Goal: Task Accomplishment & Management: Complete application form

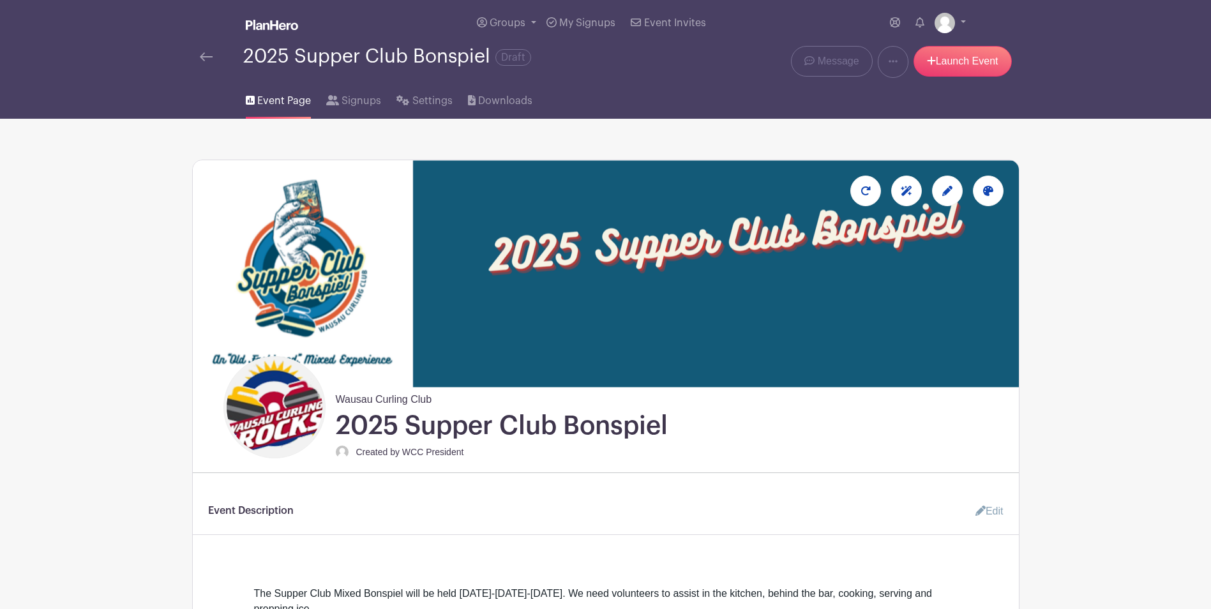
click at [204, 57] on img at bounding box center [206, 56] width 13 height 9
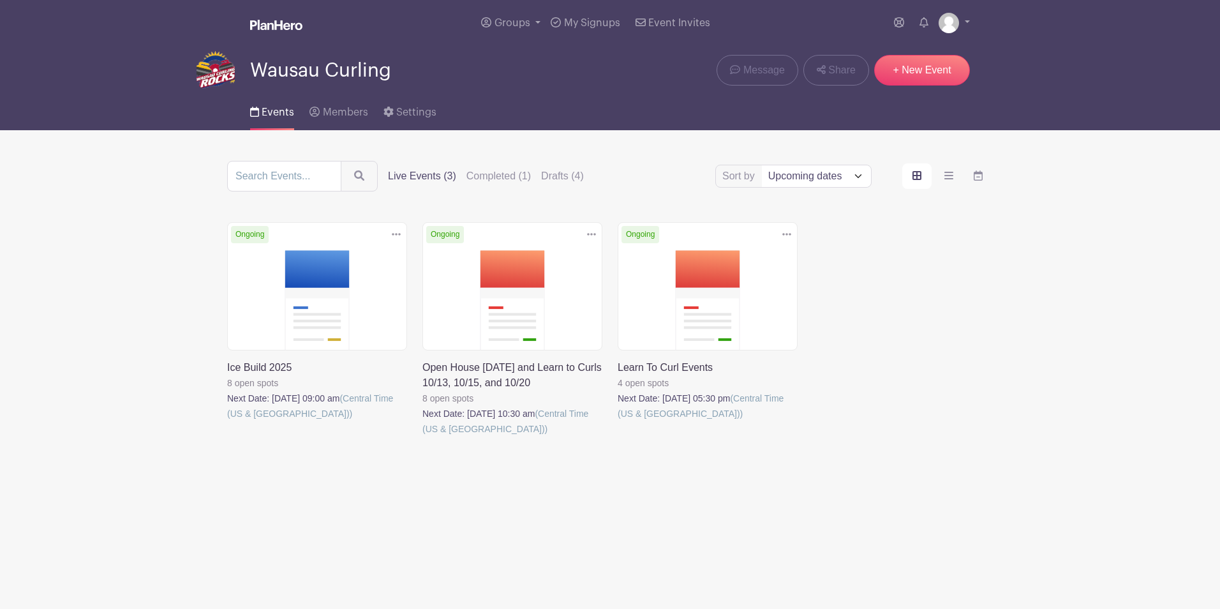
click at [618, 421] on link at bounding box center [618, 421] width 0 height 0
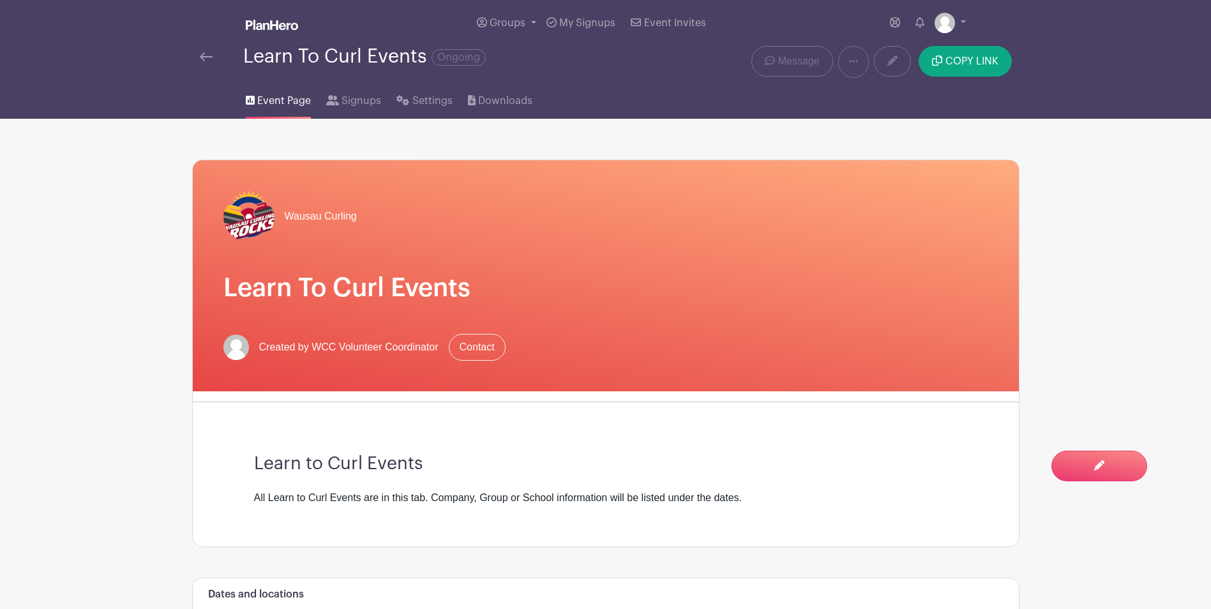
click at [202, 56] on img at bounding box center [206, 56] width 13 height 9
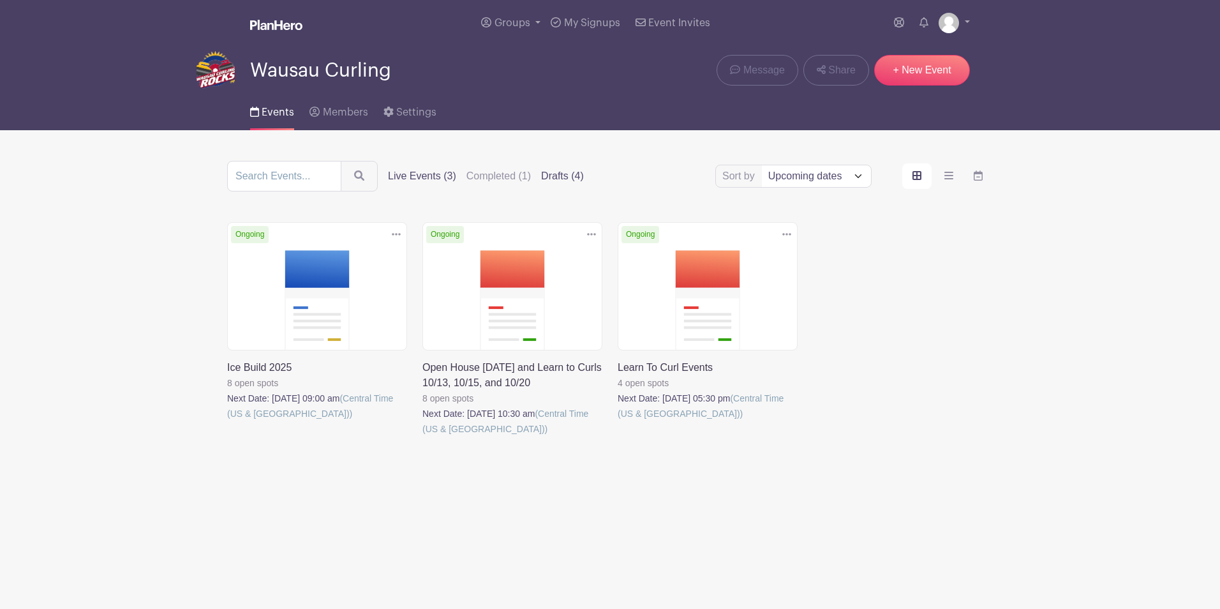
click at [553, 176] on label "Drafts (4)" at bounding box center [562, 175] width 43 height 15
click at [0, 0] on input "Drafts (4)" at bounding box center [0, 0] width 0 height 0
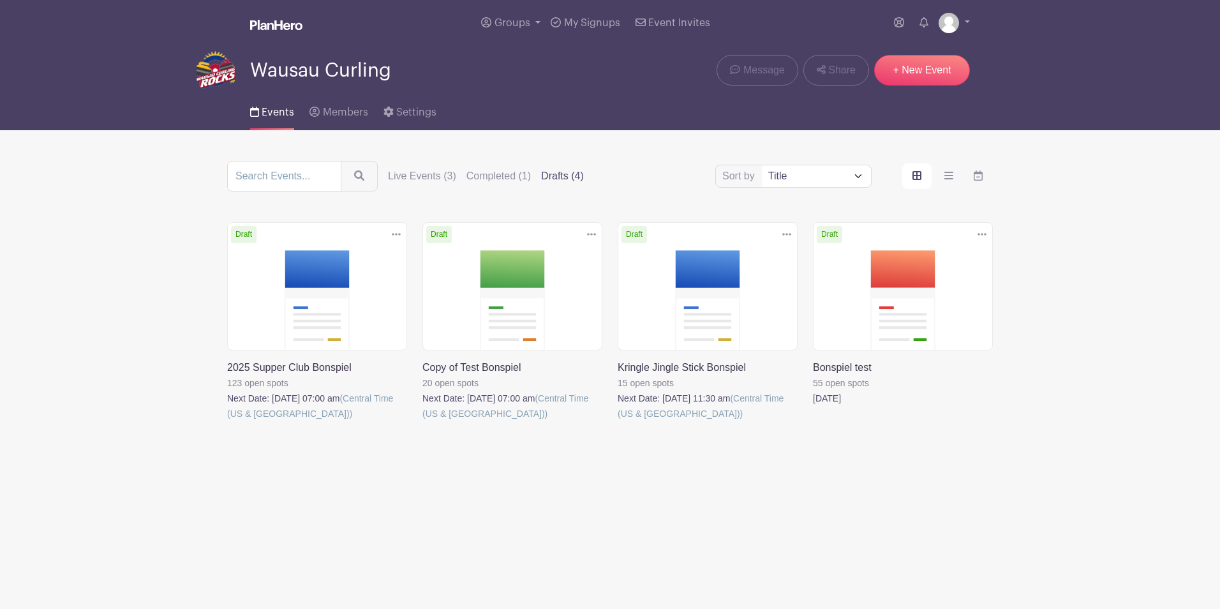
click at [618, 421] on link at bounding box center [618, 421] width 0 height 0
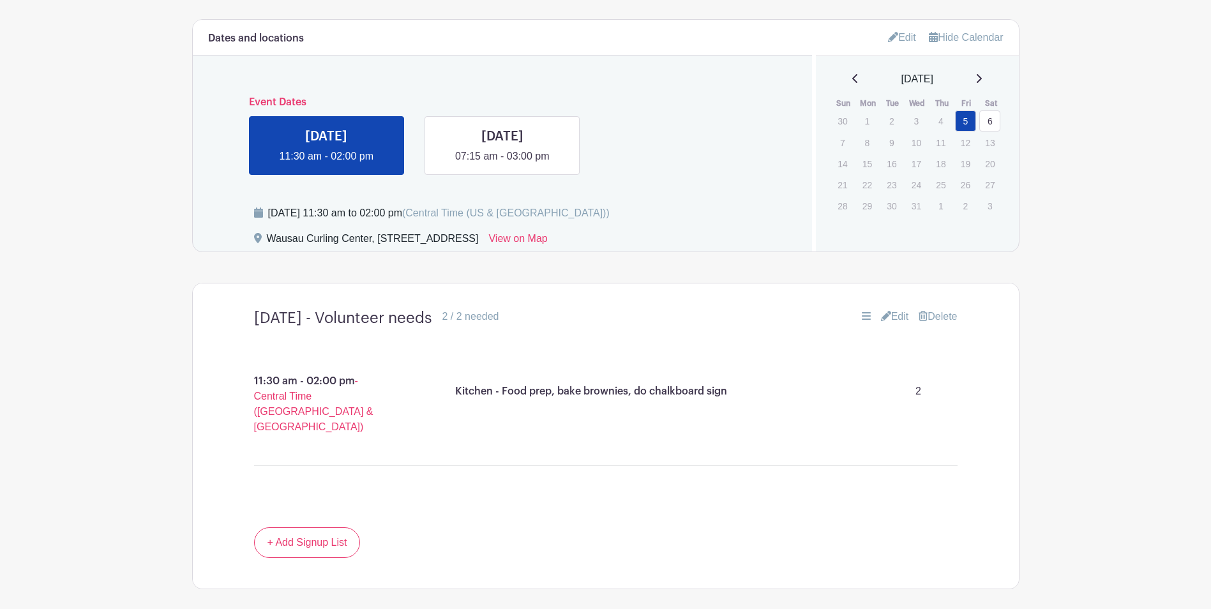
scroll to position [606, 0]
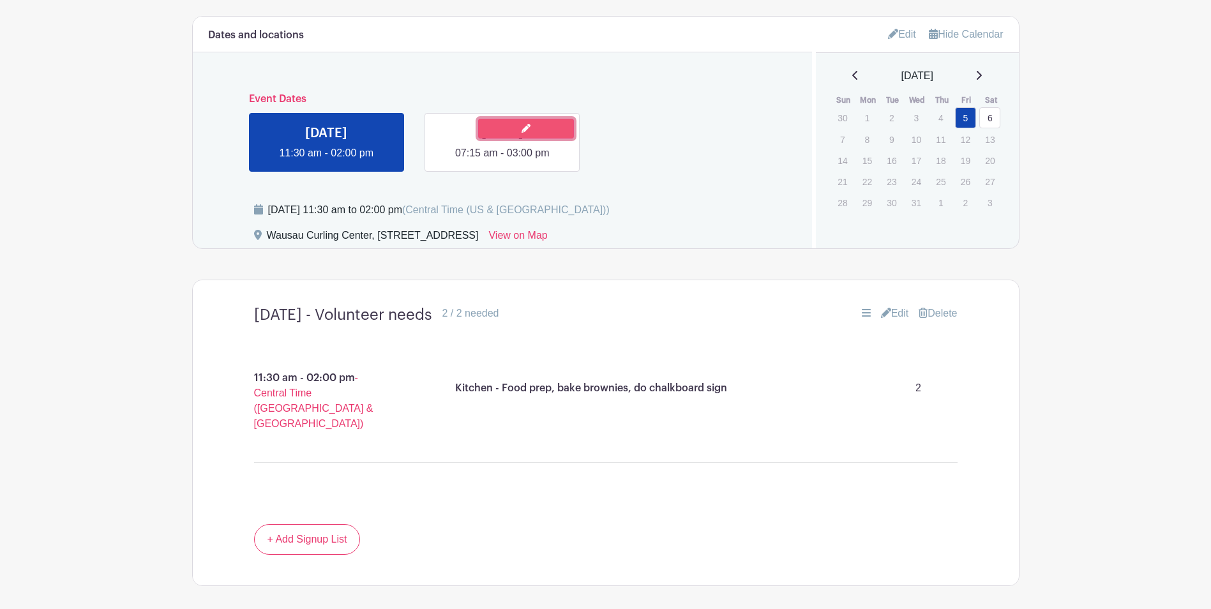
click at [508, 131] on link at bounding box center [526, 129] width 96 height 20
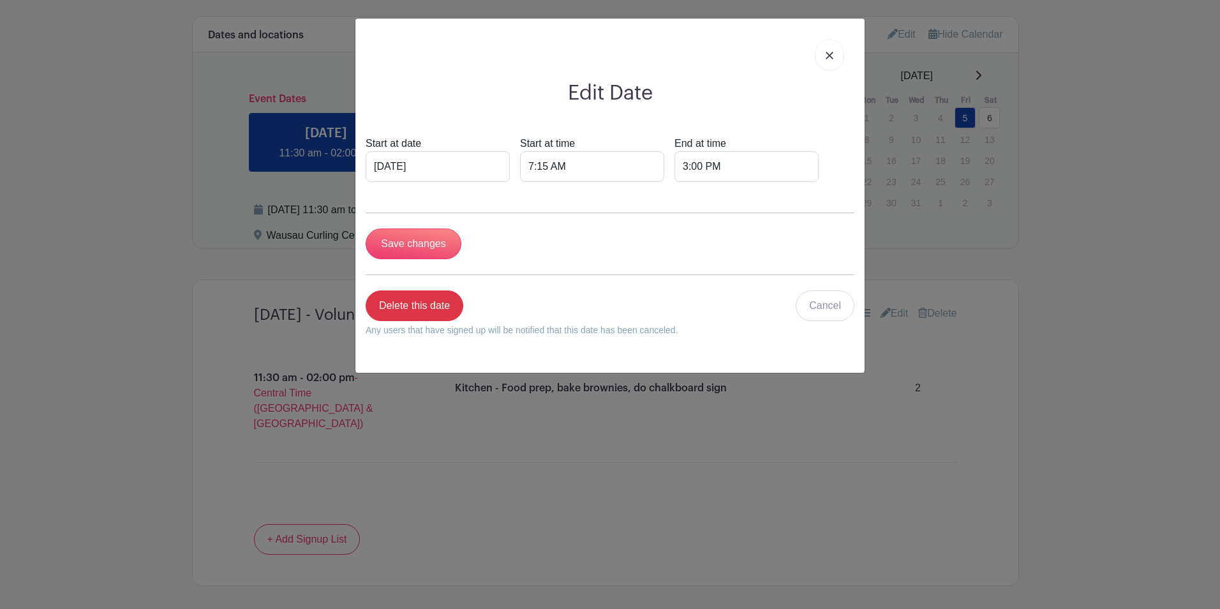
click at [831, 55] on img at bounding box center [830, 56] width 8 height 8
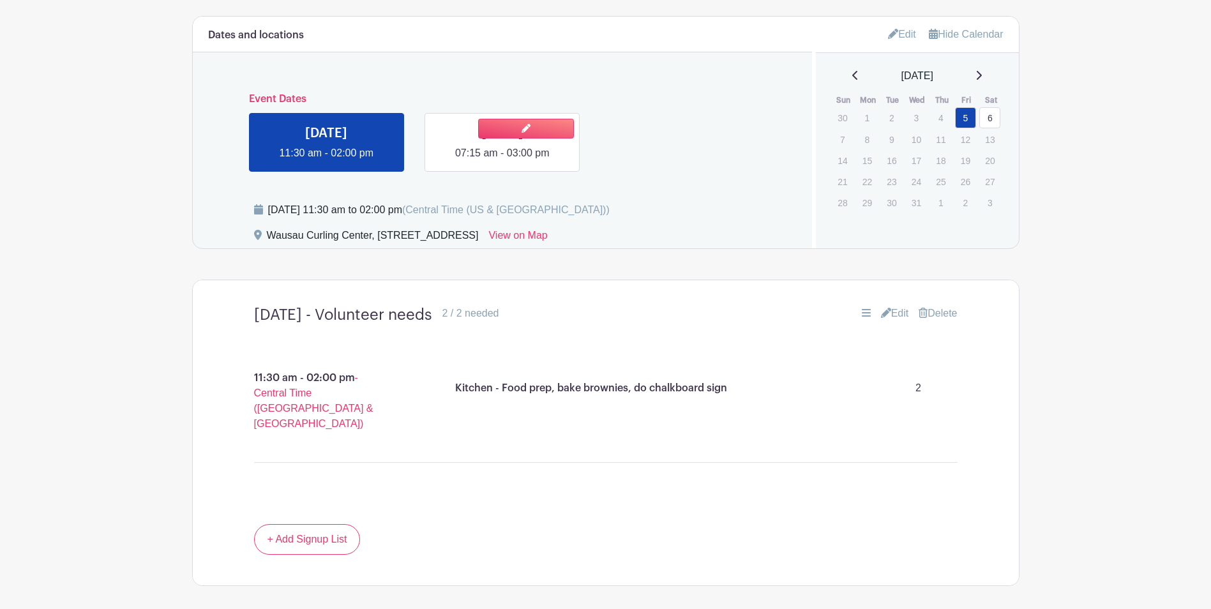
click at [502, 161] on link at bounding box center [502, 161] width 0 height 0
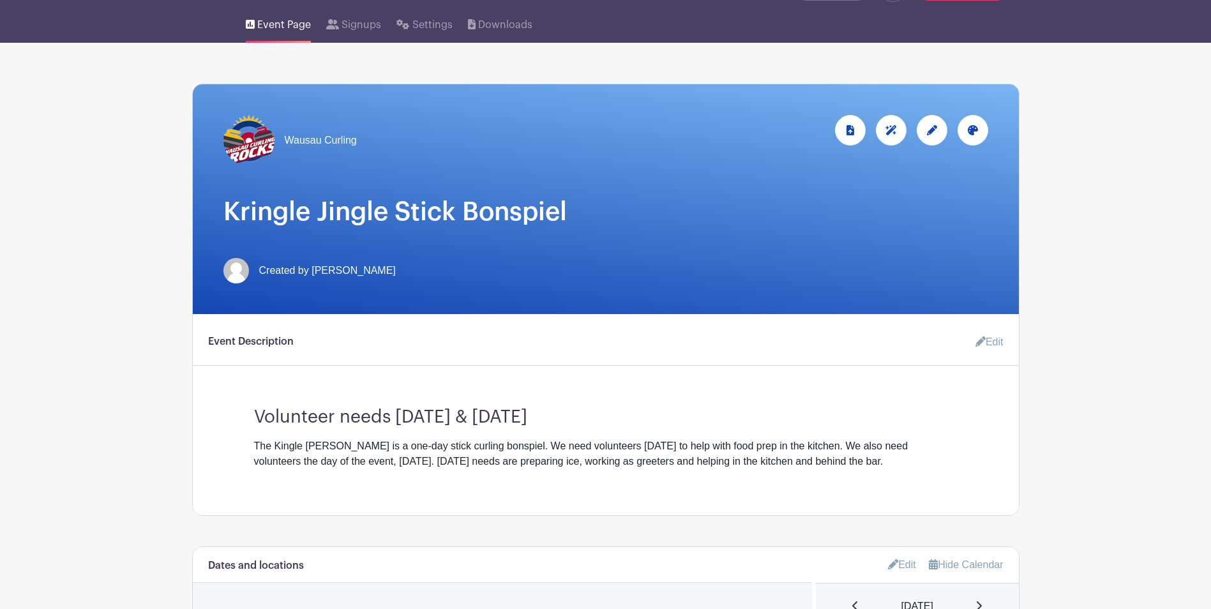
scroll to position [59, 0]
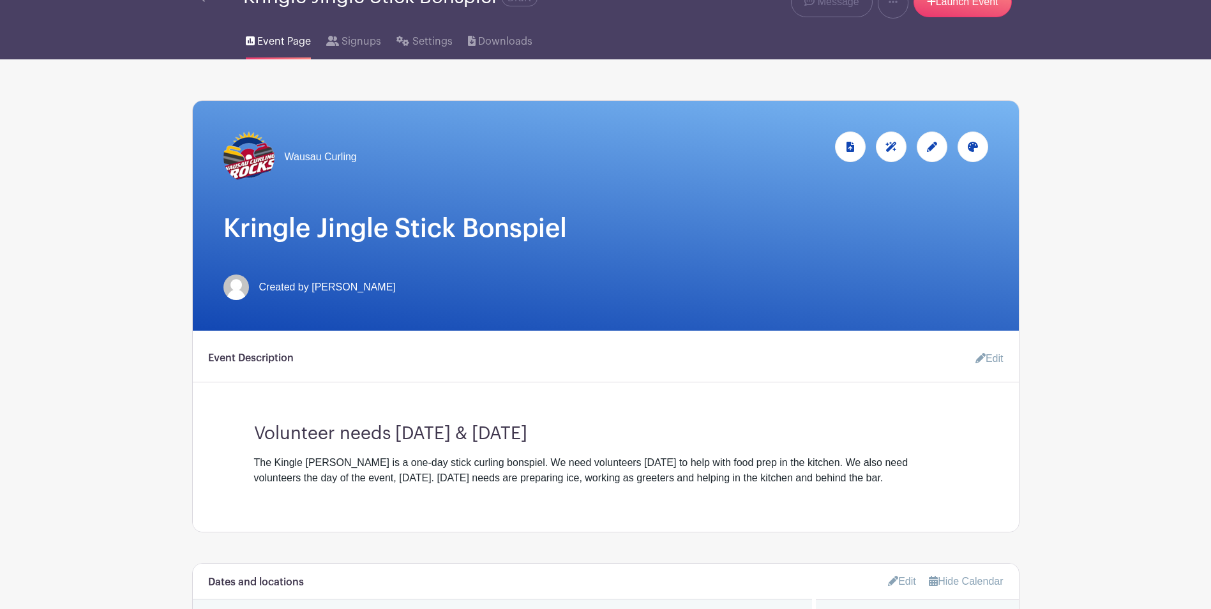
click at [290, 41] on span "Event Page" at bounding box center [284, 41] width 54 height 15
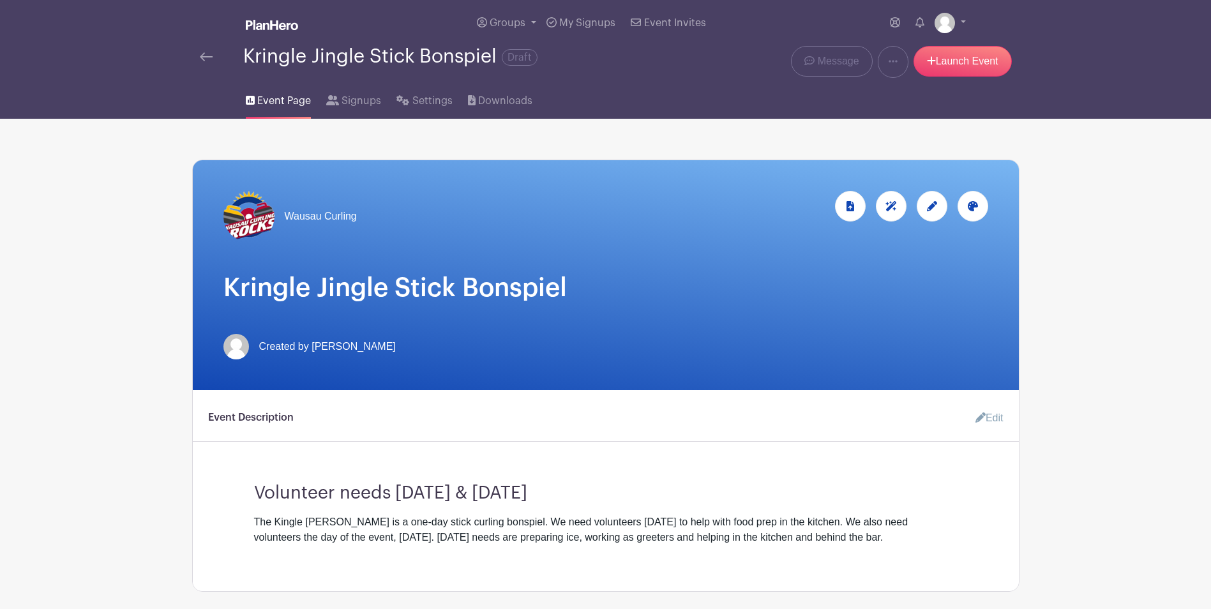
click at [205, 62] on link at bounding box center [206, 56] width 13 height 15
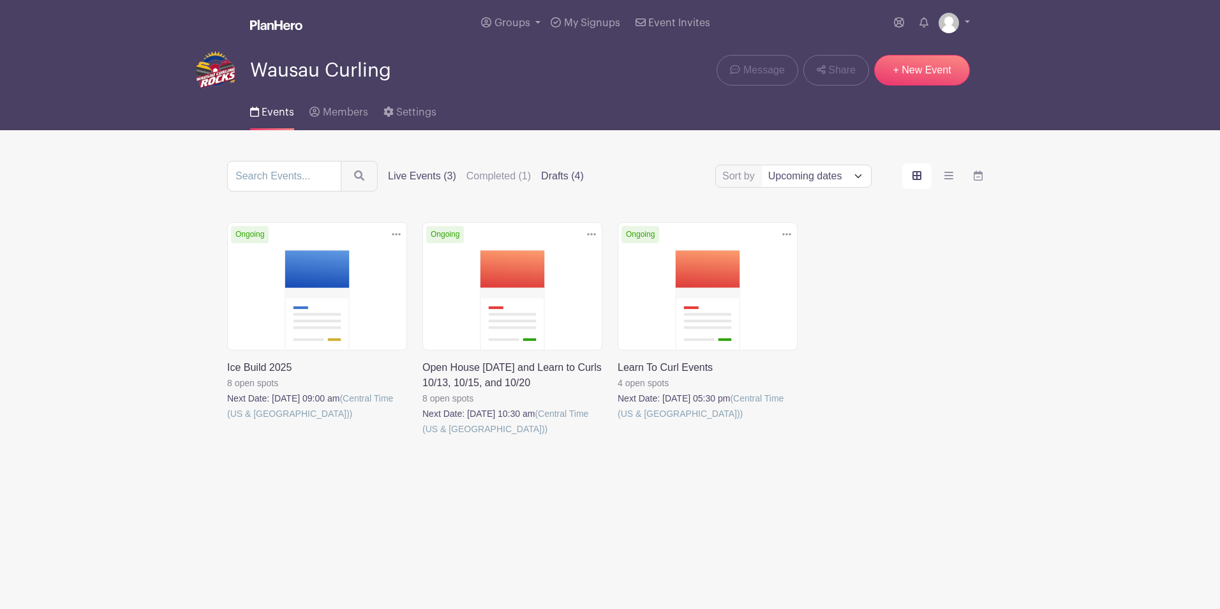
click at [564, 174] on label "Drafts (4)" at bounding box center [562, 175] width 43 height 15
click at [0, 0] on input "Drafts (4)" at bounding box center [0, 0] width 0 height 0
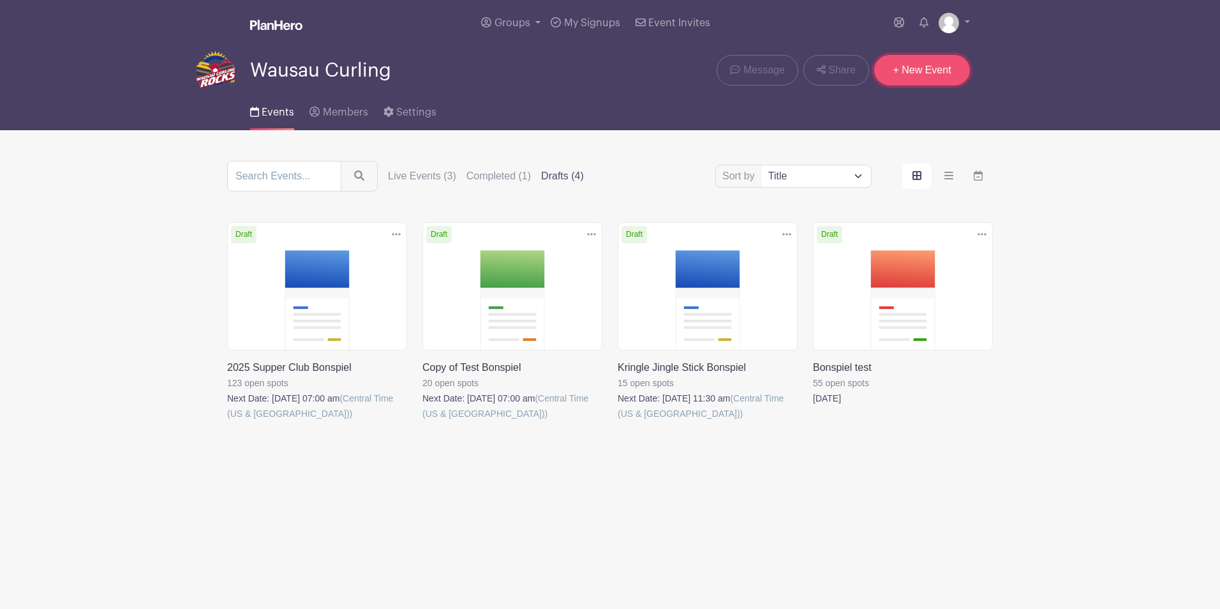
click at [924, 68] on link "+ New Event" at bounding box center [922, 70] width 96 height 31
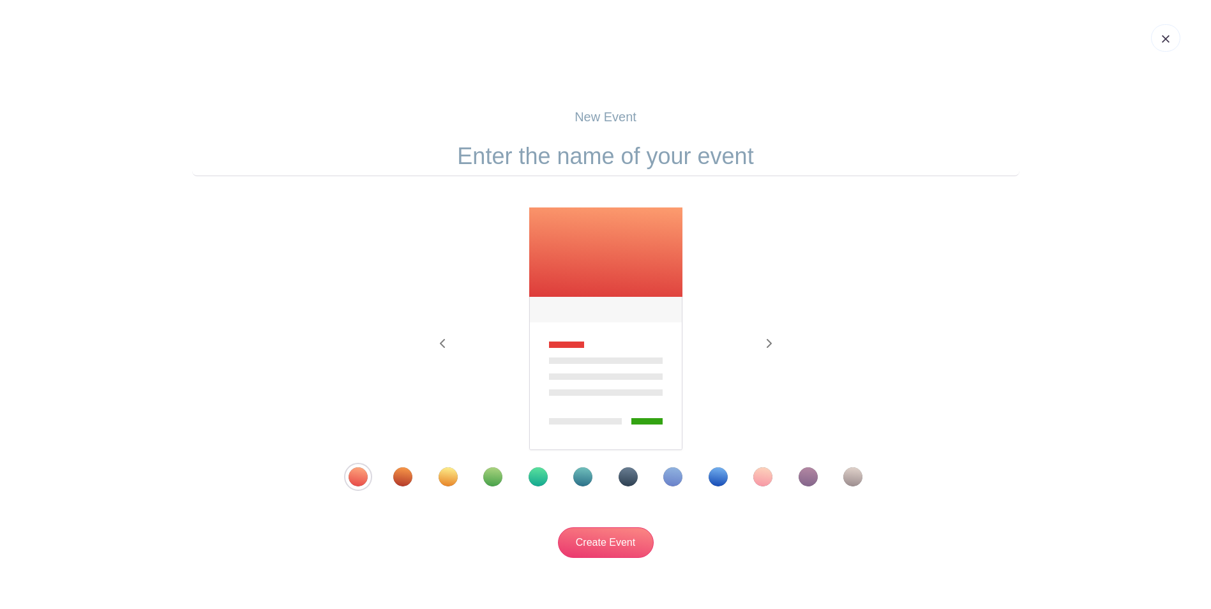
click at [582, 160] on input "text" at bounding box center [605, 157] width 827 height 40
type input "E"
type input "WI Elks Association Bonspiel"
click at [608, 544] on input "Create Event" at bounding box center [606, 542] width 96 height 31
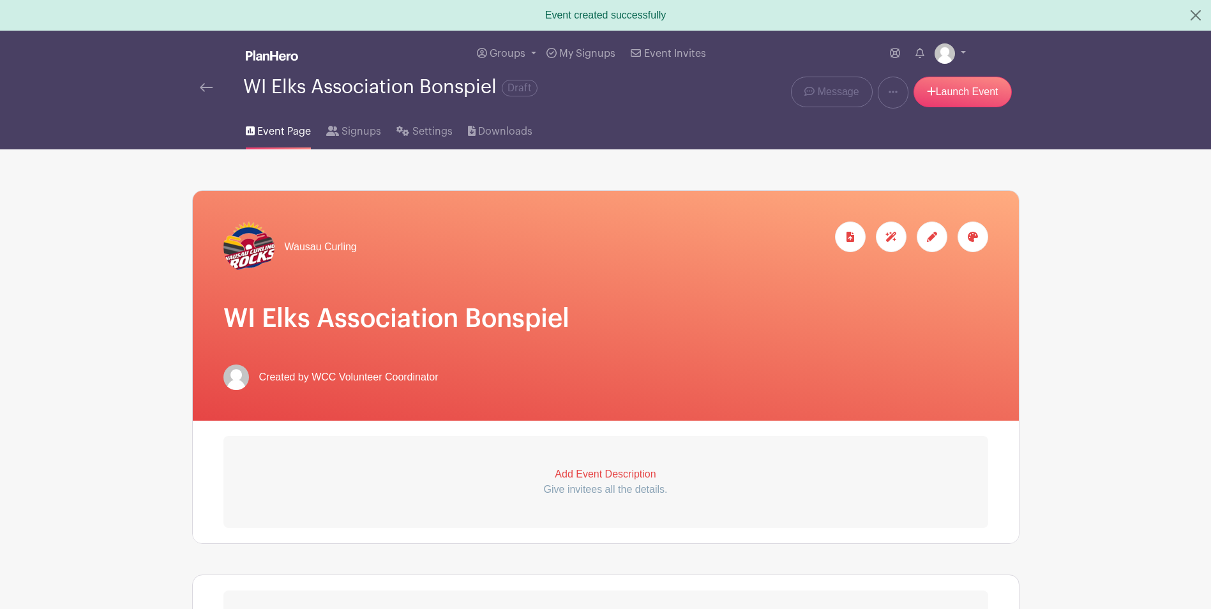
click at [604, 473] on p "Add Event Description" at bounding box center [605, 474] width 765 height 15
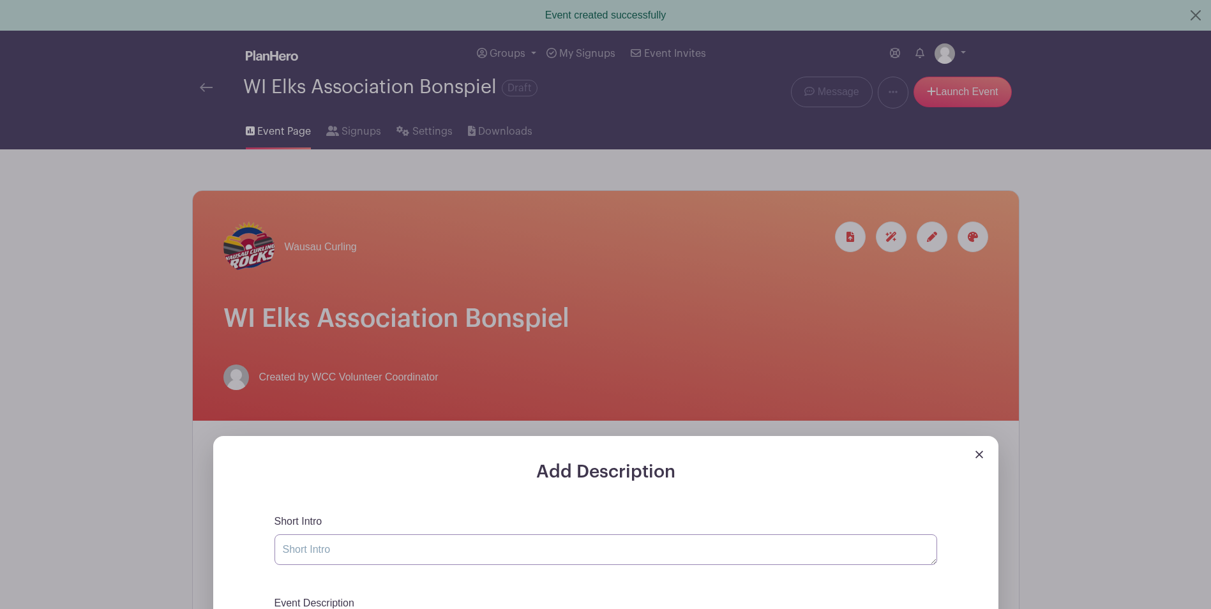
click at [420, 552] on textarea "Short Intro" at bounding box center [605, 549] width 662 height 31
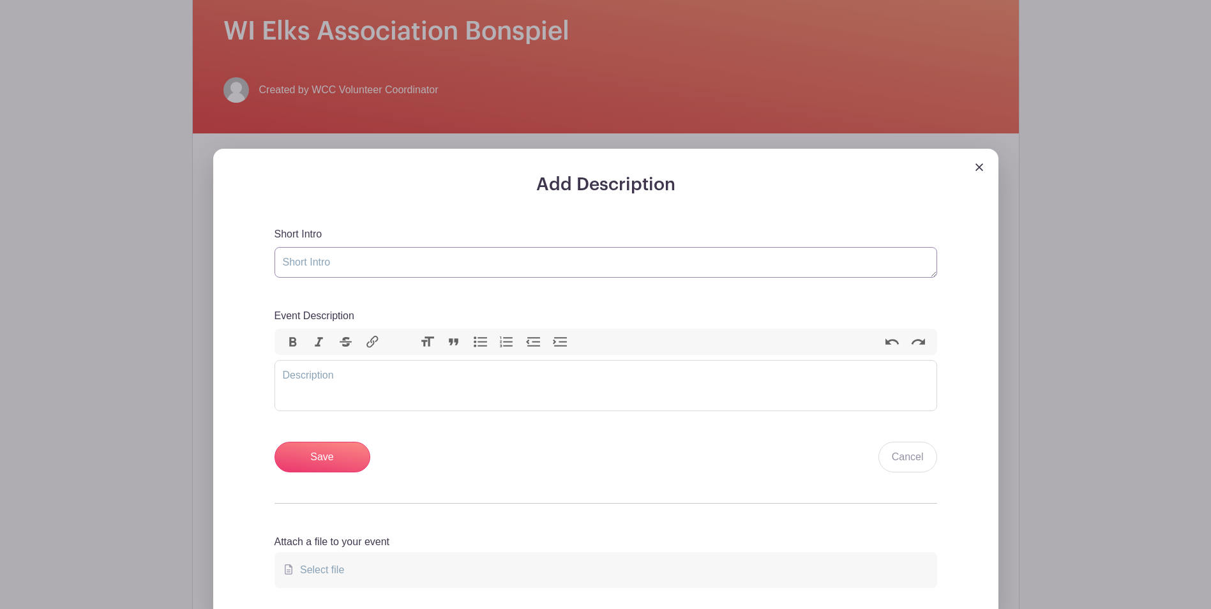
scroll to position [292, 0]
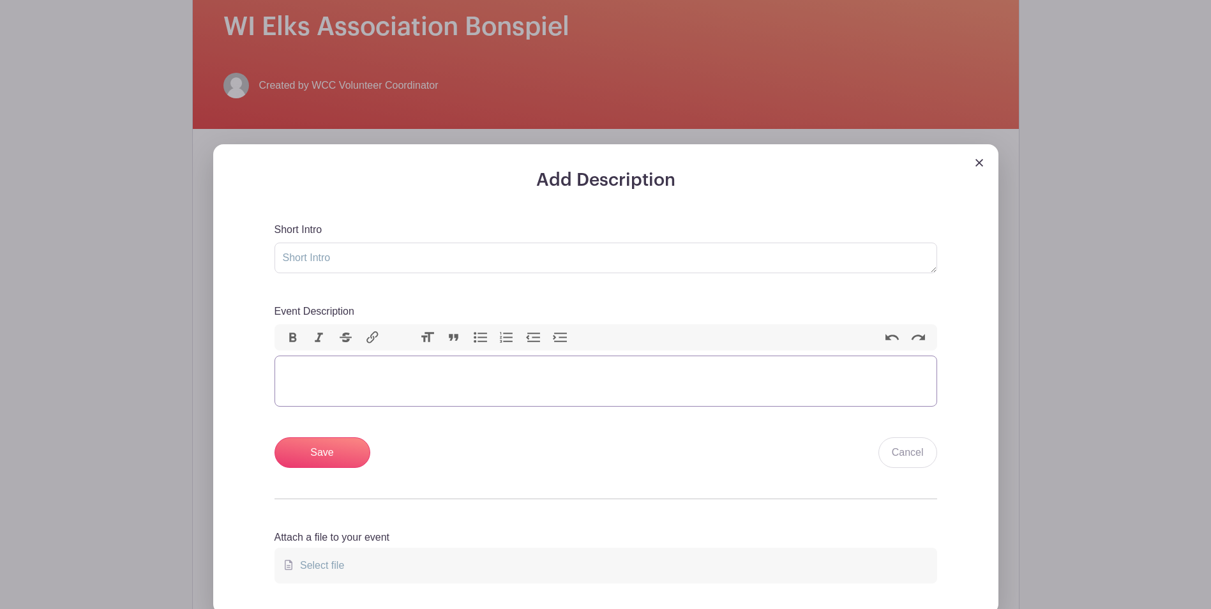
click at [371, 378] on trix-editor "Event Description" at bounding box center [605, 380] width 662 height 51
click at [358, 261] on textarea "Short Intro" at bounding box center [605, 258] width 662 height 31
type textarea "2025 Elks Association Bonspiel [DATE] - [DATE]"
click at [343, 370] on trix-editor "Event Description" at bounding box center [605, 380] width 662 height 51
type trix-editor "<div>W</div>"
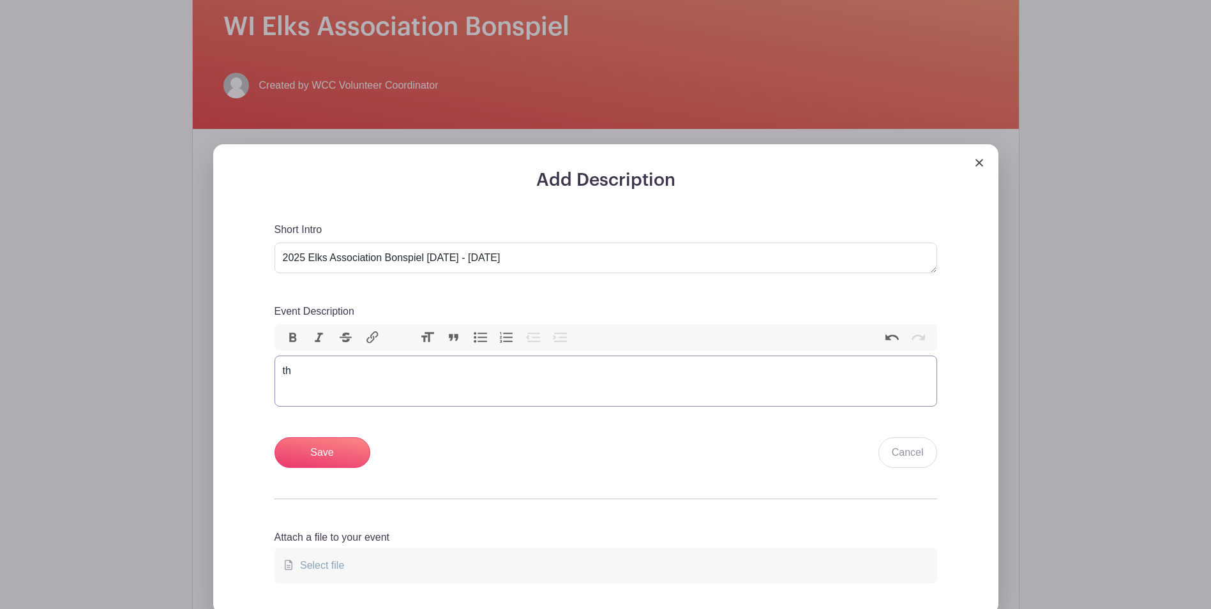
type trix-editor "<div>t</div>"
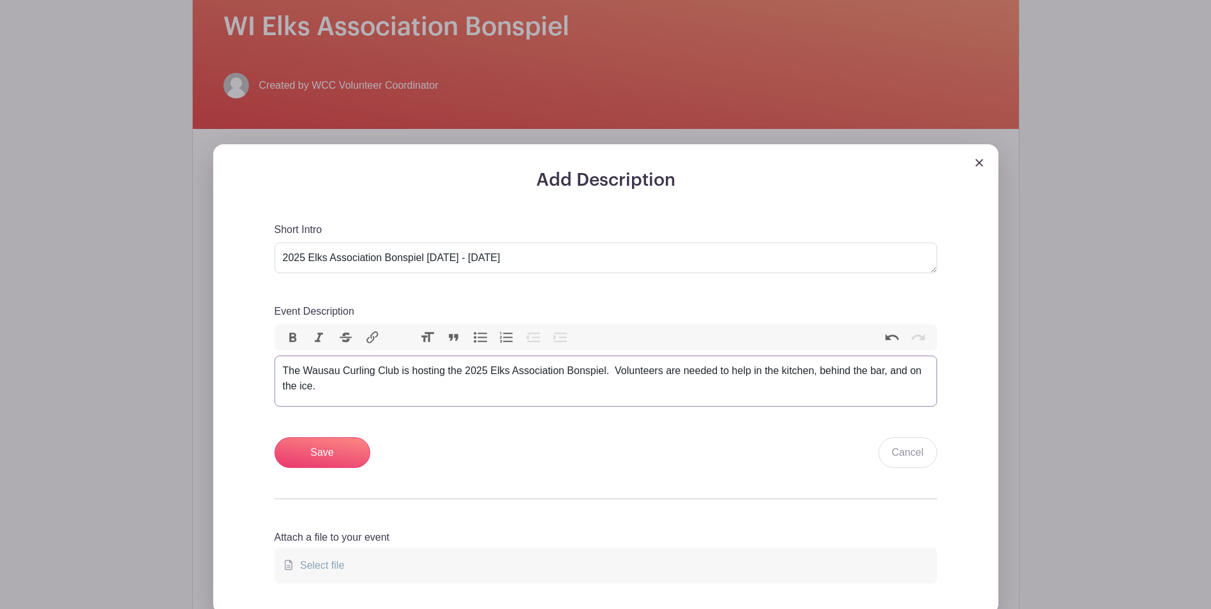
type trix-editor "<div>The Wausau Curling Club is hosting the 2025 Elks Association Bonspiel.&nbs…"
click at [334, 458] on input "Save" at bounding box center [322, 452] width 96 height 31
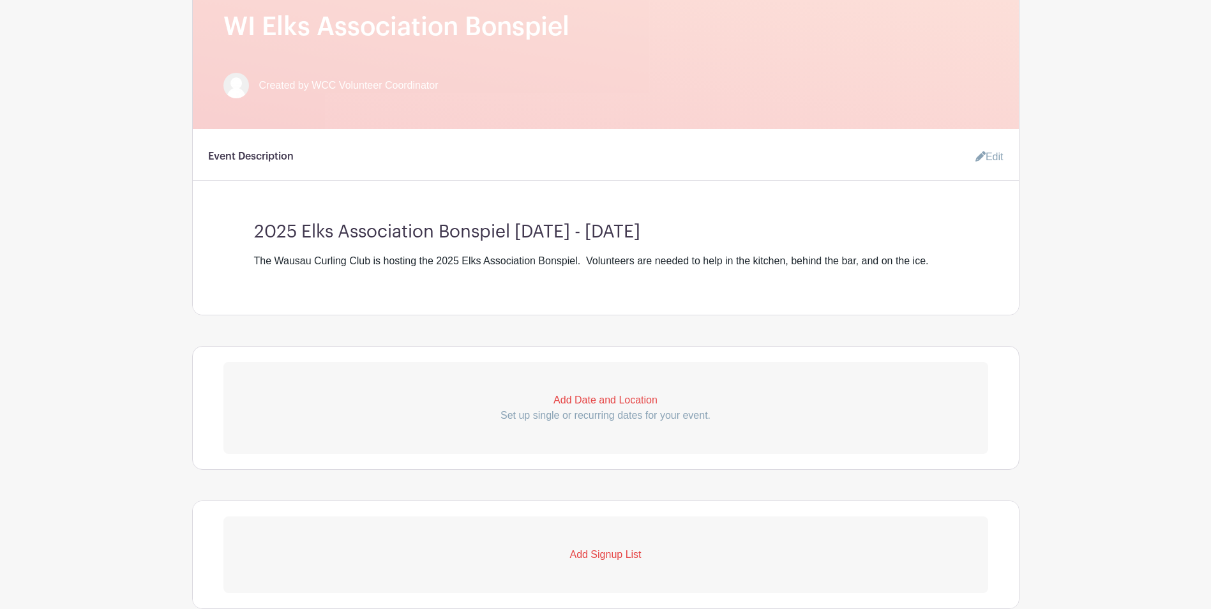
click at [630, 401] on p "Add Date and Location" at bounding box center [605, 399] width 765 height 15
select select "9"
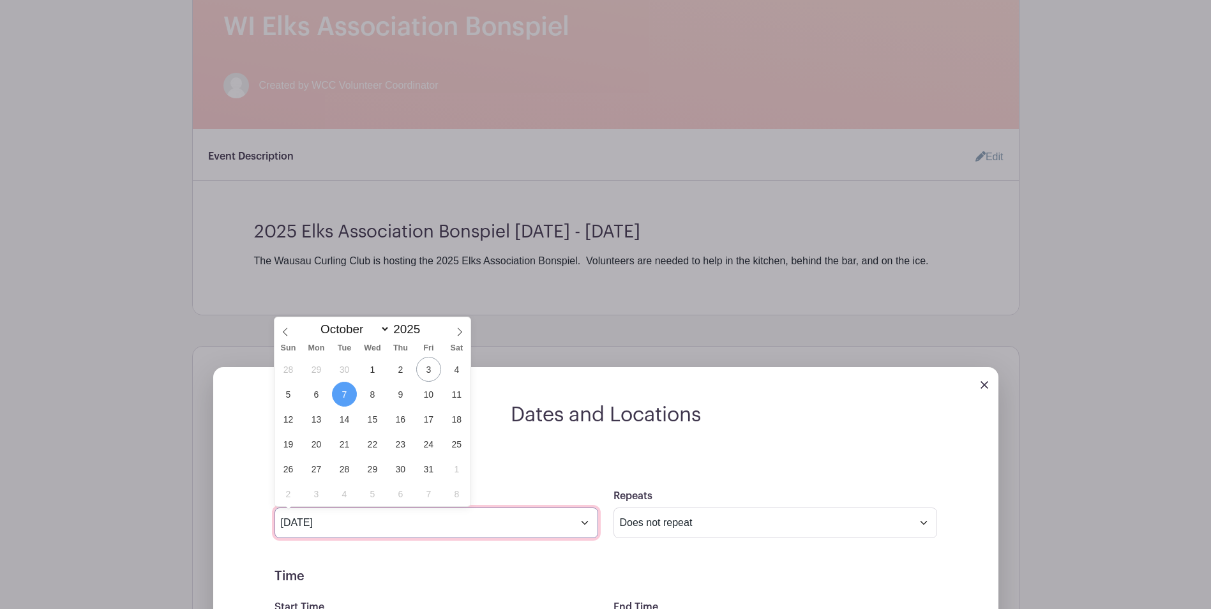
click at [590, 526] on input "[DATE]" at bounding box center [436, 522] width 324 height 31
click at [430, 472] on span "31" at bounding box center [428, 468] width 25 height 25
type input "[DATE]"
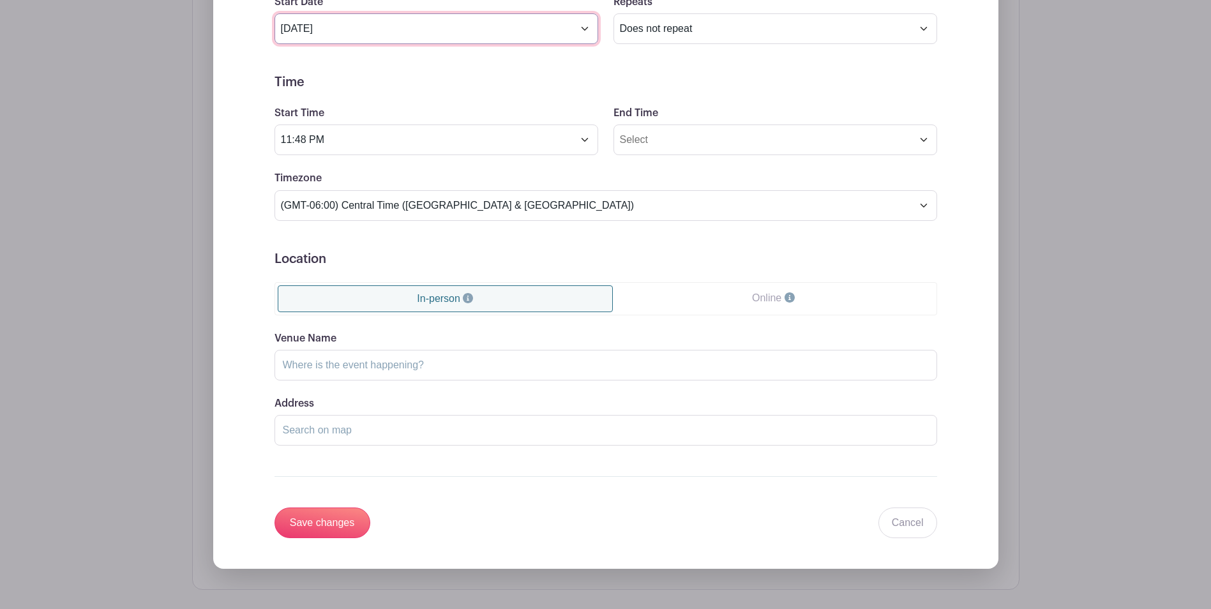
scroll to position [901, 0]
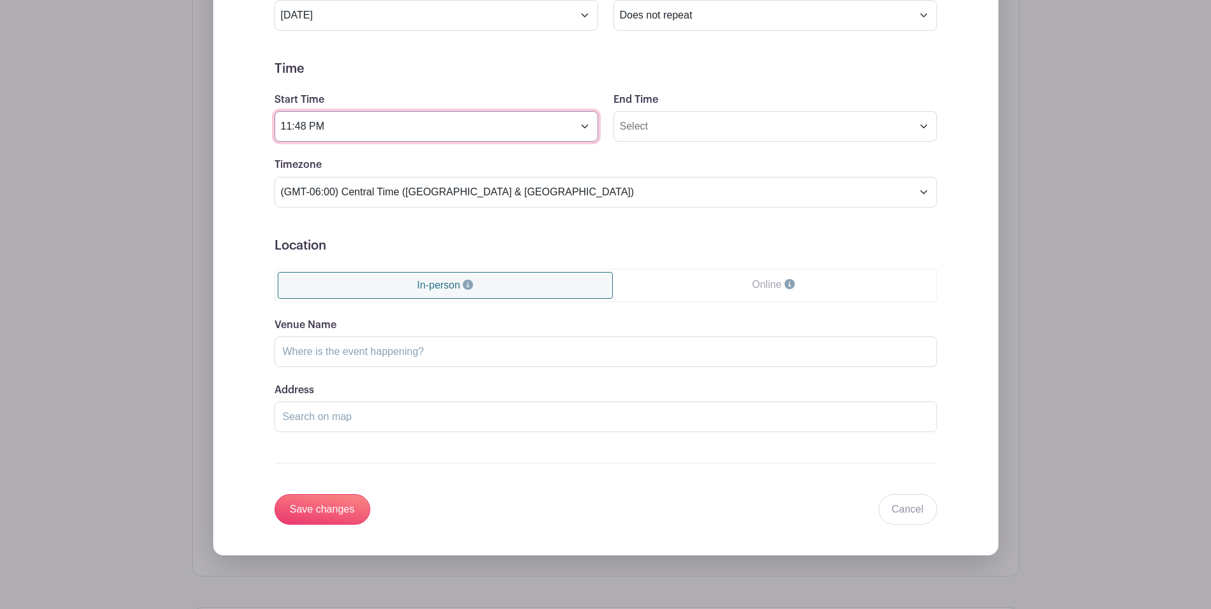
click at [386, 131] on input "11:48 PM" at bounding box center [436, 126] width 324 height 31
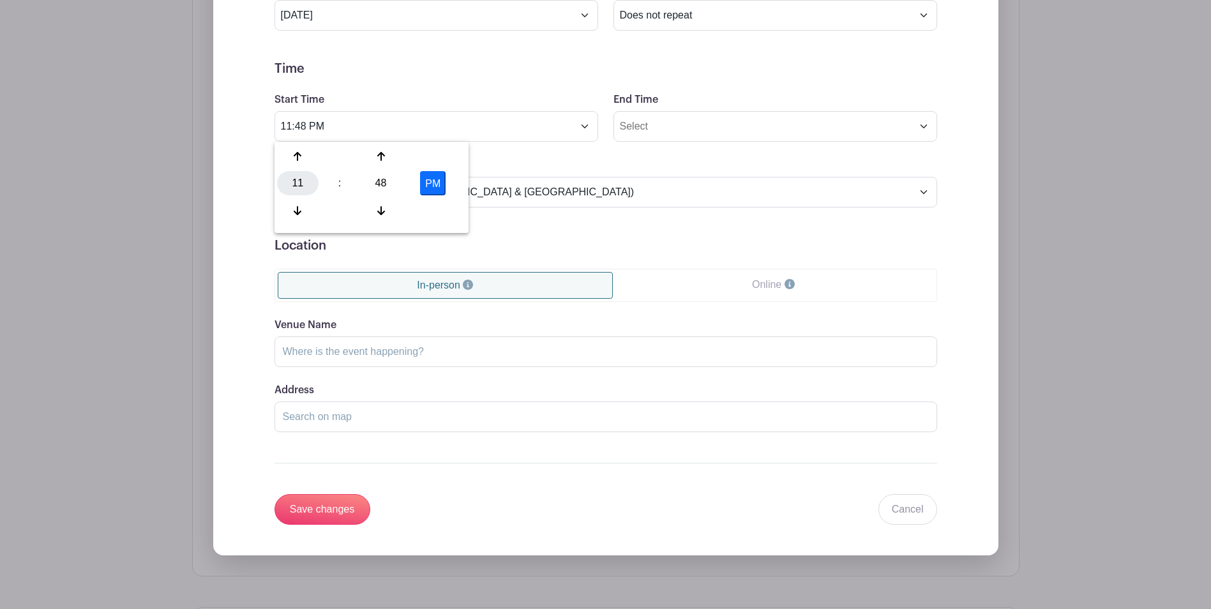
click at [301, 184] on div "11" at bounding box center [297, 183] width 41 height 24
click at [392, 177] on div "06" at bounding box center [392, 183] width 43 height 24
click at [383, 182] on div "48" at bounding box center [380, 183] width 41 height 24
click at [297, 160] on div "00" at bounding box center [298, 156] width 43 height 24
type input "6:00 PM"
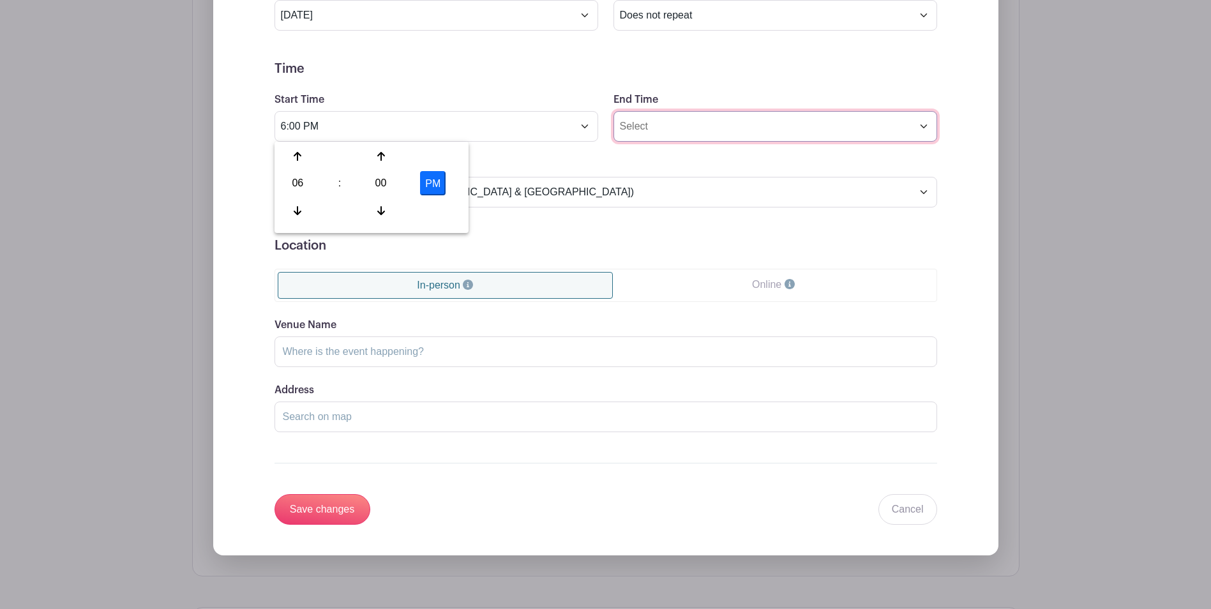
click at [748, 133] on input "End Time" at bounding box center [775, 126] width 324 height 31
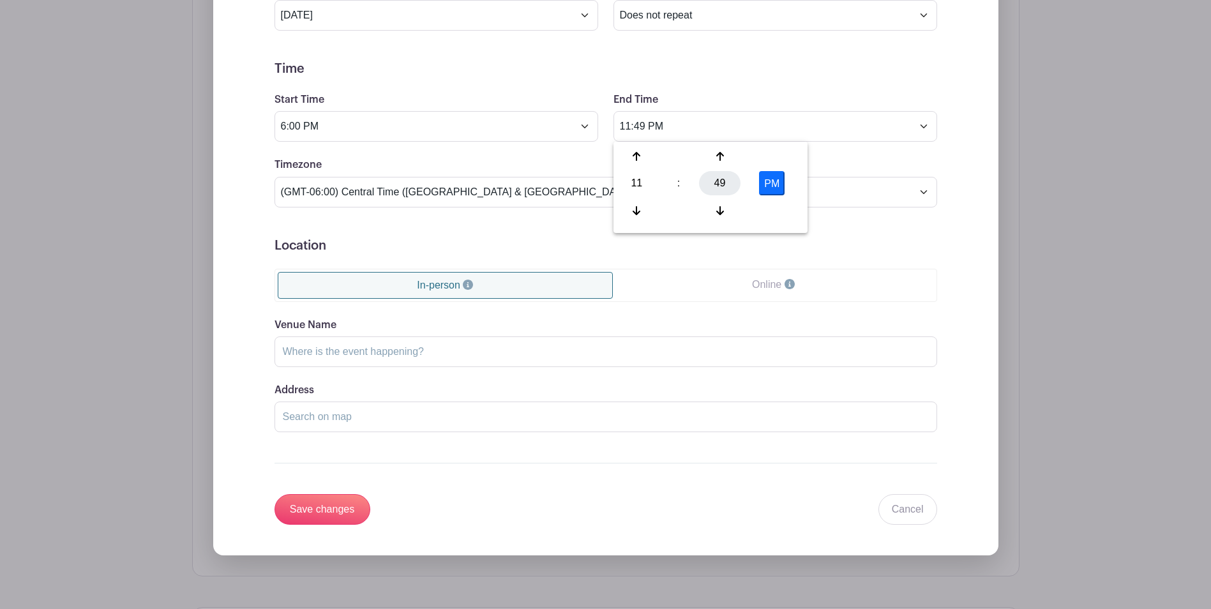
click at [722, 181] on div "49" at bounding box center [719, 183] width 41 height 24
click at [781, 211] on div "55" at bounding box center [779, 210] width 43 height 24
click at [721, 159] on icon at bounding box center [720, 156] width 8 height 10
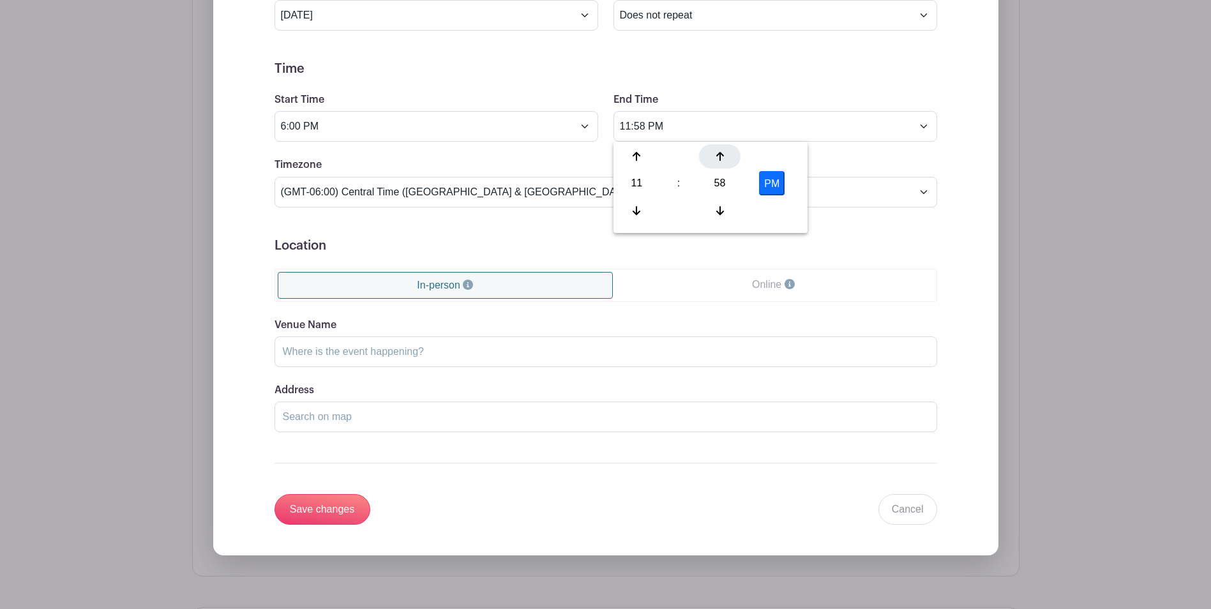
click at [721, 159] on icon at bounding box center [720, 156] width 8 height 10
click at [719, 213] on icon at bounding box center [720, 210] width 8 height 9
type input "11:59 PM"
click at [669, 269] on ul "In-person Online" at bounding box center [605, 285] width 662 height 33
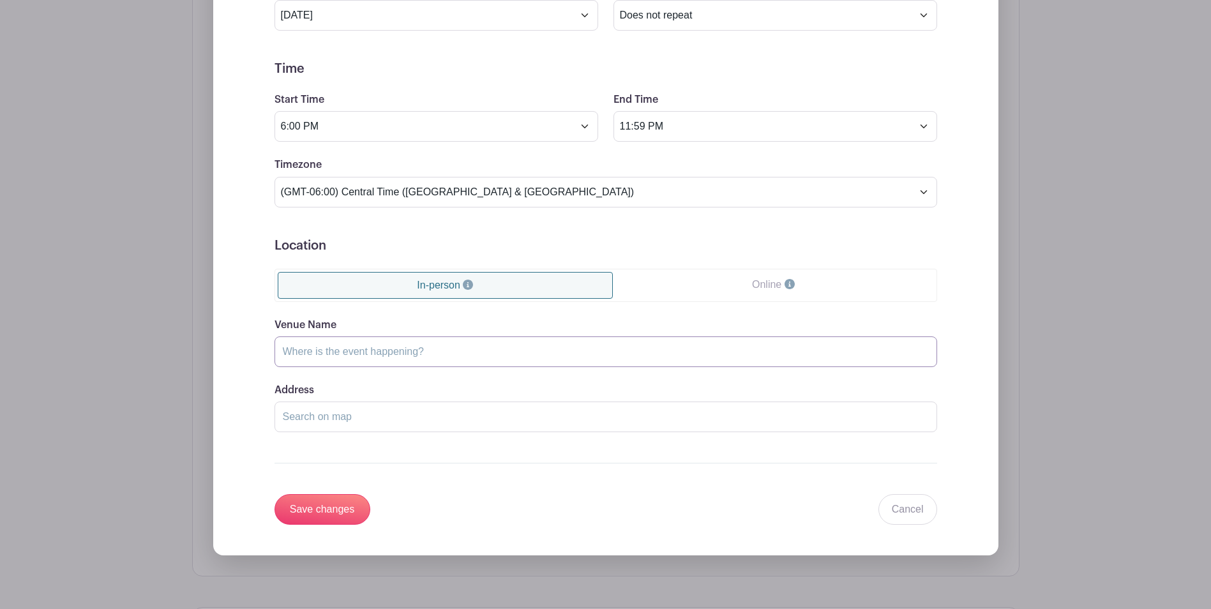
click at [437, 355] on input "Venue Name" at bounding box center [605, 351] width 662 height 31
type input "Wausau Curling Club"
click at [347, 516] on input "Save changes" at bounding box center [322, 509] width 96 height 31
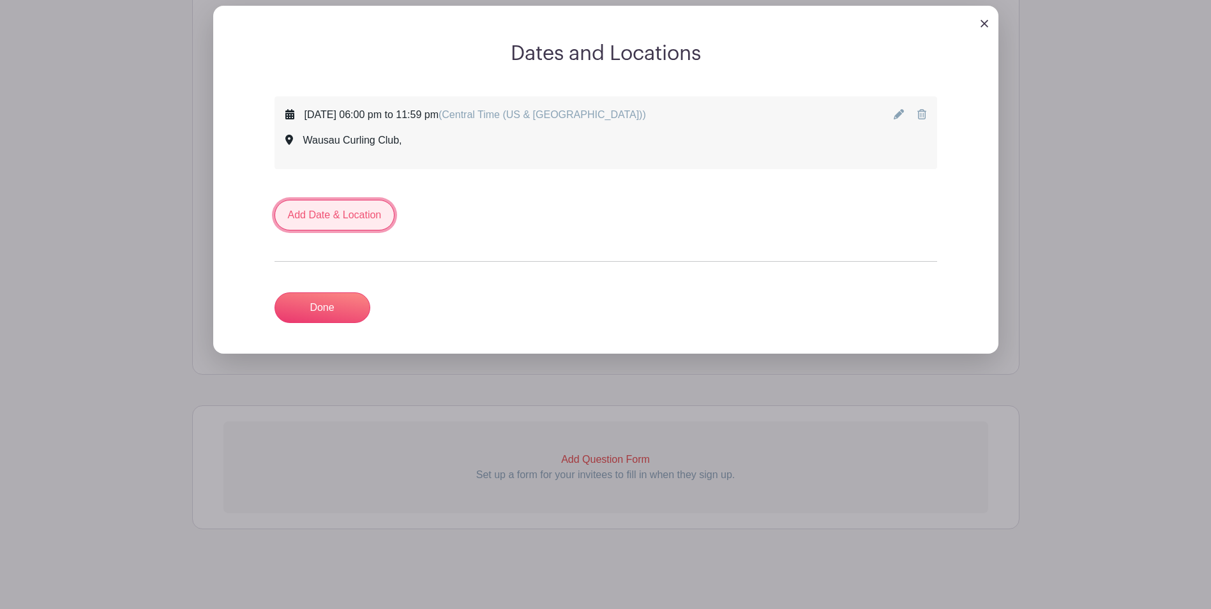
click at [352, 219] on link "Add Date & Location" at bounding box center [334, 215] width 121 height 31
select select "9"
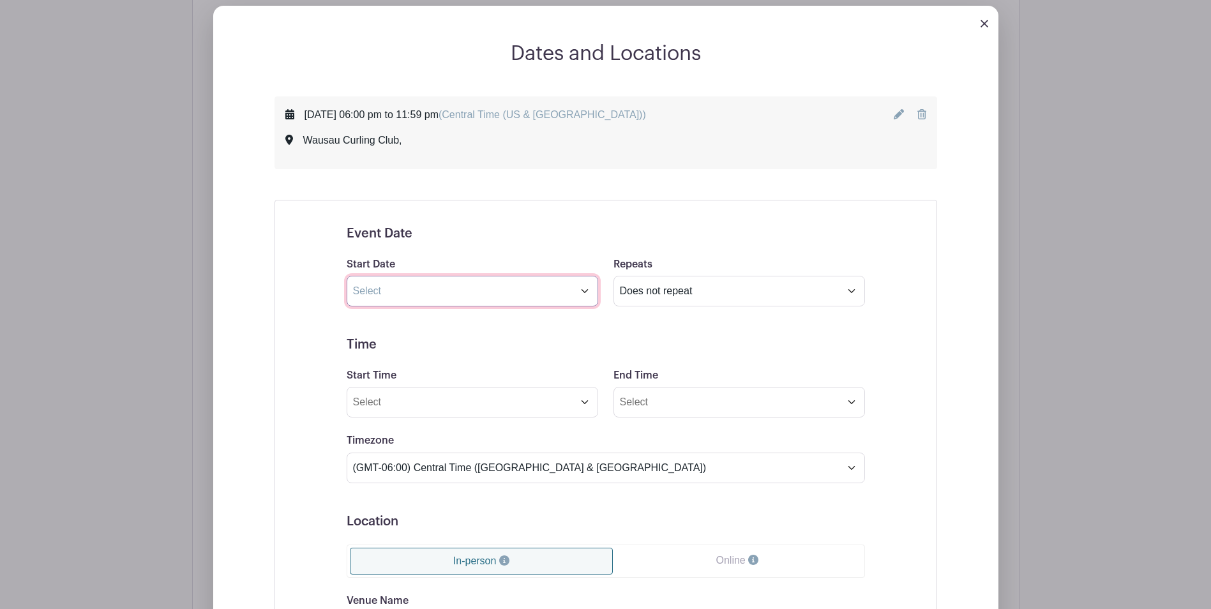
click at [590, 290] on input "text" at bounding box center [472, 291] width 251 height 31
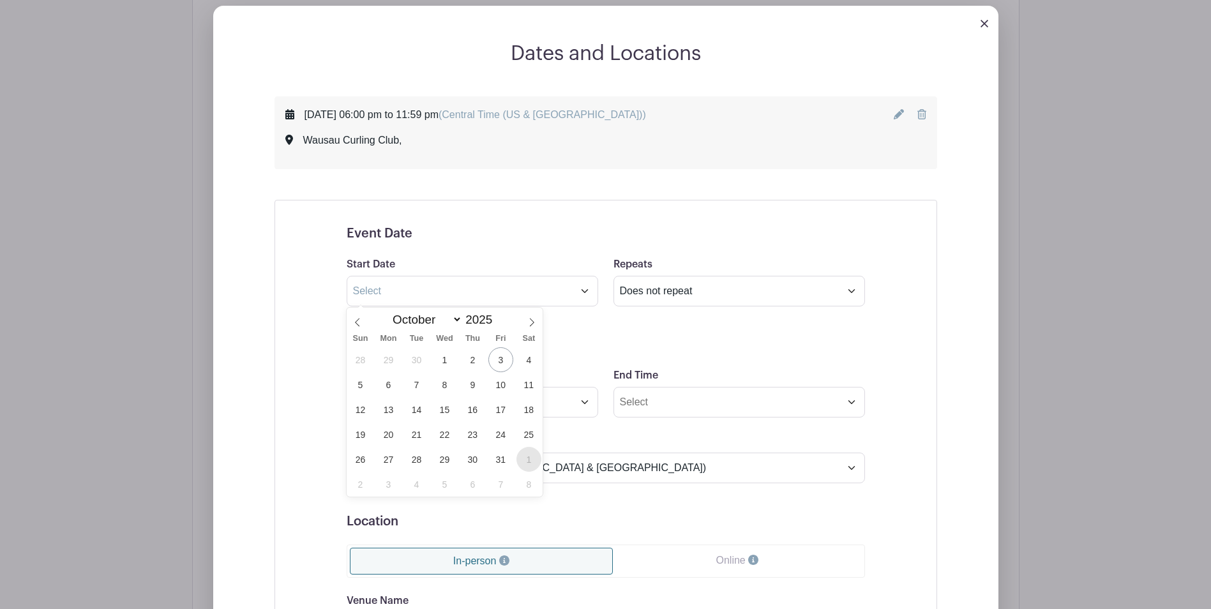
click at [534, 454] on span "1" at bounding box center [528, 459] width 25 height 25
type input "[DATE]"
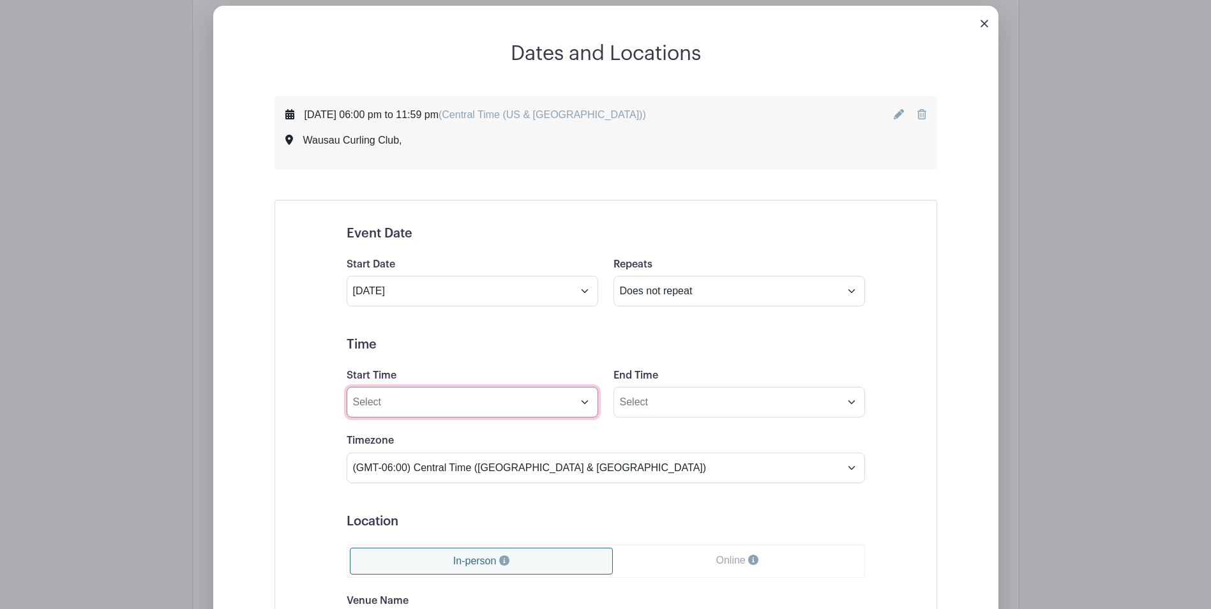
click at [587, 401] on input "Start Time" at bounding box center [472, 402] width 251 height 31
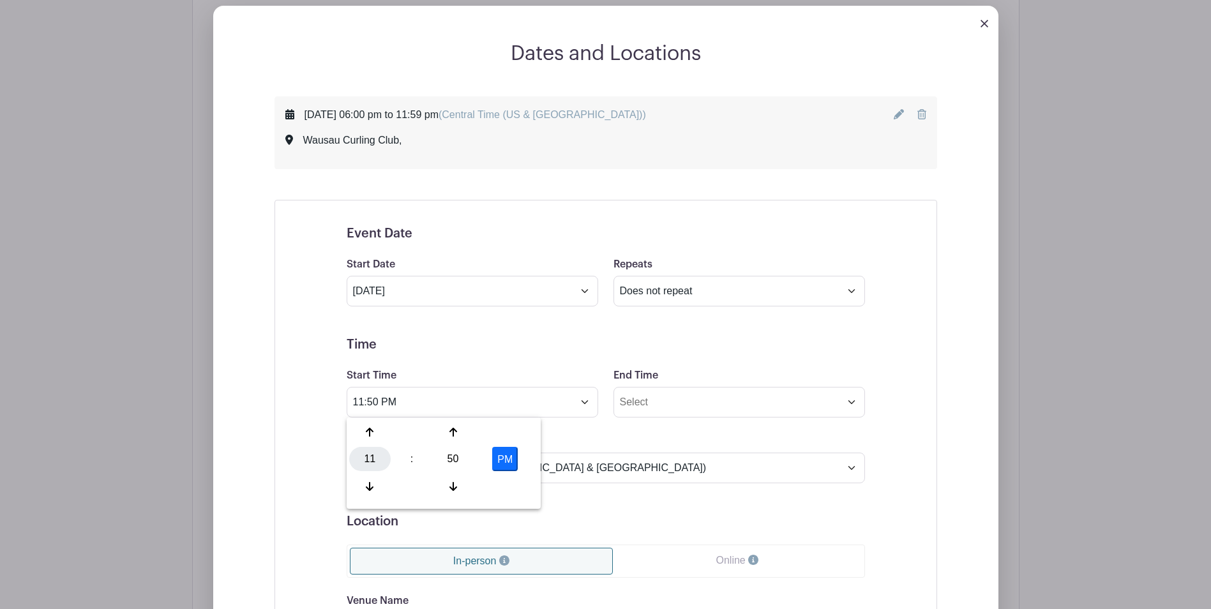
click at [369, 458] on div "11" at bounding box center [369, 459] width 41 height 24
click at [513, 461] on div "07" at bounding box center [512, 459] width 43 height 24
click at [447, 460] on div "50" at bounding box center [452, 459] width 41 height 24
click at [360, 433] on div "00" at bounding box center [370, 432] width 43 height 24
click at [589, 408] on input "7:00 PM" at bounding box center [472, 402] width 251 height 31
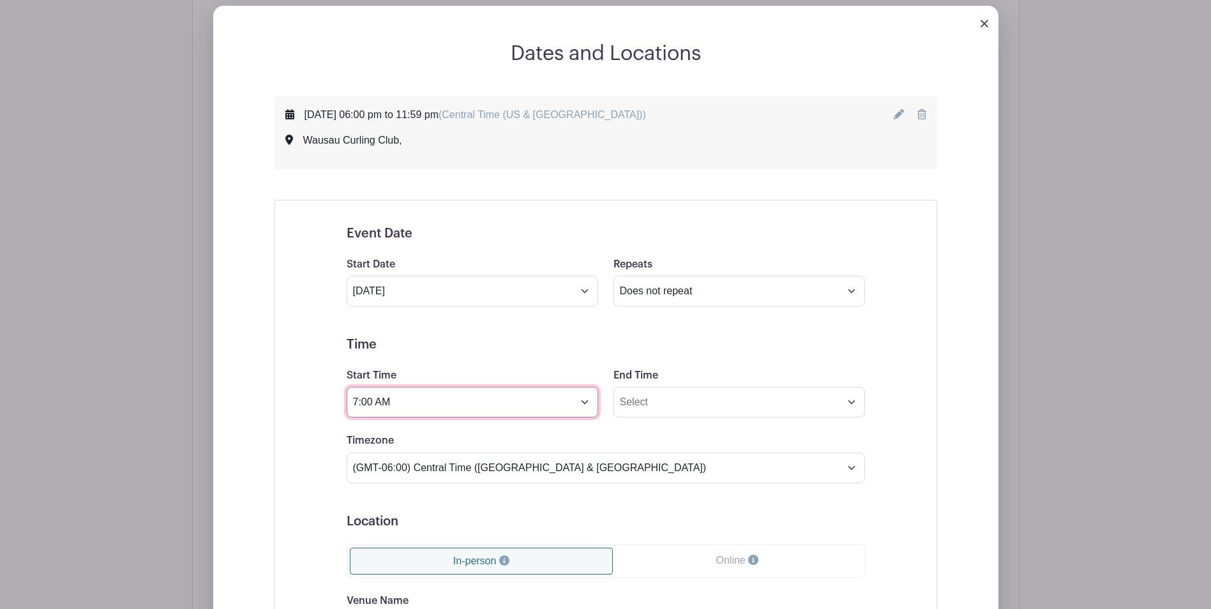
type input "7:00 AM"
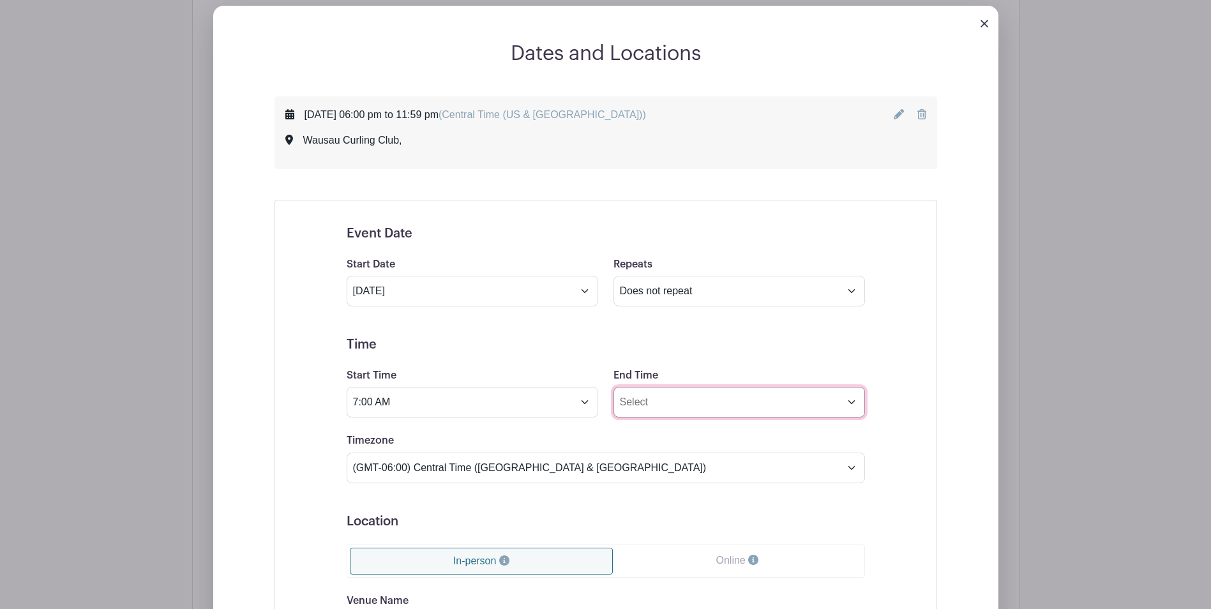
click at [856, 406] on input "End Time" at bounding box center [738, 402] width 251 height 31
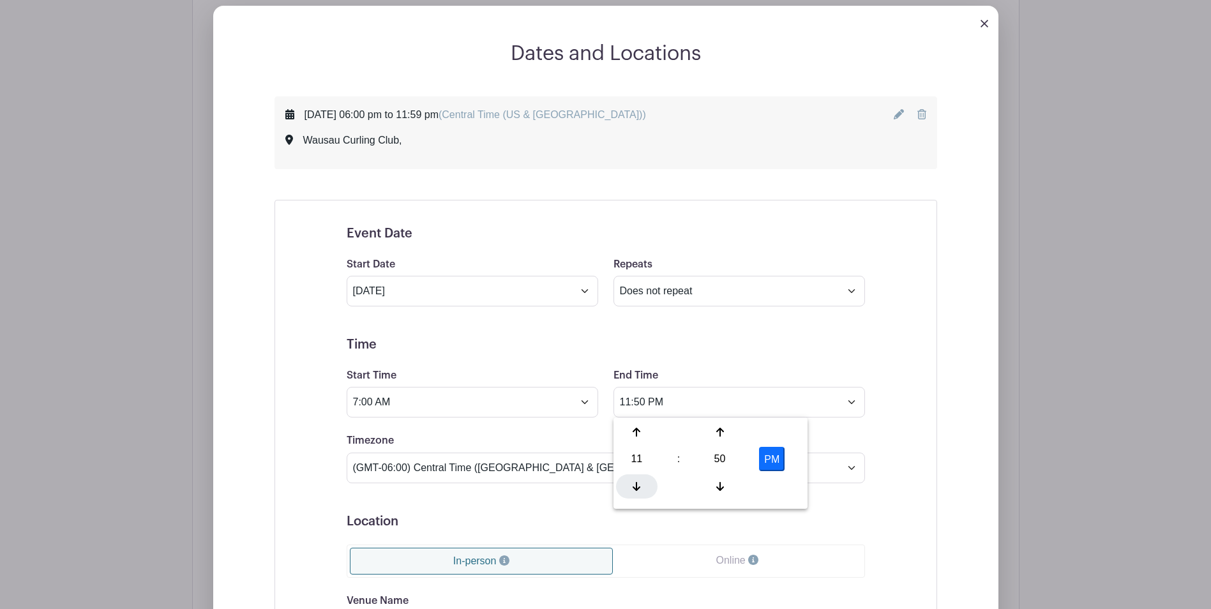
click at [639, 489] on icon at bounding box center [636, 486] width 8 height 10
click at [636, 435] on icon at bounding box center [636, 432] width 8 height 9
click at [718, 457] on div "50" at bounding box center [719, 459] width 41 height 24
click at [783, 488] on div "55" at bounding box center [779, 486] width 43 height 24
click at [723, 432] on icon at bounding box center [720, 432] width 8 height 10
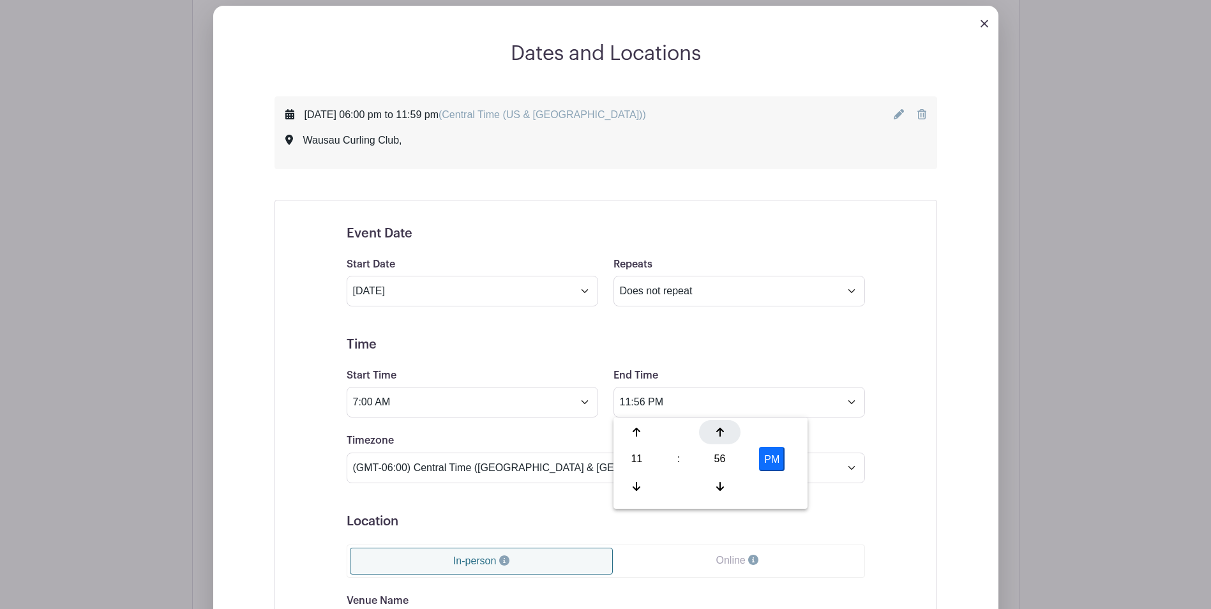
click at [723, 432] on icon at bounding box center [720, 432] width 8 height 10
click at [718, 487] on icon at bounding box center [720, 486] width 8 height 10
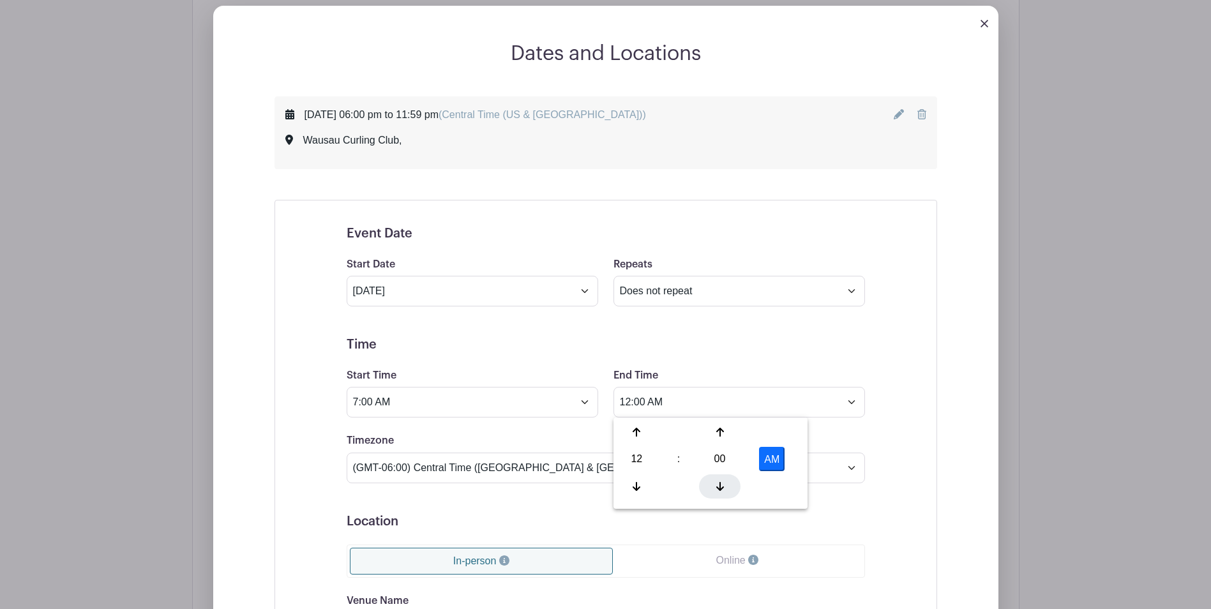
type input "11:59 PM"
click at [909, 430] on div "Event Date Start Date [DATE] Repeats Does not repeat Daily Weekly Monthly on da…" at bounding box center [605, 531] width 662 height 662
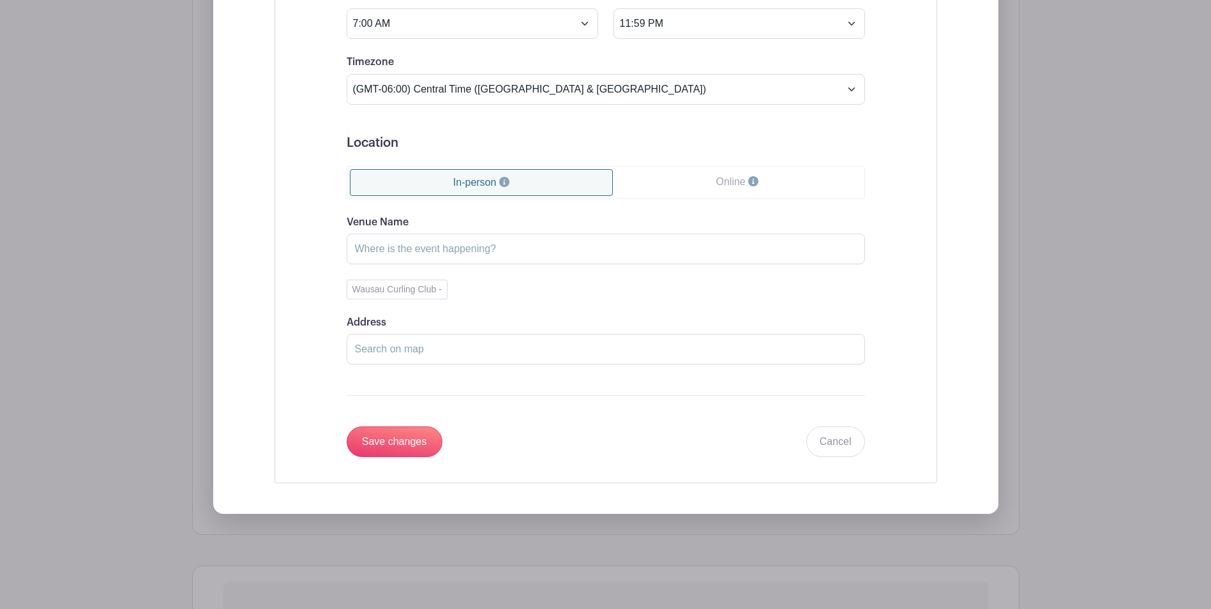
scroll to position [1029, 0]
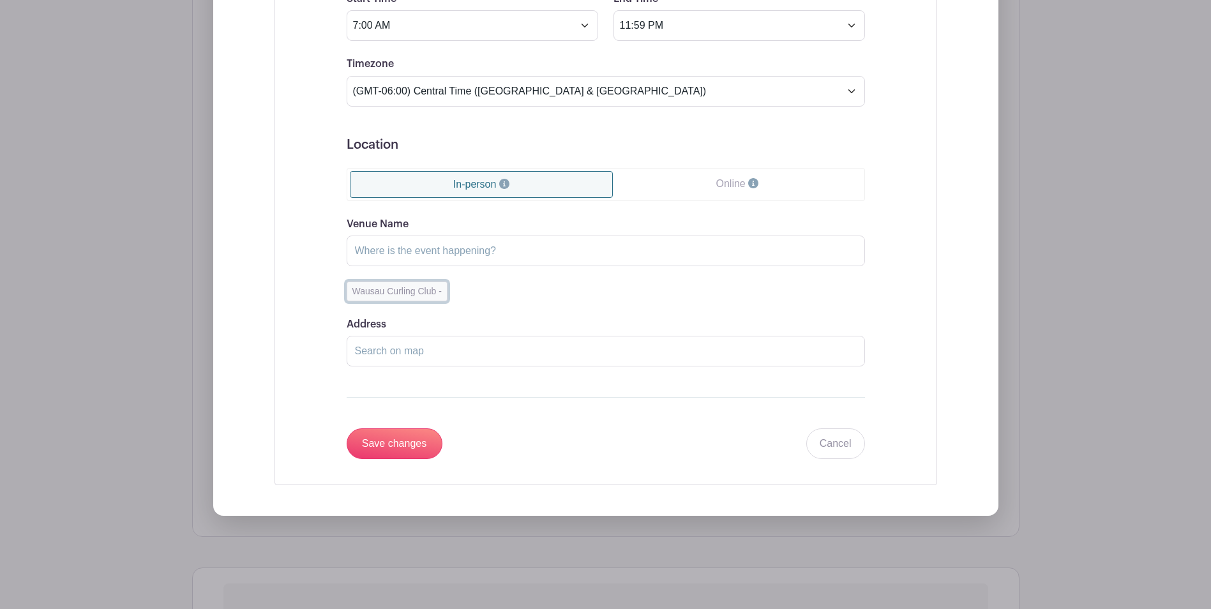
click at [406, 293] on button "Wausau Curling Club -" at bounding box center [397, 291] width 101 height 20
type input "Wausau Curling Club"
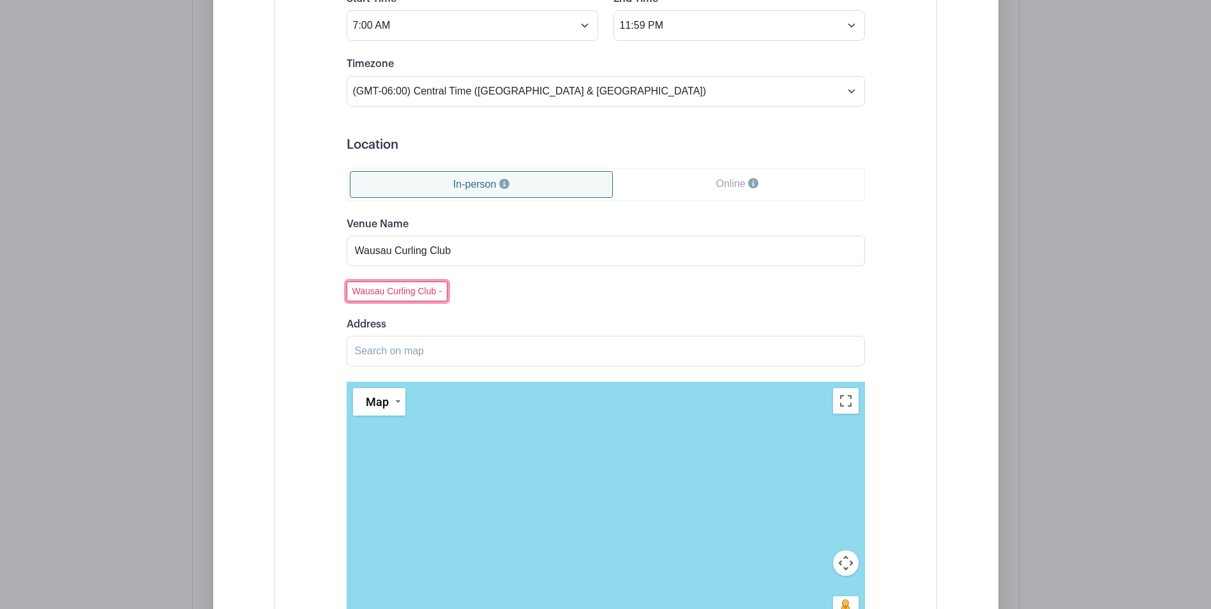
scroll to position [1477, 0]
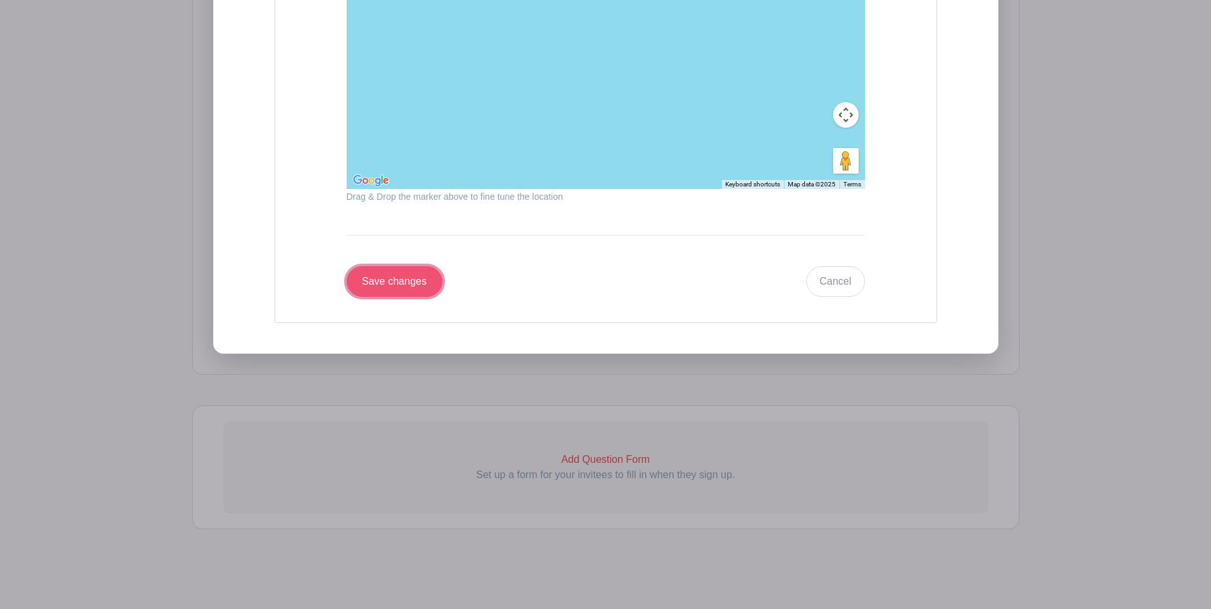
click at [380, 280] on input "Save changes" at bounding box center [395, 281] width 96 height 31
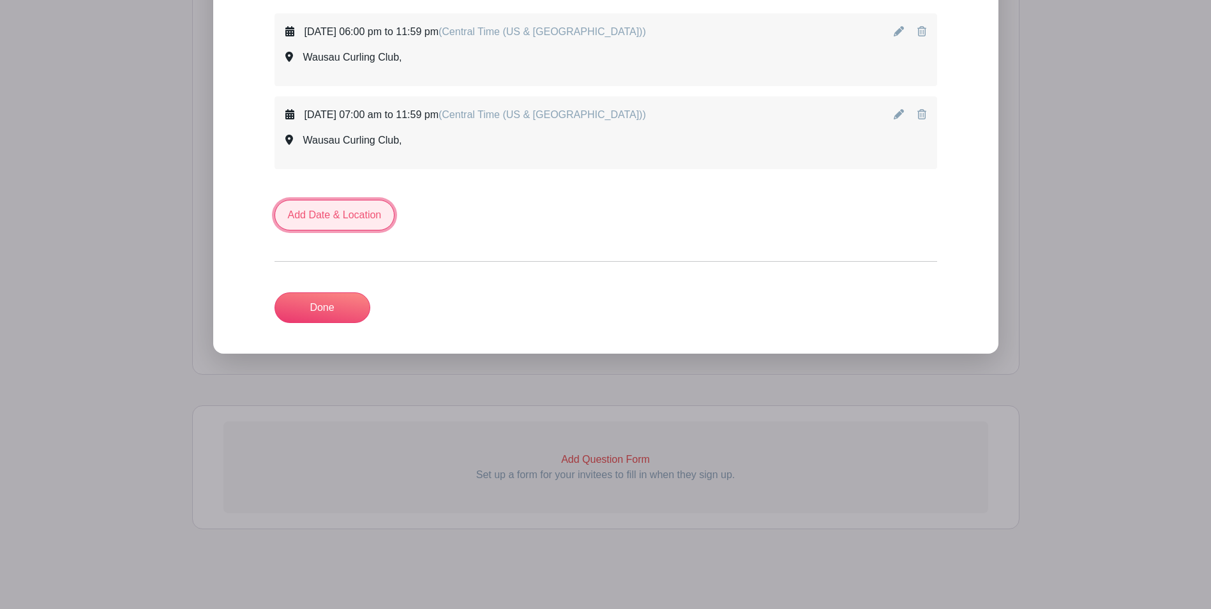
click at [352, 218] on link "Add Date & Location" at bounding box center [334, 215] width 121 height 31
select select "9"
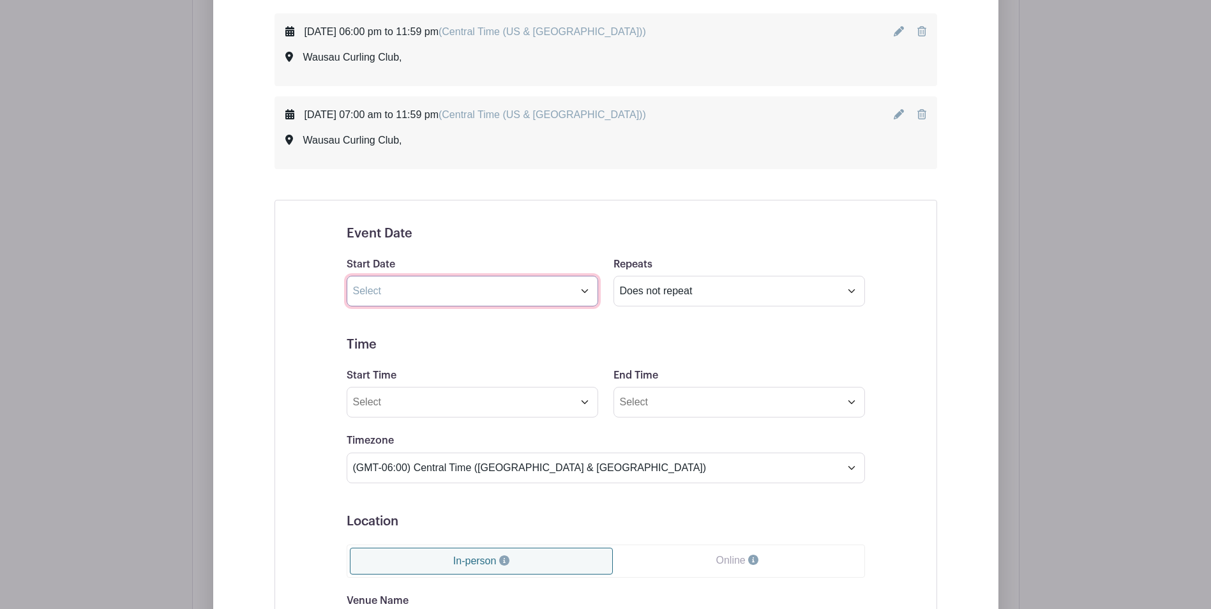
click at [581, 293] on input "text" at bounding box center [472, 291] width 251 height 31
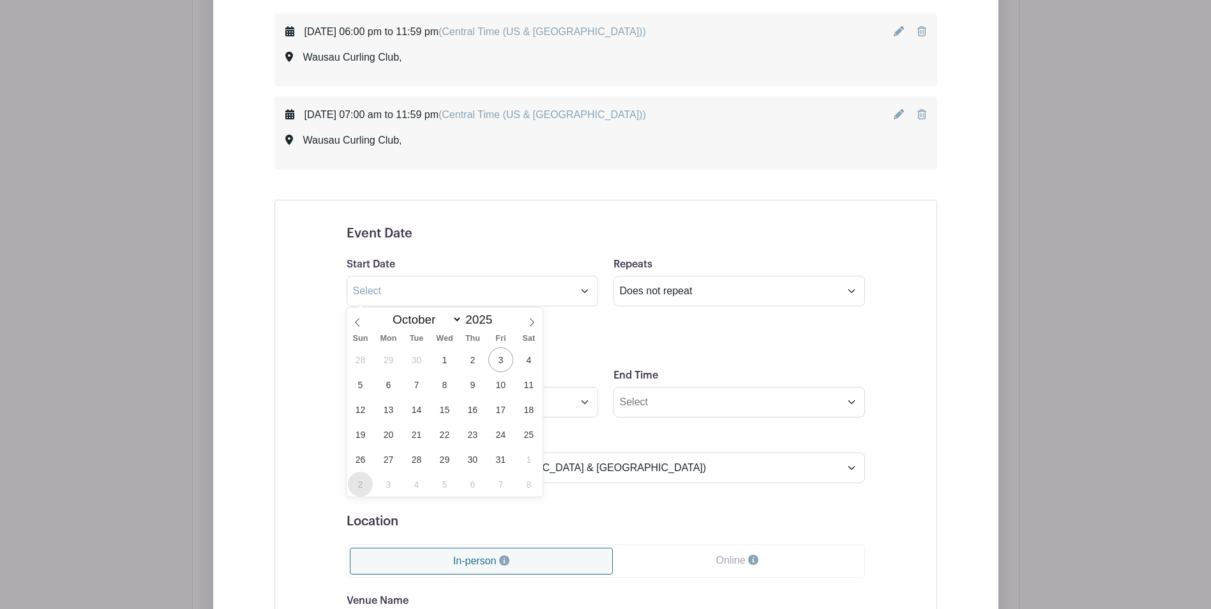
click at [362, 479] on span "2" at bounding box center [360, 484] width 25 height 25
type input "[DATE]"
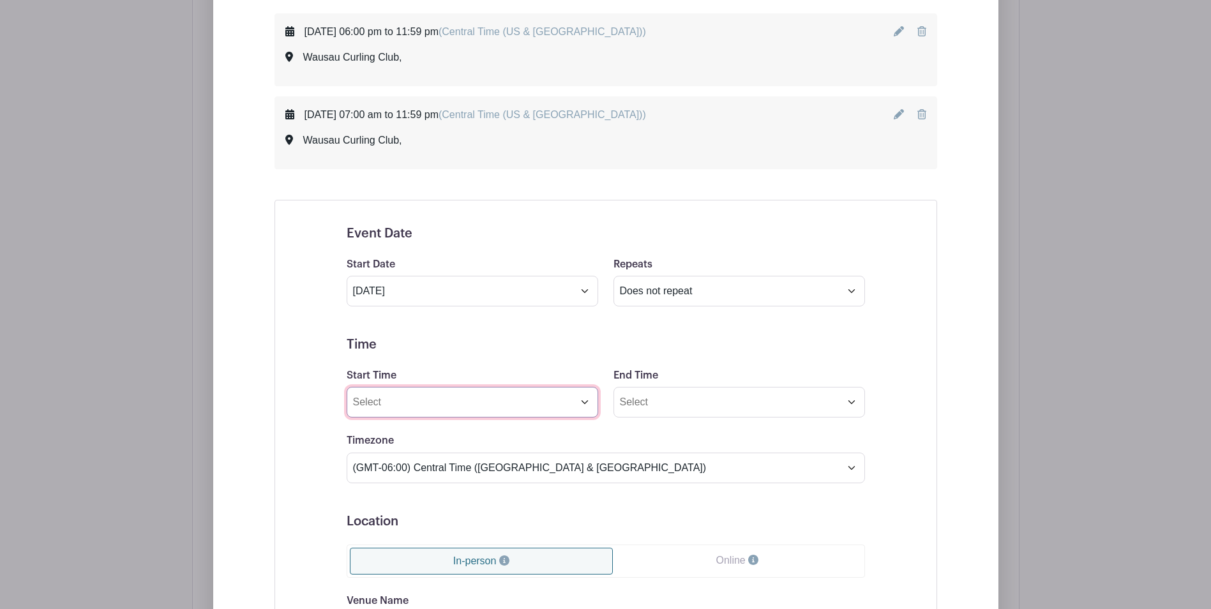
click at [585, 401] on input "Start Time" at bounding box center [472, 402] width 251 height 31
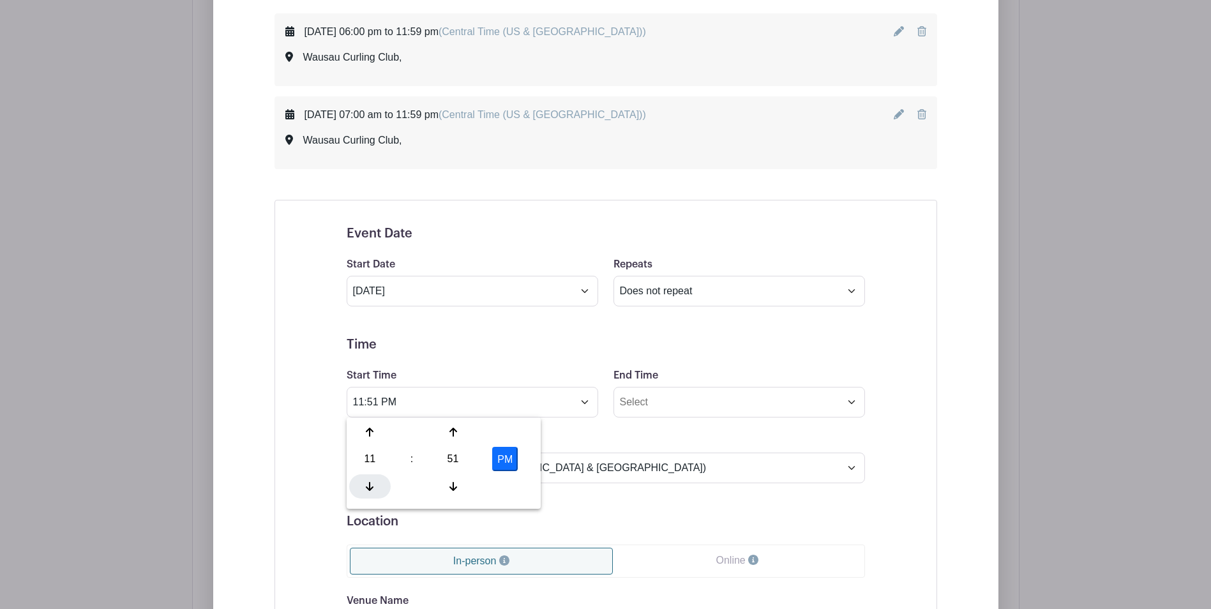
click at [369, 491] on div at bounding box center [369, 486] width 41 height 24
click at [368, 458] on div "10" at bounding box center [369, 459] width 41 height 24
click at [371, 488] on div "08" at bounding box center [370, 486] width 43 height 24
click at [500, 465] on button "PM" at bounding box center [505, 459] width 26 height 24
click at [455, 435] on icon at bounding box center [453, 432] width 8 height 10
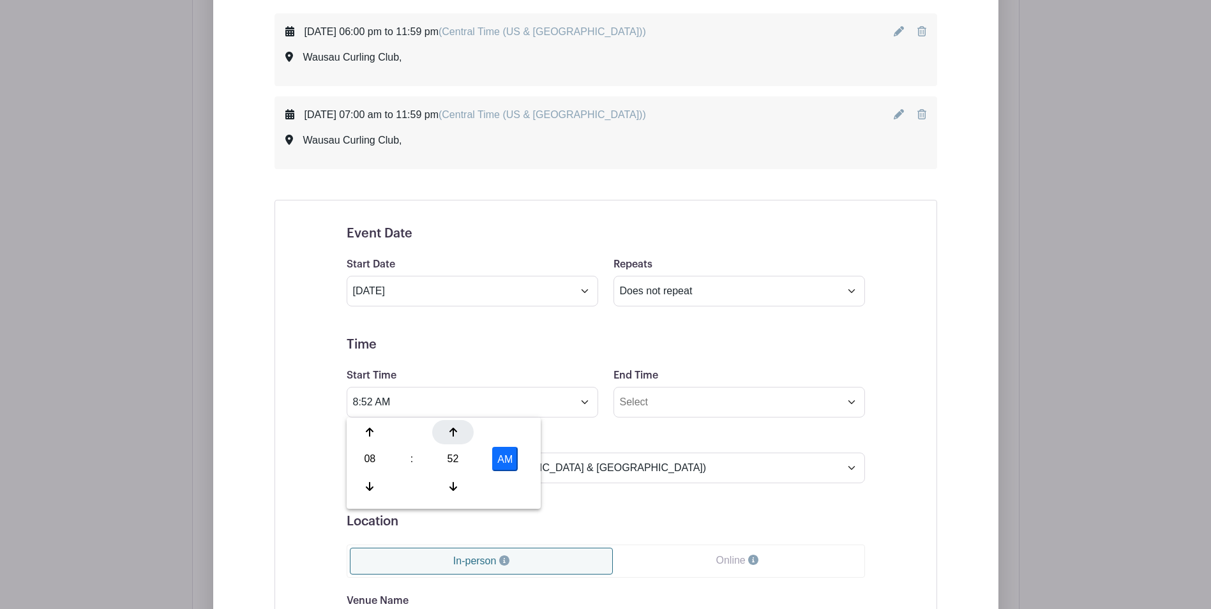
click at [455, 435] on icon at bounding box center [453, 432] width 8 height 10
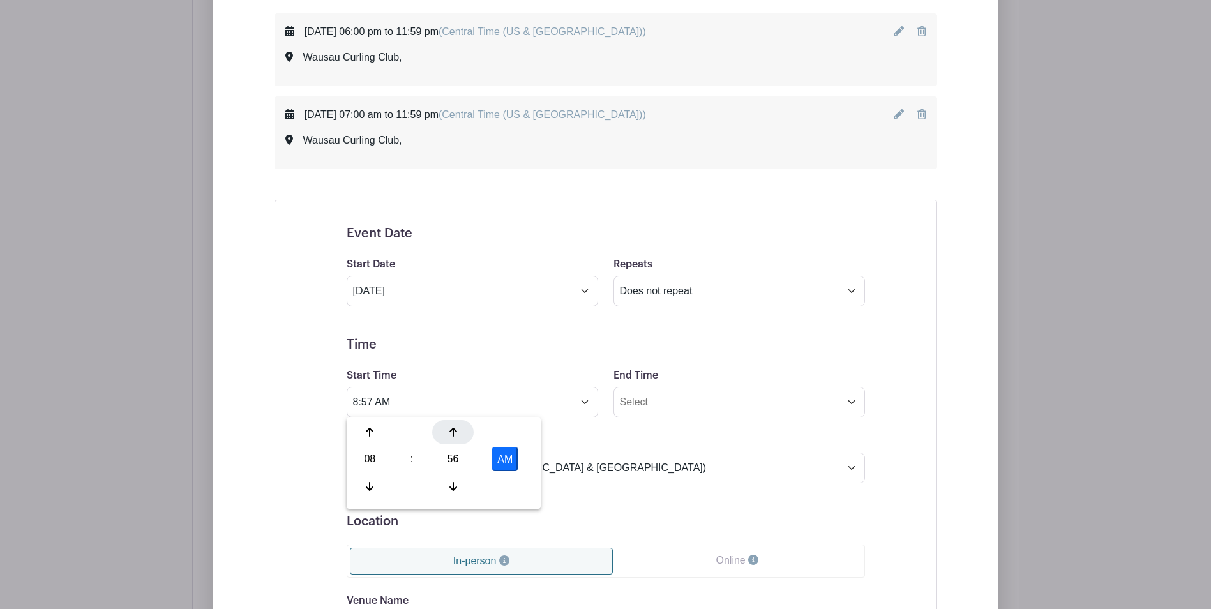
click at [455, 435] on icon at bounding box center [453, 432] width 8 height 10
click at [369, 486] on icon at bounding box center [370, 486] width 8 height 10
type input "8:00 AM"
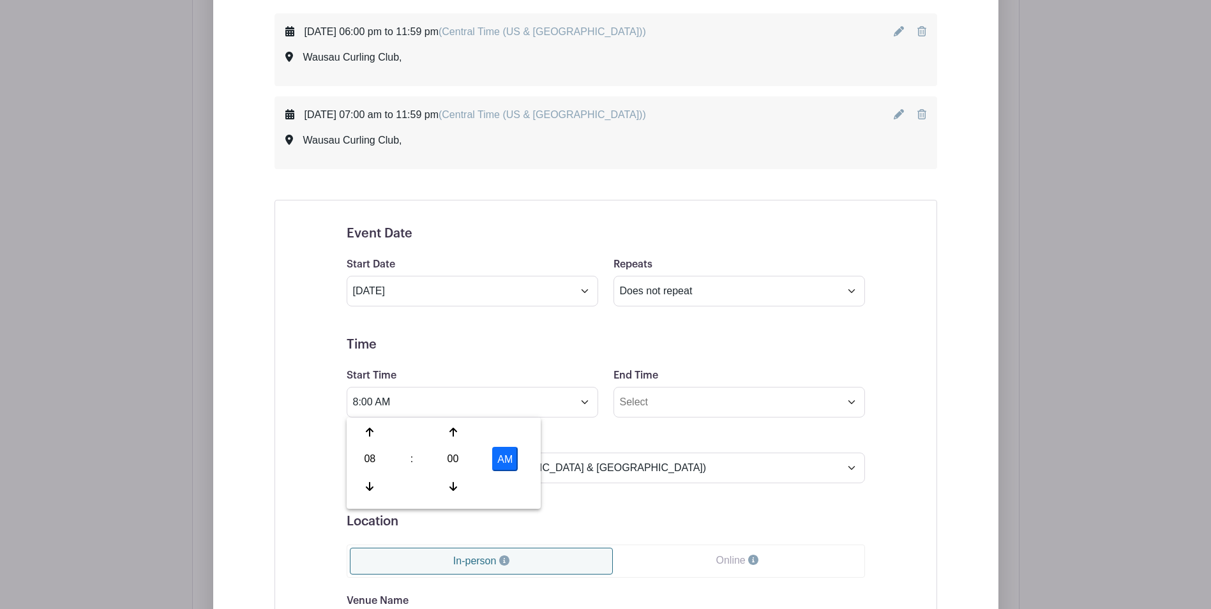
click at [643, 449] on div "Timezone (GMT-12:00) International Date Line West (GMT-11:00) [US_STATE] (GMT-1…" at bounding box center [606, 458] width 534 height 50
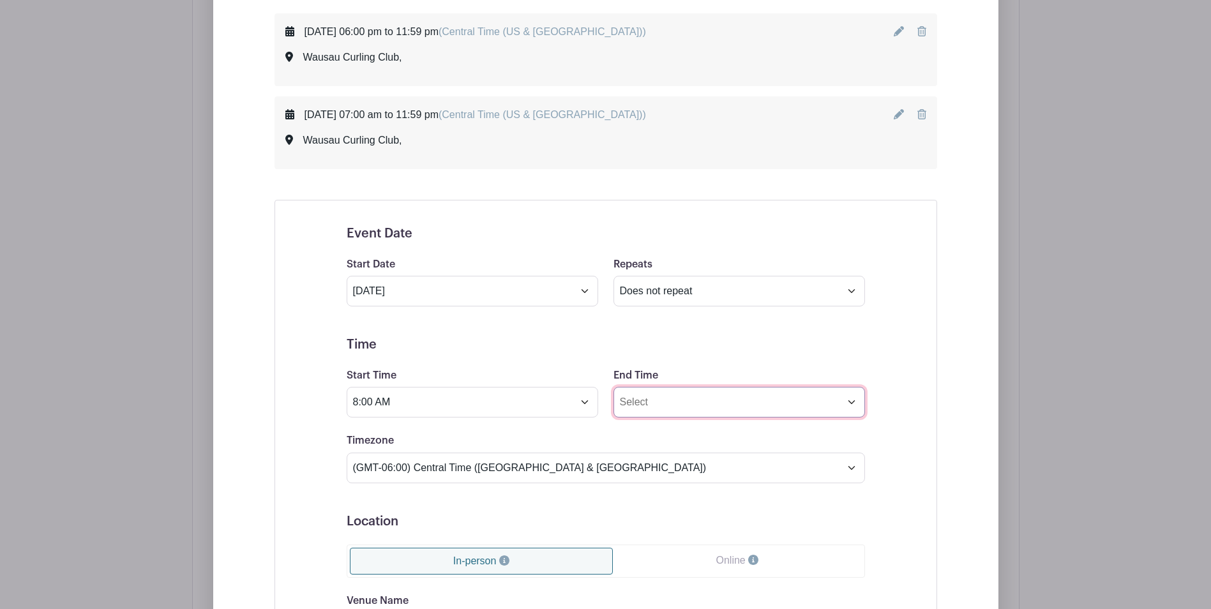
click at [854, 403] on input "End Time" at bounding box center [738, 402] width 251 height 31
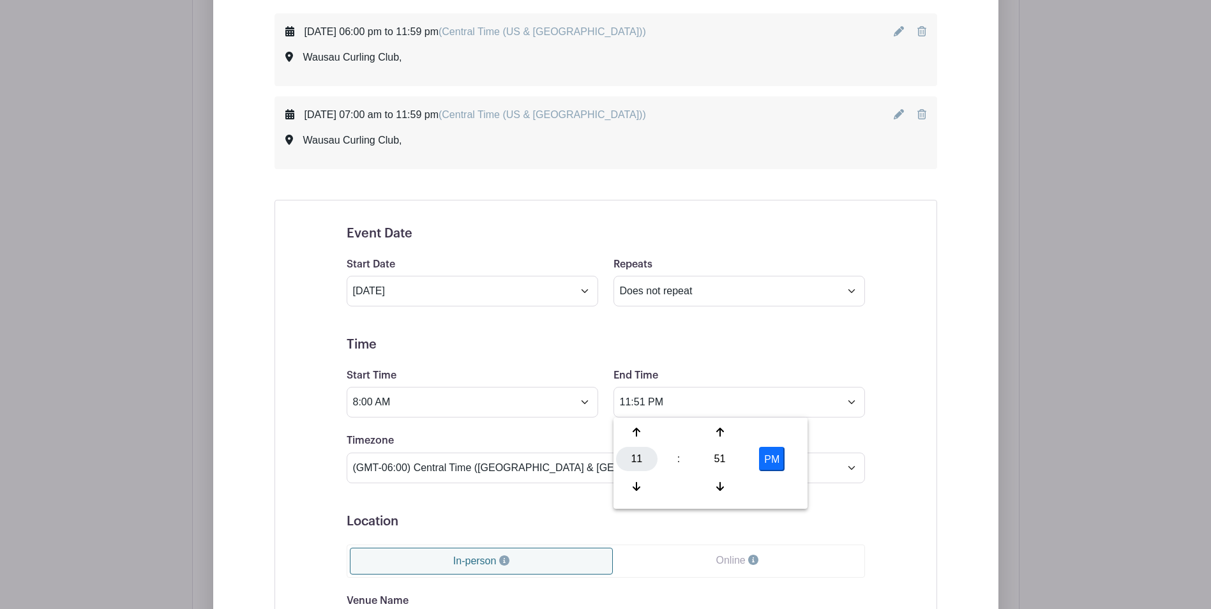
click at [638, 452] on div "11" at bounding box center [636, 459] width 41 height 24
click at [637, 456] on div "04" at bounding box center [637, 459] width 43 height 24
click at [717, 460] on div "51" at bounding box center [719, 459] width 41 height 24
click at [628, 436] on div "00" at bounding box center [637, 432] width 43 height 24
type input "4:00 PM"
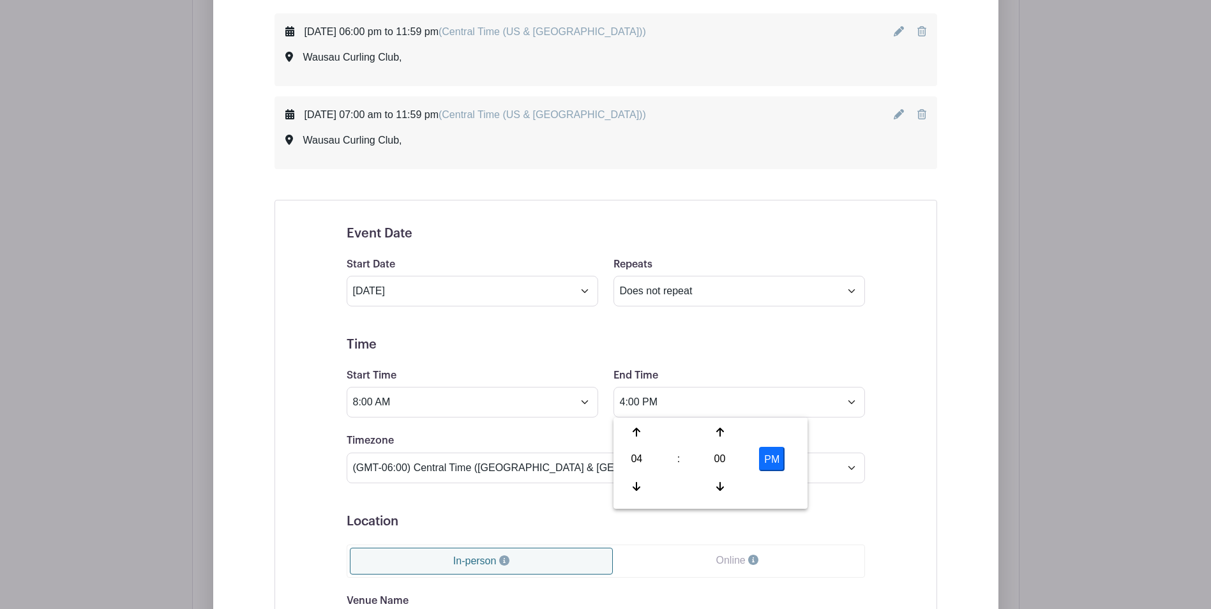
click at [576, 437] on div "Timezone (GMT-12:00) International Date Line West (GMT-11:00) [US_STATE] (GMT-1…" at bounding box center [606, 458] width 534 height 50
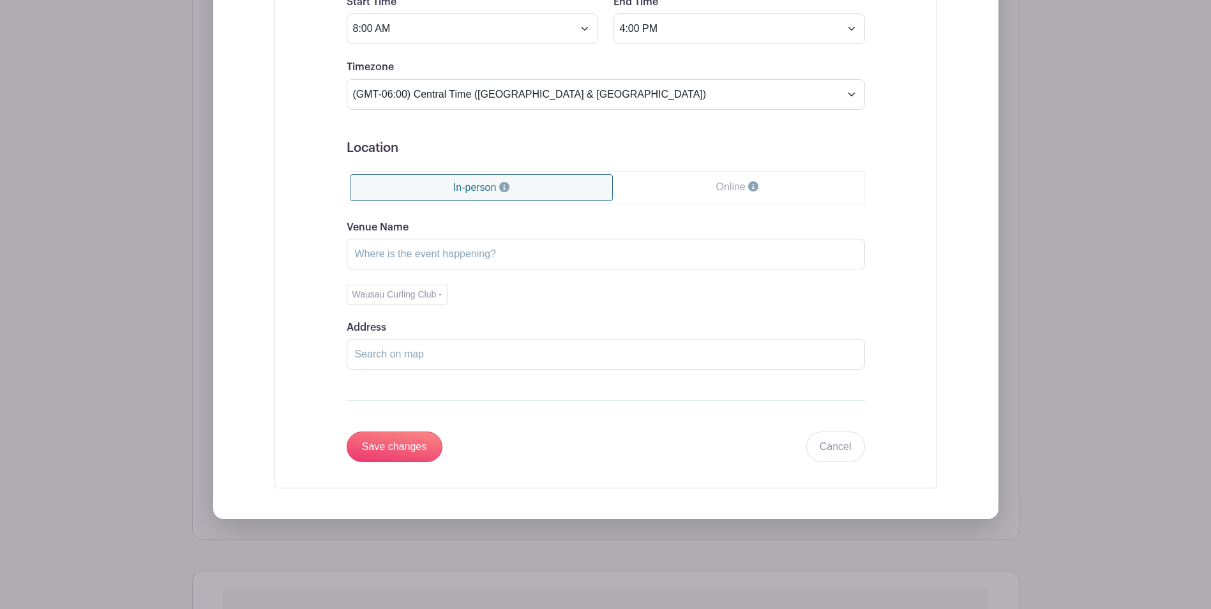
scroll to position [1107, 0]
click at [394, 301] on button "Wausau Curling Club -" at bounding box center [397, 297] width 101 height 20
type input "Wausau Curling Club"
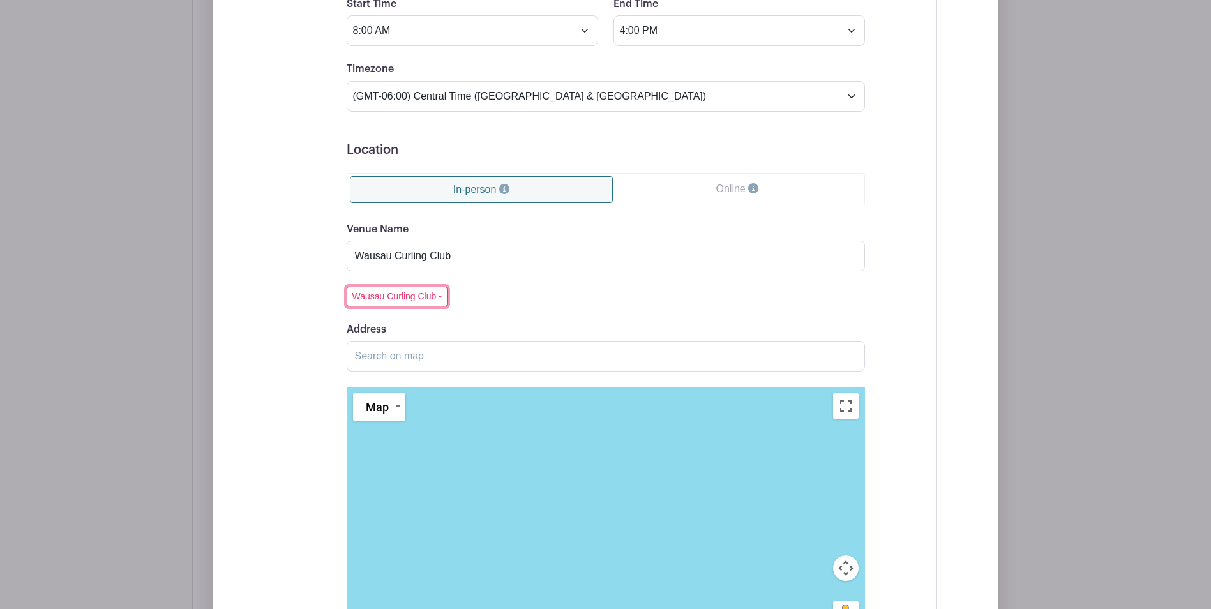
scroll to position [1560, 0]
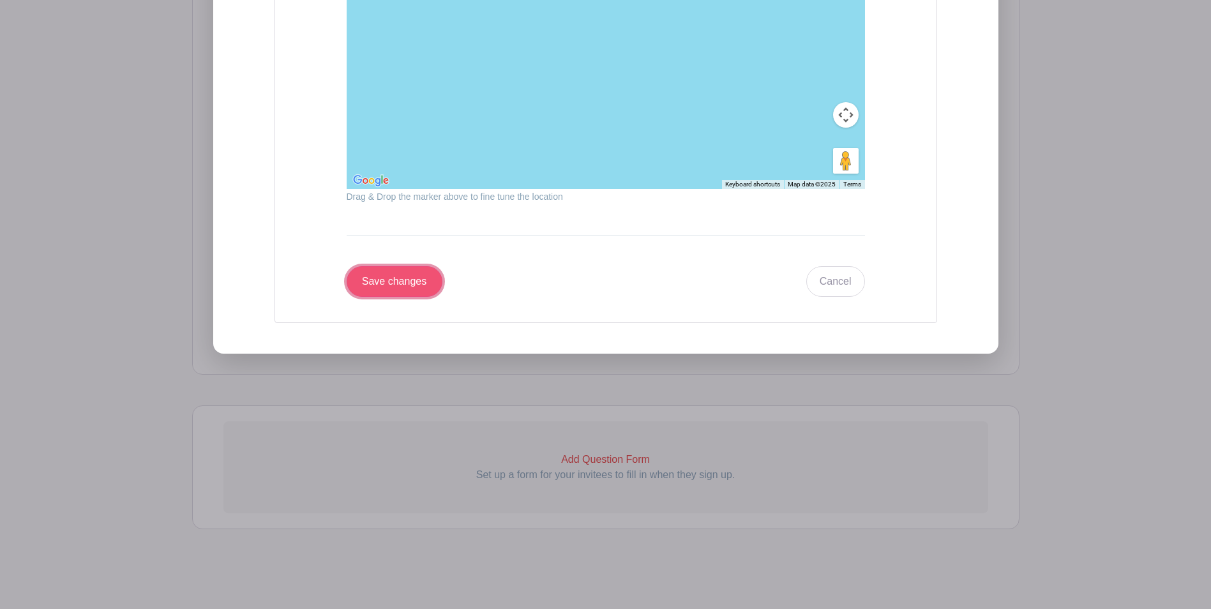
click at [375, 273] on input "Save changes" at bounding box center [395, 281] width 96 height 31
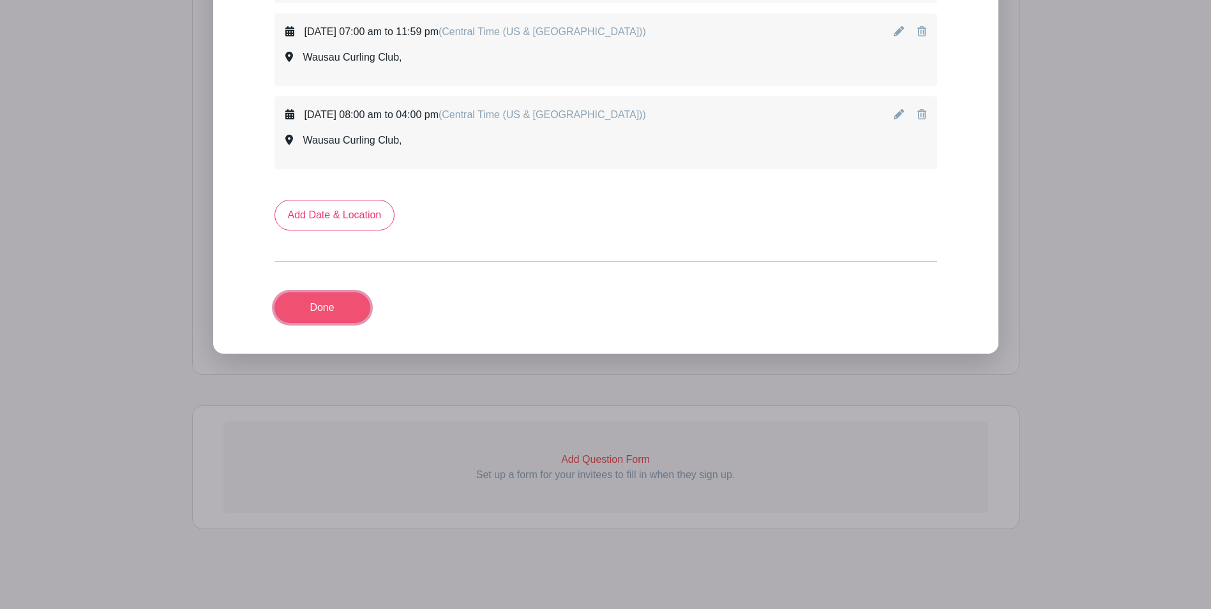
click at [329, 311] on link "Done" at bounding box center [322, 307] width 96 height 31
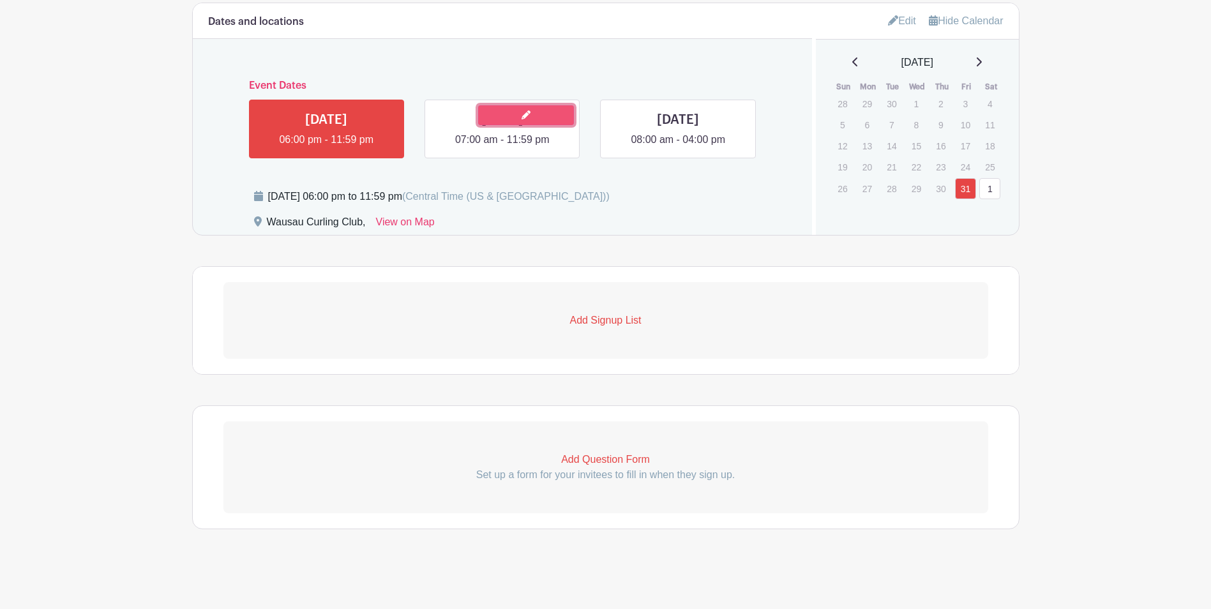
click at [529, 114] on icon at bounding box center [525, 114] width 9 height 9
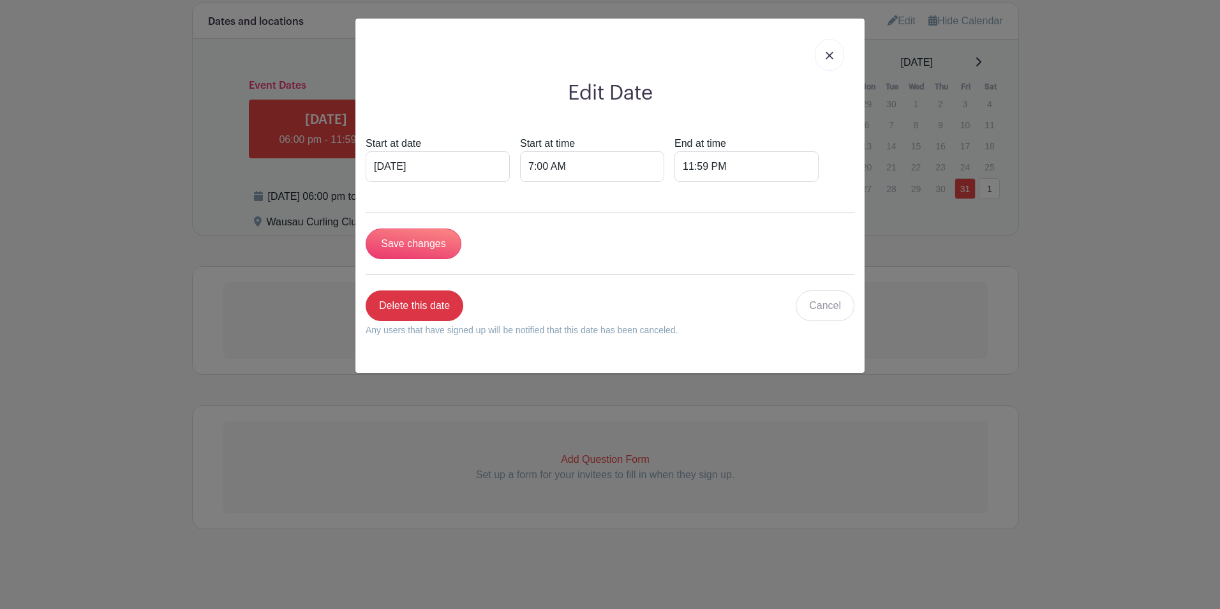
click at [830, 57] on img at bounding box center [830, 56] width 8 height 8
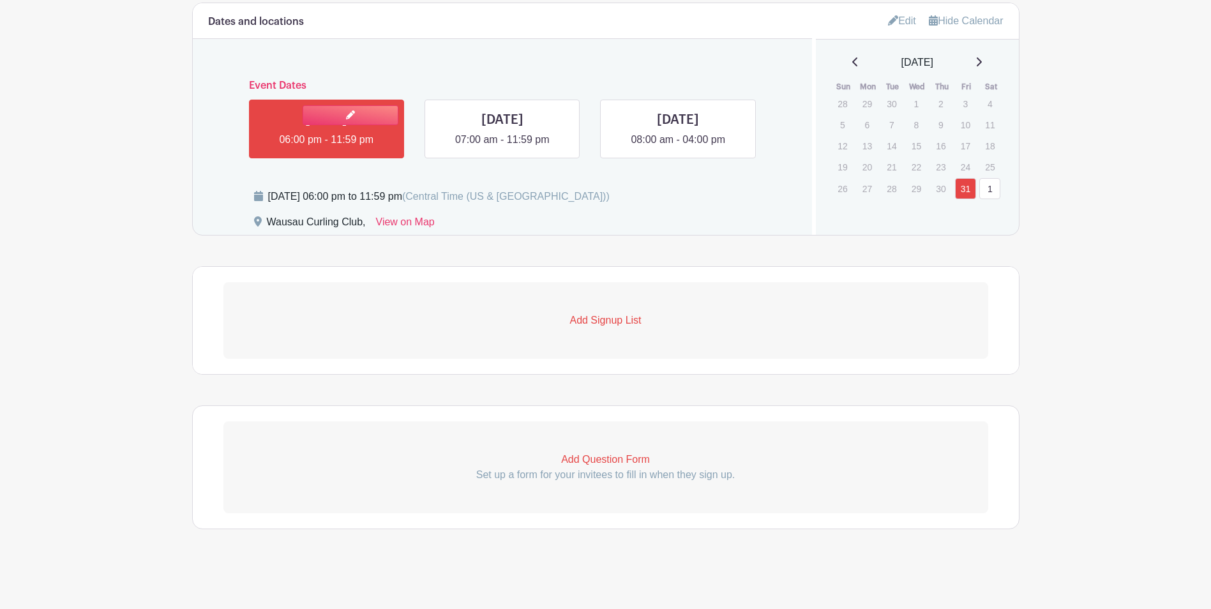
click at [326, 147] on link at bounding box center [326, 147] width 0 height 0
click at [611, 324] on p "Add Signup List" at bounding box center [605, 320] width 765 height 15
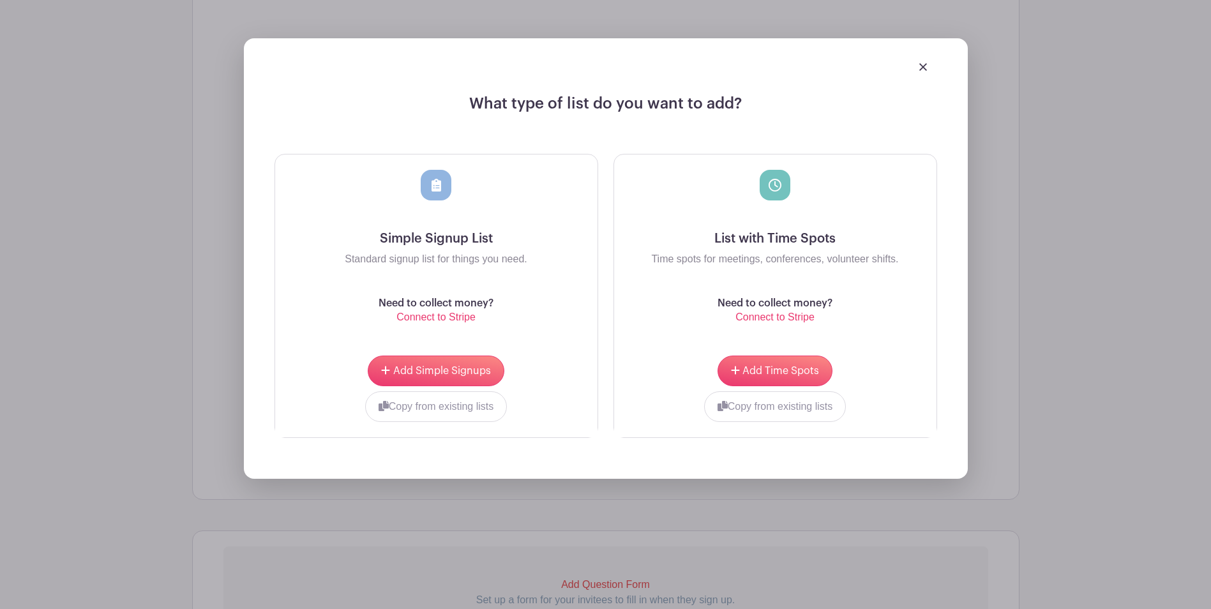
scroll to position [911, 0]
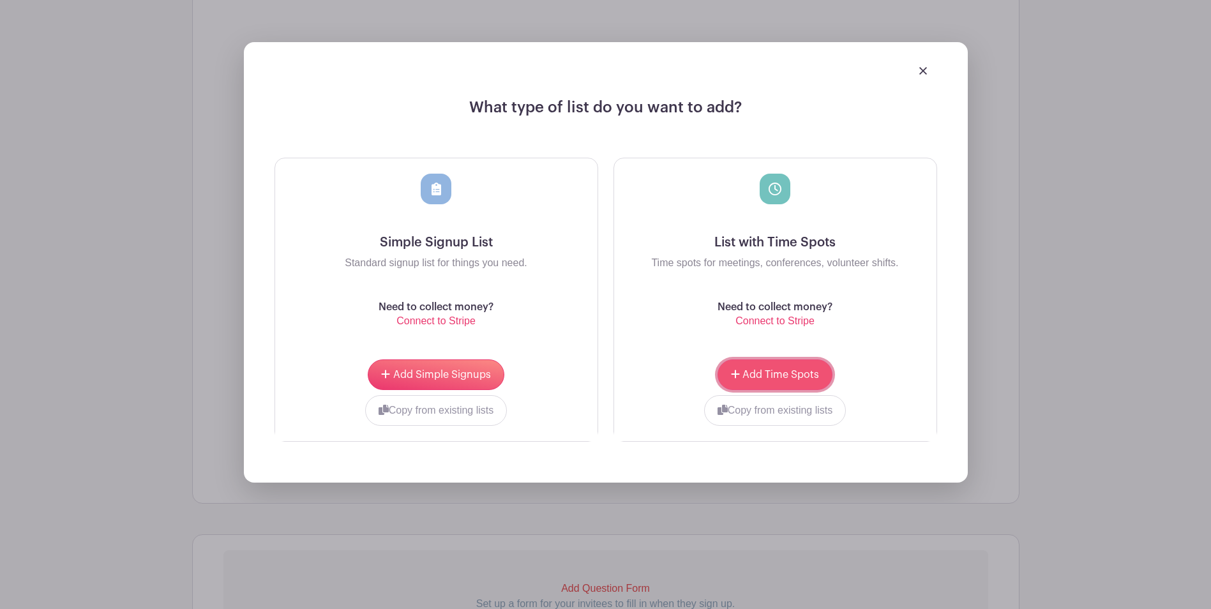
click at [762, 371] on span "Add Time Spots" at bounding box center [780, 375] width 77 height 10
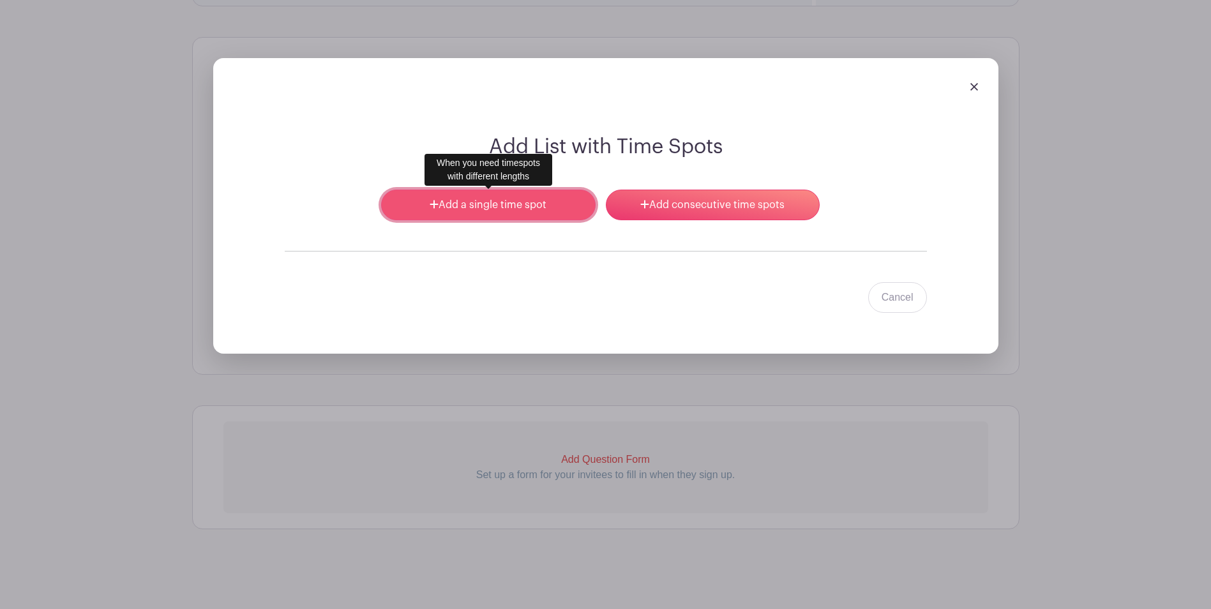
click at [473, 208] on link "Add a single time spot" at bounding box center [488, 205] width 214 height 31
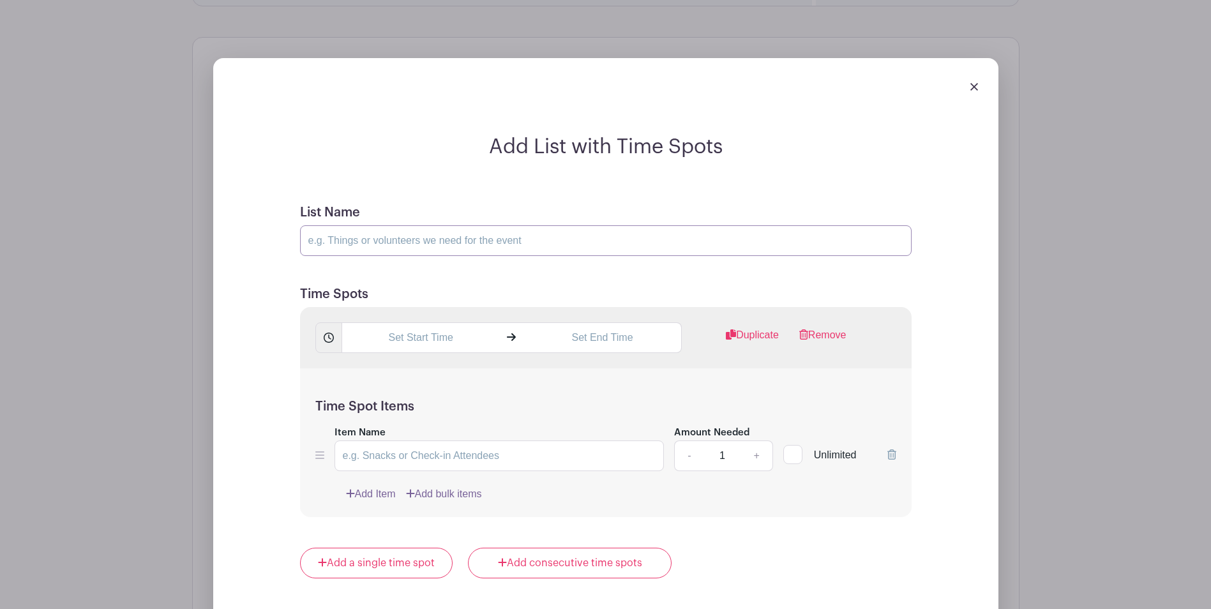
click at [479, 248] on input "List Name" at bounding box center [605, 240] width 611 height 31
type input "Bartender"
click at [439, 341] on input "text" at bounding box center [420, 337] width 158 height 31
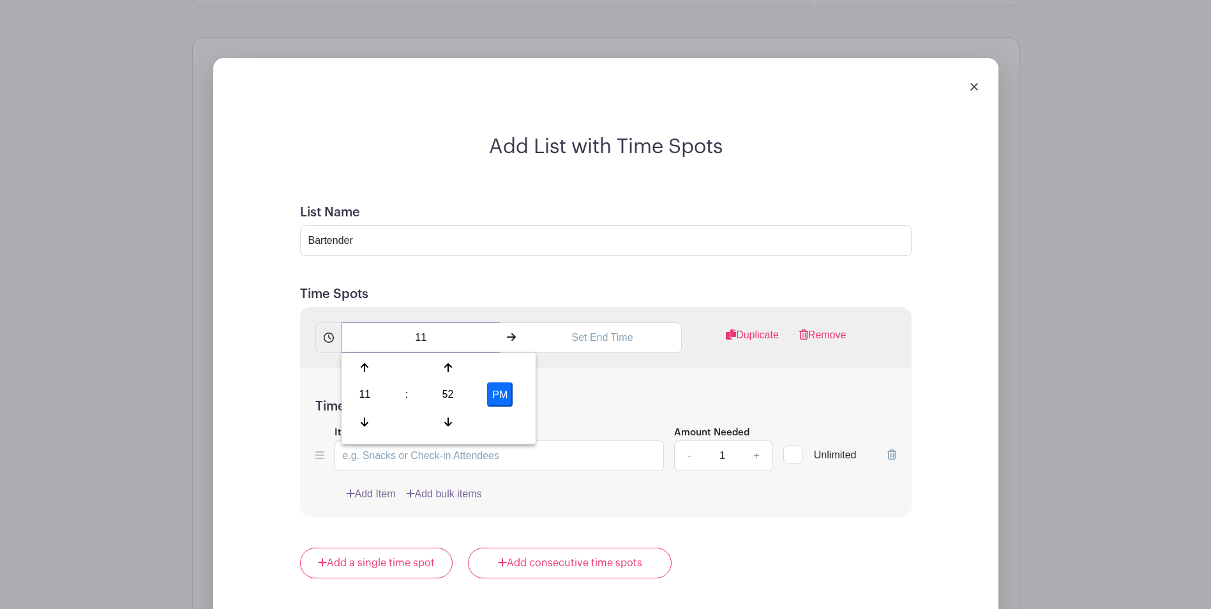
type input "1"
click at [366, 391] on div "11" at bounding box center [364, 394] width 41 height 24
click at [354, 419] on div "08" at bounding box center [365, 422] width 43 height 24
click at [448, 398] on div "52" at bounding box center [447, 394] width 41 height 24
click at [366, 366] on div "00" at bounding box center [365, 367] width 43 height 24
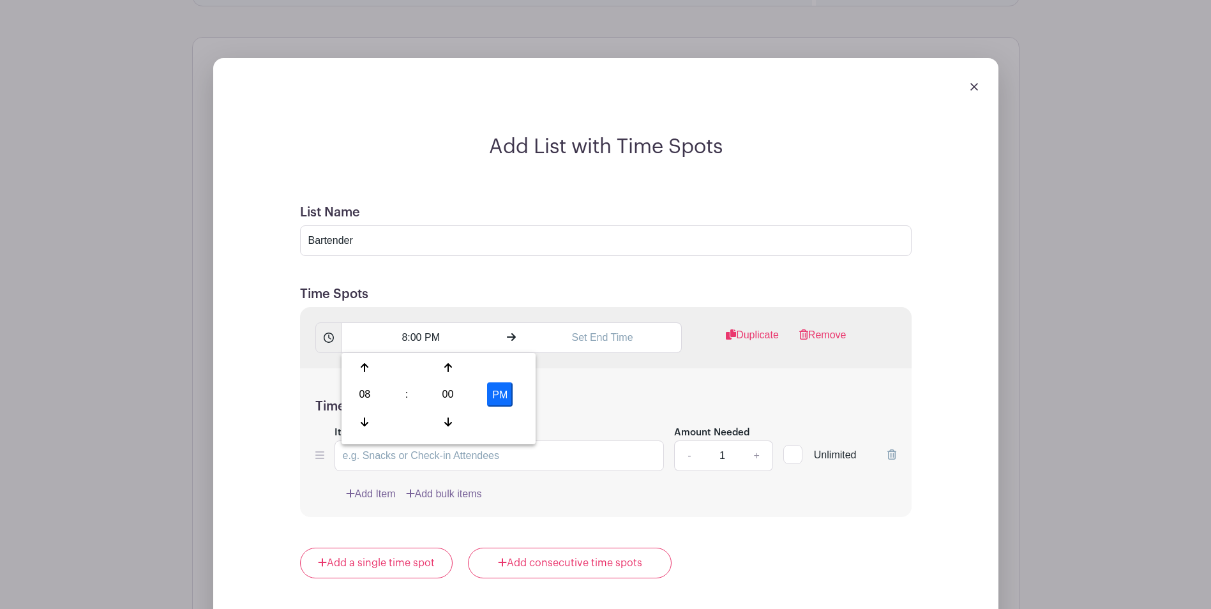
click at [498, 396] on button "PM" at bounding box center [500, 394] width 26 height 24
type input "8:00 AM"
click at [621, 339] on input "text" at bounding box center [602, 337] width 158 height 31
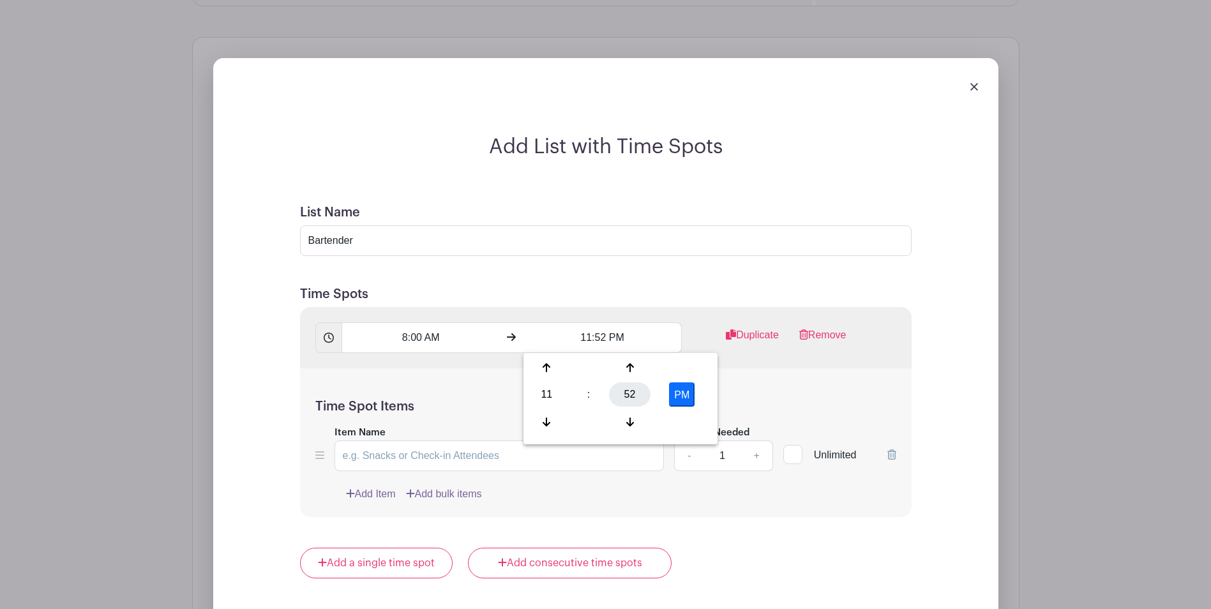
click at [631, 395] on div "52" at bounding box center [629, 394] width 41 height 24
click at [545, 369] on div "00" at bounding box center [547, 367] width 43 height 24
click at [683, 394] on button "PM" at bounding box center [682, 394] width 26 height 24
type input "11:00 AM"
click at [772, 383] on div "Time Spot Items Item Name Amount Needed - 1 + Unlimited Add Item Add bulk items" at bounding box center [605, 442] width 611 height 149
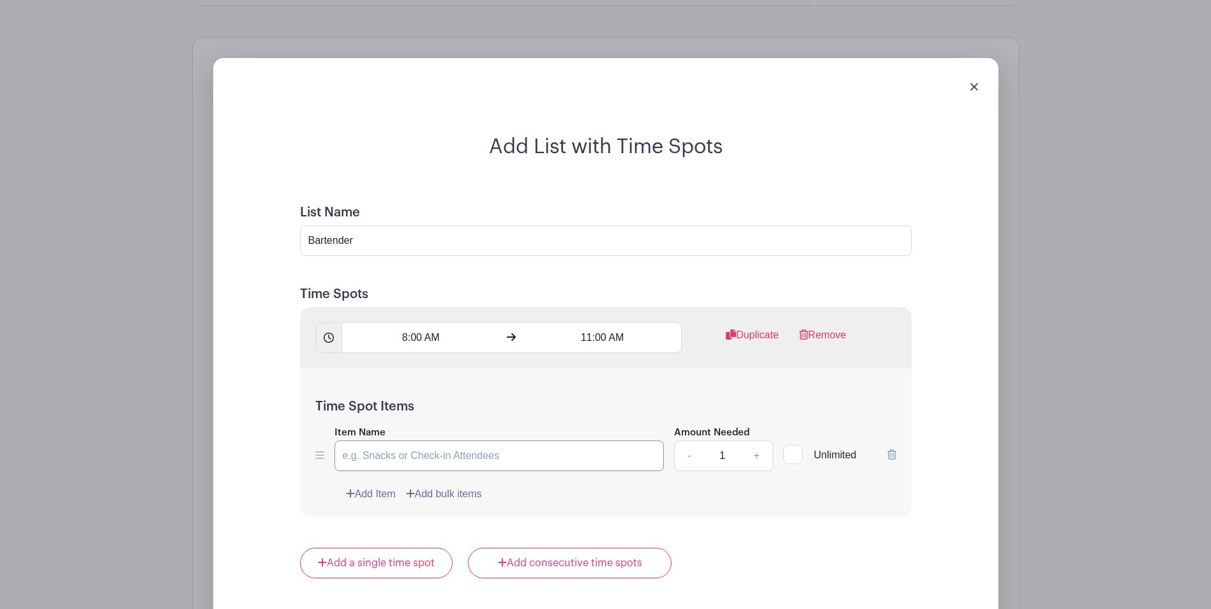
click at [494, 453] on input "Item Name" at bounding box center [499, 455] width 330 height 31
drag, startPoint x: 419, startPoint y: 454, endPoint x: 331, endPoint y: 451, distance: 88.8
click at [331, 451] on div "Item Name Bartender Amount Needed - 1 + Unlimited" at bounding box center [605, 447] width 581 height 47
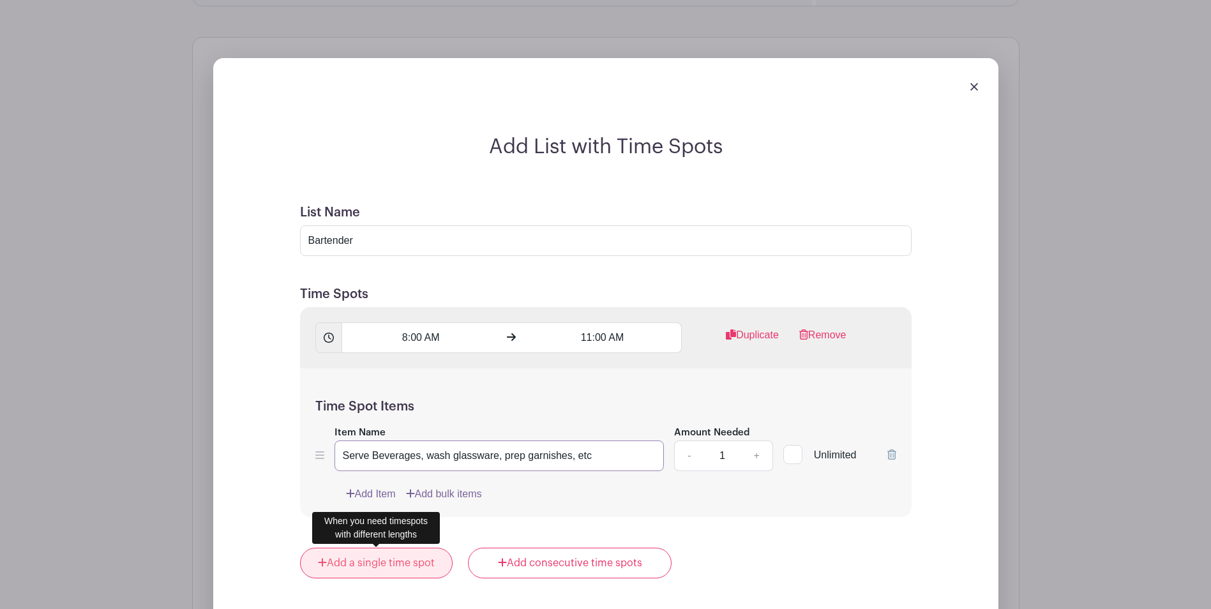
type input "Serve Beverages, wash glassware, prep garnishes, etc"
click at [400, 560] on link "Add a single time spot" at bounding box center [376, 563] width 153 height 31
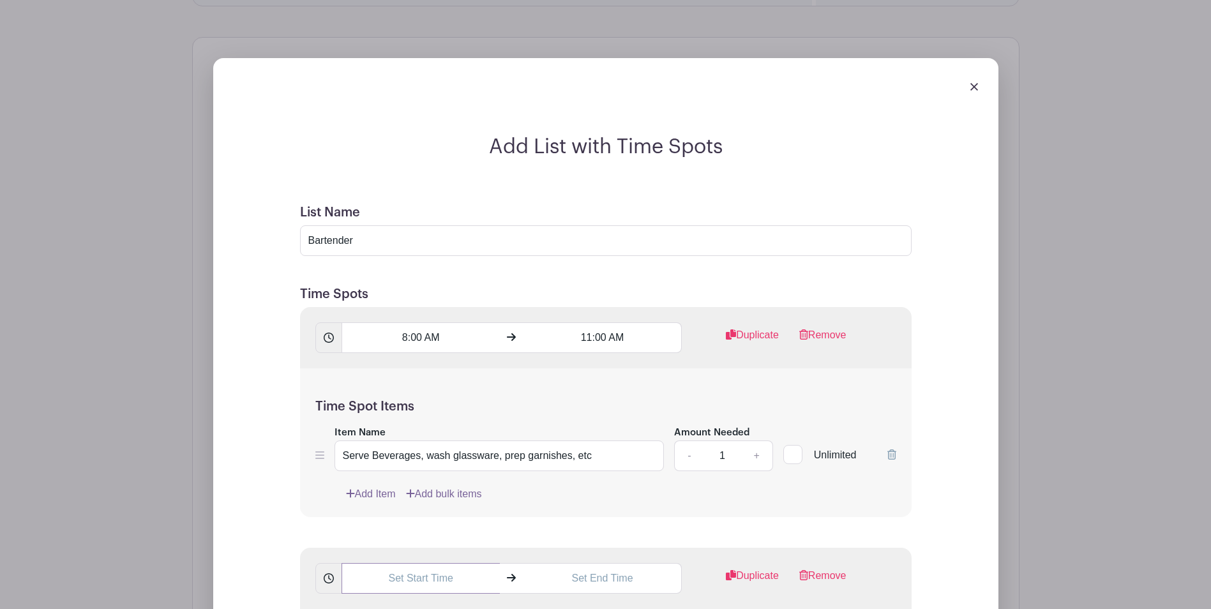
click at [426, 585] on input "text" at bounding box center [420, 578] width 158 height 31
click at [449, 511] on div "53" at bounding box center [447, 513] width 41 height 24
click at [366, 484] on div "00" at bounding box center [365, 486] width 43 height 24
click at [507, 512] on button "PM" at bounding box center [500, 513] width 26 height 24
type input "11:00 AM"
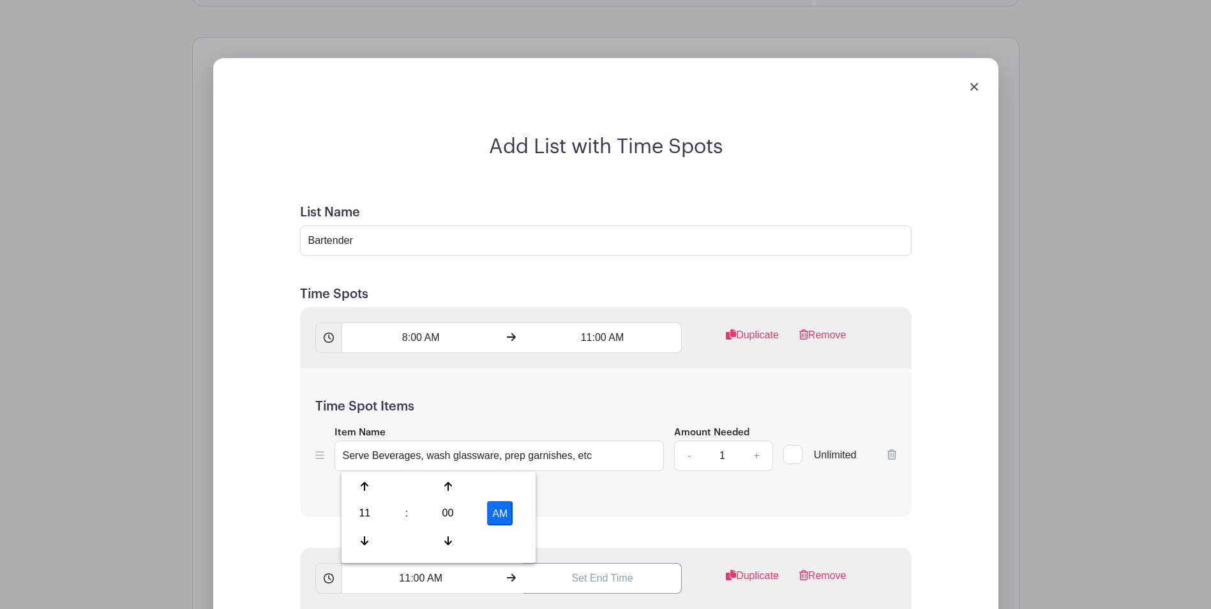
click at [601, 581] on input "text" at bounding box center [602, 578] width 158 height 31
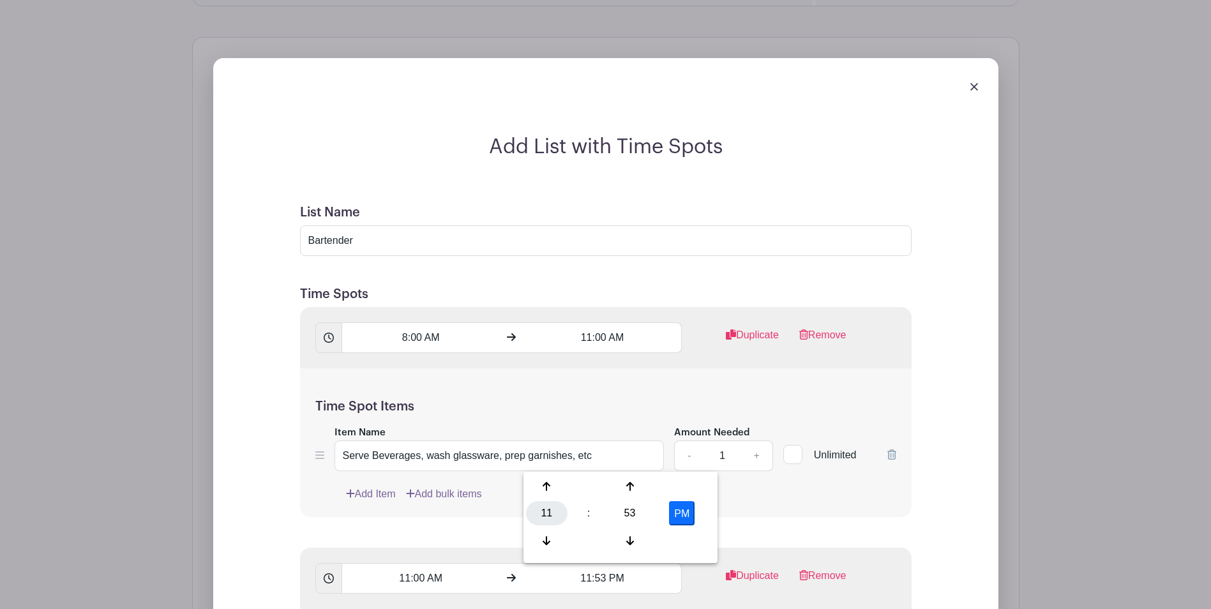
click at [546, 512] on div "11" at bounding box center [546, 513] width 41 height 24
click at [692, 487] on div "03" at bounding box center [689, 486] width 43 height 24
click at [629, 513] on div "53" at bounding box center [629, 513] width 41 height 24
click at [551, 486] on div "00" at bounding box center [547, 486] width 43 height 24
type input "3:00 PM"
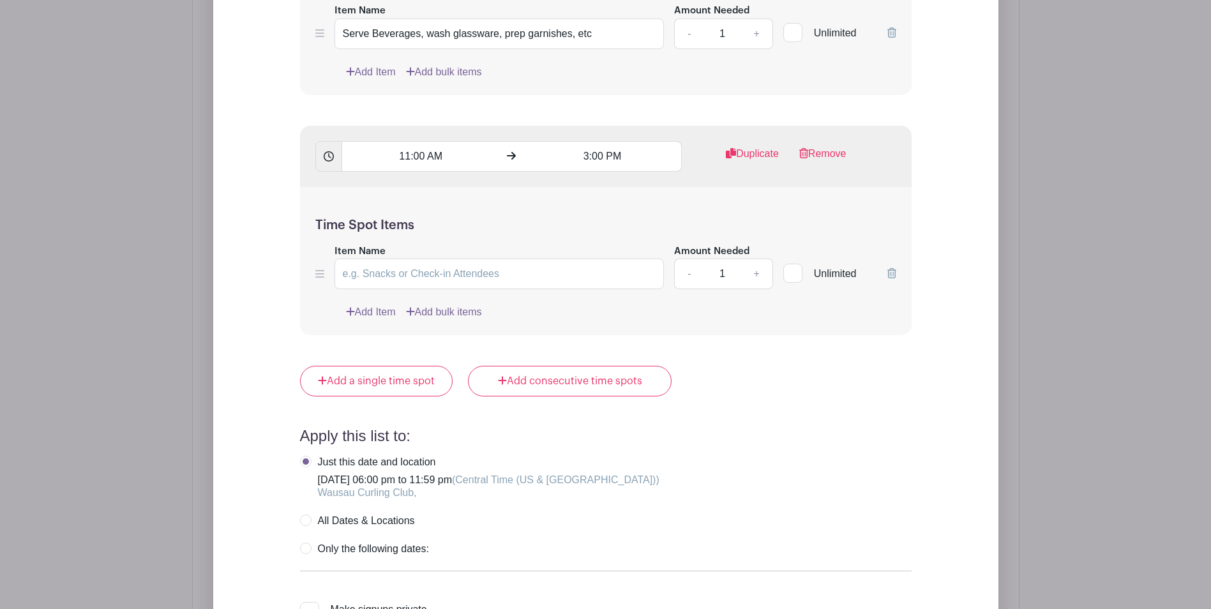
scroll to position [1294, 0]
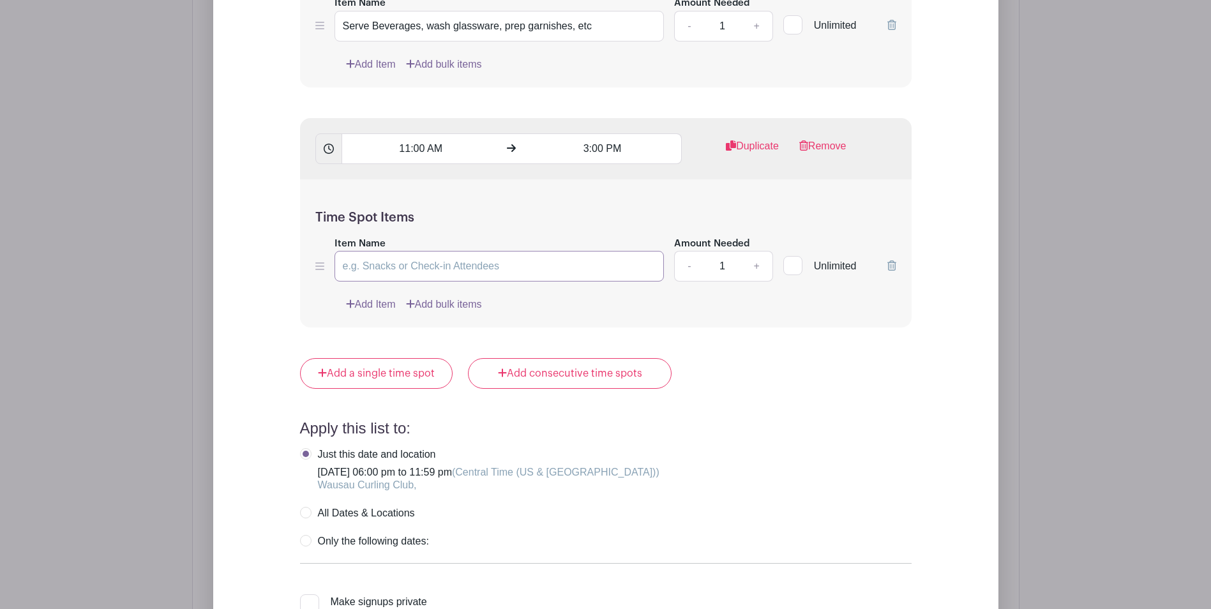
click at [393, 267] on input "Item Name" at bounding box center [499, 266] width 330 height 31
type input "Serve beverages, wash glassware, prep garnishes, etc"
click at [756, 261] on link "+" at bounding box center [756, 266] width 32 height 31
type input "2"
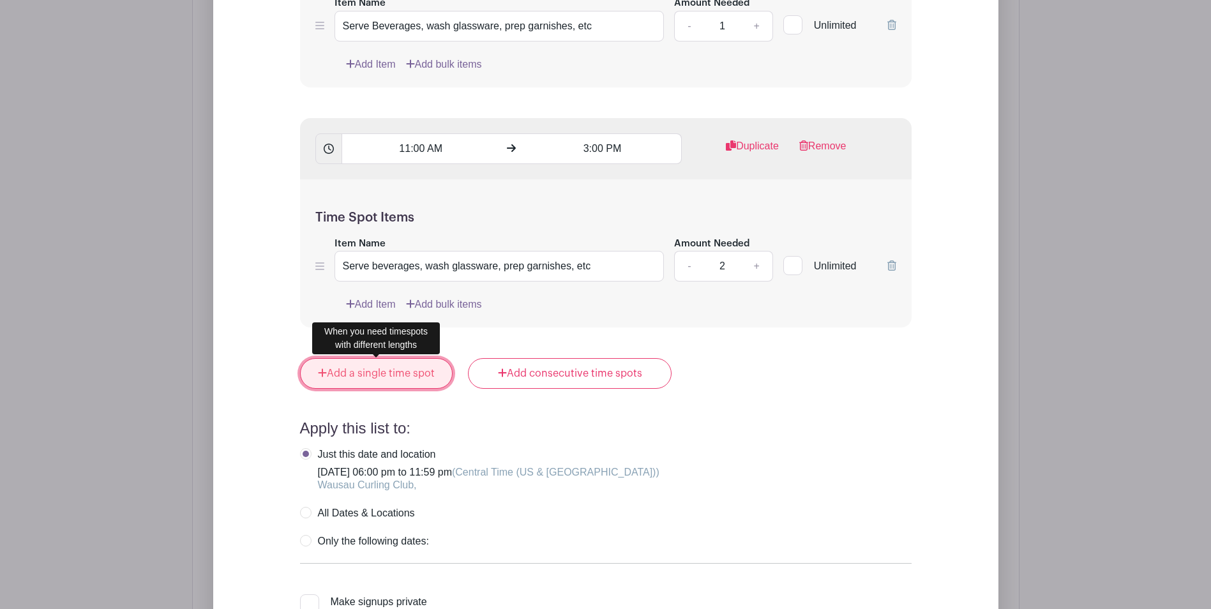
click at [366, 373] on link "Add a single time spot" at bounding box center [376, 373] width 153 height 31
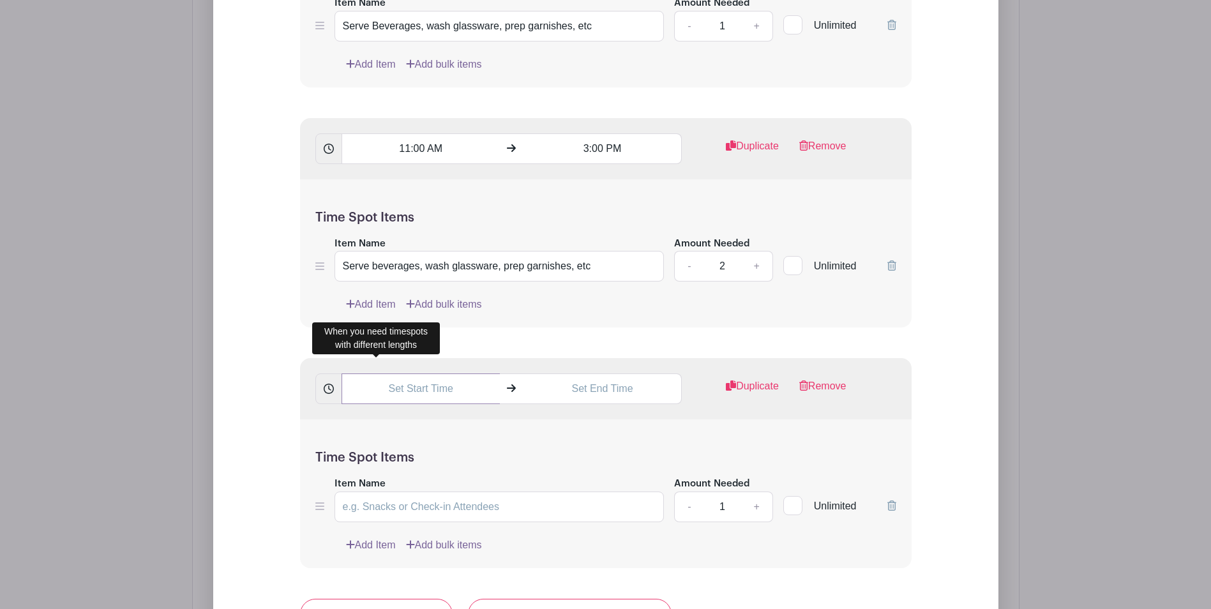
click at [428, 395] on input "text" at bounding box center [420, 388] width 158 height 31
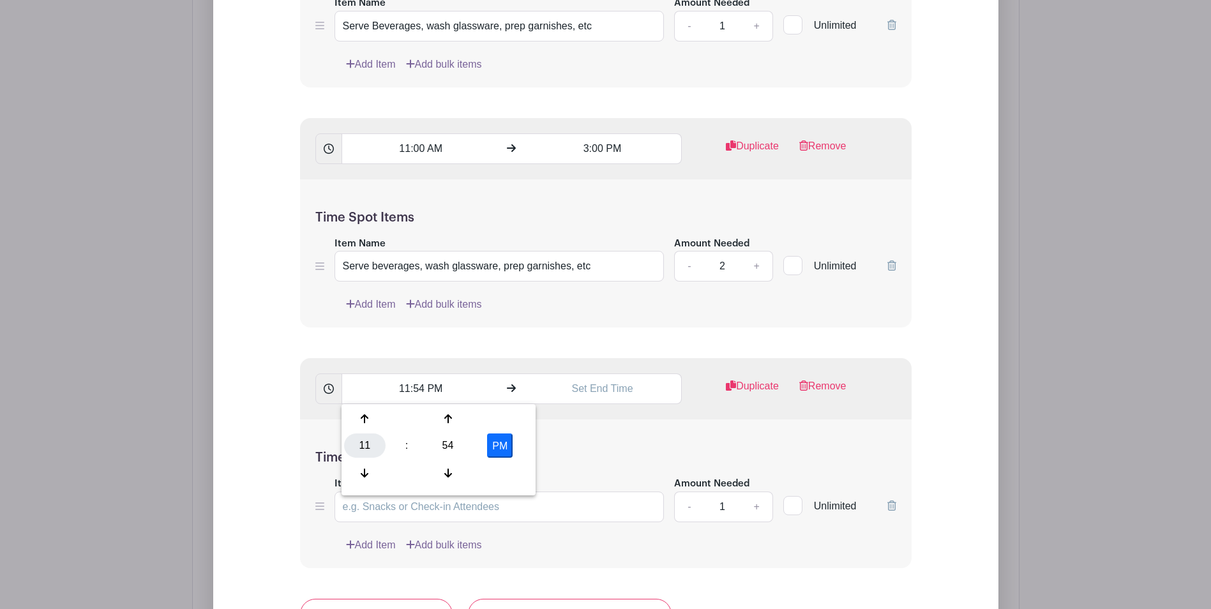
click at [361, 447] on div "11" at bounding box center [364, 445] width 41 height 24
click at [509, 418] on div "03" at bounding box center [507, 419] width 43 height 24
click at [443, 437] on div "54" at bounding box center [447, 445] width 41 height 24
click at [366, 415] on div "00" at bounding box center [365, 419] width 43 height 24
type input "3:00 PM"
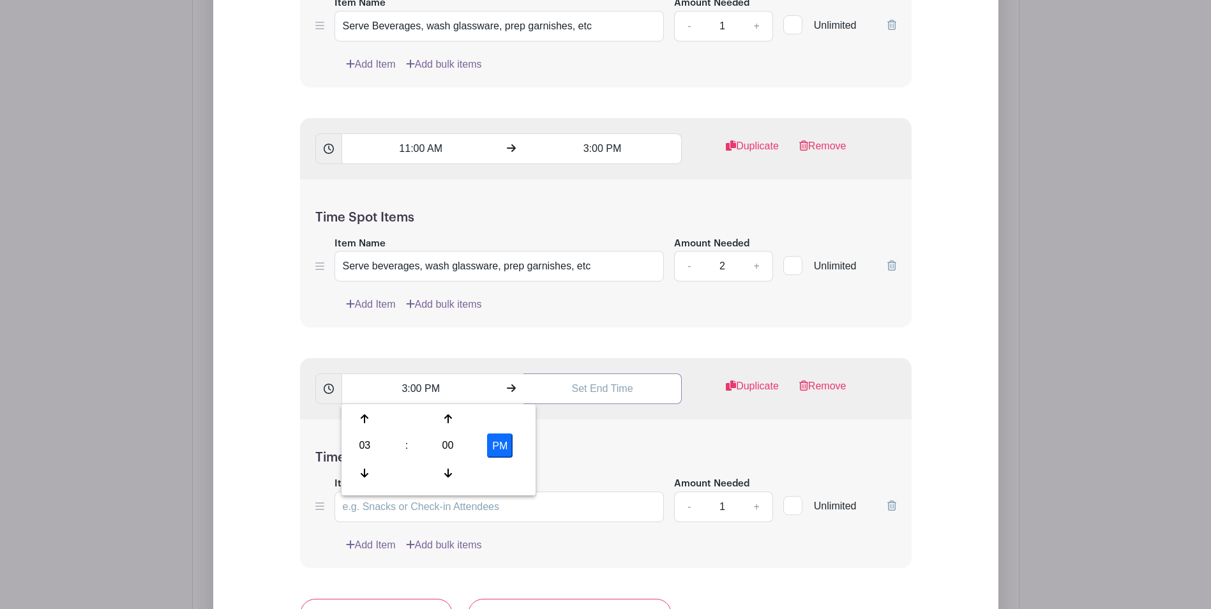
click at [603, 393] on input "text" at bounding box center [602, 388] width 158 height 31
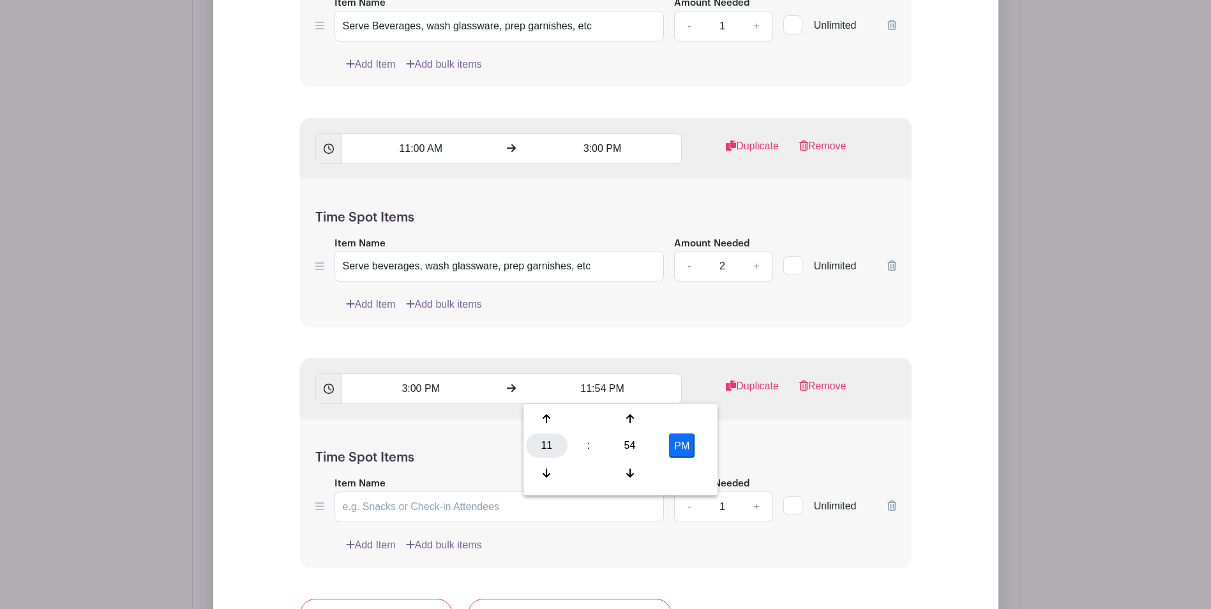
click at [539, 440] on div "11" at bounding box center [546, 445] width 41 height 24
click at [639, 445] on div "06" at bounding box center [641, 445] width 43 height 24
click at [633, 445] on div "54" at bounding box center [629, 445] width 41 height 24
click at [548, 416] on div "00" at bounding box center [547, 419] width 43 height 24
type input "6:00 PM"
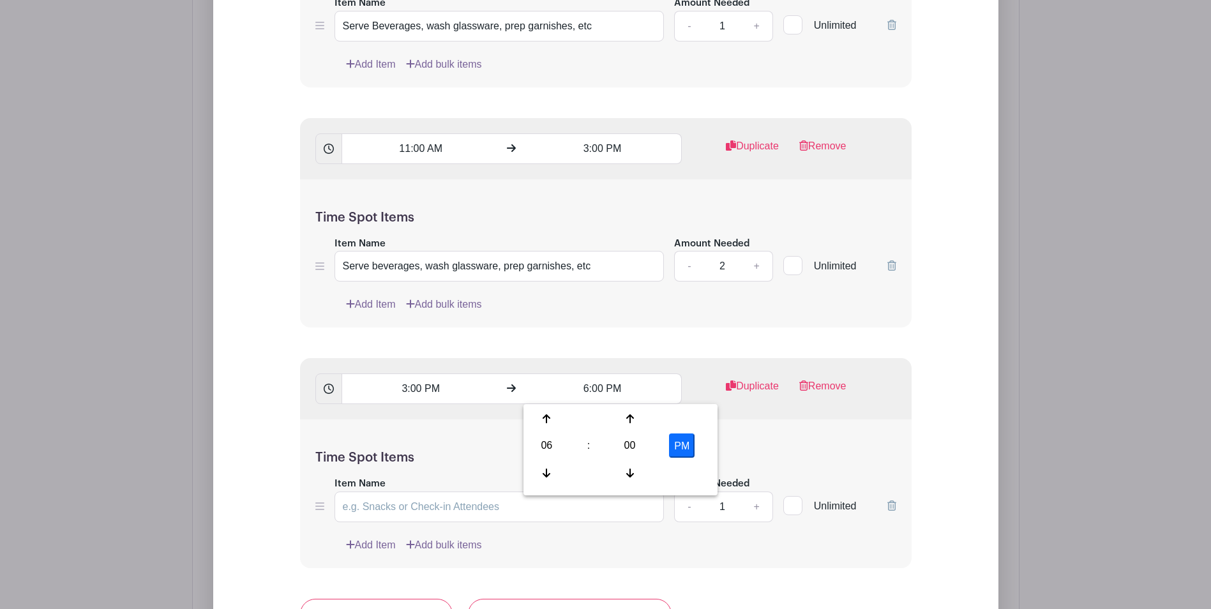
click at [770, 444] on div "Time Spot Items Item Name Amount Needed - 1 + Unlimited Add Item Add bulk items" at bounding box center [605, 493] width 611 height 149
click at [493, 504] on input "Item Name" at bounding box center [499, 506] width 330 height 31
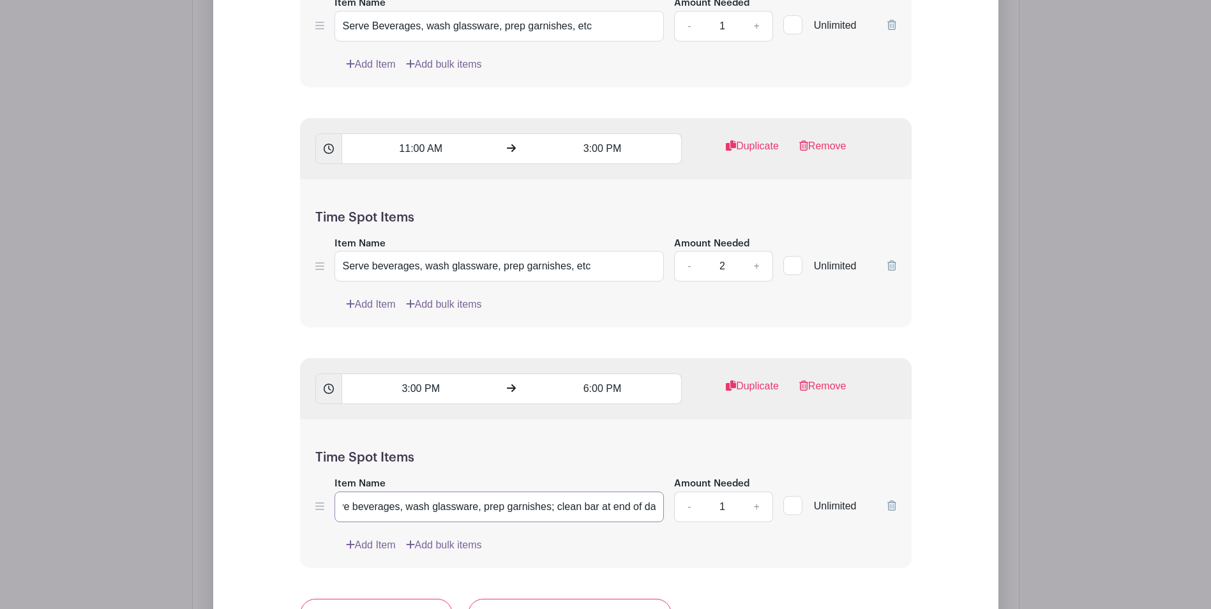
scroll to position [0, 25]
type input "Serve beverages, wash glassware, prep garnishes; clean bar at end of day"
click at [756, 505] on link "+" at bounding box center [756, 506] width 32 height 31
type input "2"
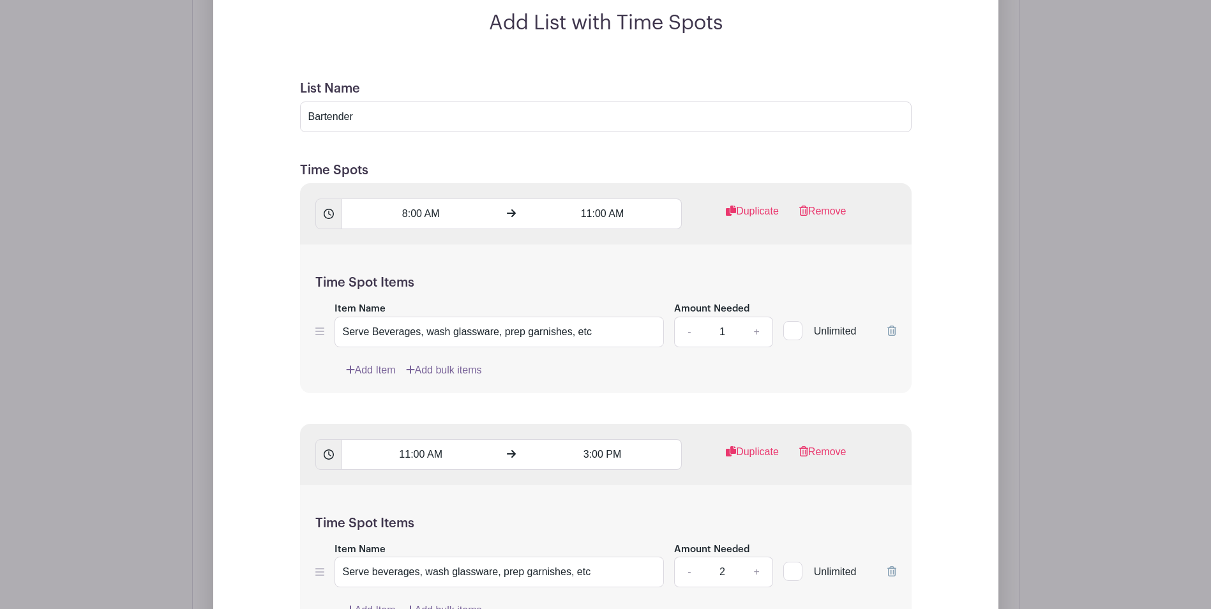
scroll to position [982, 0]
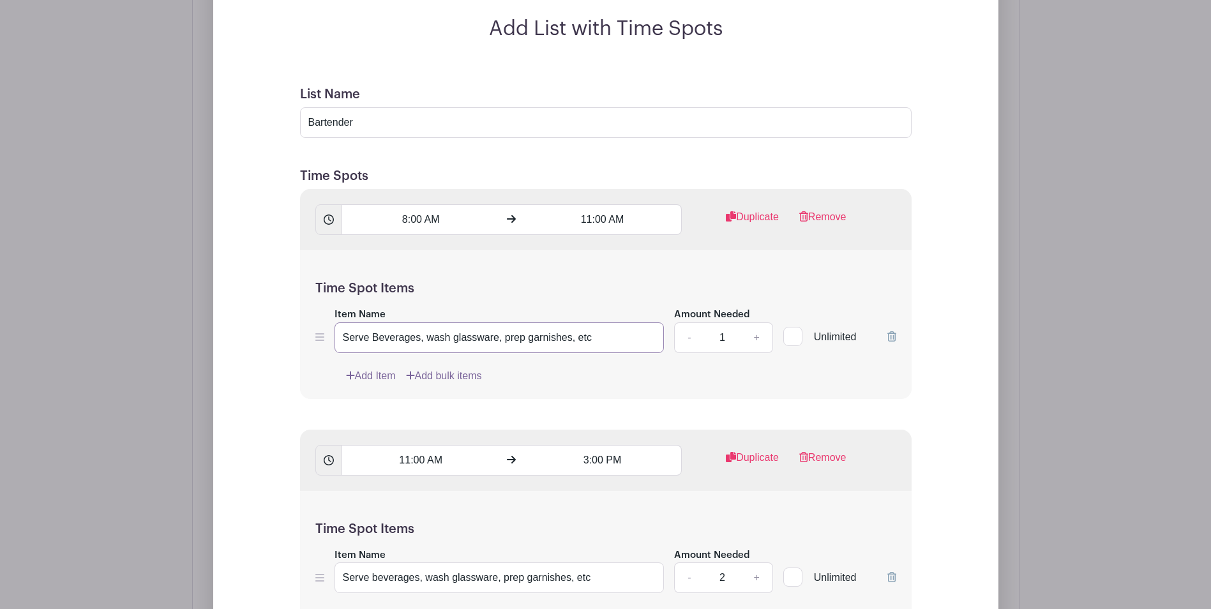
click at [379, 337] on input "Serve Beverages, wash glassware, prep garnishes, etc" at bounding box center [499, 337] width 330 height 31
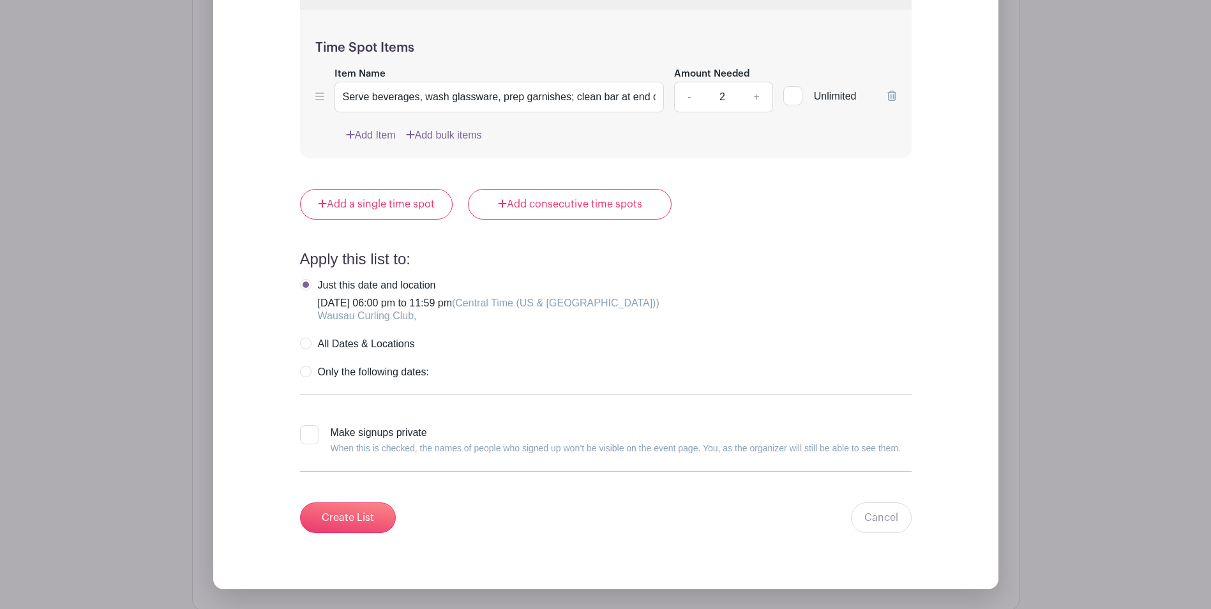
scroll to position [1709, 0]
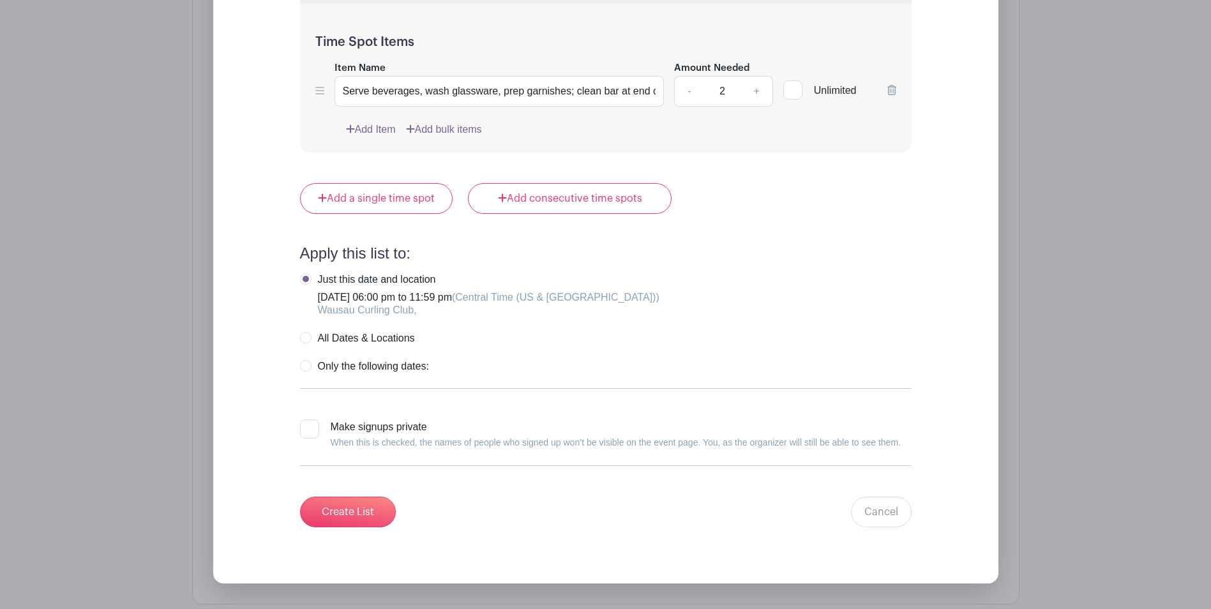
type input "Serve beverages, wash glassware, prep garnishes, etc"
click at [306, 365] on label "Only the following dates:" at bounding box center [364, 366] width 129 height 13
radio input "true"
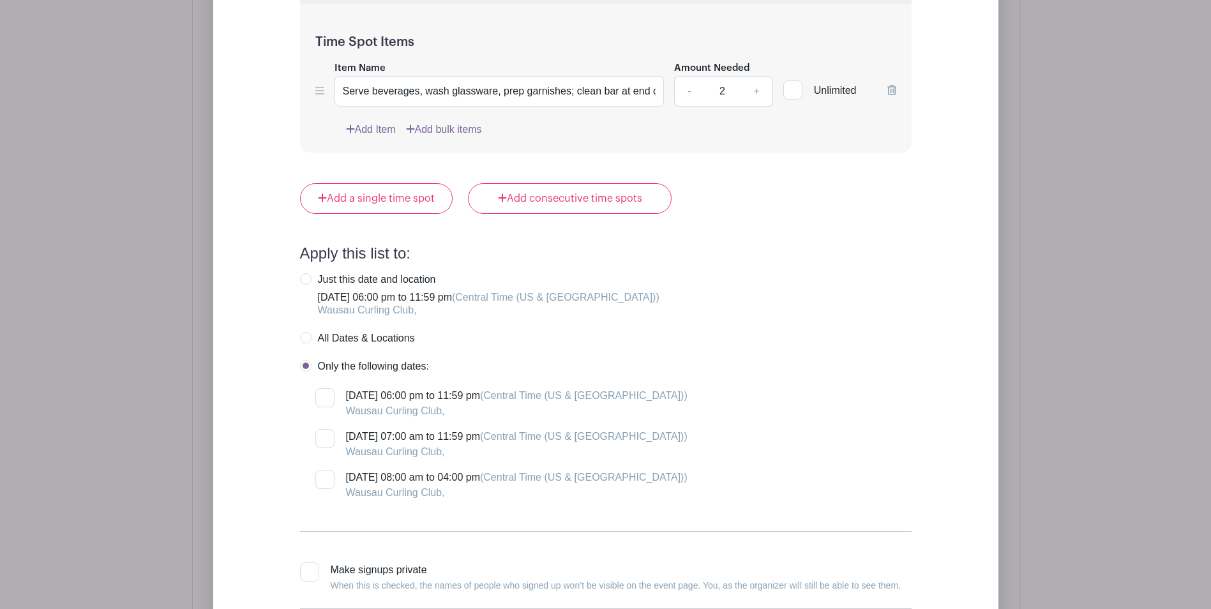
click at [326, 440] on div at bounding box center [324, 438] width 19 height 19
click at [324, 437] on input "[DATE] 07:00 am to 11:59 pm (Central Time ([GEOGRAPHIC_DATA] & [GEOGRAPHIC_DATA…" at bounding box center [319, 433] width 8 height 8
checkbox input "true"
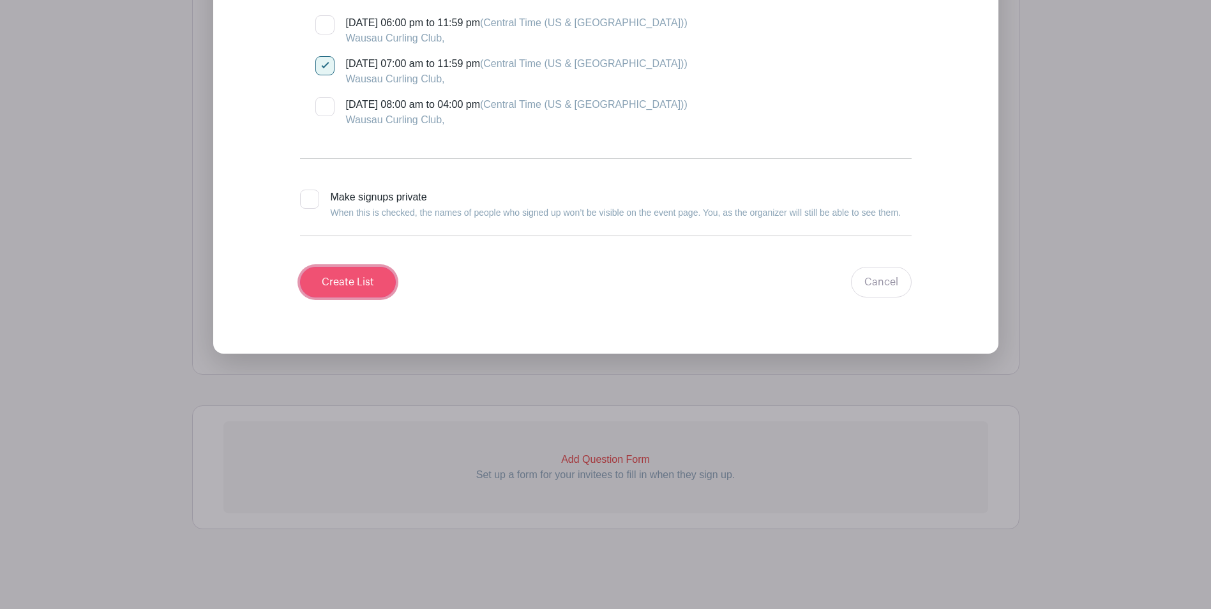
click at [354, 286] on input "Create List" at bounding box center [348, 282] width 96 height 31
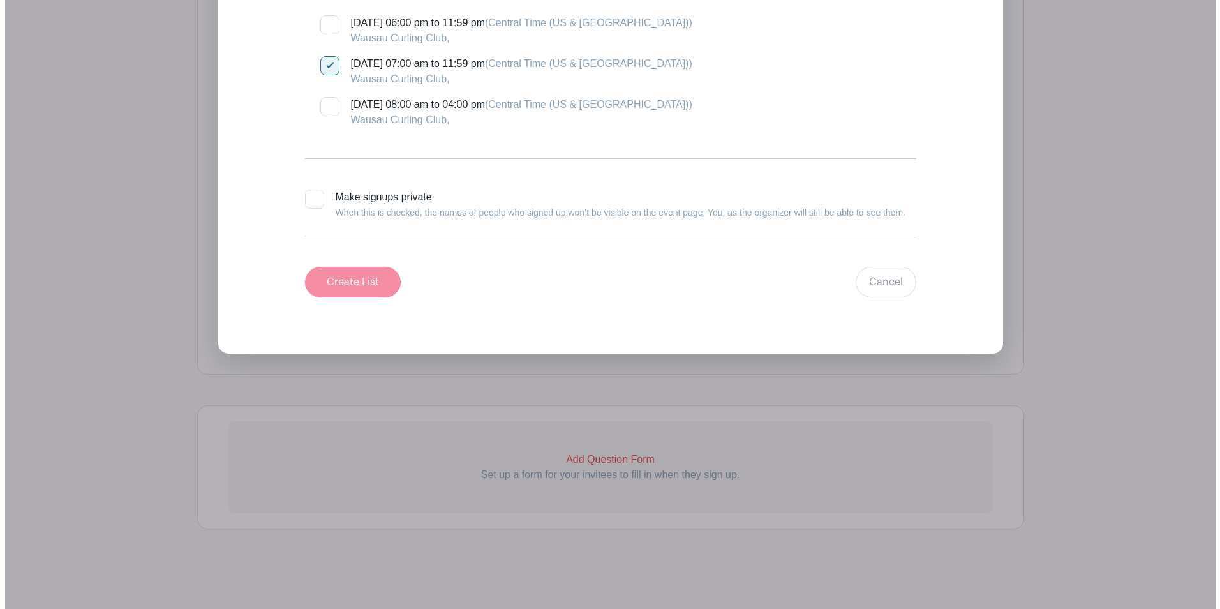
scroll to position [635, 0]
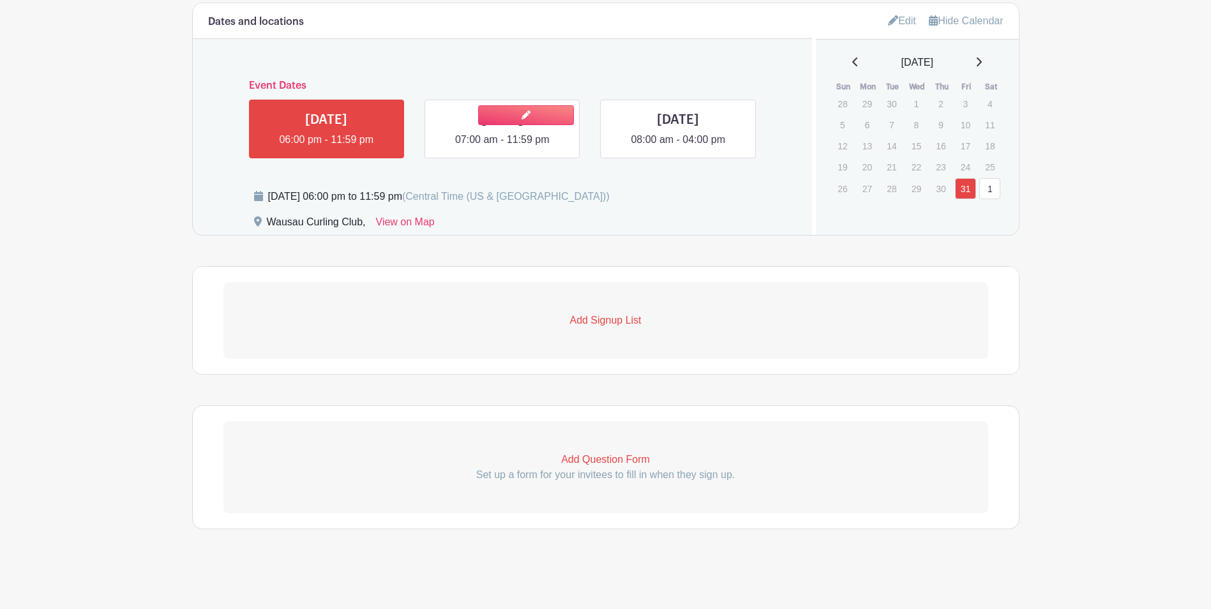
click at [502, 147] on link at bounding box center [502, 147] width 0 height 0
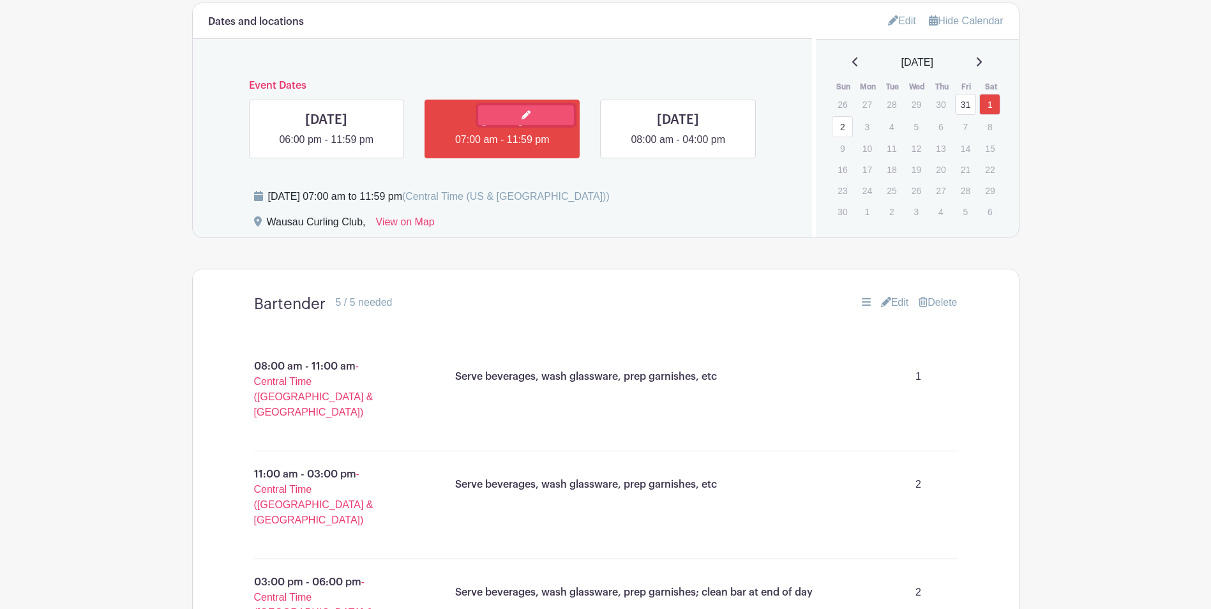
click at [524, 114] on icon at bounding box center [525, 114] width 9 height 9
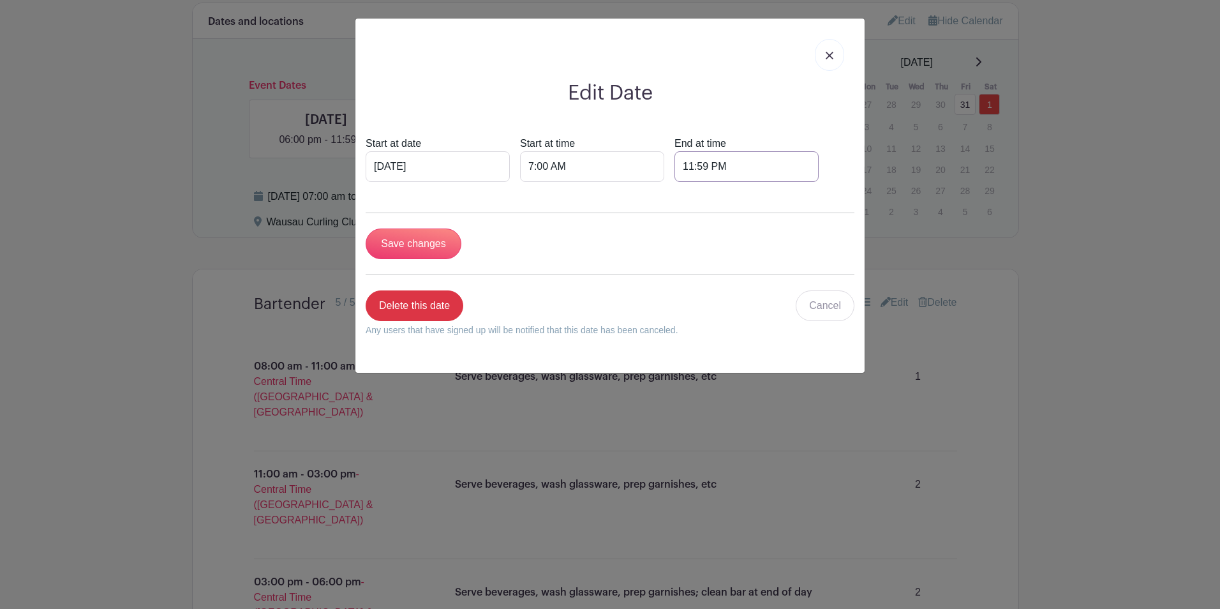
click at [734, 161] on input "11:59 PM" at bounding box center [747, 166] width 144 height 31
click at [688, 221] on div "11" at bounding box center [691, 223] width 41 height 24
click at [785, 223] on div "06" at bounding box center [786, 223] width 43 height 24
click at [779, 221] on div "59" at bounding box center [774, 223] width 41 height 24
click at [687, 196] on div "00" at bounding box center [692, 196] width 43 height 24
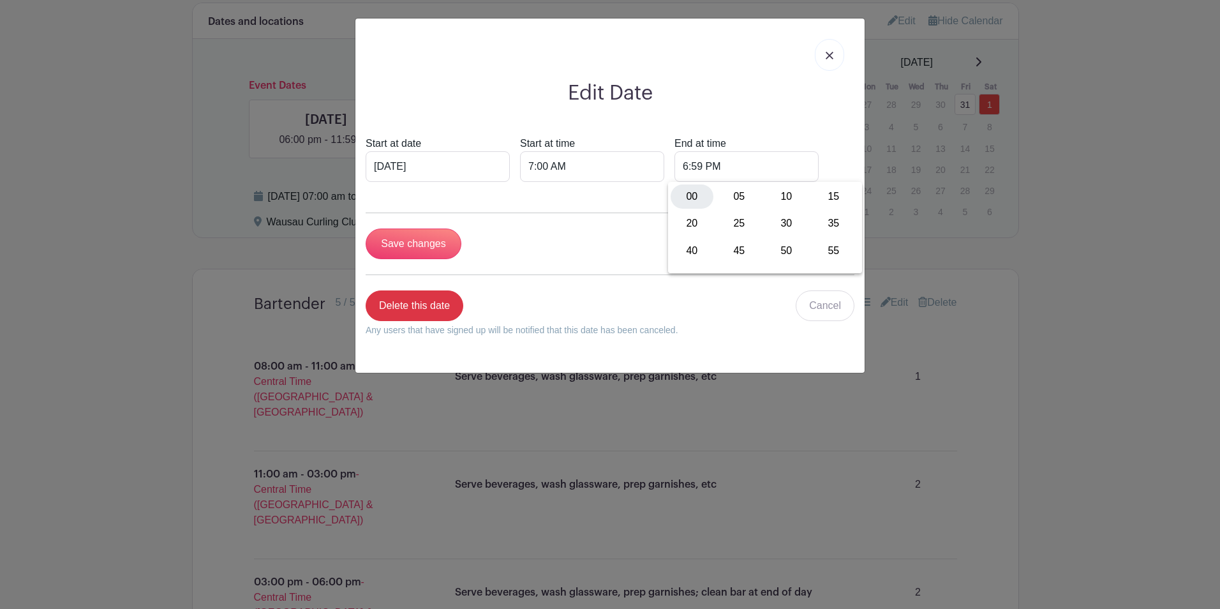
type input "6:00 PM"
click at [621, 225] on form "Start at date [DATE] Start at time 7:00 AM End at time 6:00 PM Save changes Del…" at bounding box center [610, 241] width 489 height 211
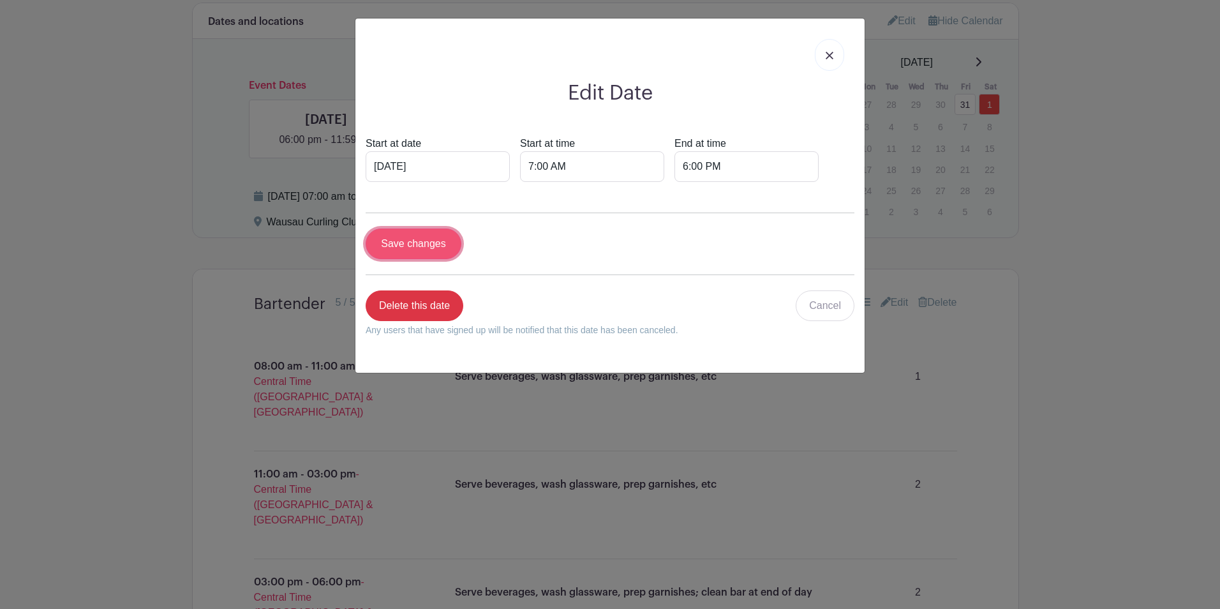
click at [415, 242] on input "Save changes" at bounding box center [414, 243] width 96 height 31
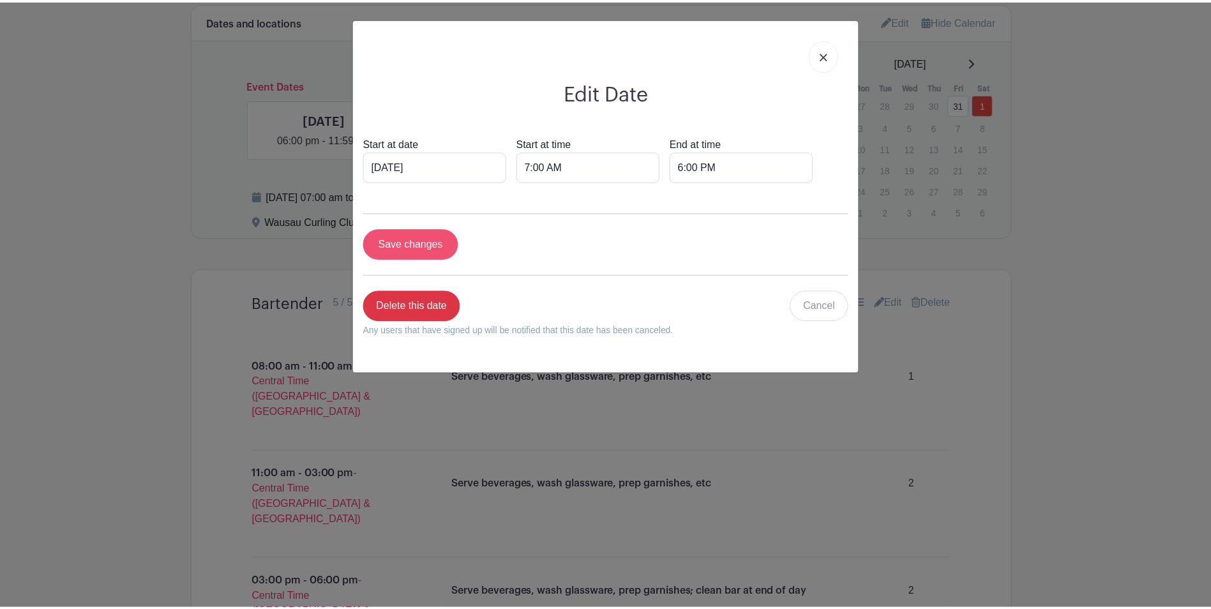
scroll to position [737, 0]
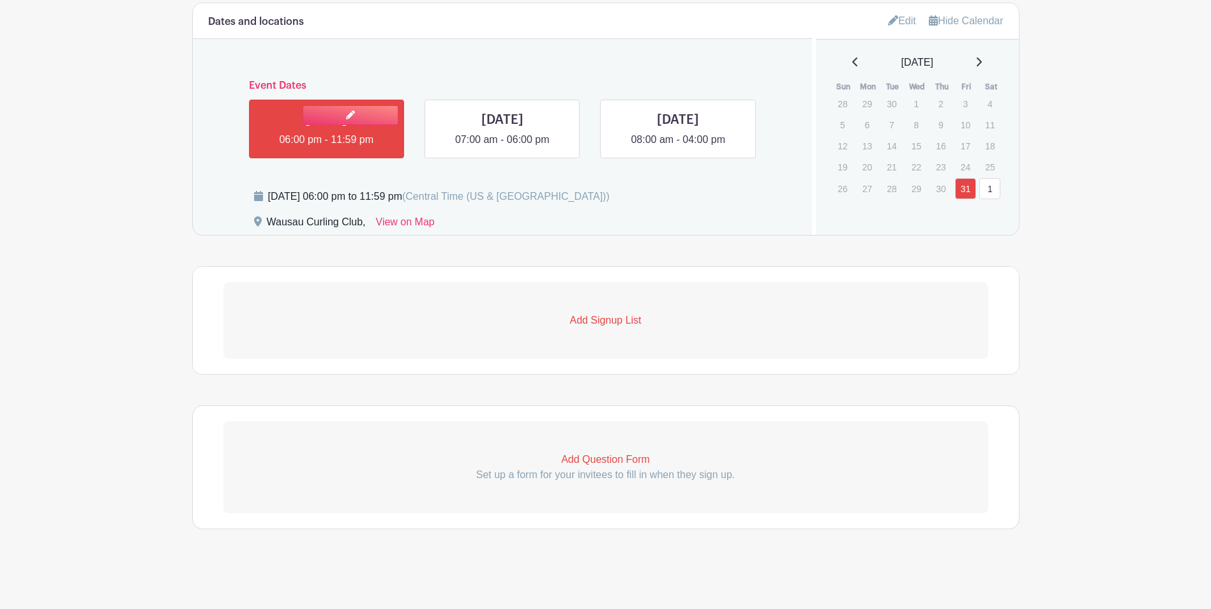
click at [326, 147] on link at bounding box center [326, 147] width 0 height 0
click at [347, 121] on link at bounding box center [351, 115] width 96 height 20
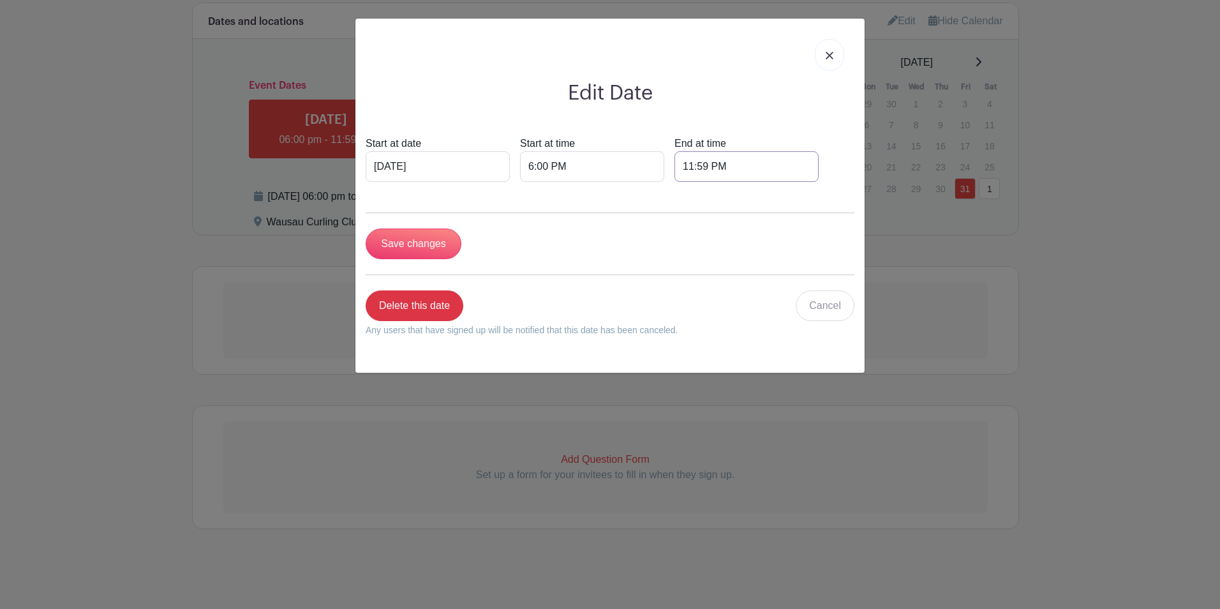
drag, startPoint x: 728, startPoint y: 166, endPoint x: 668, endPoint y: 161, distance: 60.2
click at [668, 161] on div "Start at date [DATE] Start at time 6:00 PM End at time 11:59 PM" at bounding box center [610, 159] width 489 height 46
type input "10:00 PM"
click at [433, 237] on input "Save changes" at bounding box center [414, 243] width 96 height 31
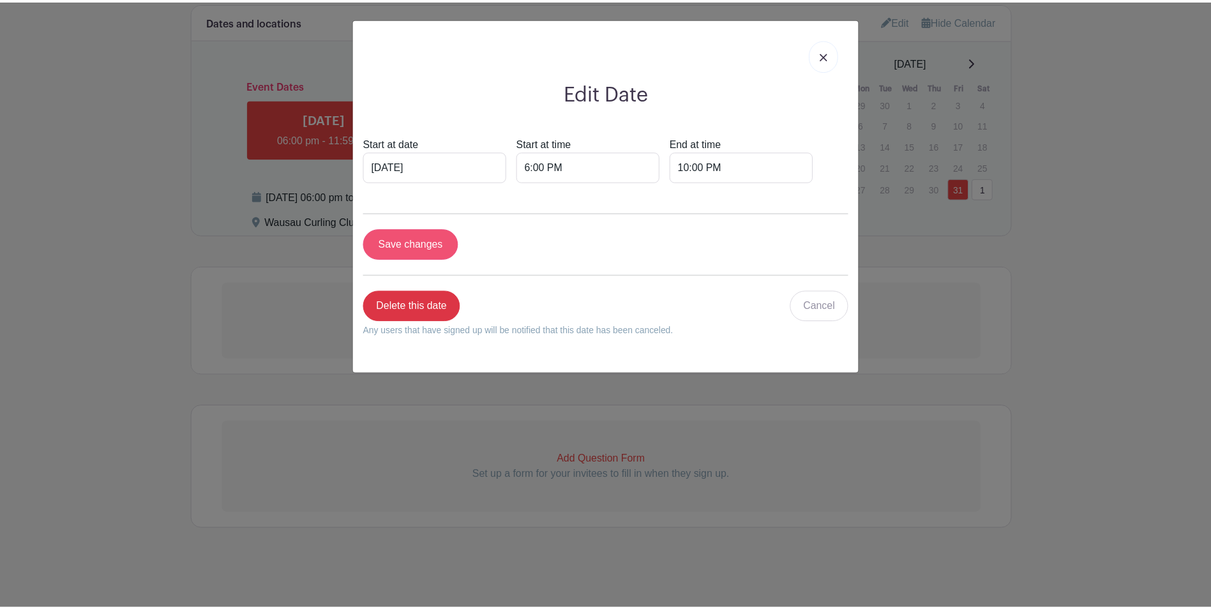
scroll to position [737, 0]
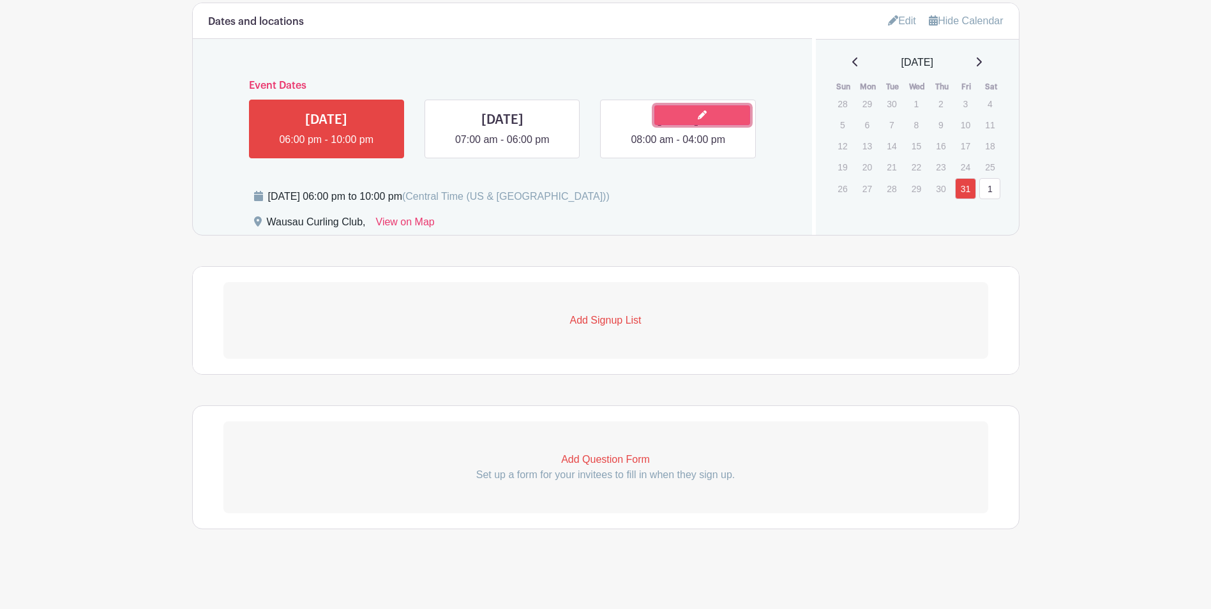
click at [700, 112] on icon at bounding box center [702, 114] width 9 height 9
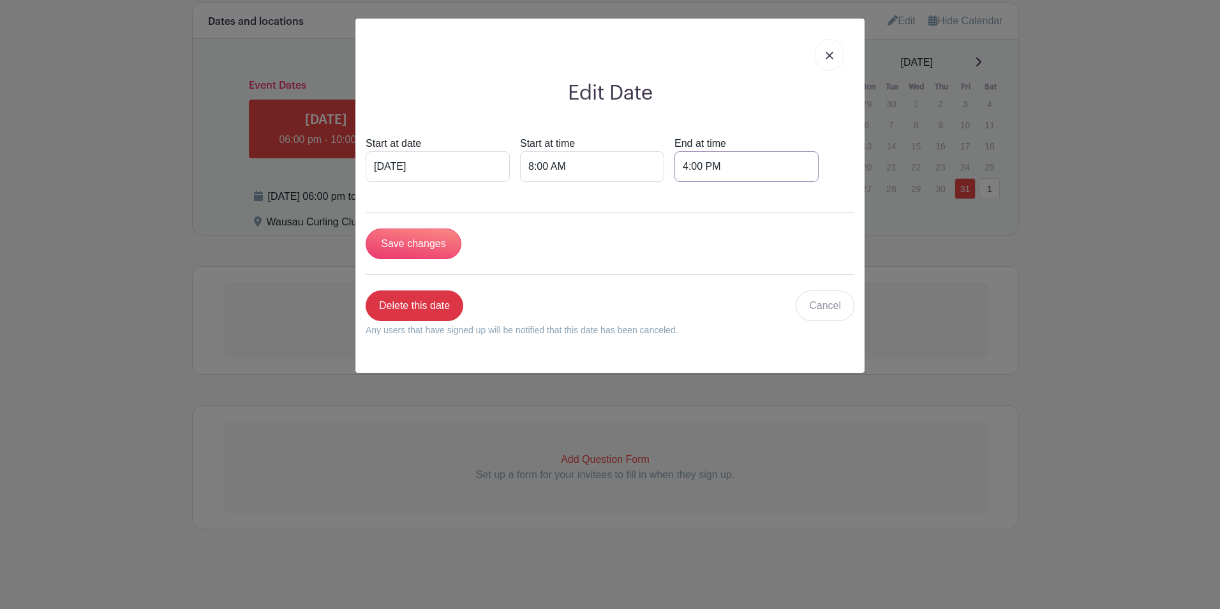
click at [679, 167] on input "4:00 PM" at bounding box center [747, 166] width 144 height 31
click at [696, 197] on div at bounding box center [691, 196] width 41 height 24
type input "5:00 PM"
click at [419, 238] on input "Save changes" at bounding box center [414, 243] width 96 height 31
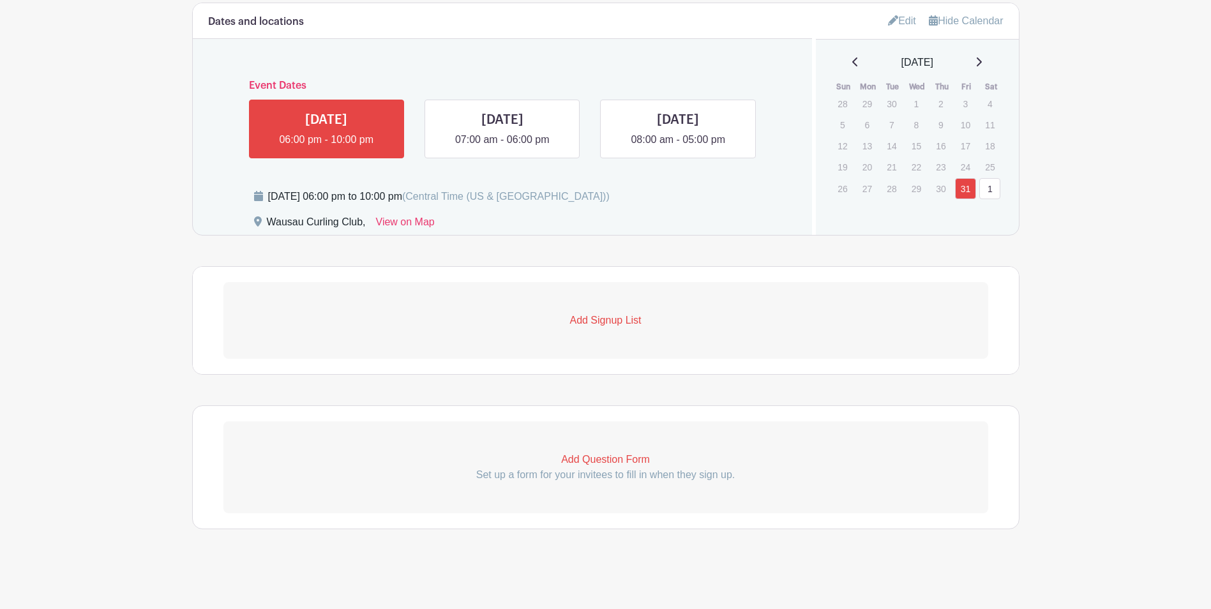
click at [607, 323] on p "Add Signup List" at bounding box center [605, 320] width 765 height 15
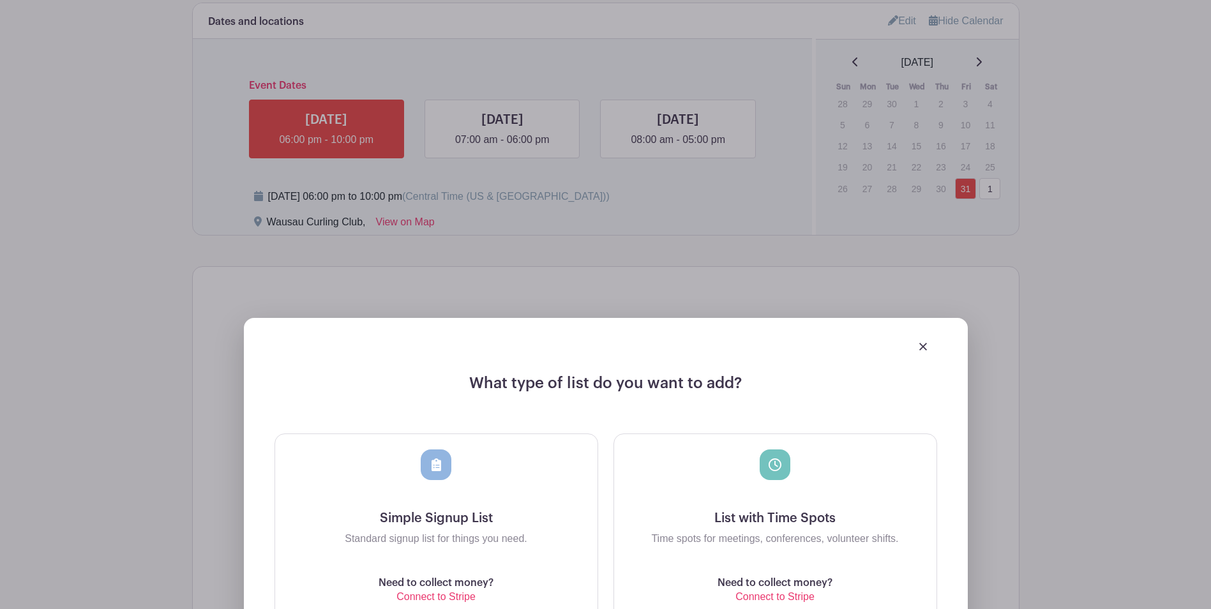
click at [922, 343] on img at bounding box center [923, 347] width 8 height 8
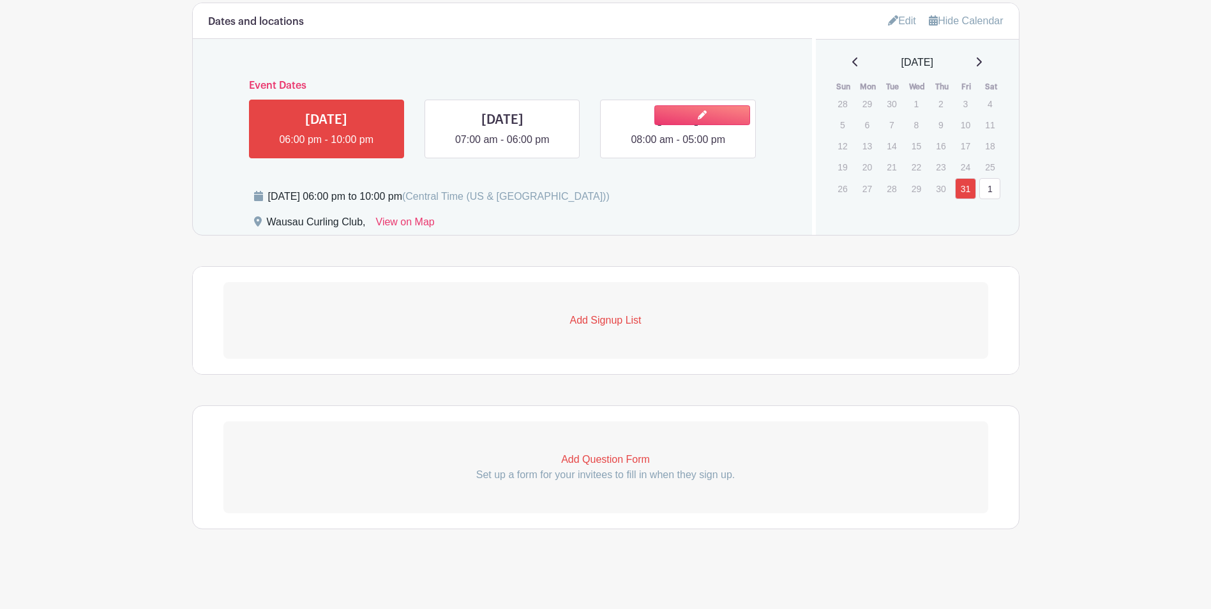
click at [678, 147] on link at bounding box center [678, 147] width 0 height 0
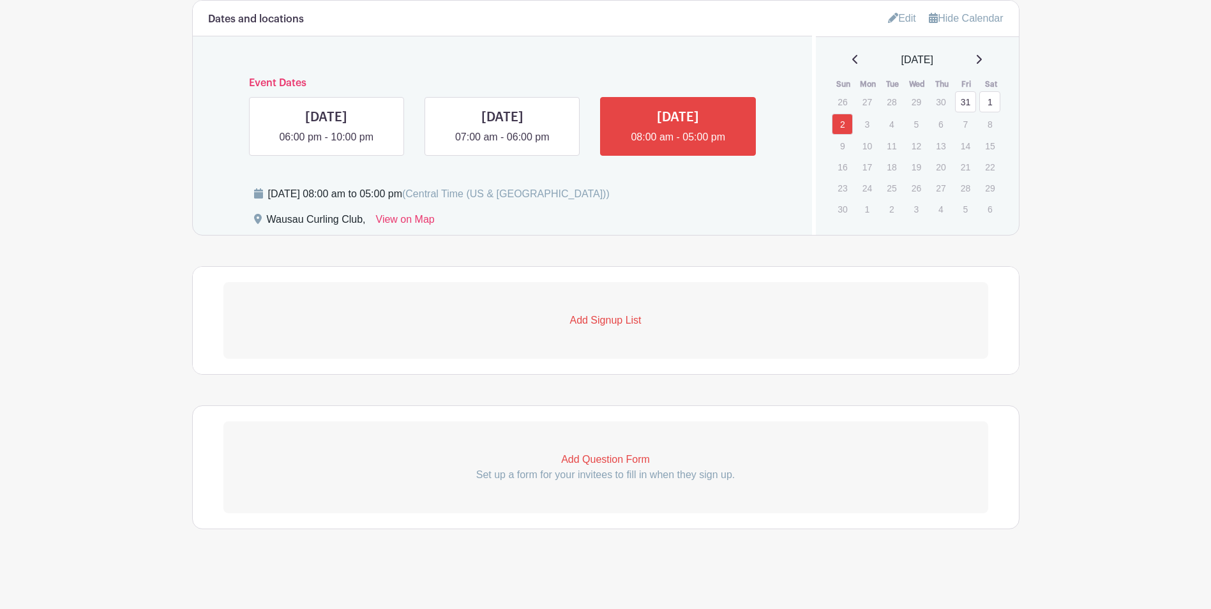
click at [611, 325] on p "Add Signup List" at bounding box center [605, 320] width 765 height 15
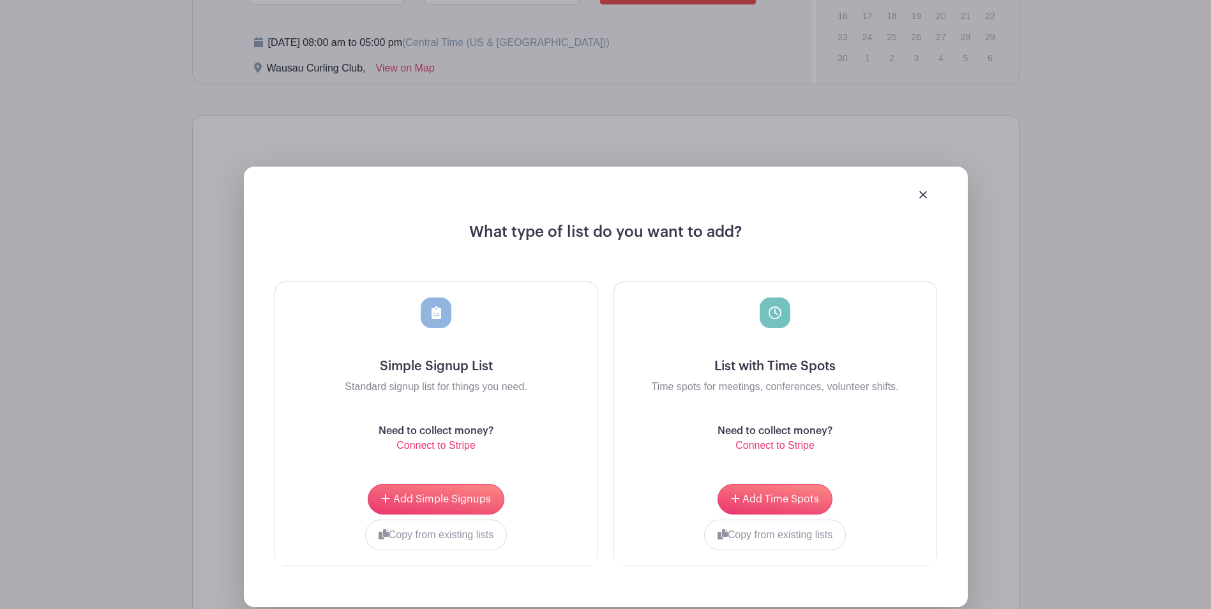
scroll to position [830, 0]
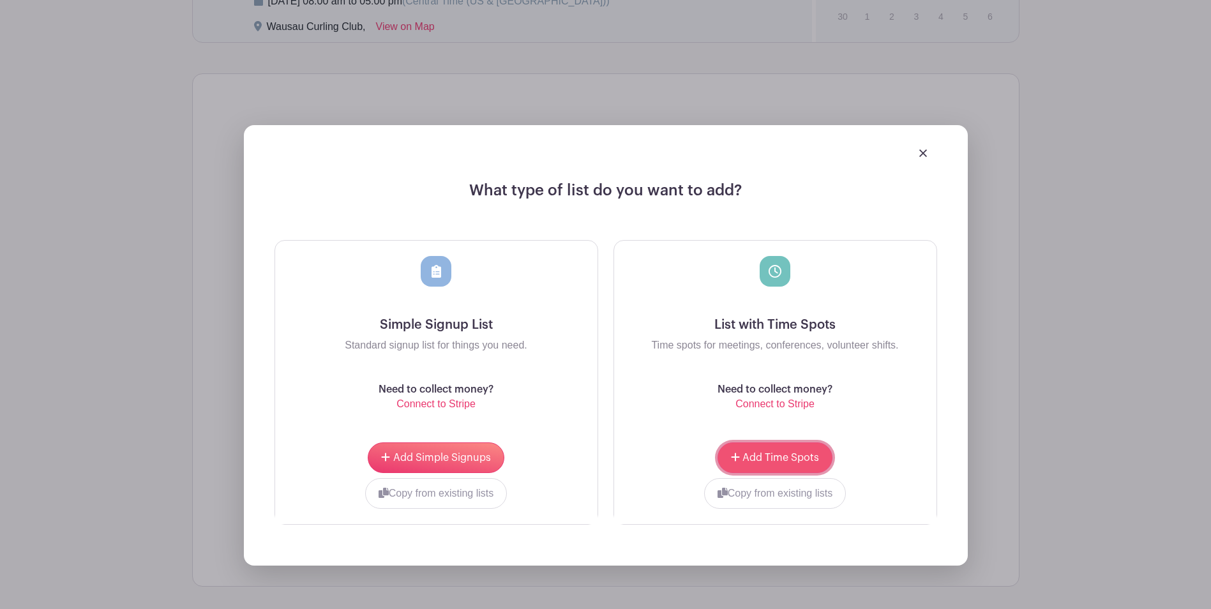
click at [773, 460] on span "Add Time Spots" at bounding box center [780, 457] width 77 height 10
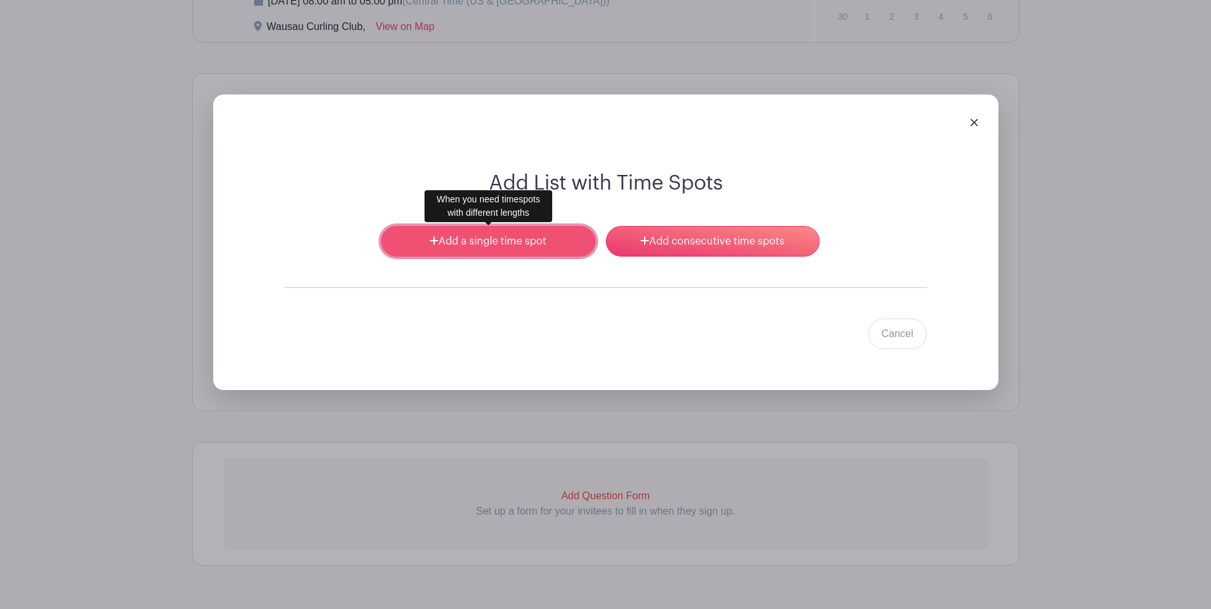
click at [468, 235] on link "Add a single time spot" at bounding box center [488, 241] width 214 height 31
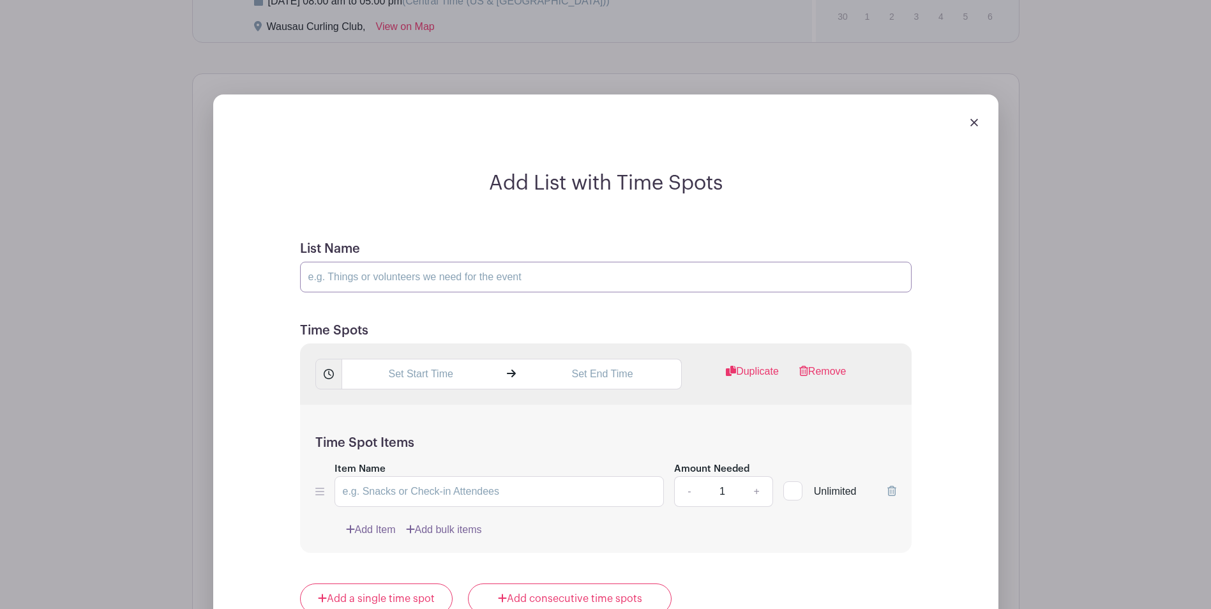
click at [465, 281] on input "List Name" at bounding box center [605, 277] width 611 height 31
type input "Bartender"
type input "Serve beverages, wash glassware, prep garnishes, etc"
click at [447, 377] on input "text" at bounding box center [420, 374] width 158 height 31
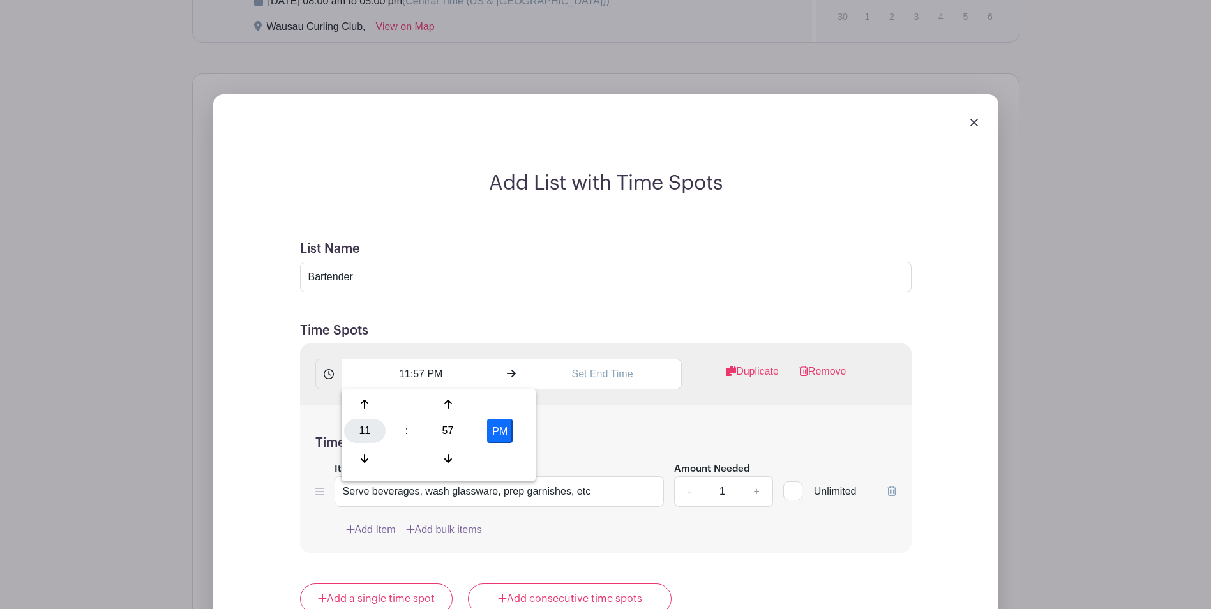
click at [359, 431] on div "11" at bounding box center [364, 431] width 41 height 24
click at [362, 460] on div "08" at bounding box center [365, 458] width 43 height 24
click at [448, 407] on icon at bounding box center [448, 404] width 8 height 9
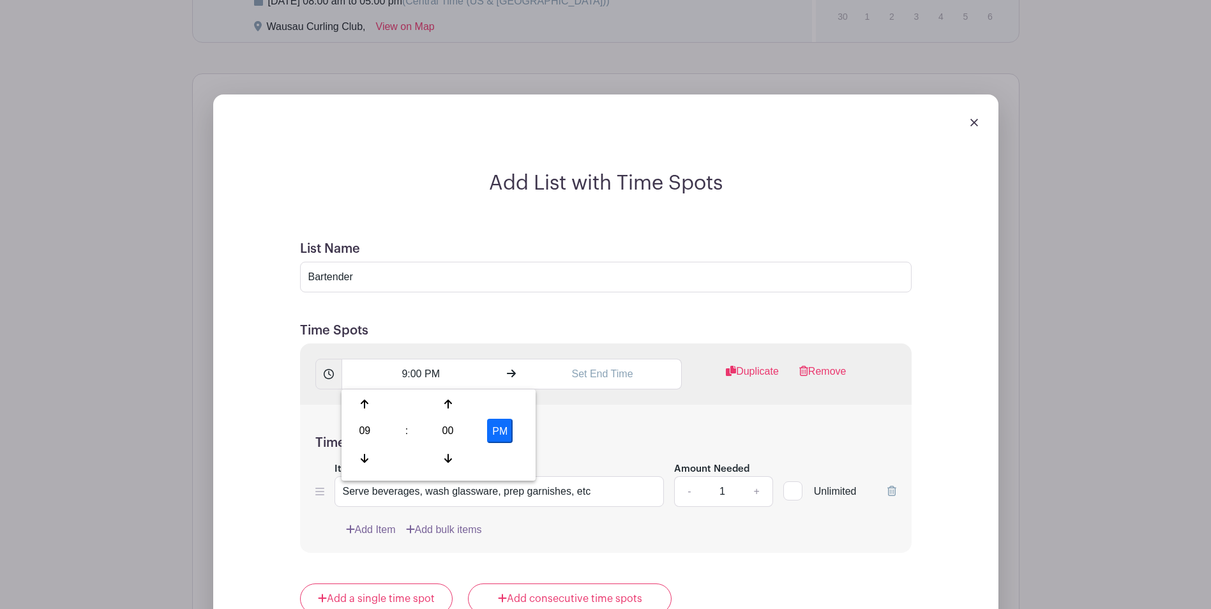
click at [499, 435] on button "PM" at bounding box center [500, 431] width 26 height 24
type input "9:00 AM"
click at [608, 371] on input "text" at bounding box center [602, 374] width 158 height 31
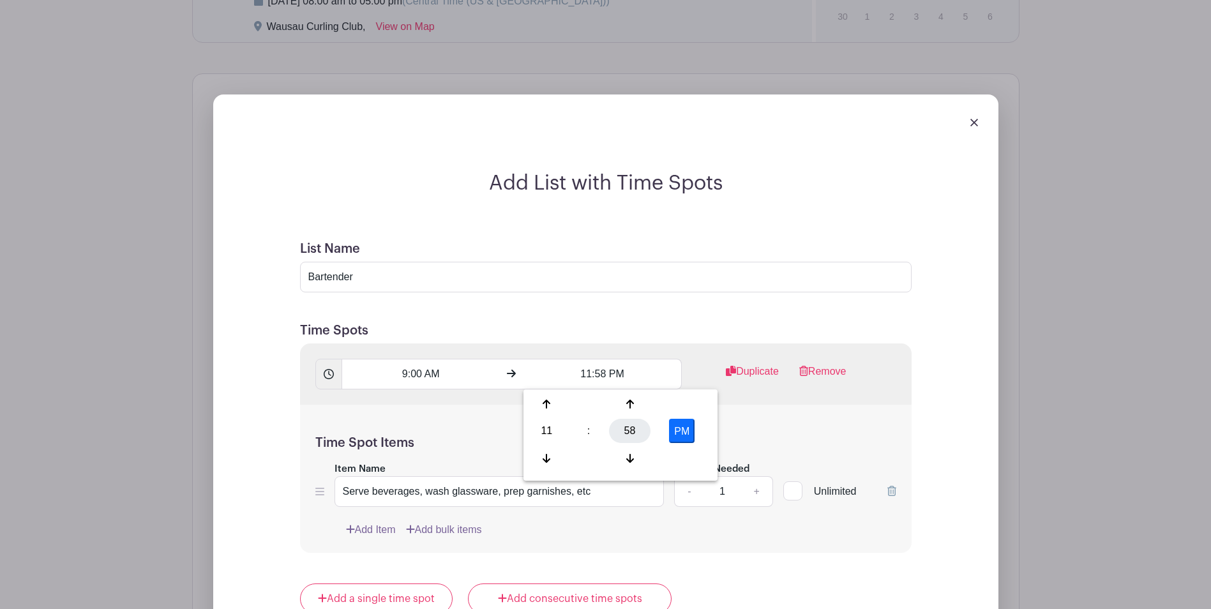
click at [634, 430] on div "58" at bounding box center [629, 431] width 41 height 24
click at [542, 398] on div "00" at bounding box center [547, 404] width 43 height 24
click at [691, 432] on button "PM" at bounding box center [682, 431] width 26 height 24
type input "11:00 AM"
click at [420, 377] on input "9:00 AM" at bounding box center [420, 374] width 158 height 31
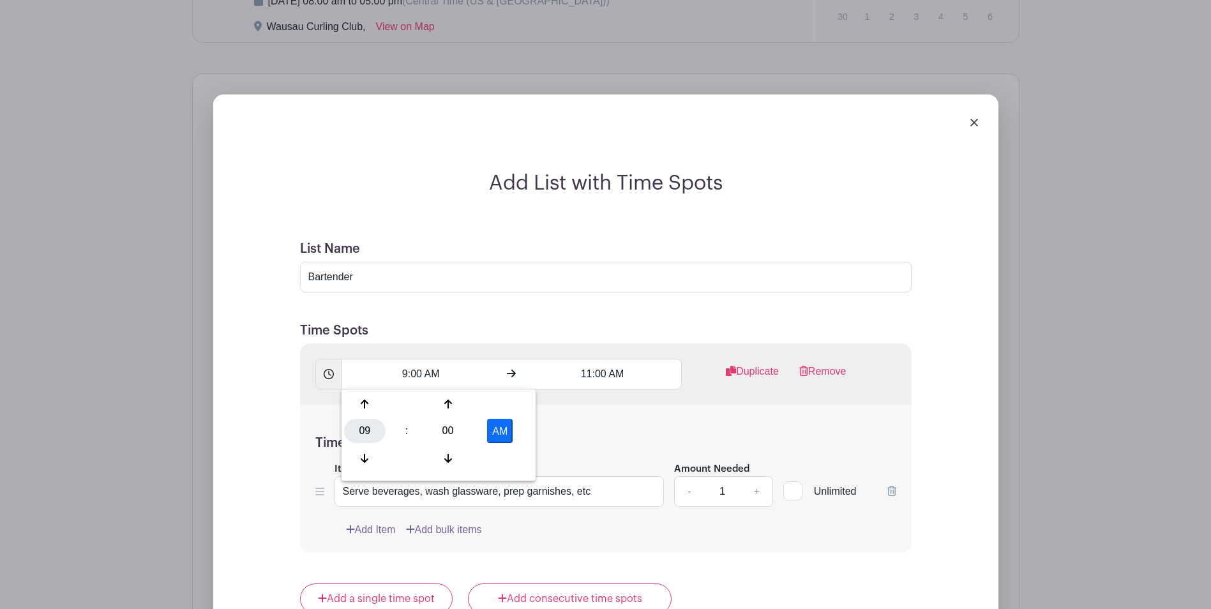
click at [361, 431] on div "09" at bounding box center [364, 431] width 41 height 24
click at [359, 456] on div "08" at bounding box center [365, 458] width 43 height 24
type input "8:00 AM"
click at [605, 426] on div "Time Spot Items Item Name Serve beverages, wash glassware, prep garnishes, etc …" at bounding box center [605, 479] width 611 height 149
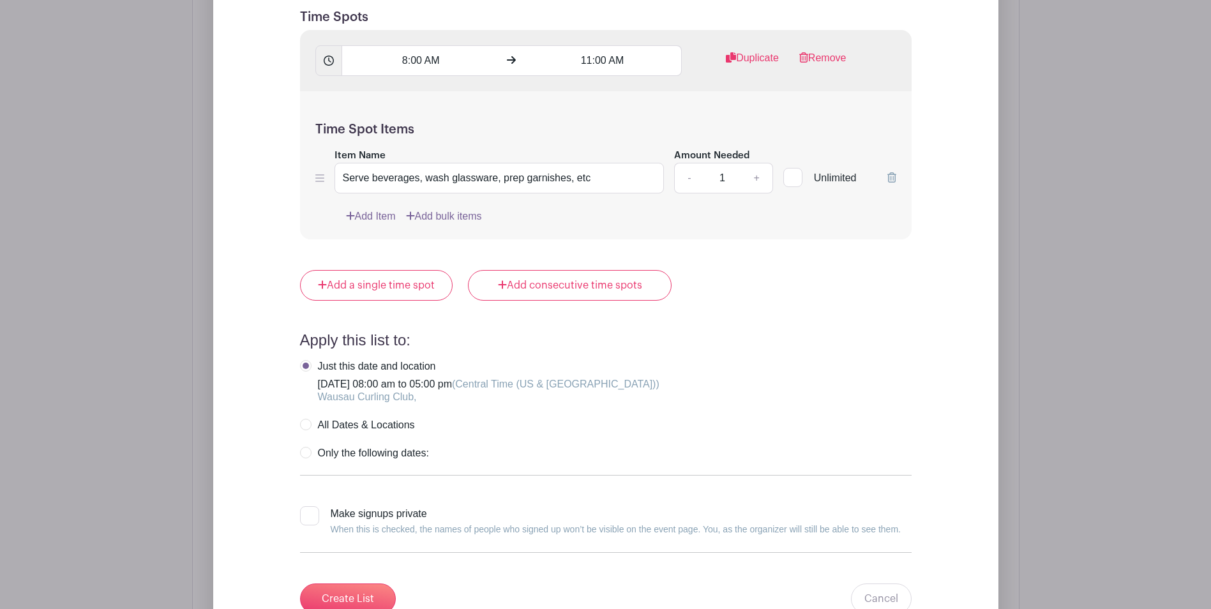
scroll to position [1243, 0]
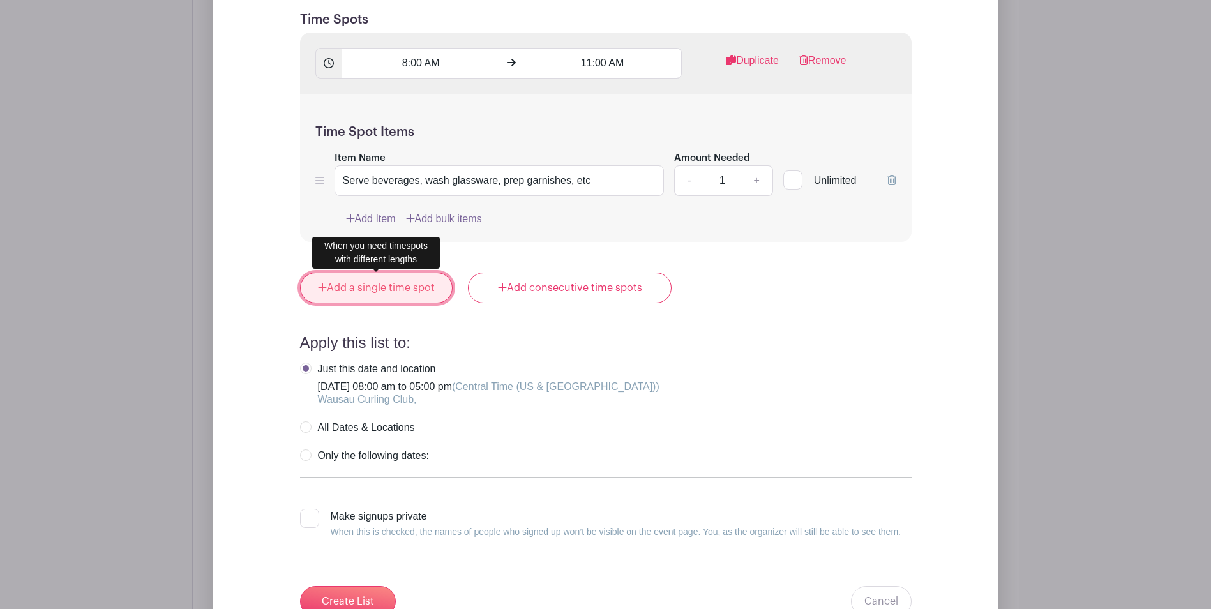
click at [377, 288] on link "Add a single time spot" at bounding box center [376, 288] width 153 height 31
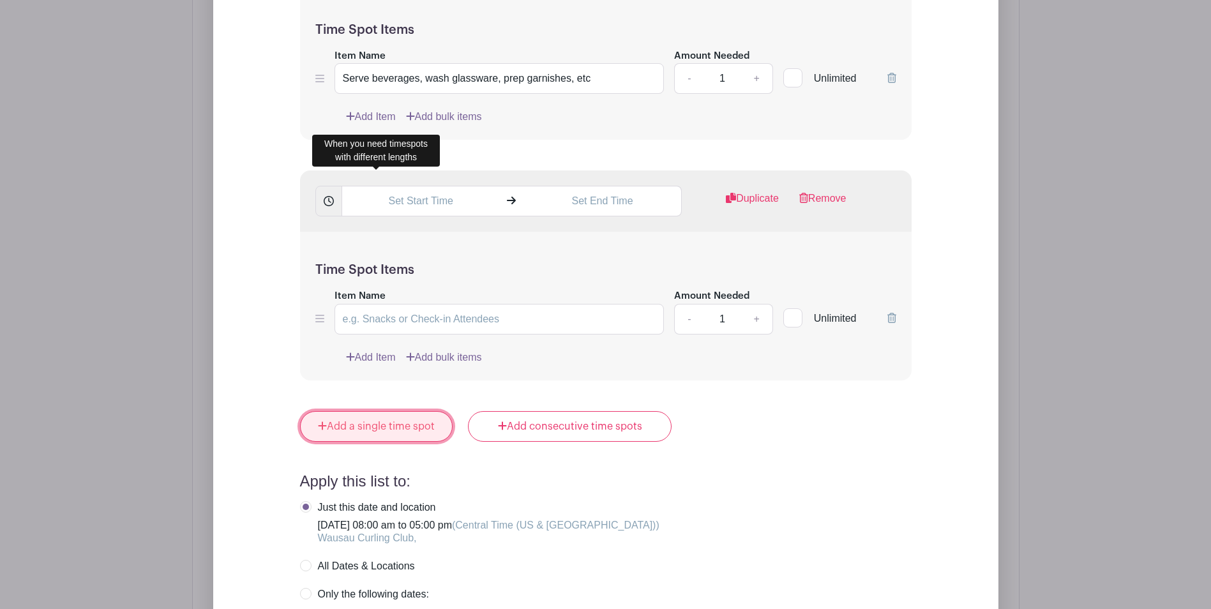
scroll to position [1141, 0]
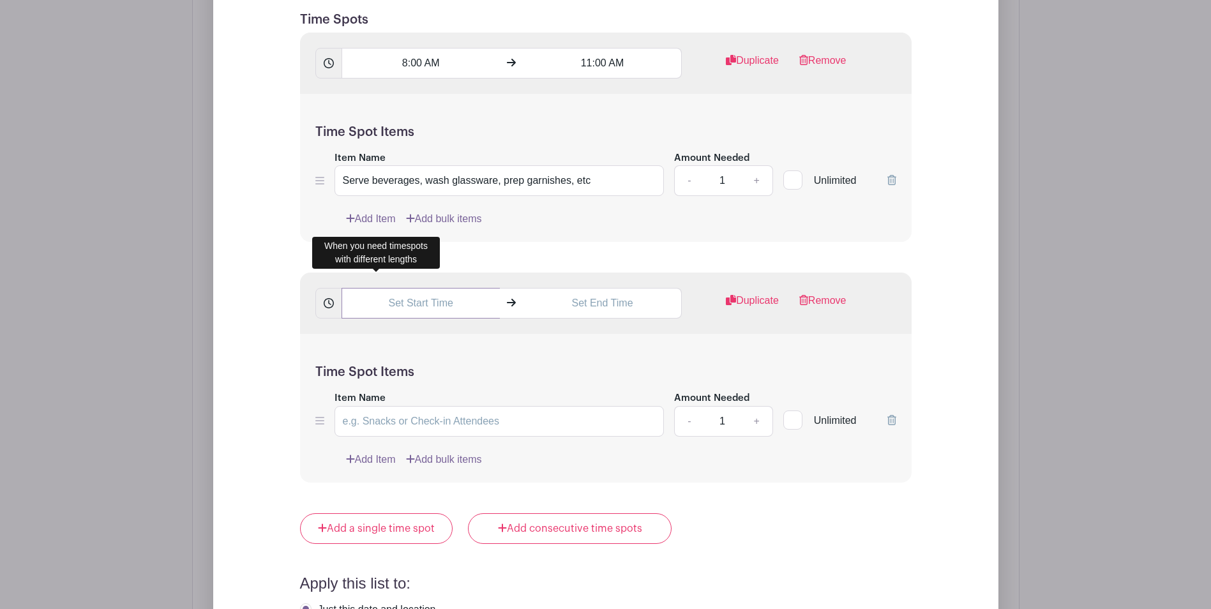
click at [435, 304] on input "text" at bounding box center [420, 303] width 158 height 31
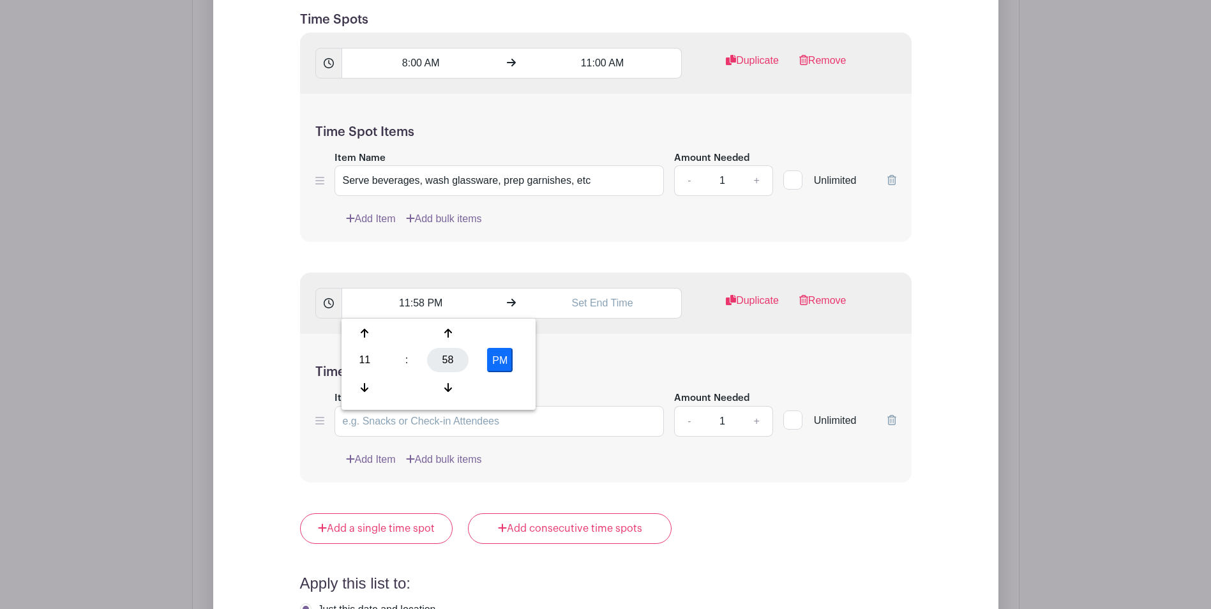
click at [445, 362] on div "58" at bounding box center [447, 360] width 41 height 24
click at [370, 335] on div "00" at bounding box center [365, 333] width 43 height 24
click at [501, 358] on button "PM" at bounding box center [500, 360] width 26 height 24
type input "11:00 AM"
click at [622, 306] on input "text" at bounding box center [602, 303] width 158 height 31
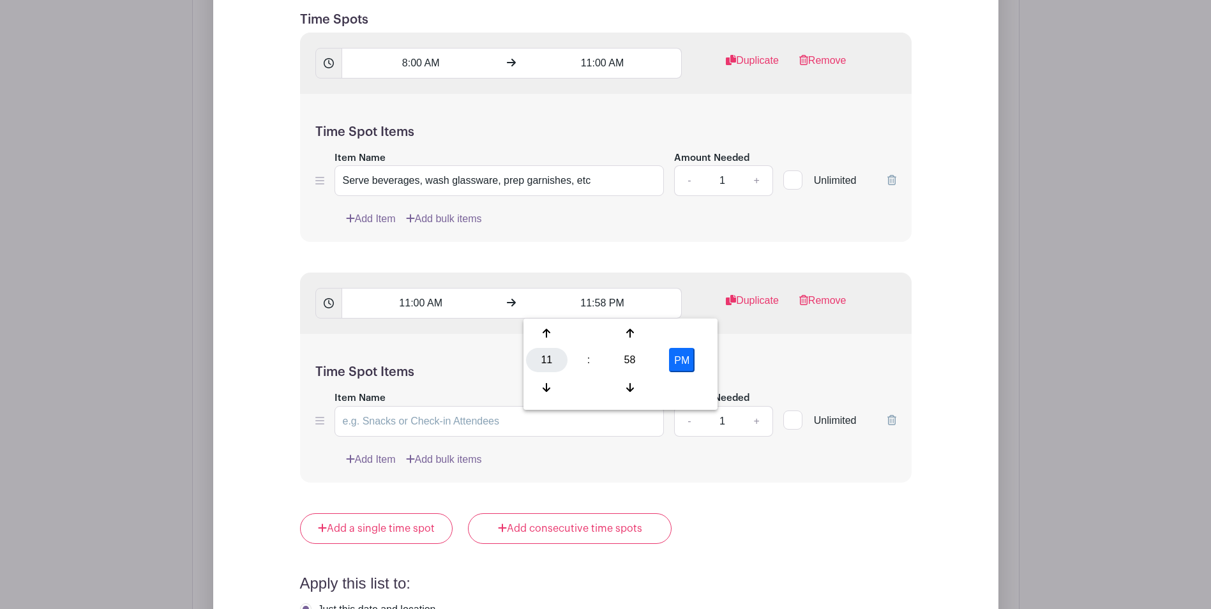
click at [547, 357] on div "11" at bounding box center [546, 360] width 41 height 24
click at [689, 337] on div "03" at bounding box center [689, 333] width 43 height 24
click at [634, 354] on div "58" at bounding box center [629, 360] width 41 height 24
click at [537, 333] on div "00" at bounding box center [547, 333] width 43 height 24
click at [683, 362] on button "PM" at bounding box center [682, 360] width 26 height 24
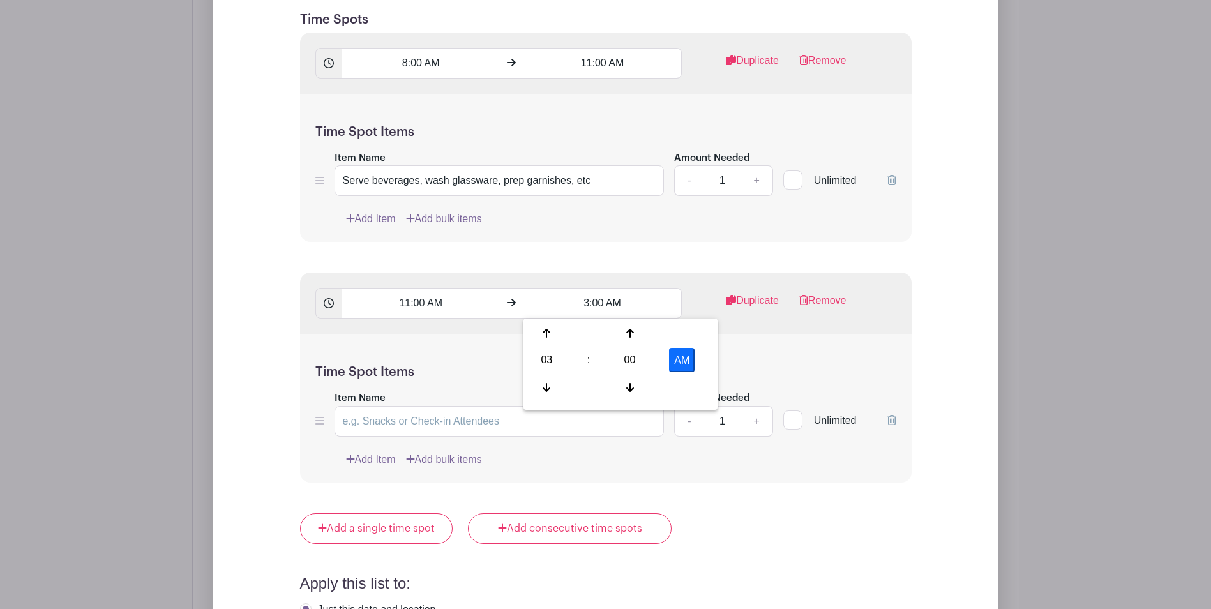
click at [685, 362] on button "AM" at bounding box center [682, 360] width 26 height 24
type input "3:00 PM"
click at [750, 358] on div "Time Spot Items Item Name Amount Needed - 1 + Unlimited Add Item Add bulk items" at bounding box center [605, 408] width 611 height 149
click at [493, 427] on input "Item Name" at bounding box center [499, 421] width 330 height 31
type input "Serve beverages, wash glassware, prep garnishes, etc"
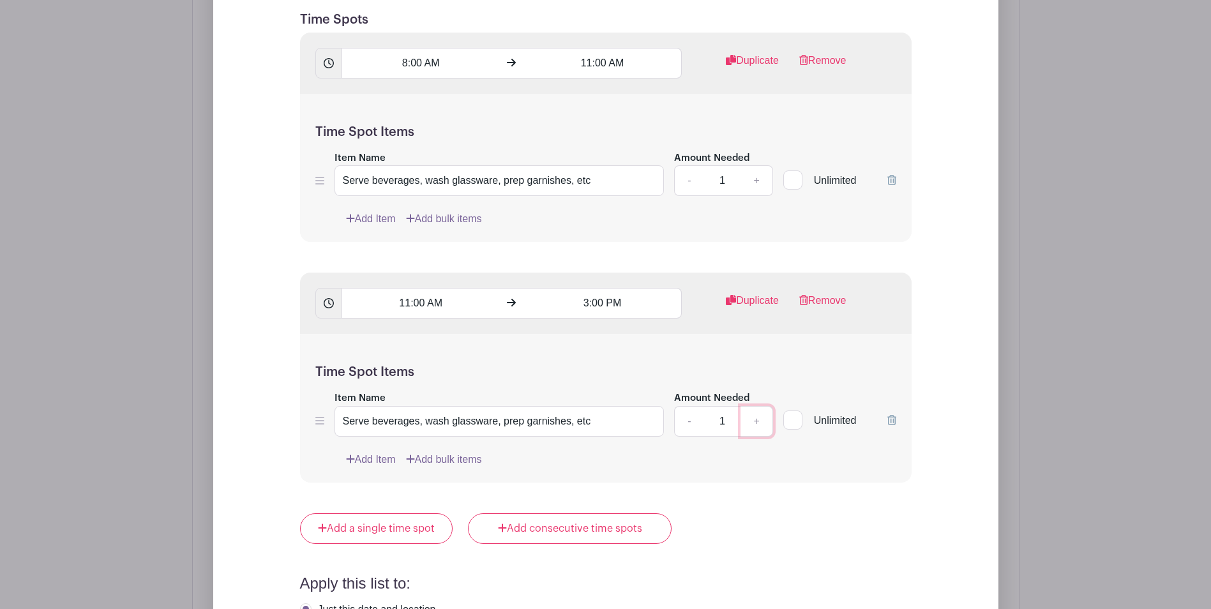
click at [758, 421] on link "+" at bounding box center [756, 421] width 32 height 31
type input "2"
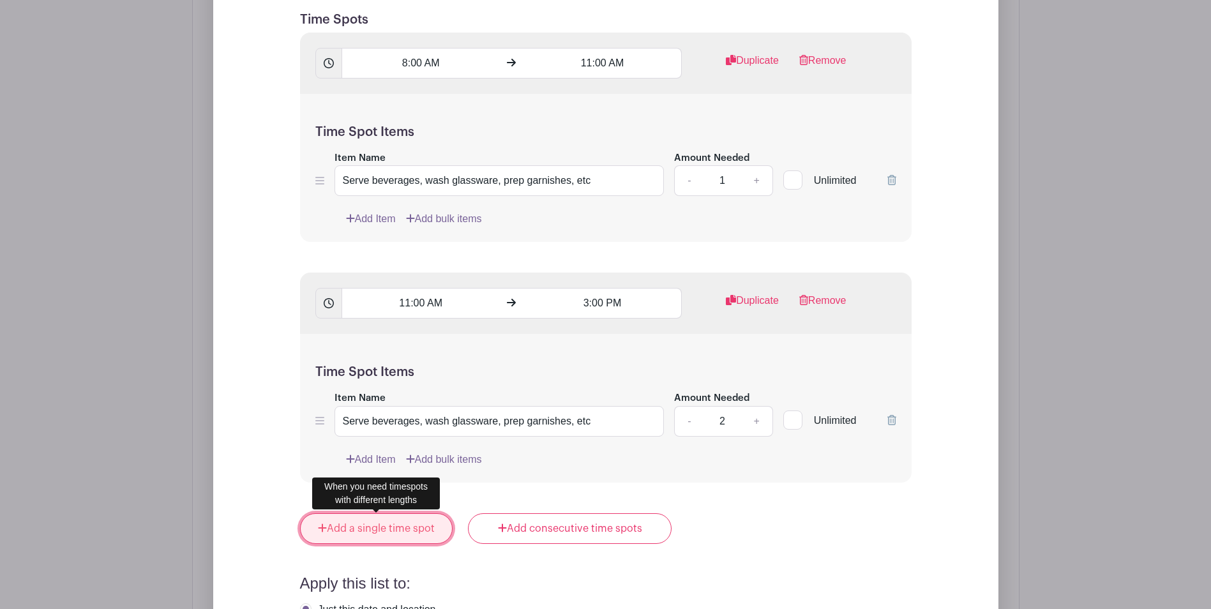
click at [362, 530] on link "Add a single time spot" at bounding box center [376, 528] width 153 height 31
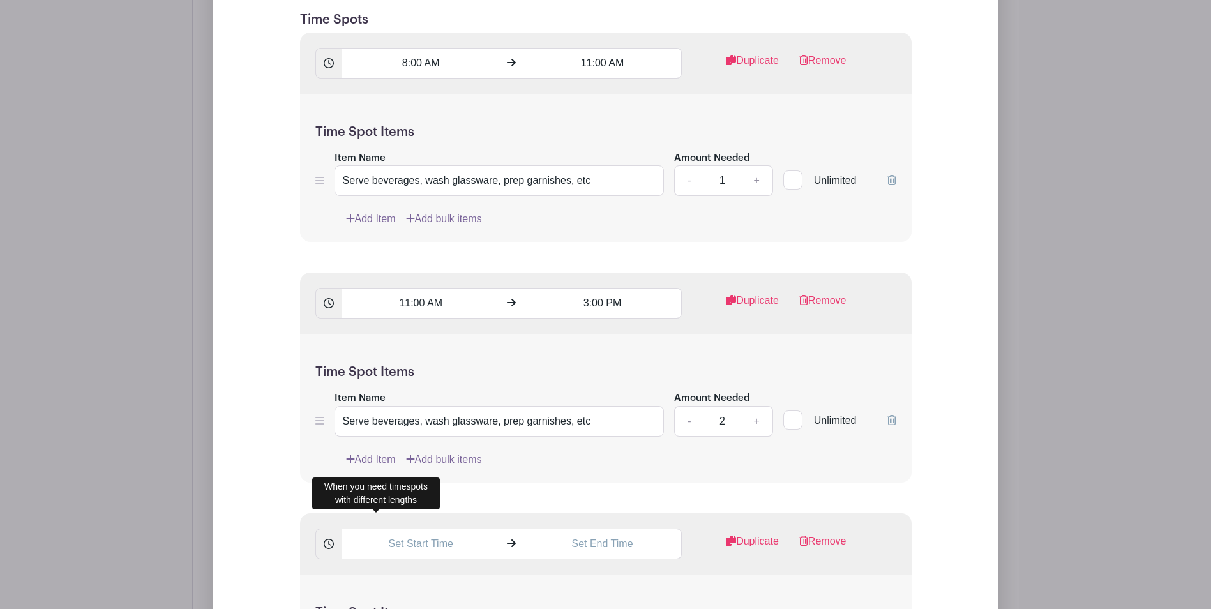
click at [438, 546] on input "text" at bounding box center [420, 543] width 158 height 31
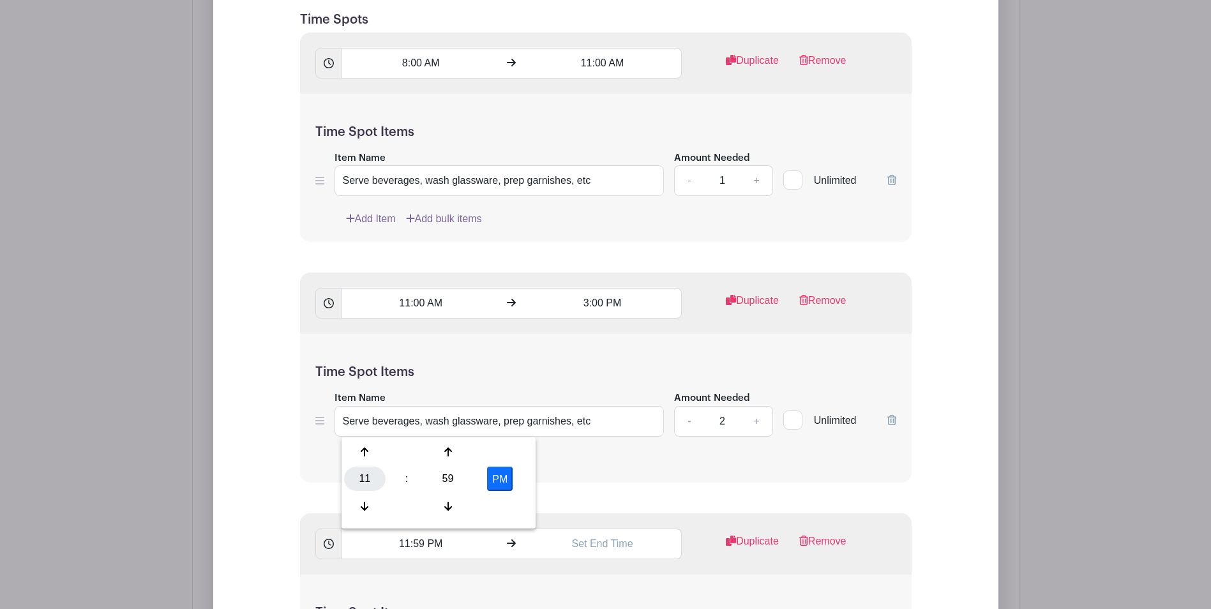
click at [367, 478] on div "11" at bounding box center [364, 479] width 41 height 24
click at [513, 448] on div "03" at bounding box center [507, 452] width 43 height 24
click at [451, 481] on div "59" at bounding box center [447, 479] width 41 height 24
click at [362, 448] on div "00" at bounding box center [365, 452] width 43 height 24
type input "3:00 PM"
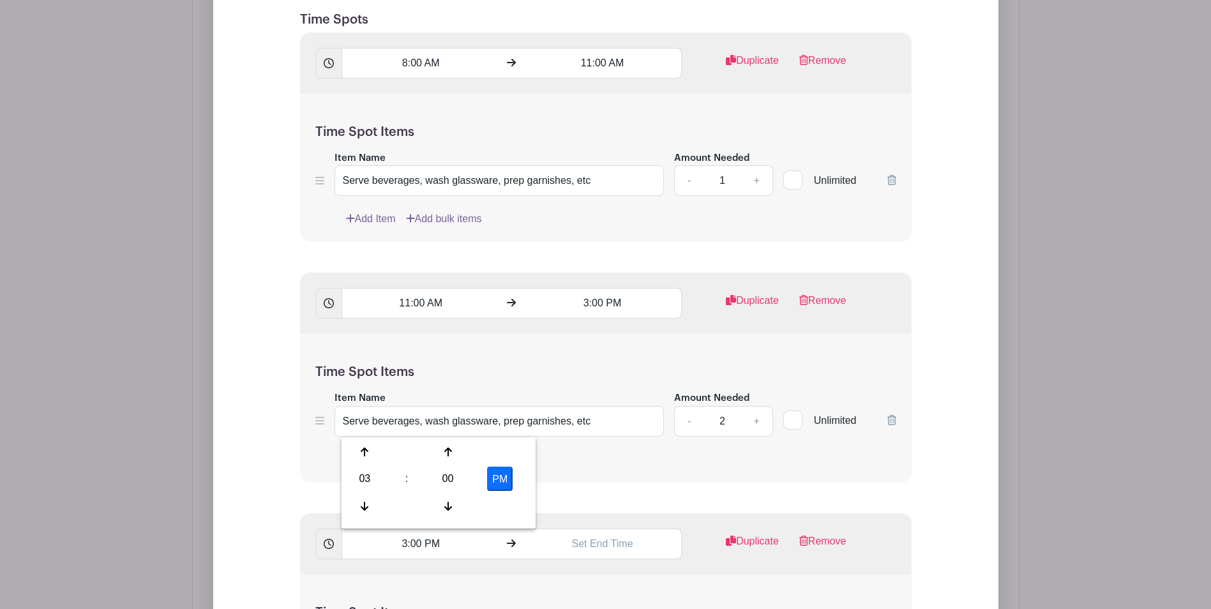
click at [657, 473] on div "Time Spot Items Item Name Serve beverages, wash glassware, prep garnishes, etc …" at bounding box center [605, 408] width 611 height 149
click at [581, 546] on input "text" at bounding box center [602, 543] width 158 height 31
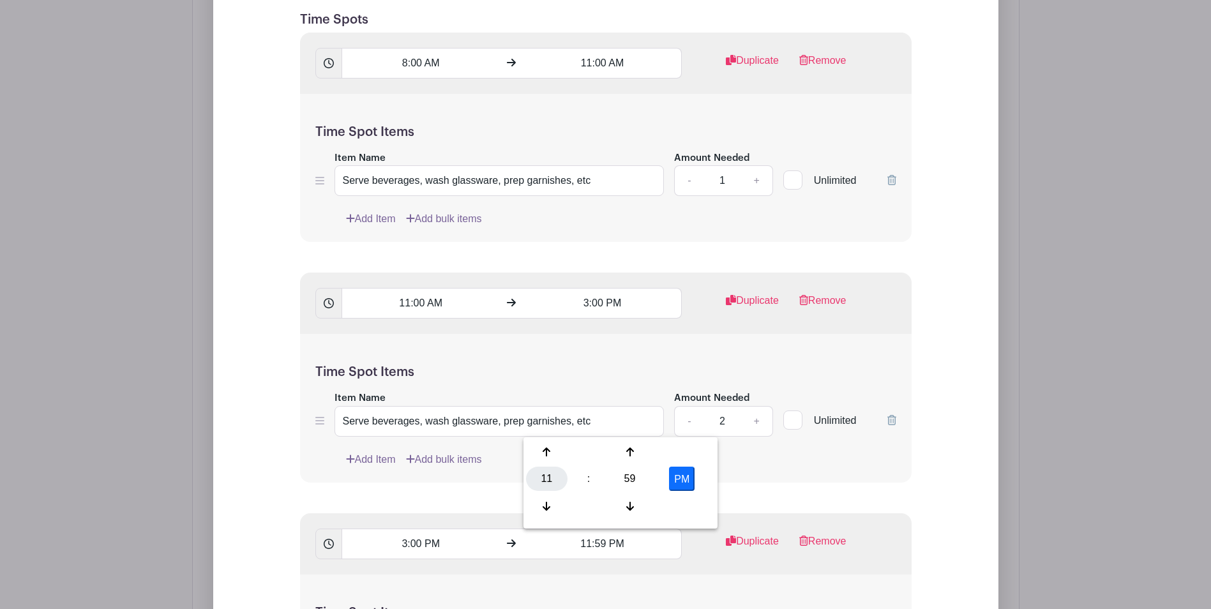
click at [548, 472] on div "11" at bounding box center [546, 479] width 41 height 24
click at [590, 472] on div "05" at bounding box center [594, 479] width 43 height 24
click at [638, 475] on div "59" at bounding box center [629, 479] width 41 height 24
click at [548, 451] on div "00" at bounding box center [547, 452] width 43 height 24
type input "5:00 PM"
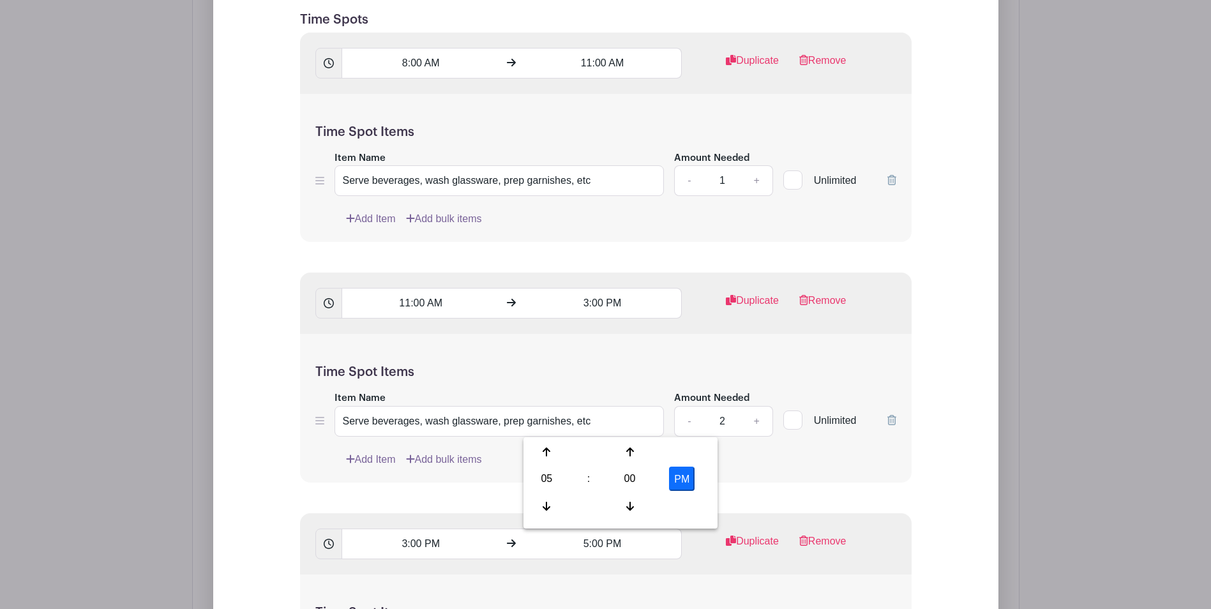
click at [694, 572] on div "3:00 PM 5:00 PM Duplicate Remove" at bounding box center [605, 543] width 611 height 61
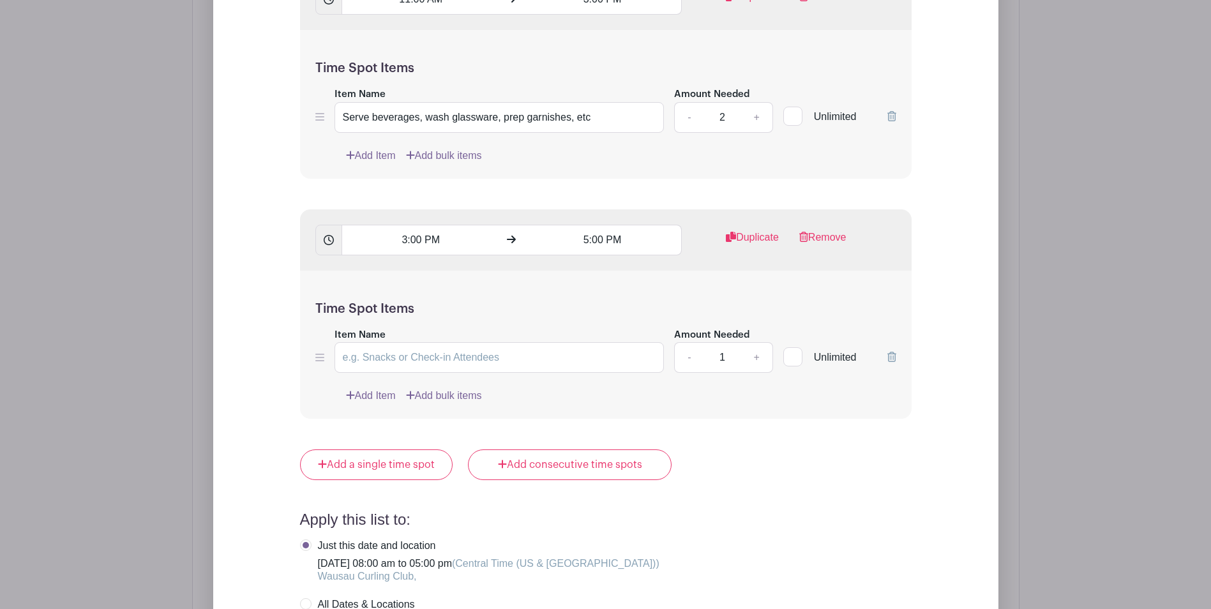
scroll to position [1447, 0]
click at [581, 356] on input "Item Name" at bounding box center [499, 355] width 330 height 31
type input "Serve beverages, wash glassware, prep garnishes; clean bar at end of day"
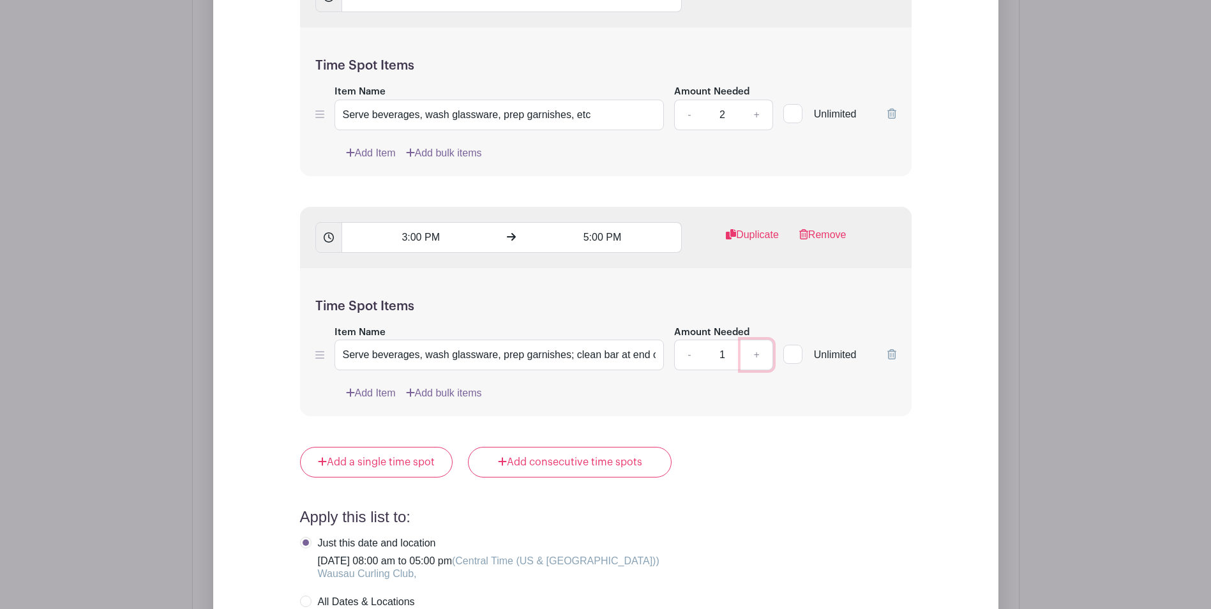
click at [757, 355] on link "+" at bounding box center [756, 355] width 32 height 31
type input "2"
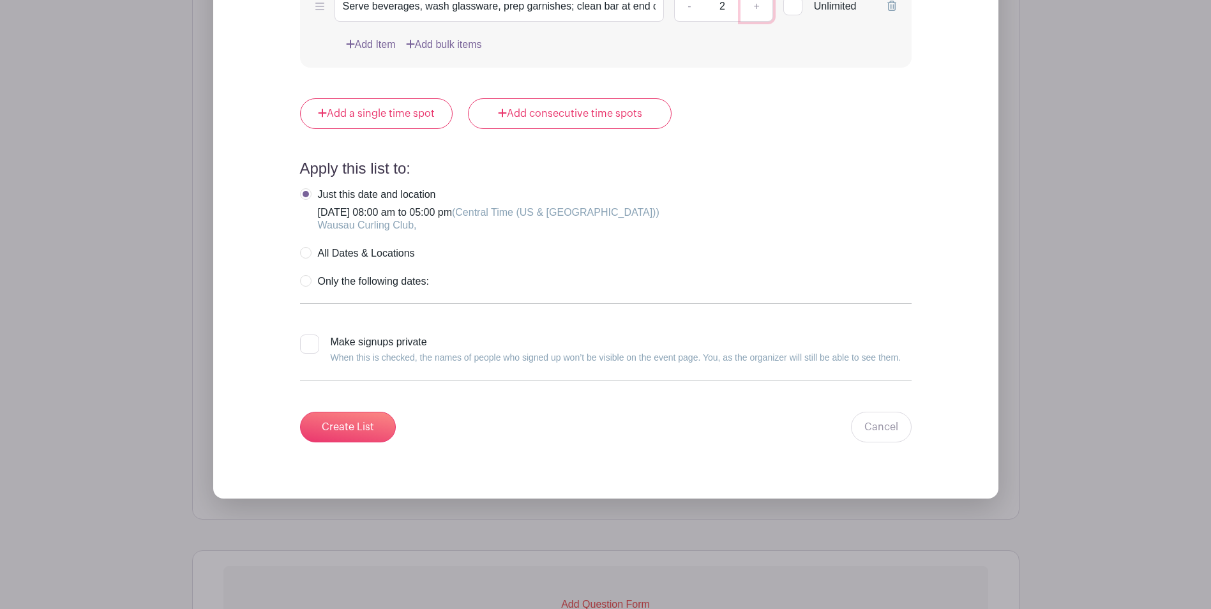
scroll to position [1802, 0]
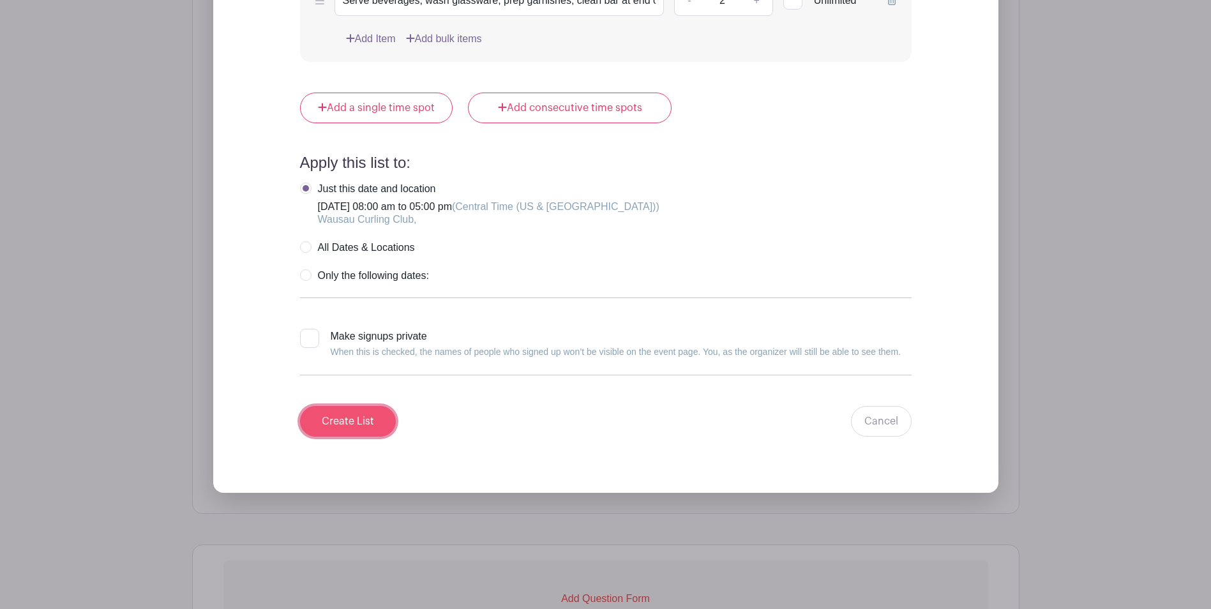
click at [343, 424] on input "Create List" at bounding box center [348, 421] width 96 height 31
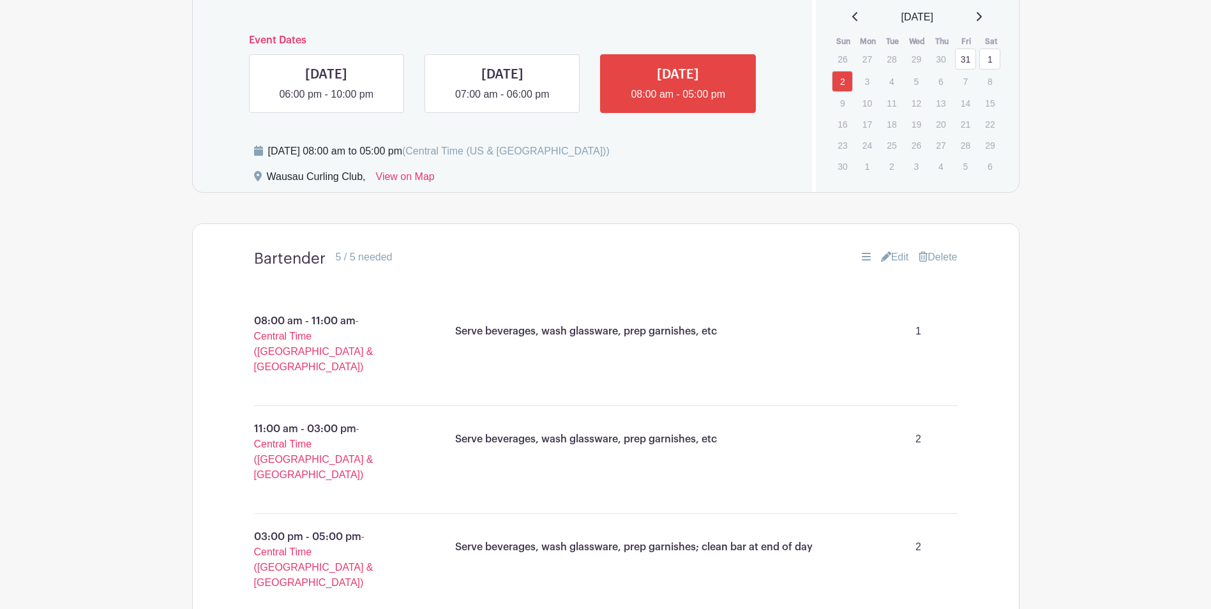
scroll to position [421, 0]
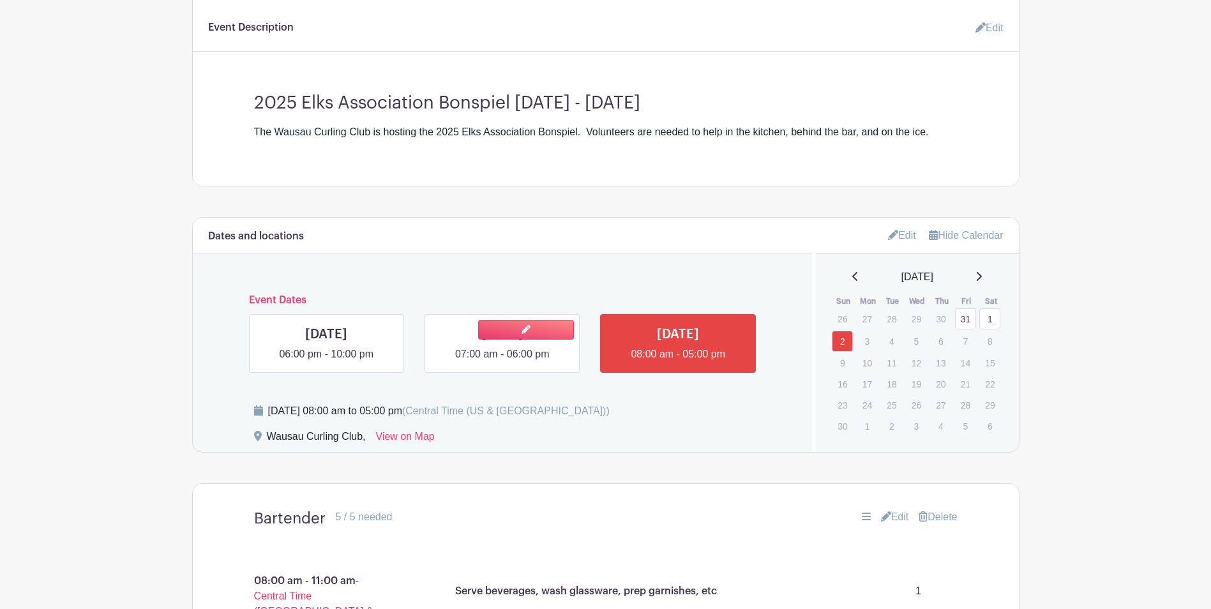
click at [502, 362] on link at bounding box center [502, 362] width 0 height 0
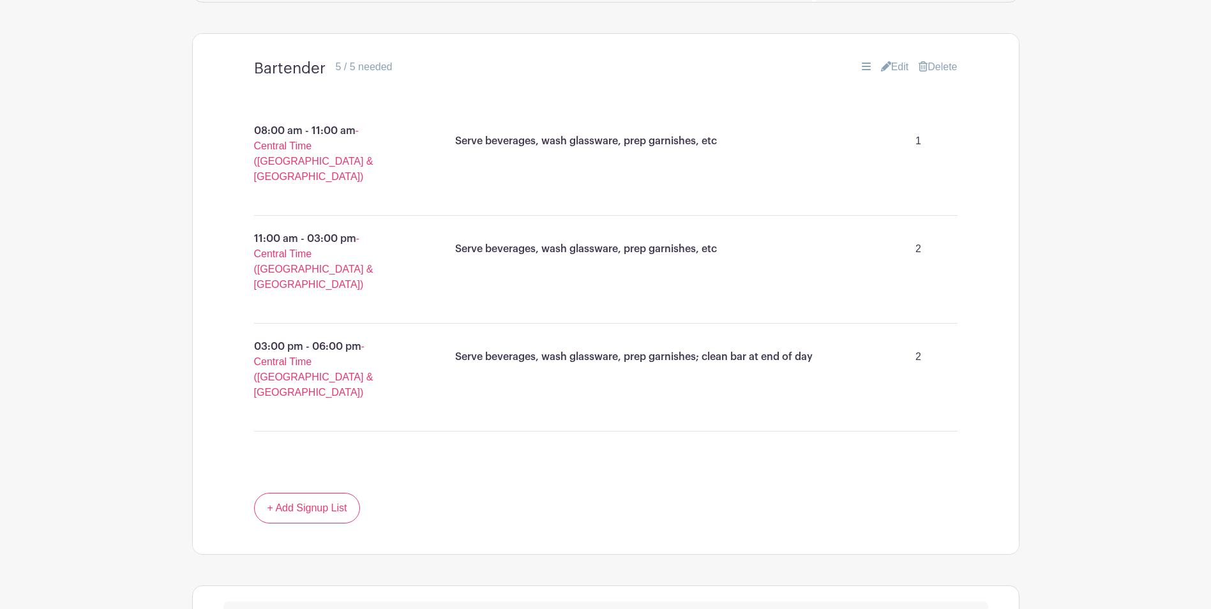
scroll to position [874, 0]
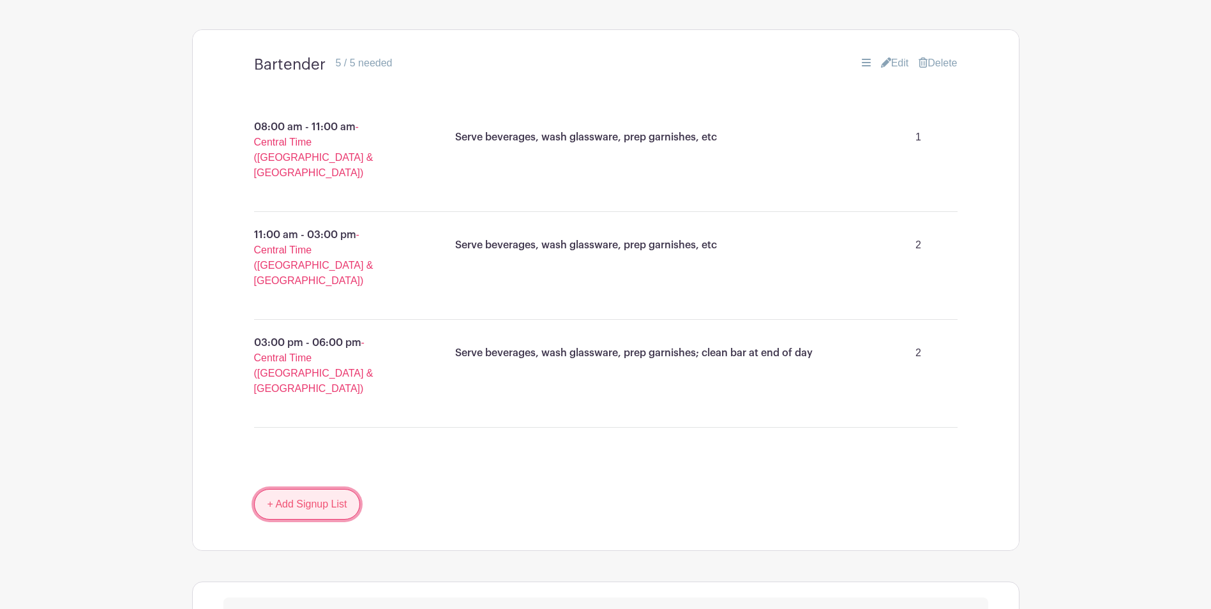
click at [306, 489] on link "+ Add Signup List" at bounding box center [307, 504] width 107 height 31
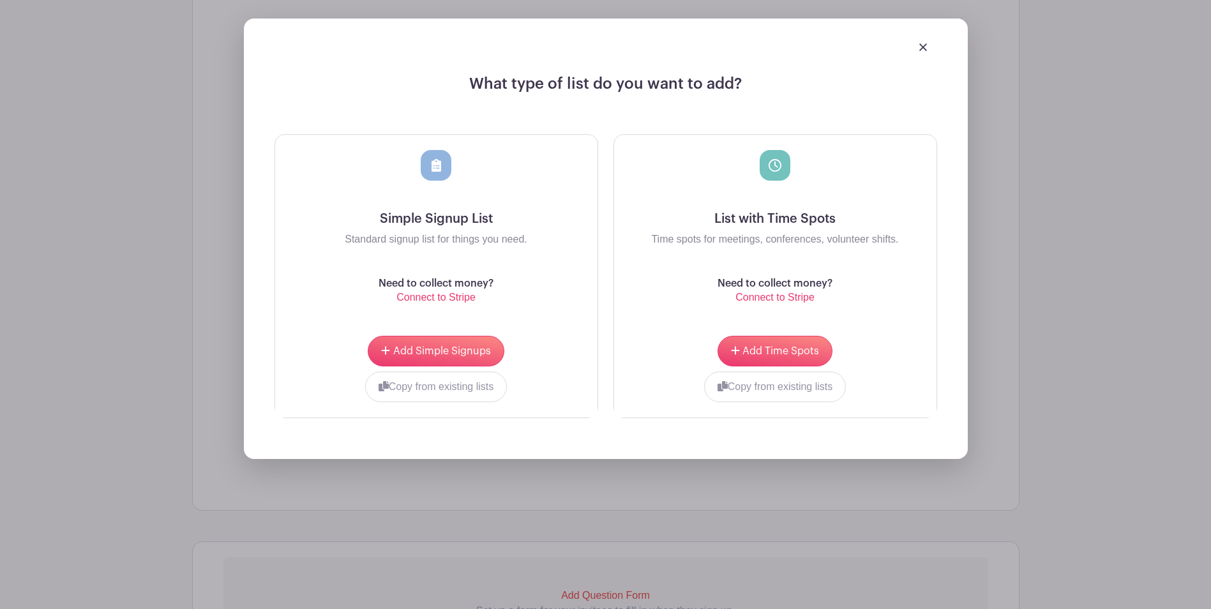
scroll to position [1400, 0]
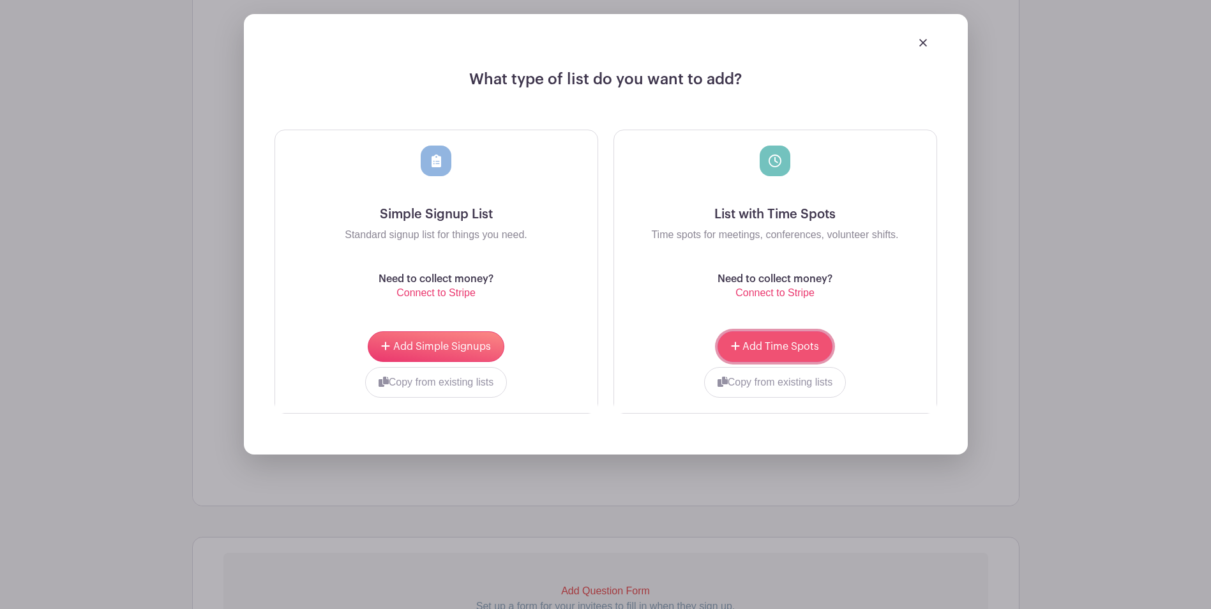
click at [781, 331] on button "Add Time Spots" at bounding box center [774, 346] width 115 height 31
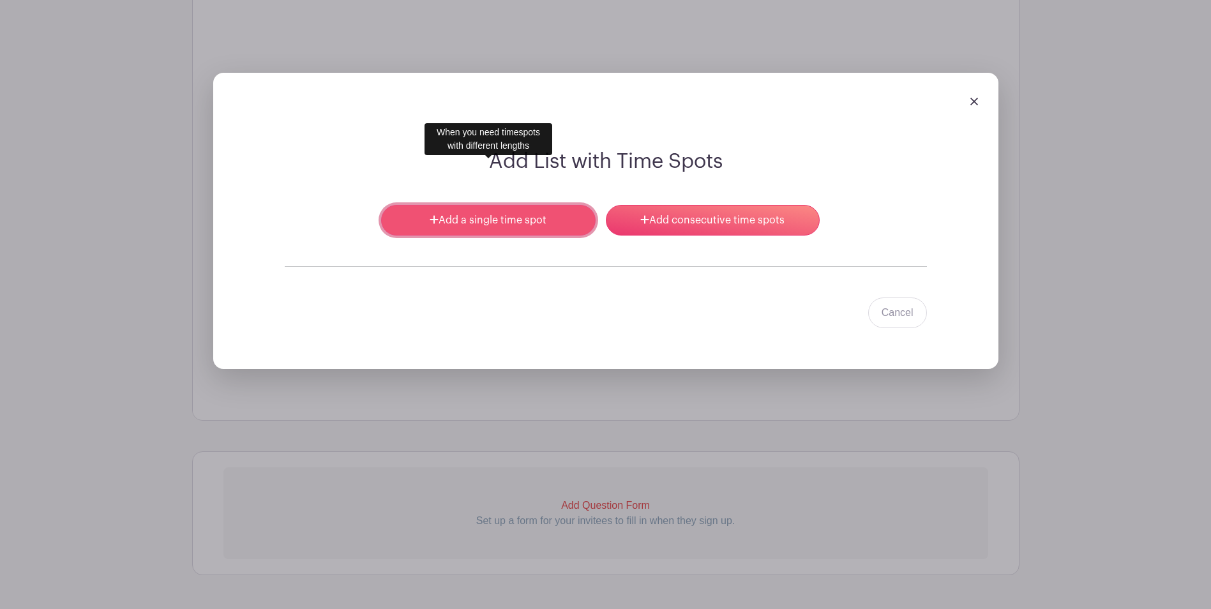
click at [470, 205] on link "Add a single time spot" at bounding box center [488, 220] width 214 height 31
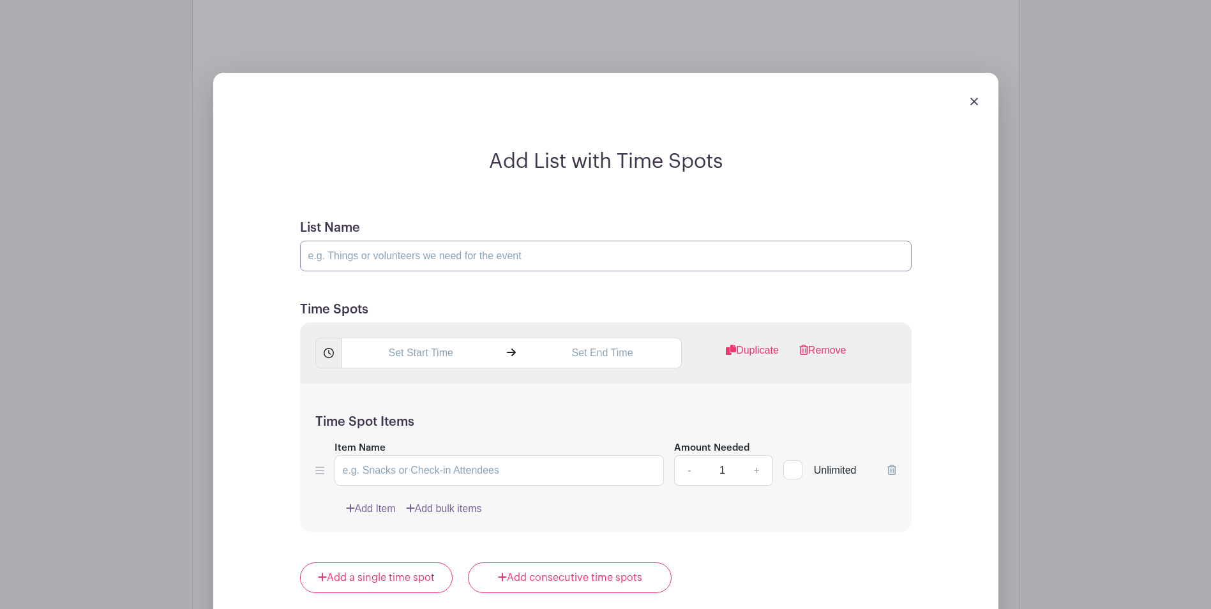
click at [449, 241] on input "List Name" at bounding box center [605, 256] width 611 height 31
type input "Dessert donations"
click at [436, 338] on input "text" at bounding box center [420, 353] width 158 height 31
click at [364, 368] on div "12" at bounding box center [364, 364] width 41 height 24
click at [355, 396] on div "08" at bounding box center [365, 391] width 43 height 24
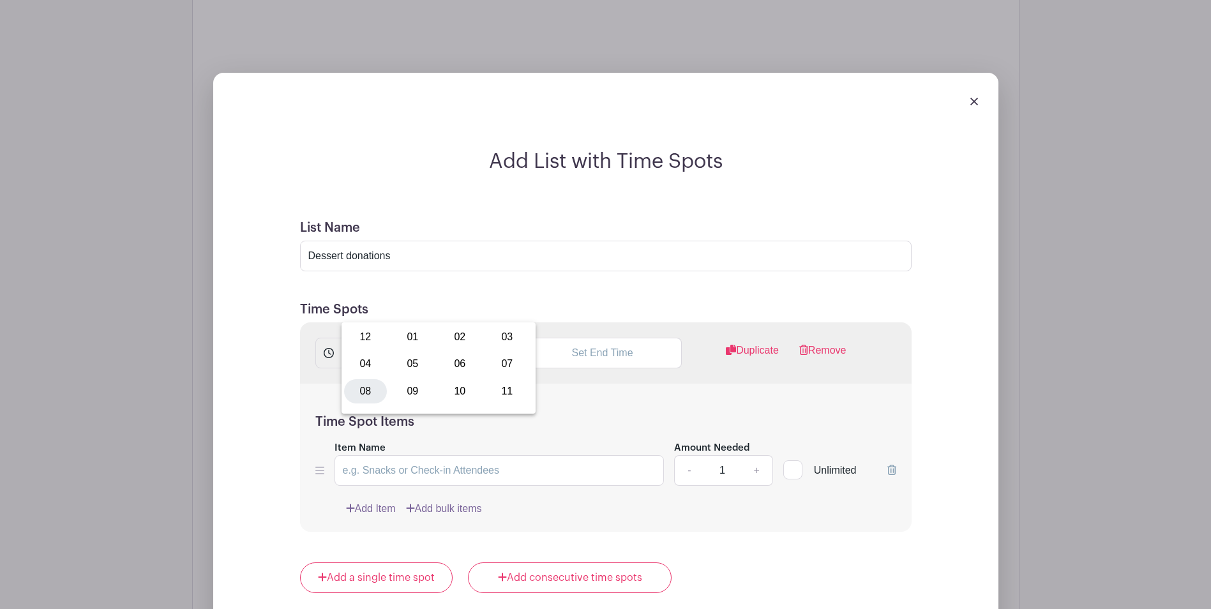
type input "8:00 AM"
click at [618, 338] on input "text" at bounding box center [602, 353] width 158 height 31
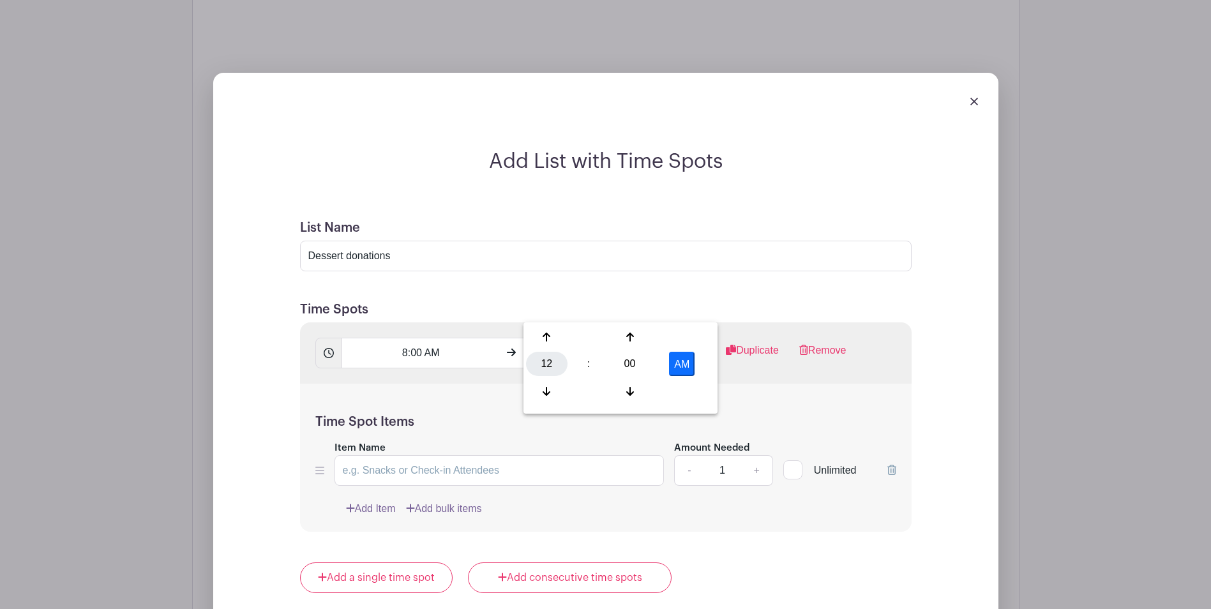
click at [551, 364] on div "12" at bounding box center [546, 364] width 41 height 24
click at [594, 394] on div "09" at bounding box center [594, 391] width 43 height 24
type input "9:00 AM"
click at [770, 384] on div "Time Spot Items Item Name Amount Needed - 1 + Unlimited Add Item Add bulk items" at bounding box center [605, 458] width 611 height 149
click at [531, 455] on input "Item Name" at bounding box center [499, 470] width 330 height 31
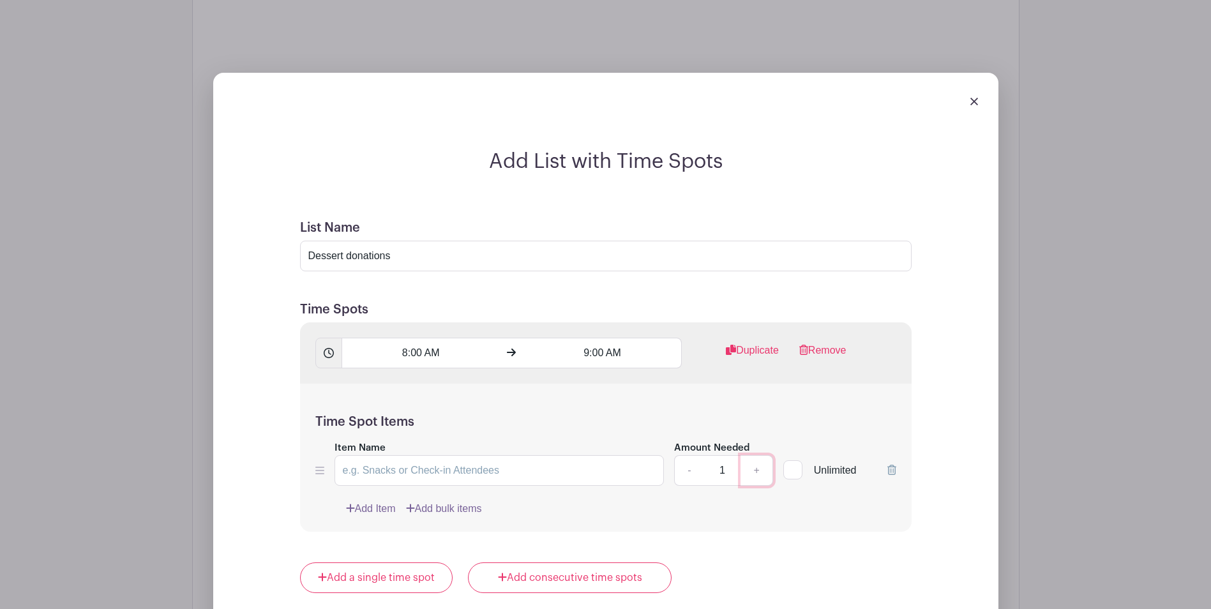
click at [758, 455] on link "+" at bounding box center [756, 470] width 32 height 31
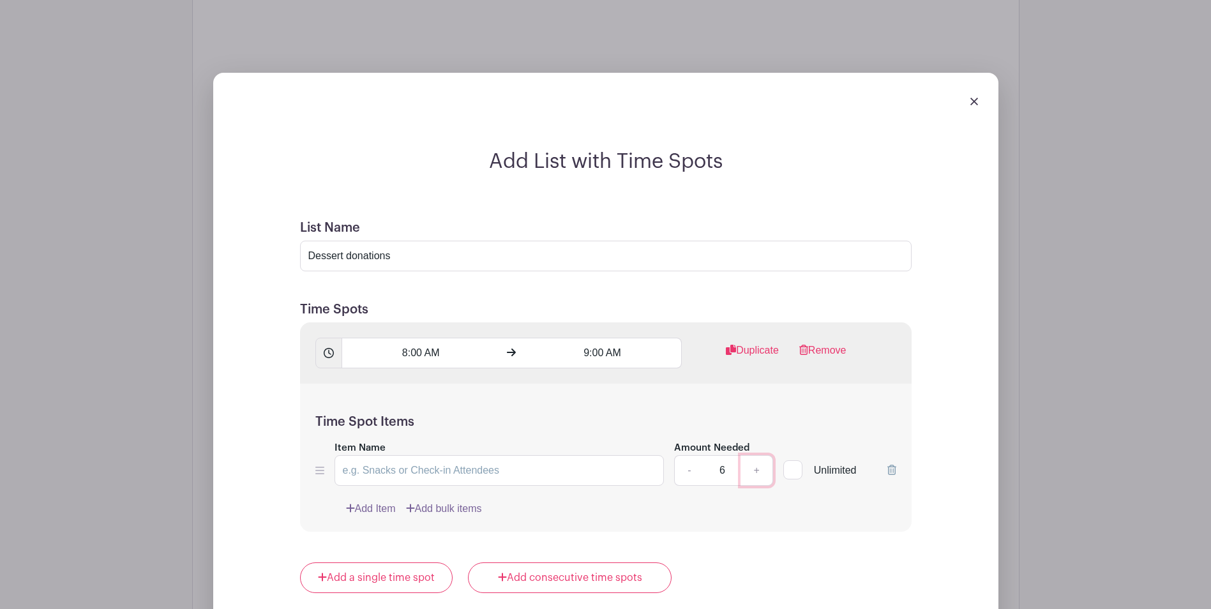
click at [758, 455] on link "+" at bounding box center [756, 470] width 32 height 31
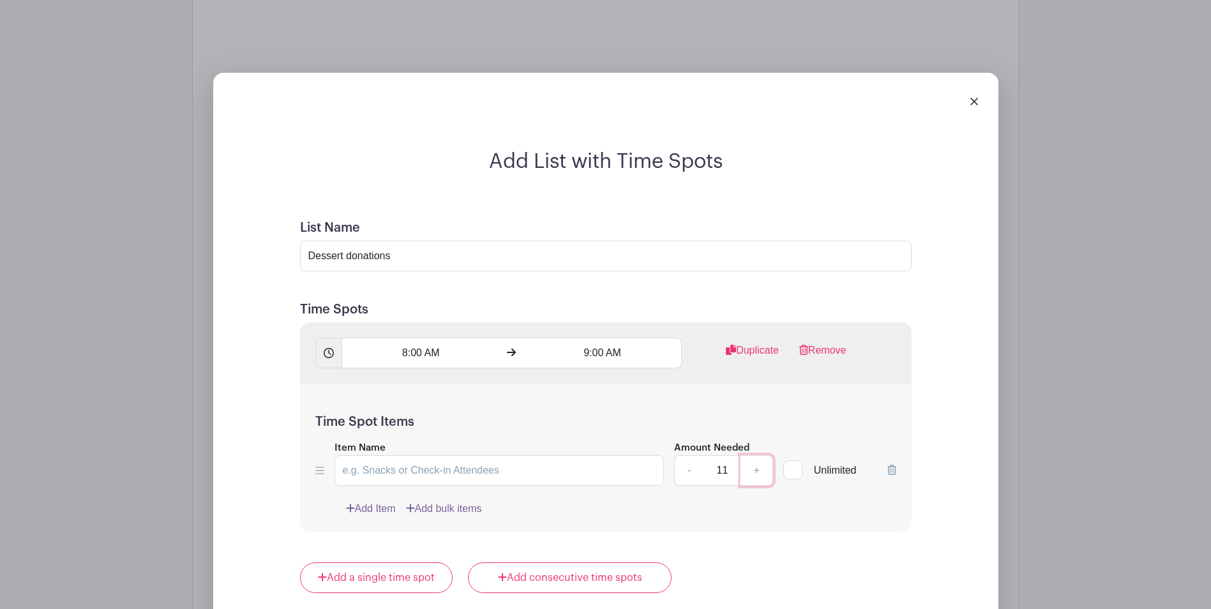
click at [758, 455] on link "+" at bounding box center [756, 470] width 32 height 31
click at [689, 455] on link "-" at bounding box center [688, 470] width 29 height 31
type input "12"
click at [583, 455] on input "Item Name" at bounding box center [499, 470] width 330 height 31
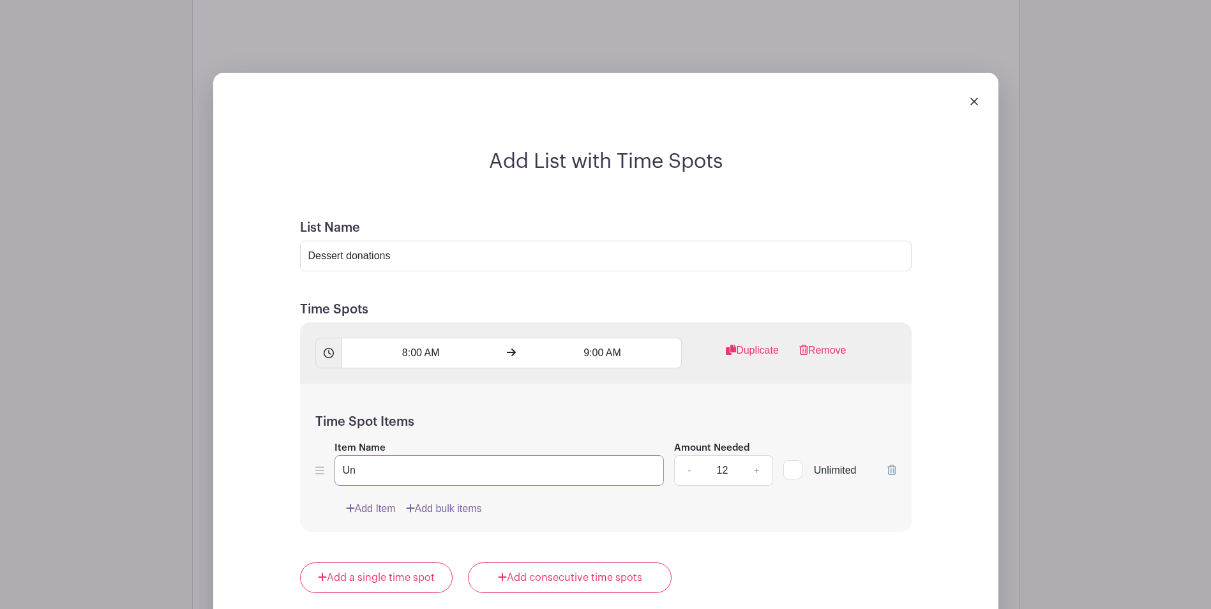
type input "U"
click at [597, 455] on input "Per kitchen guidelines, dessert donations must either be purchased (commerciall…" at bounding box center [499, 470] width 330 height 31
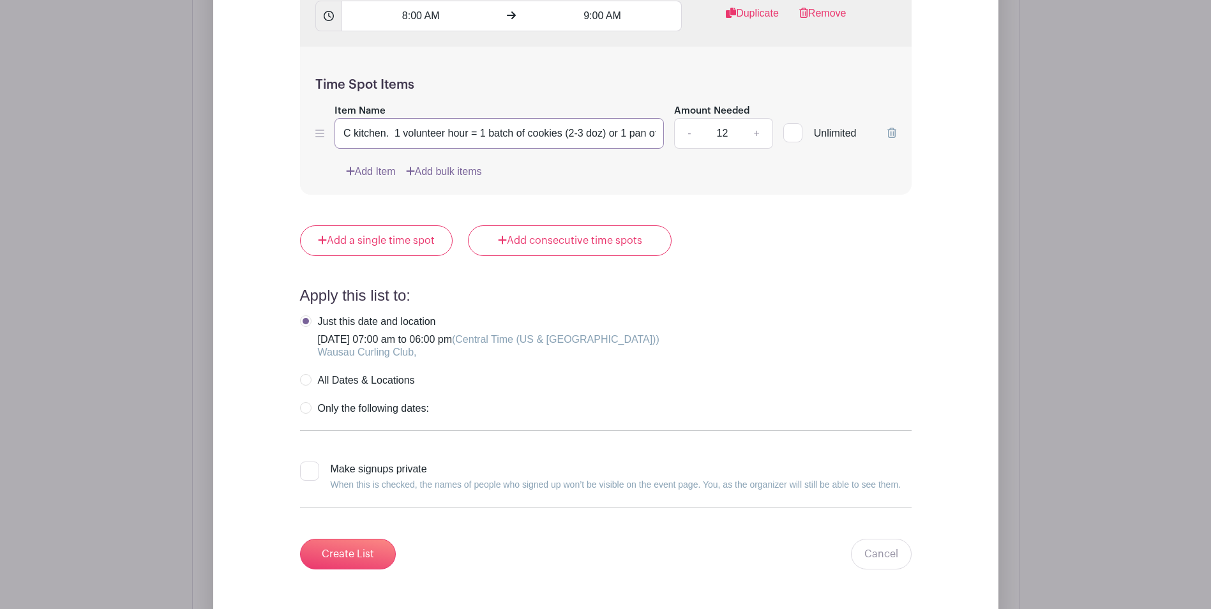
scroll to position [1779, 0]
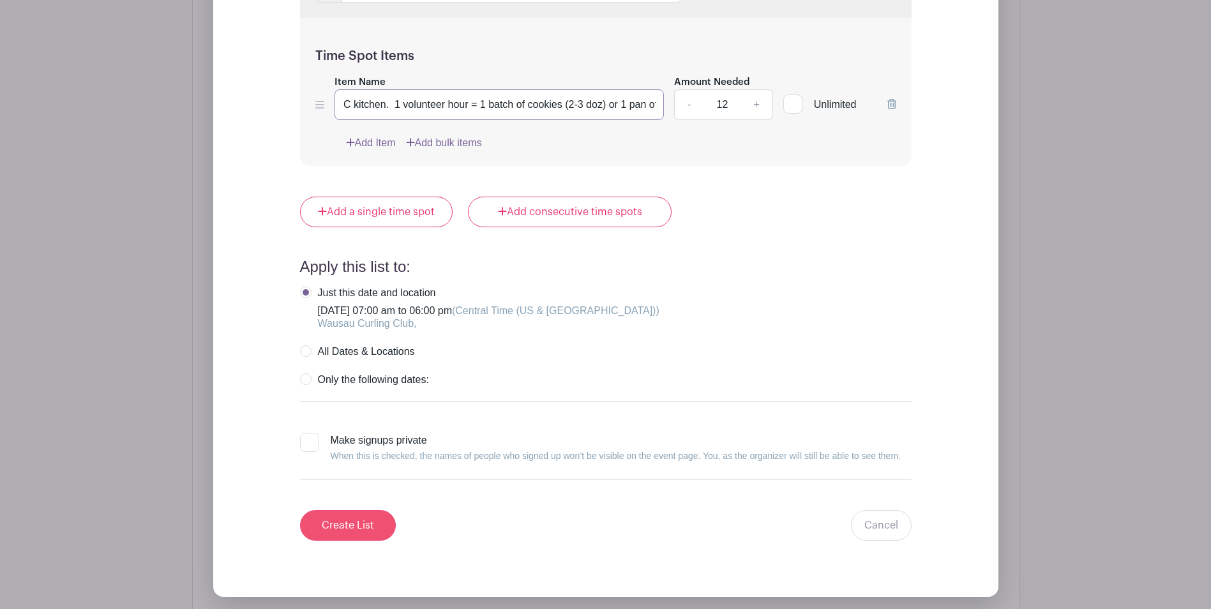
type input "Per kitchen guidelines, dessert donations must either be purchased (commerciall…"
click at [352, 510] on input "Create List" at bounding box center [348, 525] width 96 height 31
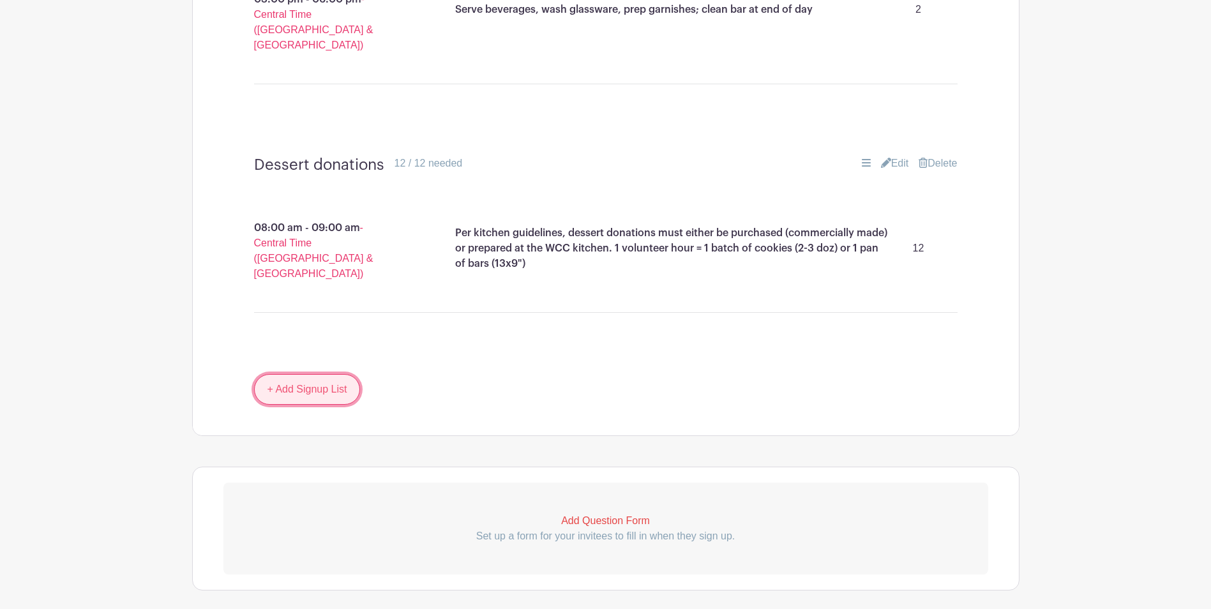
click at [320, 374] on link "+ Add Signup List" at bounding box center [307, 389] width 107 height 31
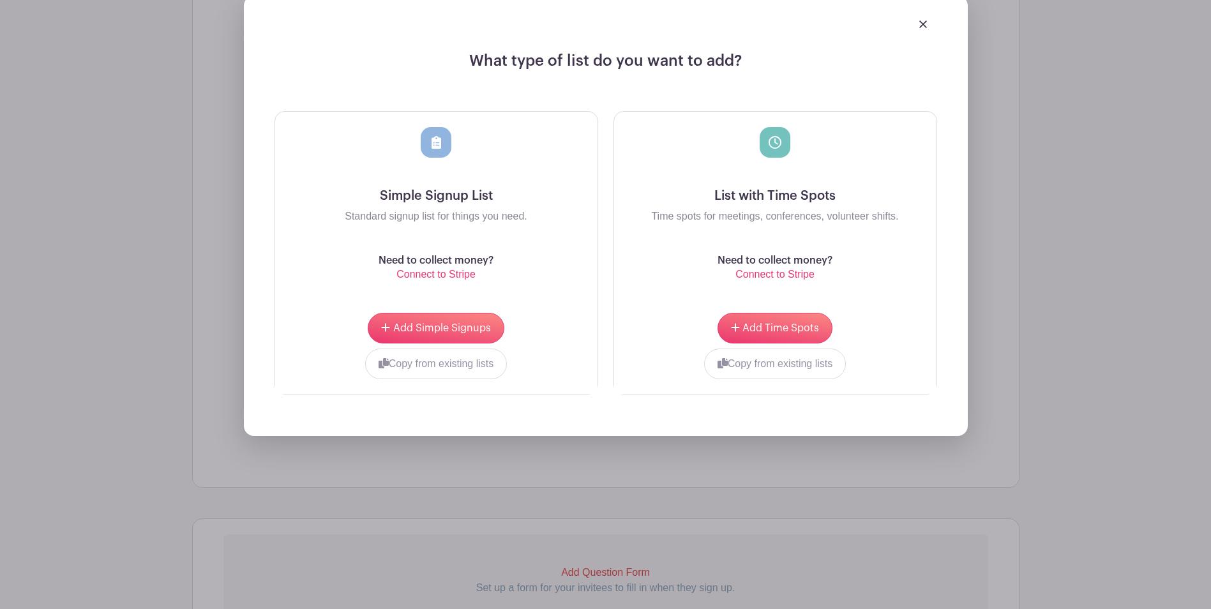
scroll to position [1699, 0]
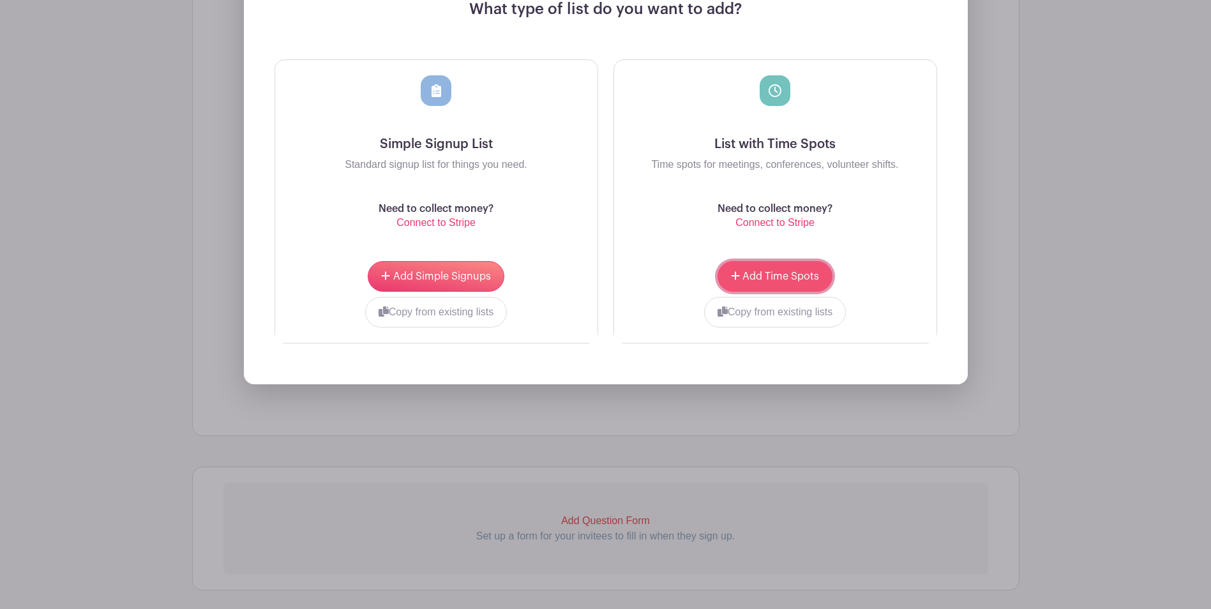
click at [777, 271] on span "Add Time Spots" at bounding box center [780, 276] width 77 height 10
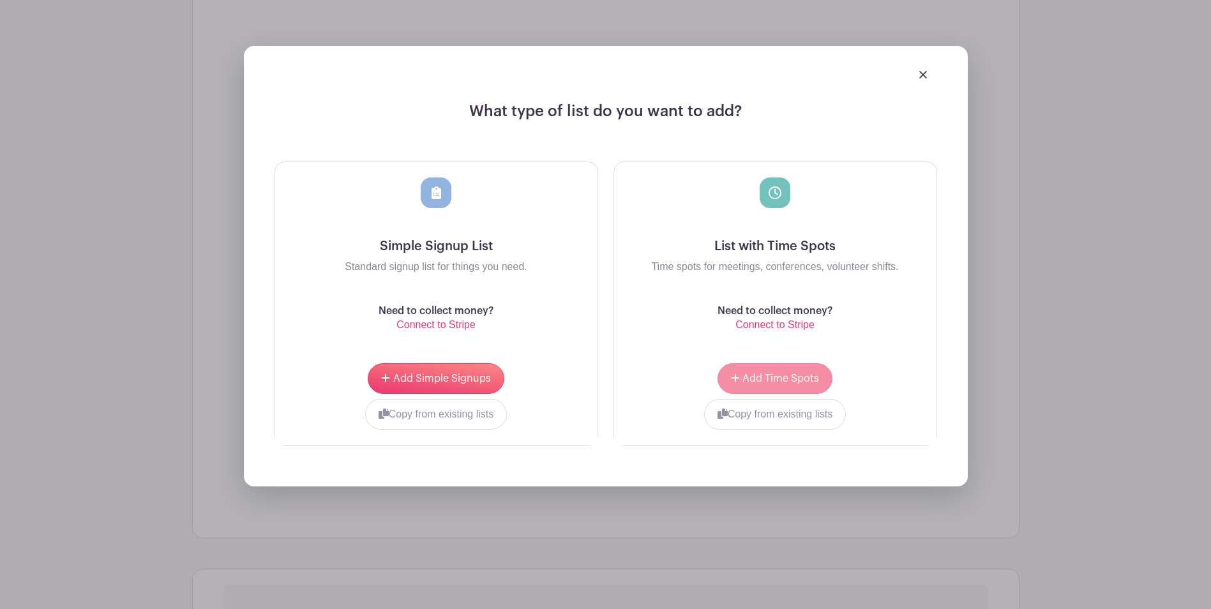
scroll to position [1626, 0]
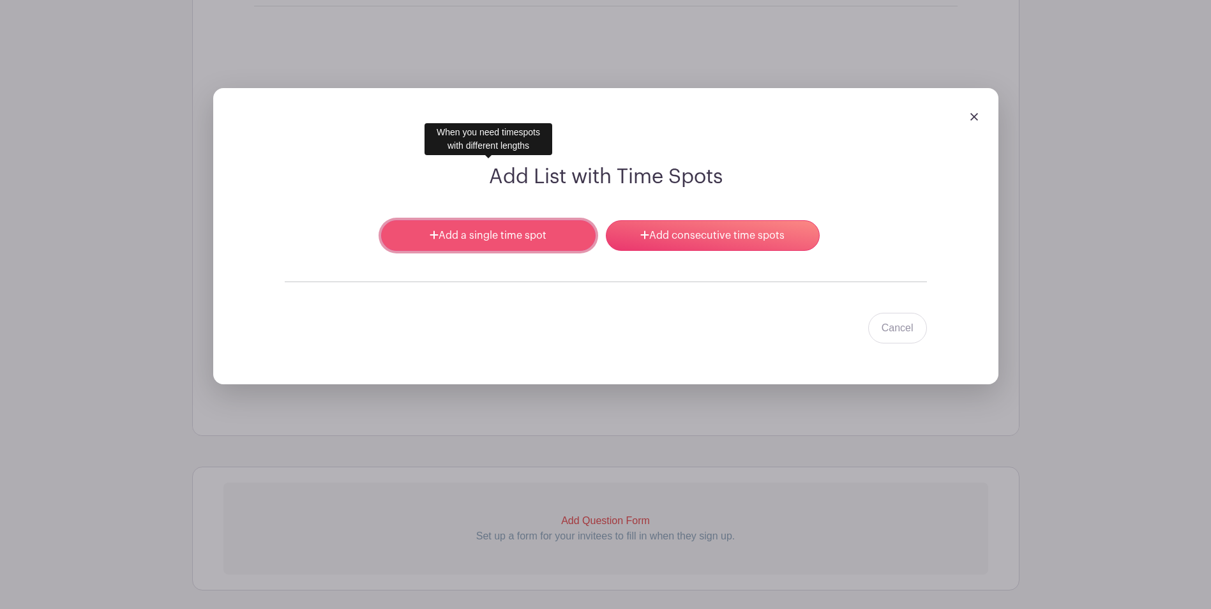
click at [524, 220] on link "Add a single time spot" at bounding box center [488, 235] width 214 height 31
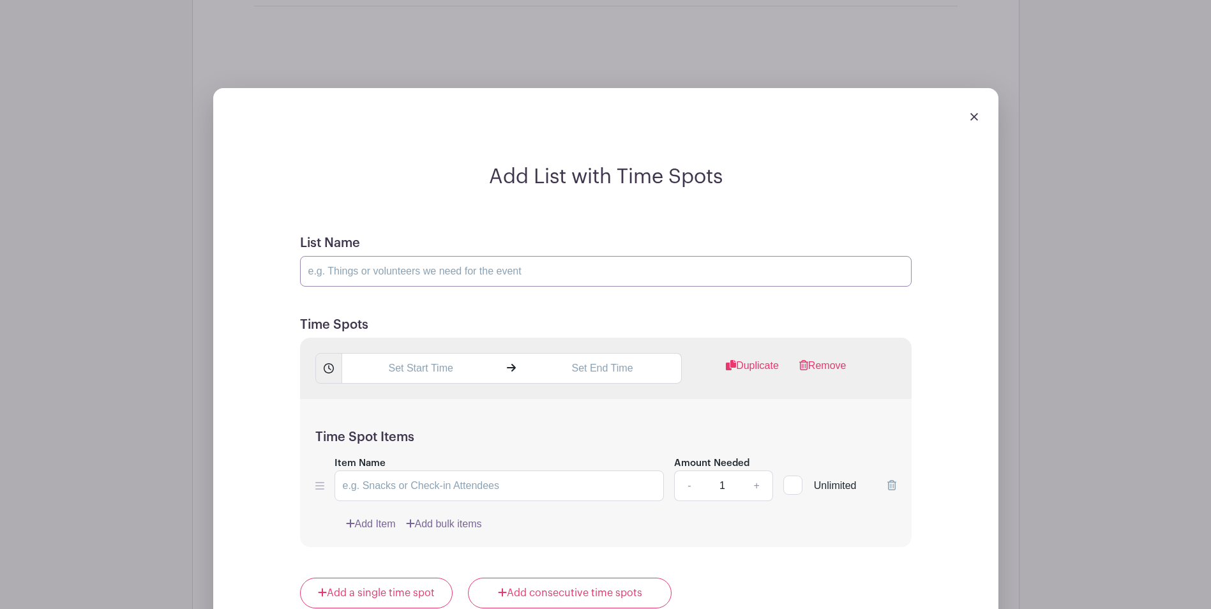
click at [504, 256] on input "List Name" at bounding box center [605, 271] width 611 height 31
type input "Kitchen"
click at [434, 353] on input "text" at bounding box center [420, 368] width 158 height 31
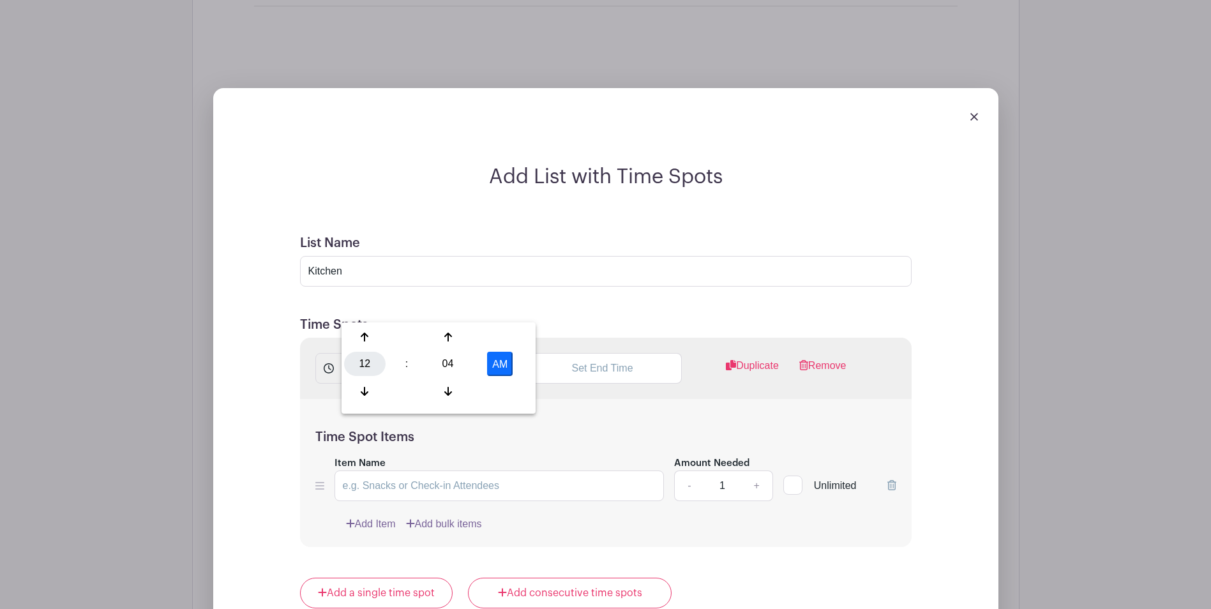
click at [365, 362] on div "12" at bounding box center [364, 364] width 41 height 24
click at [368, 393] on div "08" at bounding box center [365, 391] width 43 height 24
click at [450, 362] on div "04" at bounding box center [447, 364] width 41 height 24
click at [364, 338] on div "00" at bounding box center [365, 337] width 43 height 24
type input "8:00 AM"
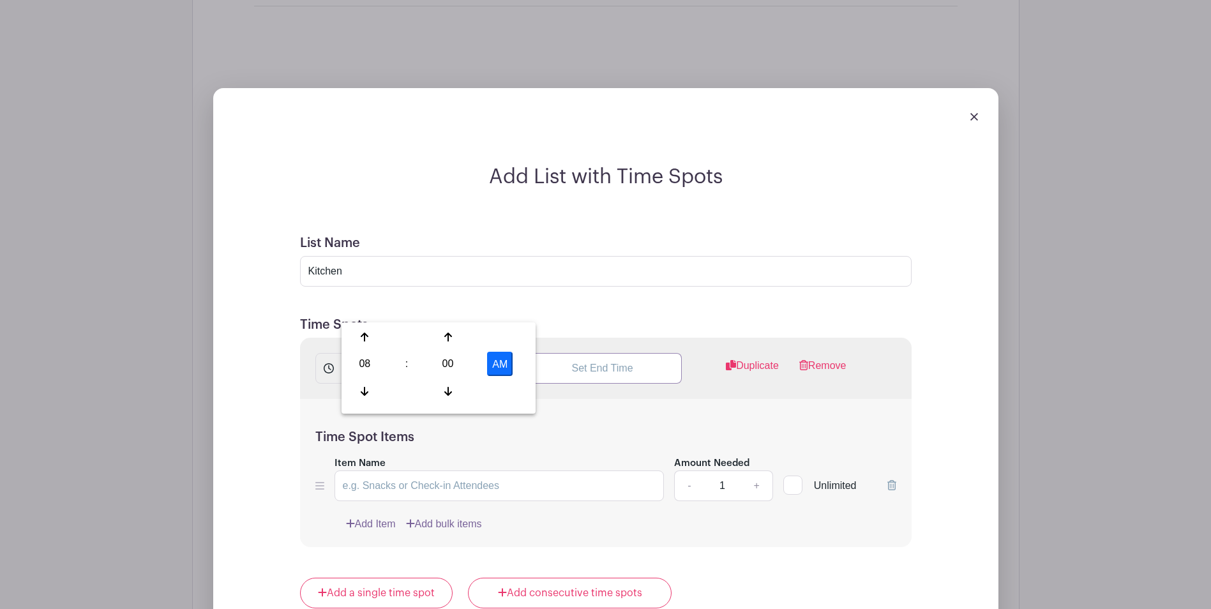
click at [618, 353] on input "text" at bounding box center [602, 368] width 158 height 31
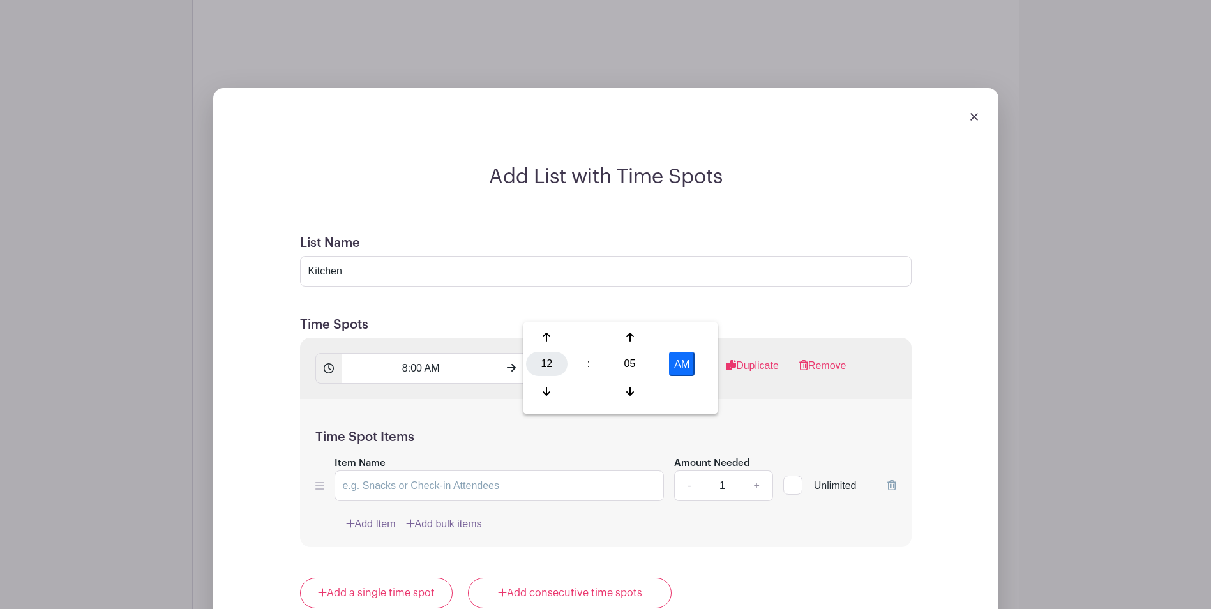
click at [545, 361] on div "12" at bounding box center [546, 364] width 41 height 24
click at [694, 388] on div "11" at bounding box center [689, 391] width 43 height 24
click at [630, 359] on div "05" at bounding box center [629, 364] width 41 height 24
click at [546, 335] on div "00" at bounding box center [547, 337] width 43 height 24
type input "11:00 AM"
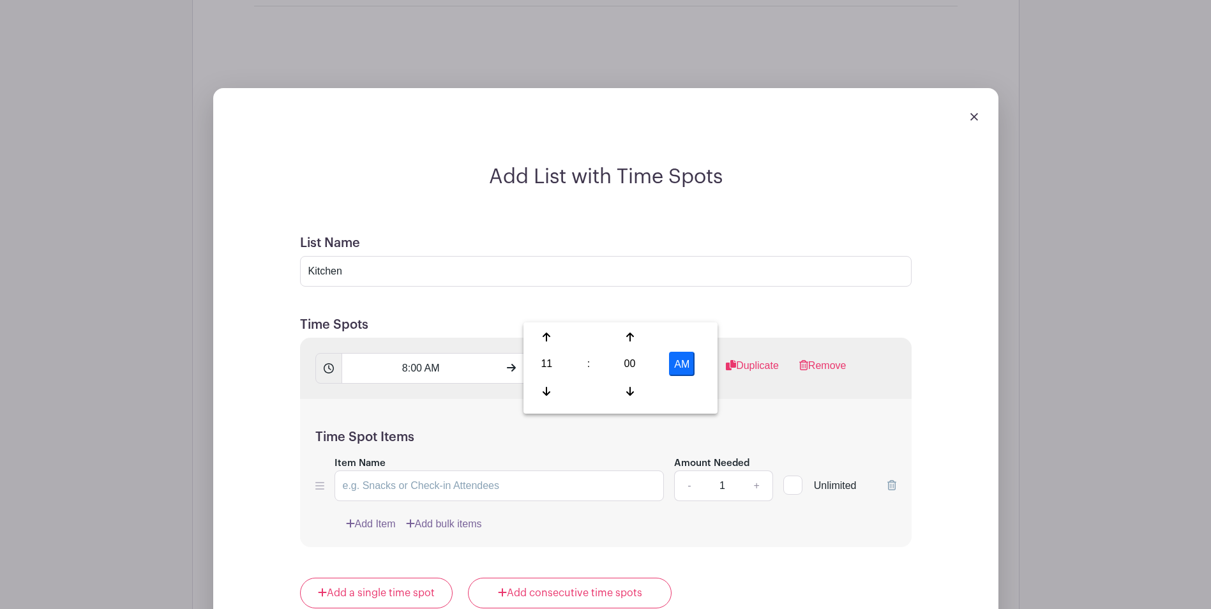
click at [488, 399] on div "Time Spot Items Item Name Amount Needed - 1 + Unlimited Add Item Add bulk items" at bounding box center [605, 473] width 611 height 149
click at [477, 470] on input "Item Name" at bounding box center [499, 485] width 330 height 31
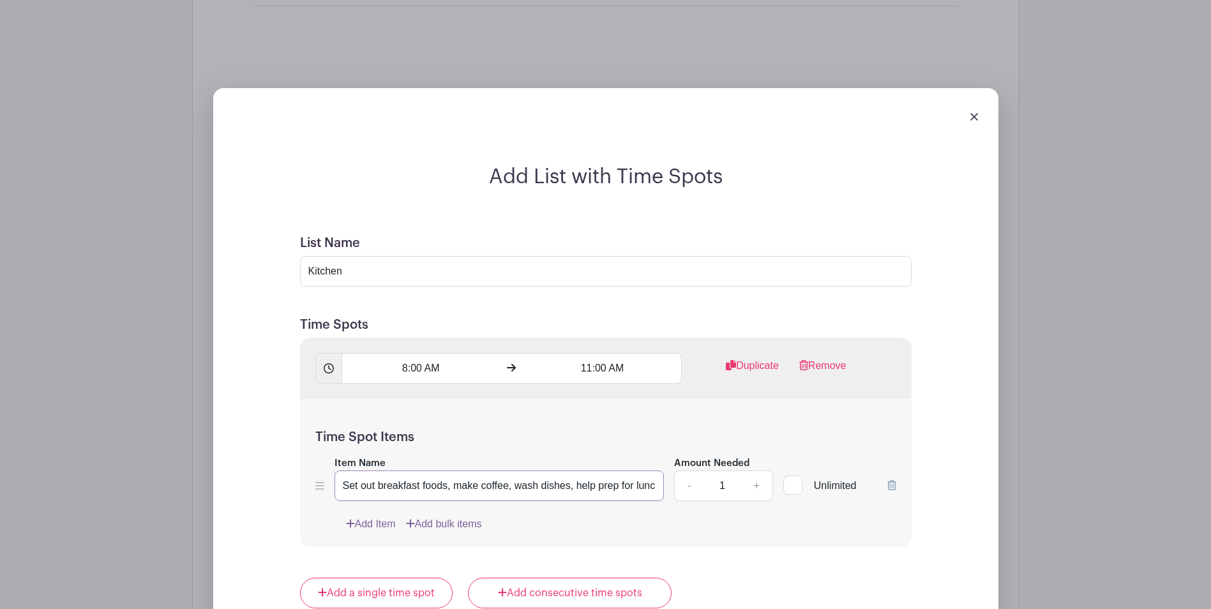
scroll to position [0, 5]
type input "Set out breakfast foods, make coffee, wash dishes, help prep for lunch"
click at [758, 470] on link "+" at bounding box center [756, 485] width 32 height 31
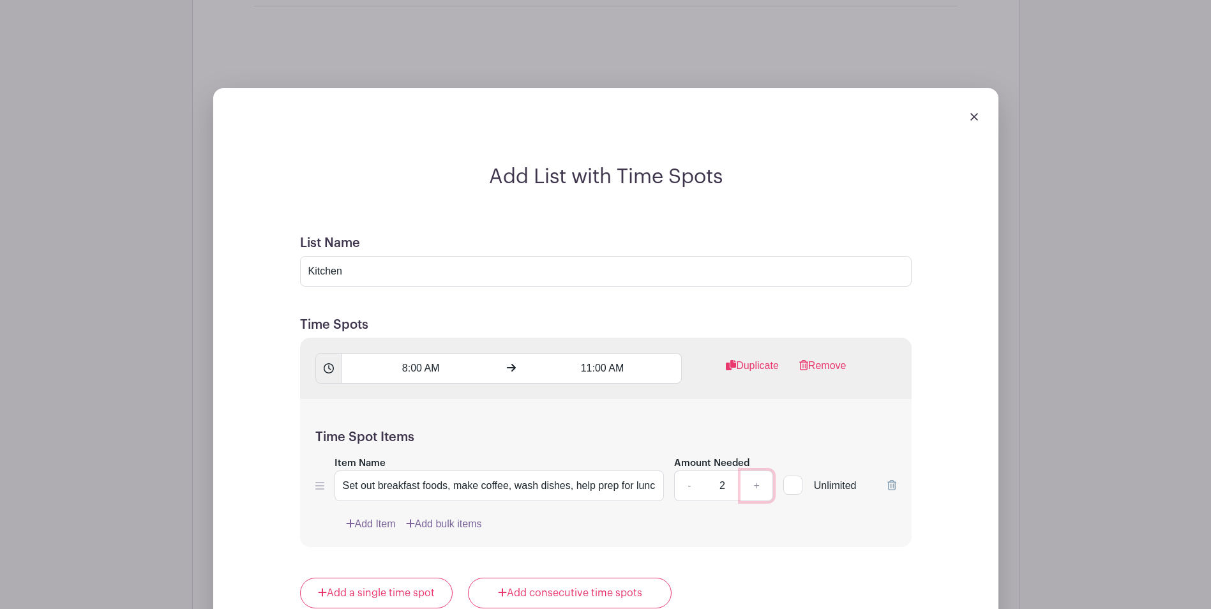
type input "3"
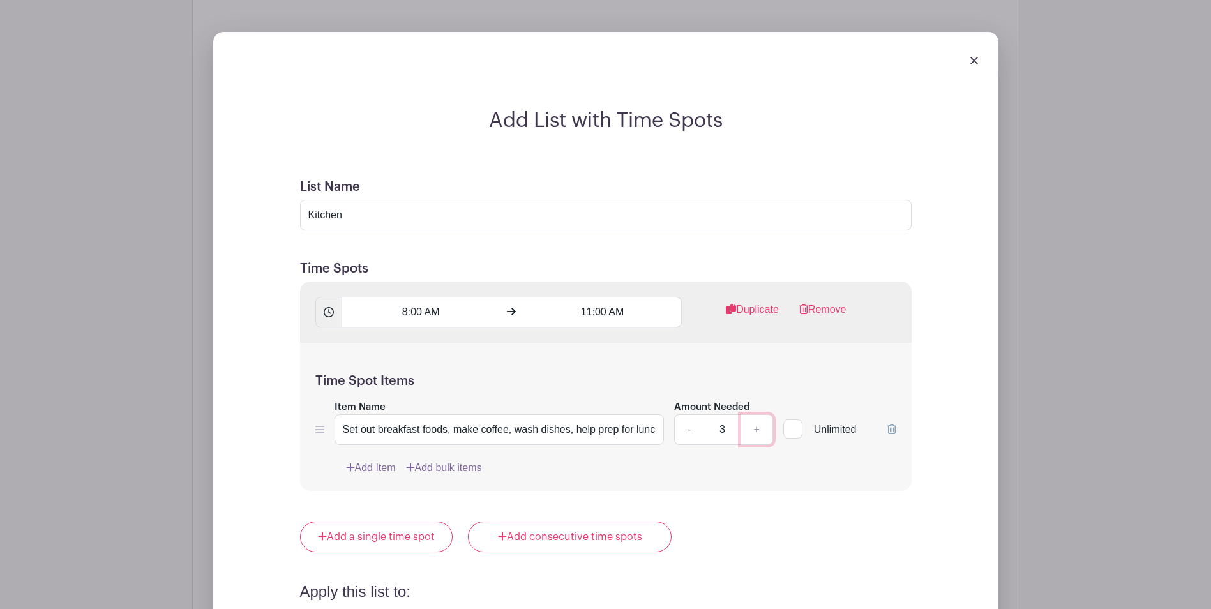
scroll to position [1626, 0]
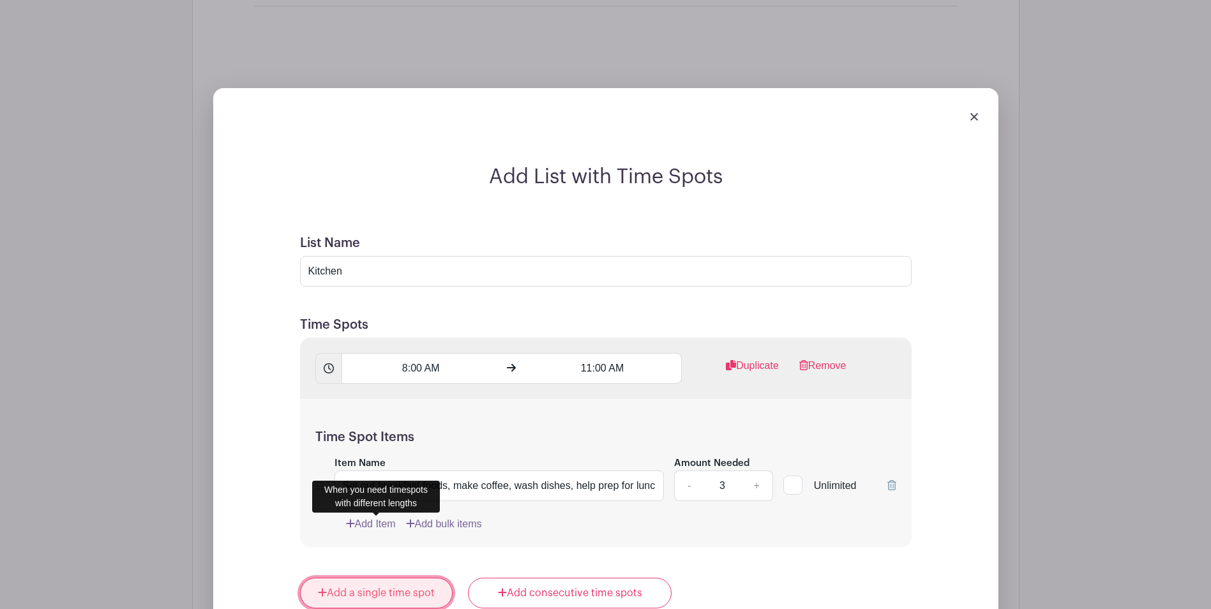
click at [374, 578] on link "Add a single time spot" at bounding box center [376, 593] width 153 height 31
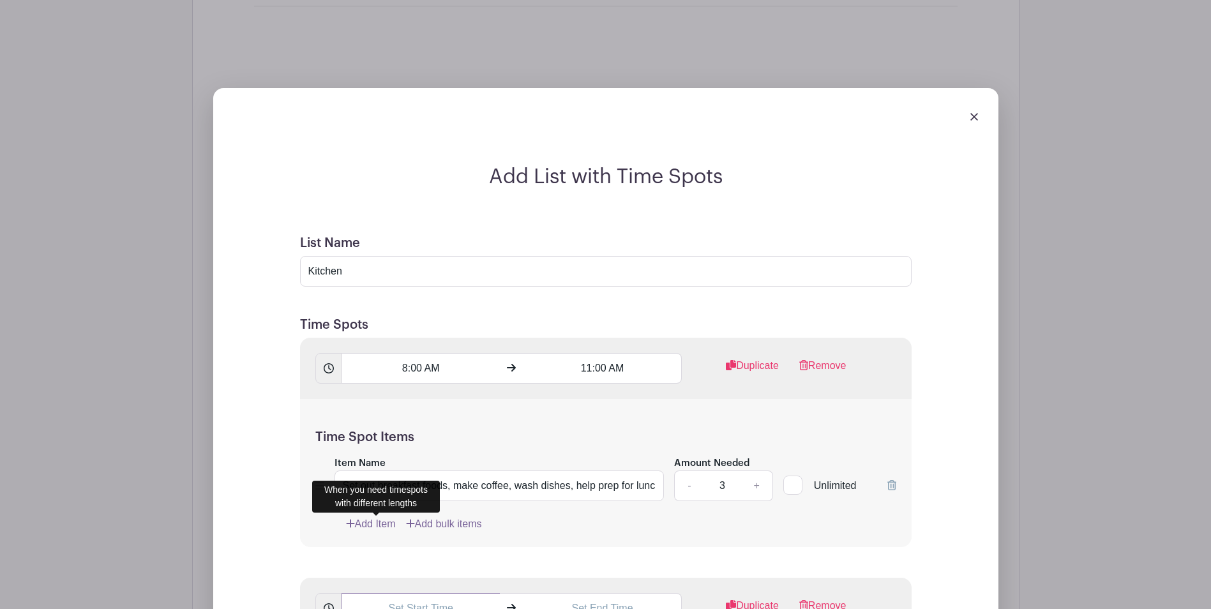
click at [424, 593] on input "text" at bounding box center [420, 608] width 158 height 31
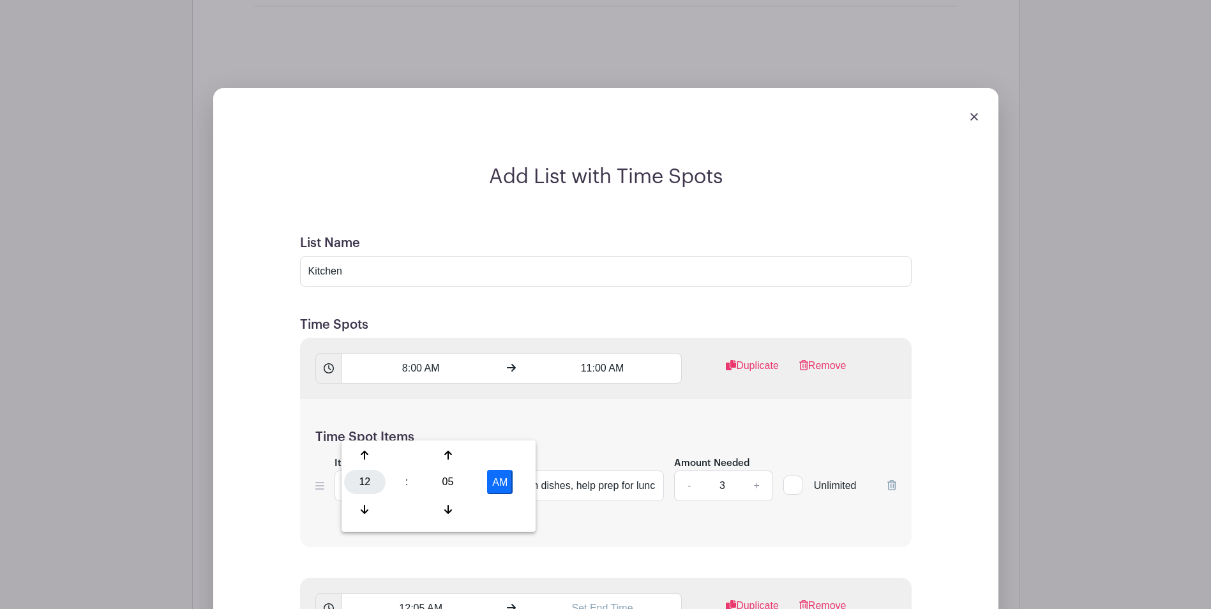
click at [367, 480] on div "12" at bounding box center [364, 482] width 41 height 24
click at [509, 507] on div "11" at bounding box center [507, 509] width 43 height 24
click at [448, 484] on div "05" at bounding box center [447, 482] width 41 height 24
click at [369, 454] on div "00" at bounding box center [365, 455] width 43 height 24
type input "11:00 AM"
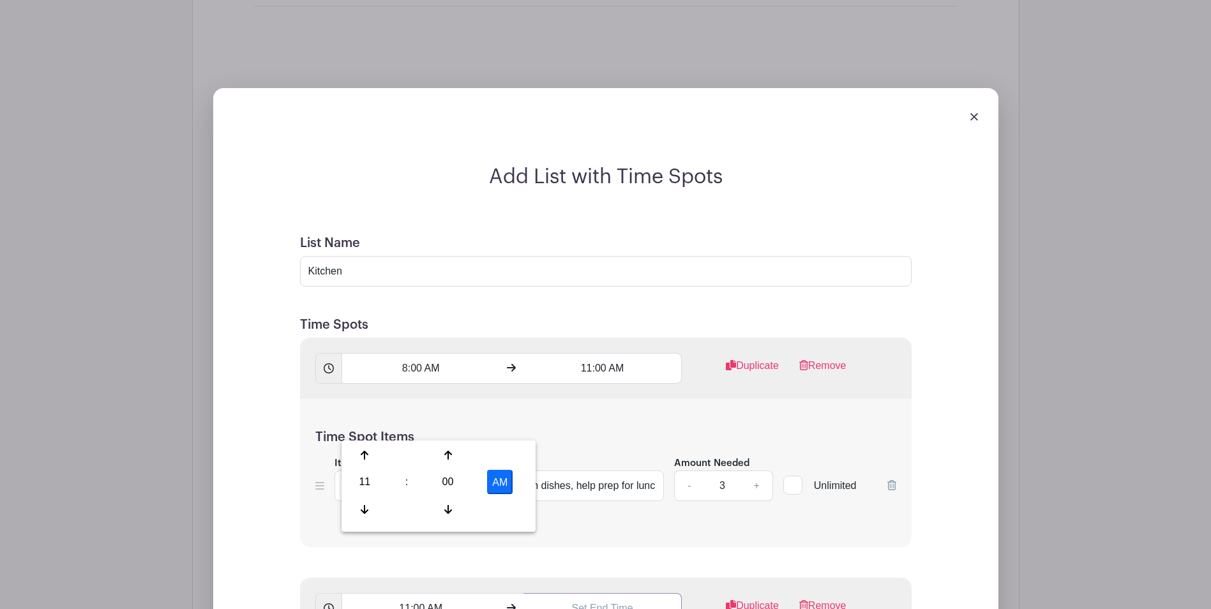
click at [622, 593] on input "text" at bounding box center [602, 608] width 158 height 31
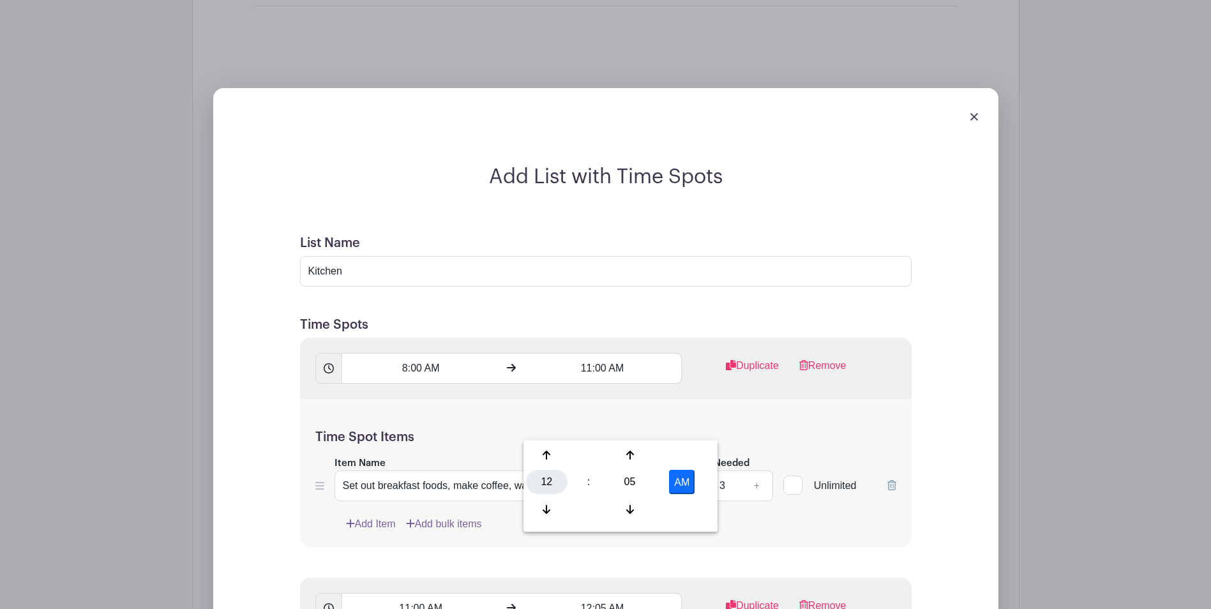
click at [542, 479] on div "12" at bounding box center [546, 482] width 41 height 24
click at [552, 480] on div "04" at bounding box center [547, 482] width 43 height 24
click at [632, 481] on div "05" at bounding box center [629, 482] width 41 height 24
click at [545, 451] on div "00" at bounding box center [547, 455] width 43 height 24
click at [682, 485] on button "AM" at bounding box center [682, 482] width 26 height 24
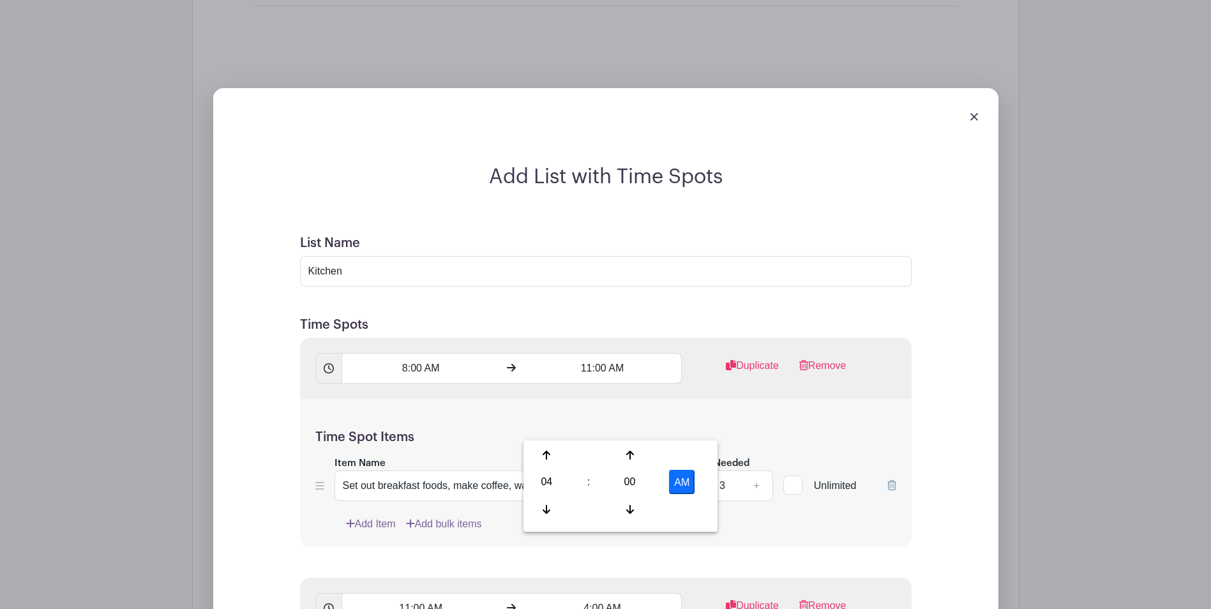
type input "4:00 PM"
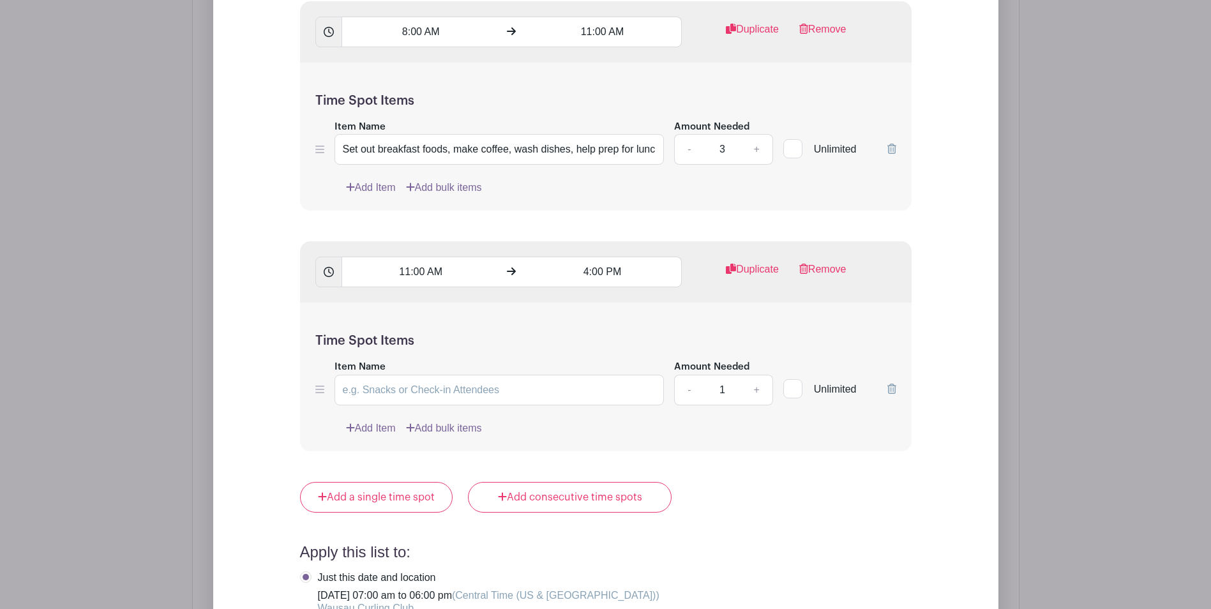
scroll to position [1877, 0]
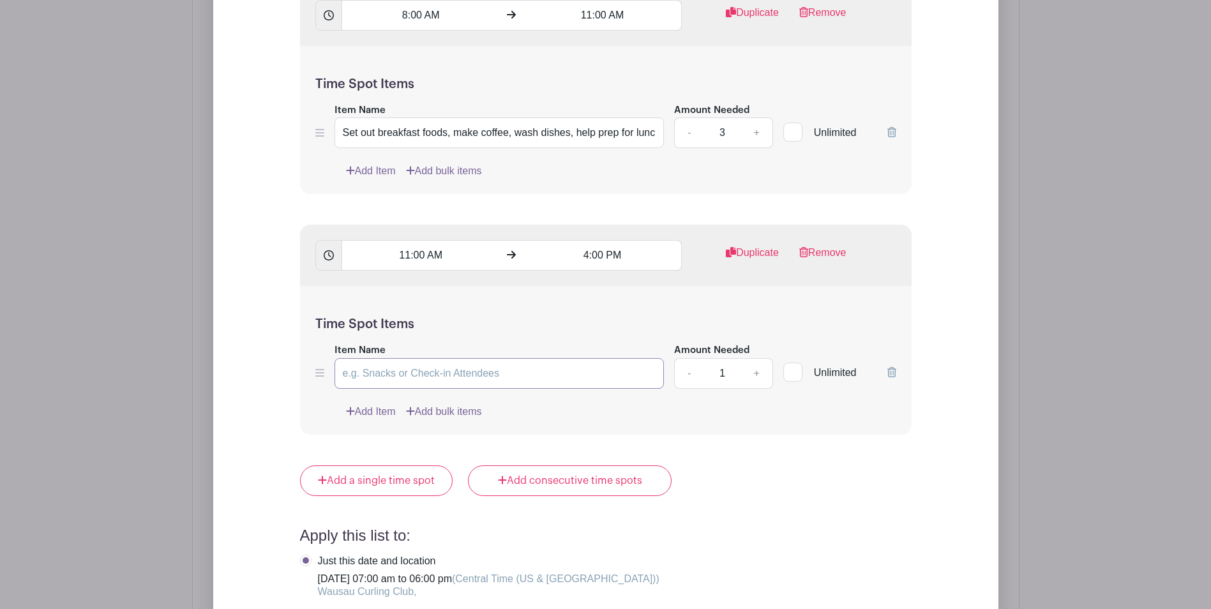
click at [463, 358] on input "Item Name" at bounding box center [499, 373] width 330 height 31
type input "p"
type input "Prep and serve lunch, run dishwasher, clean tables in the club room, clean up k…"
click at [765, 358] on link "+" at bounding box center [756, 373] width 32 height 31
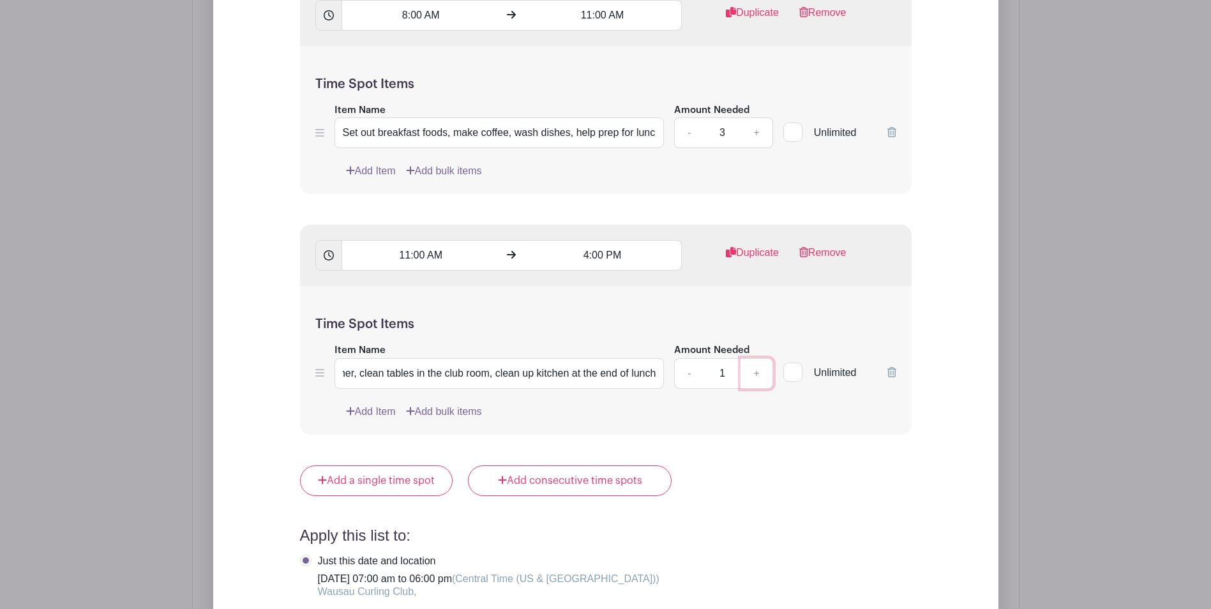
scroll to position [0, 0]
click at [765, 358] on link "+" at bounding box center [756, 373] width 32 height 31
click at [687, 358] on link "-" at bounding box center [688, 373] width 29 height 31
type input "3"
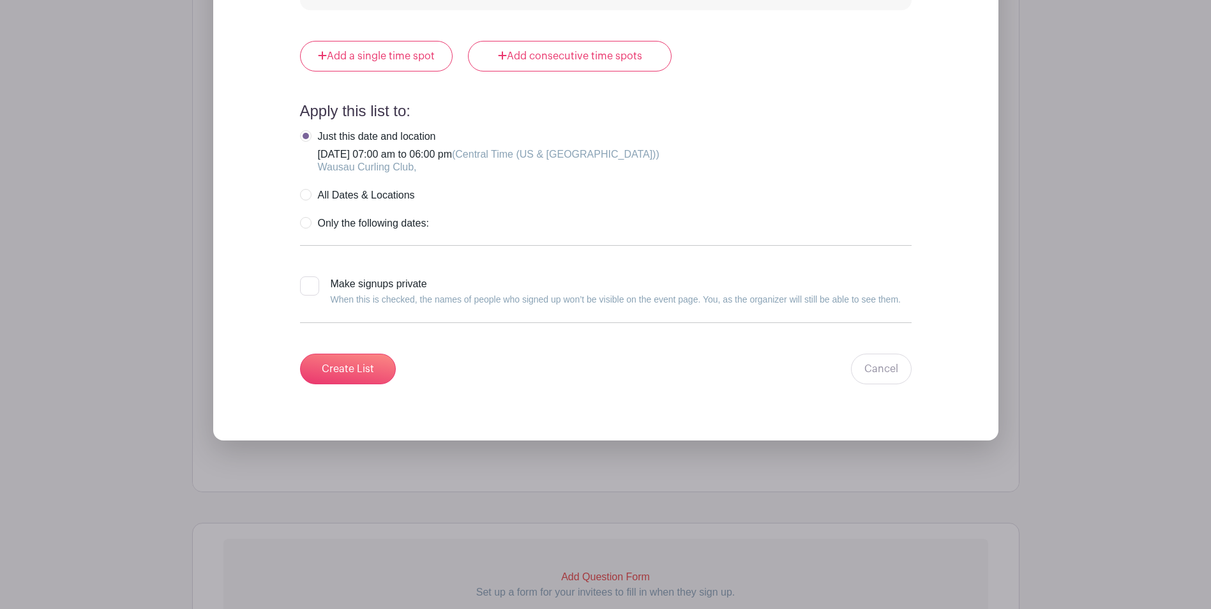
scroll to position [2357, 0]
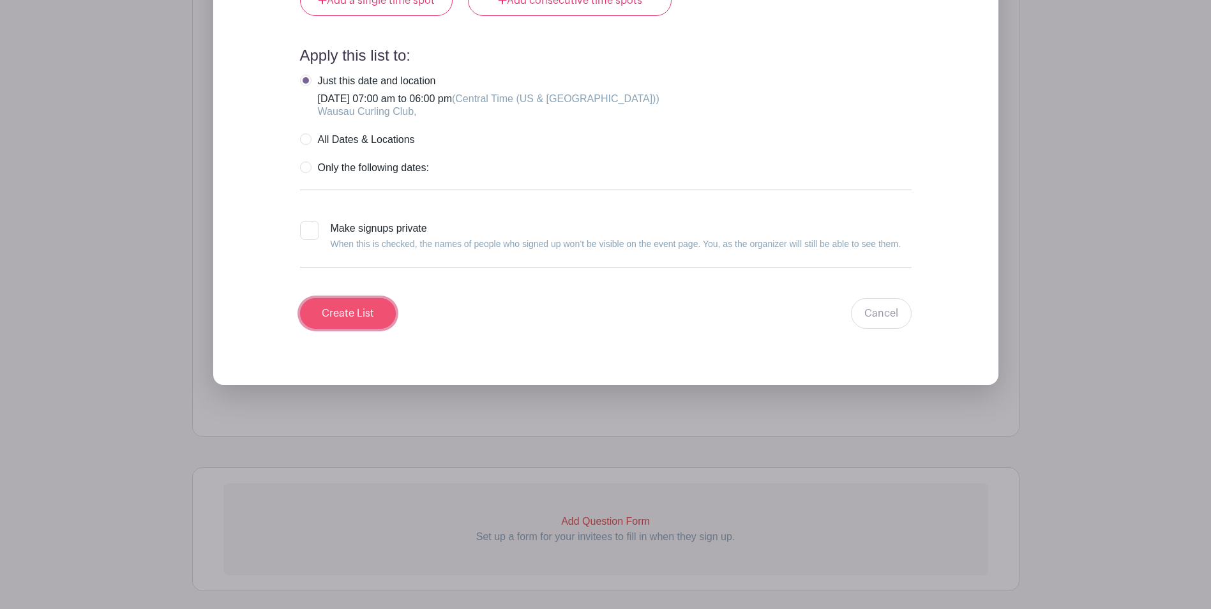
click at [342, 298] on input "Create List" at bounding box center [348, 313] width 96 height 31
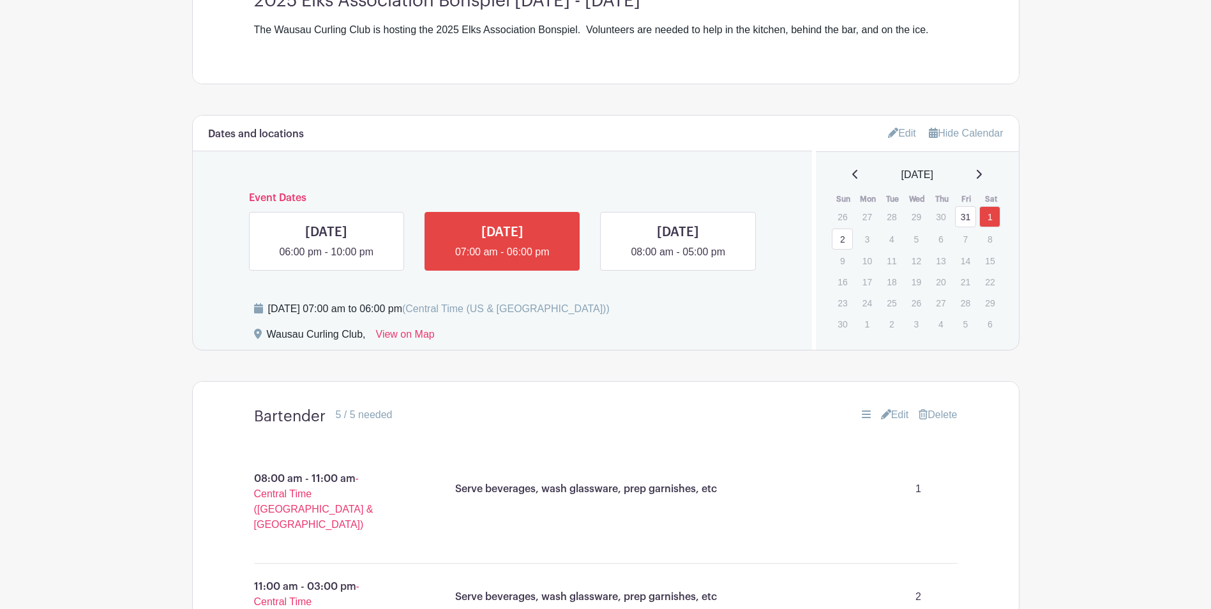
scroll to position [471, 0]
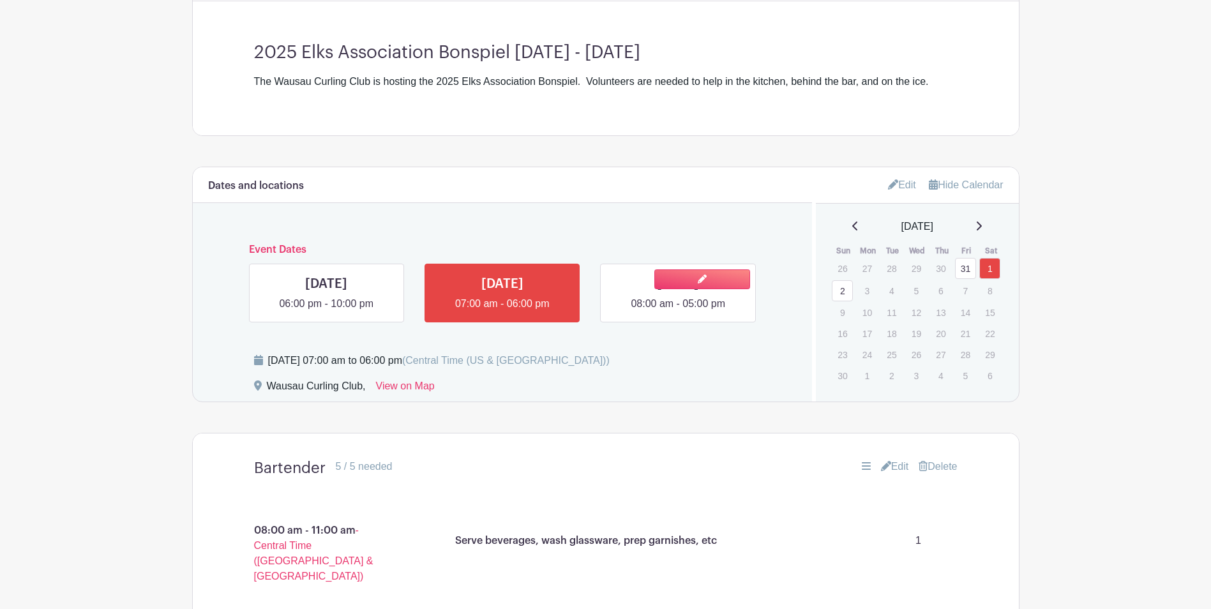
click at [678, 311] on link at bounding box center [678, 311] width 0 height 0
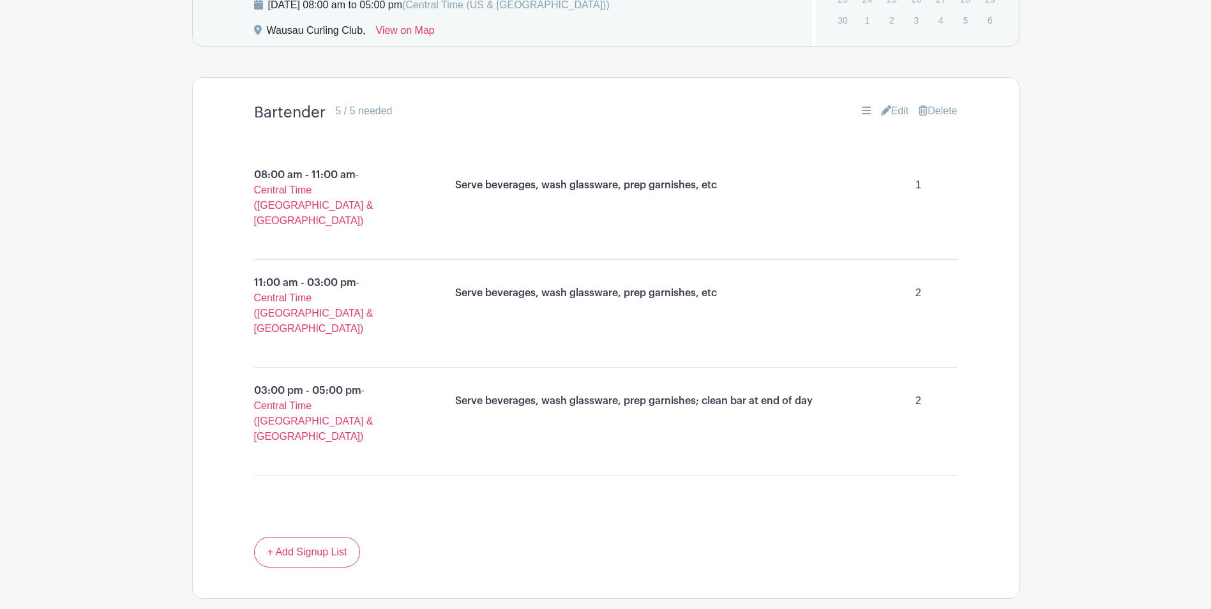
scroll to position [1005, 0]
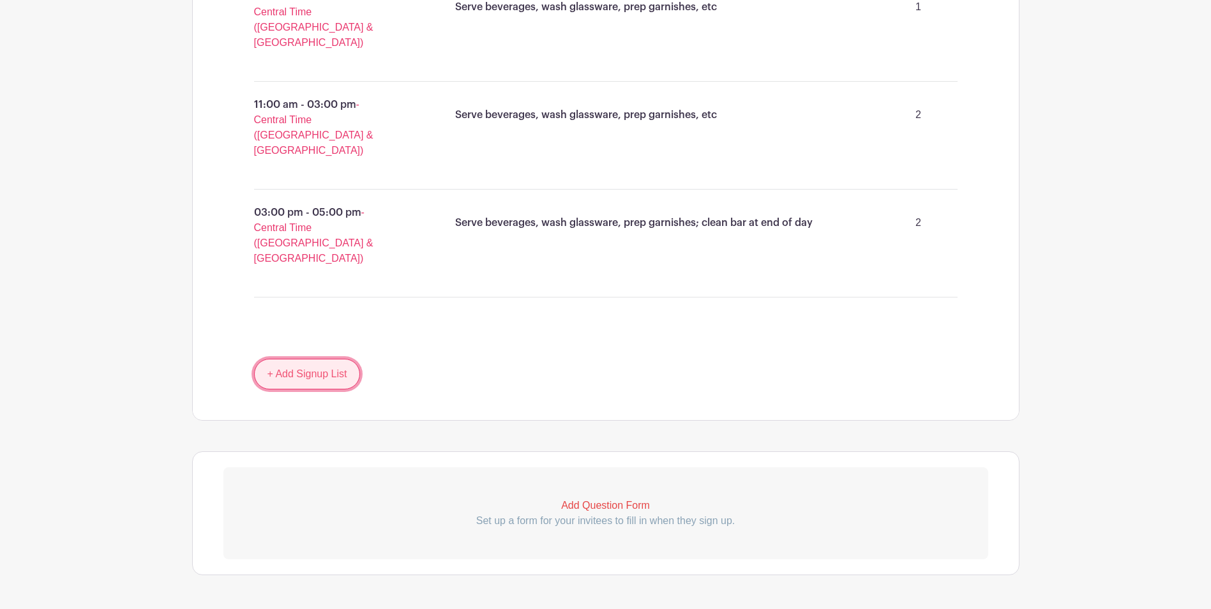
click at [297, 359] on link "+ Add Signup List" at bounding box center [307, 374] width 107 height 31
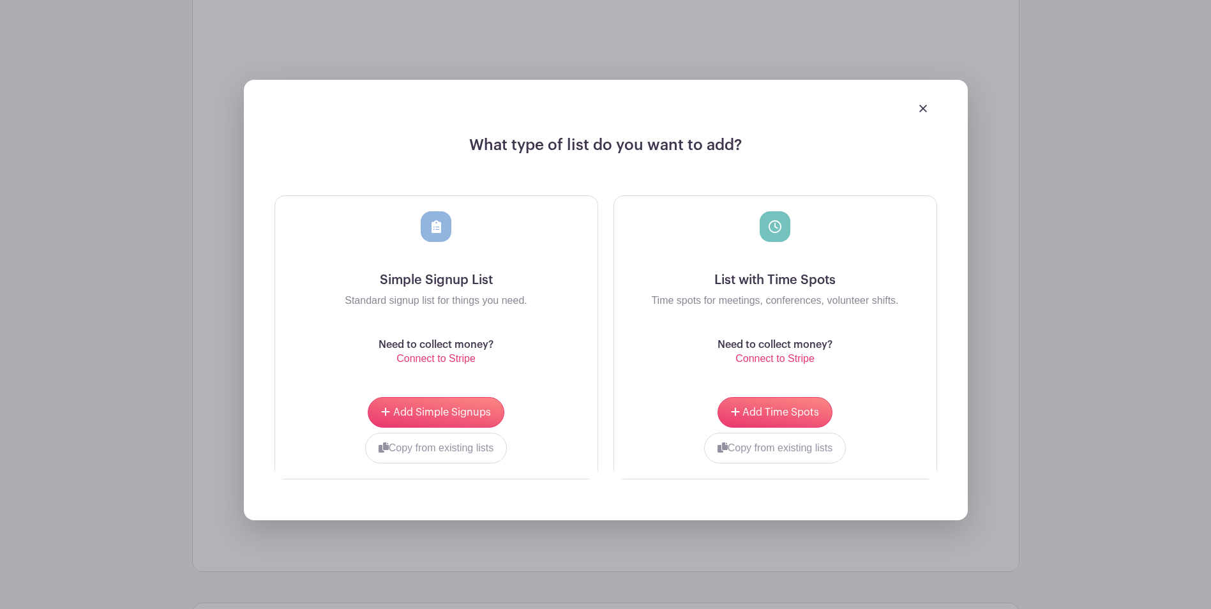
scroll to position [1397, 0]
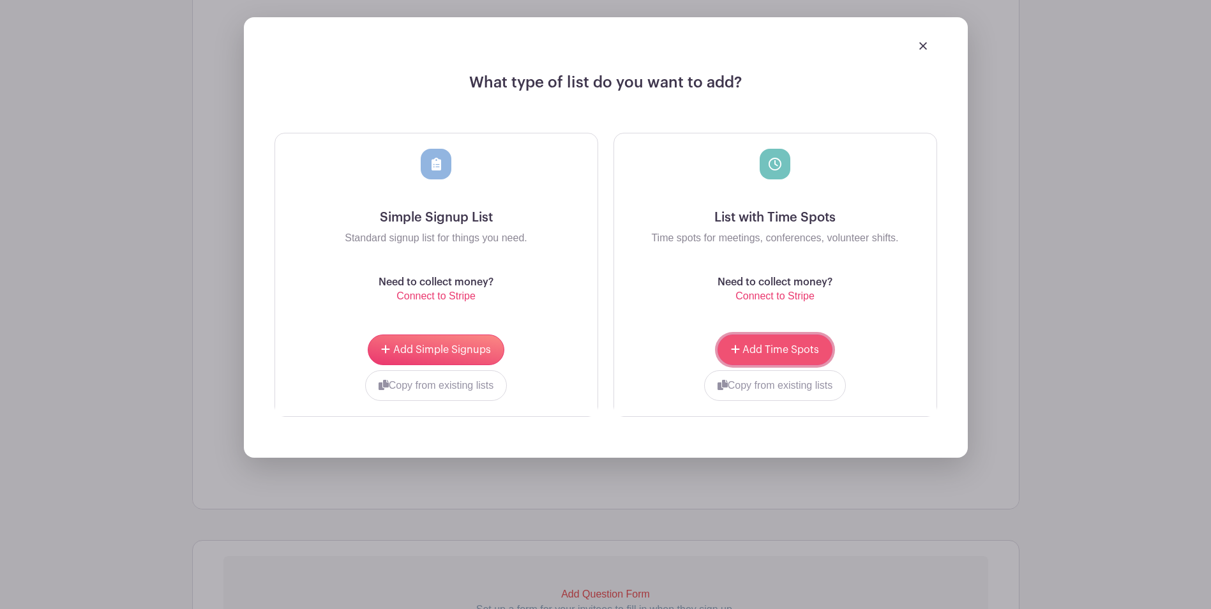
click at [776, 345] on span "Add Time Spots" at bounding box center [780, 350] width 77 height 10
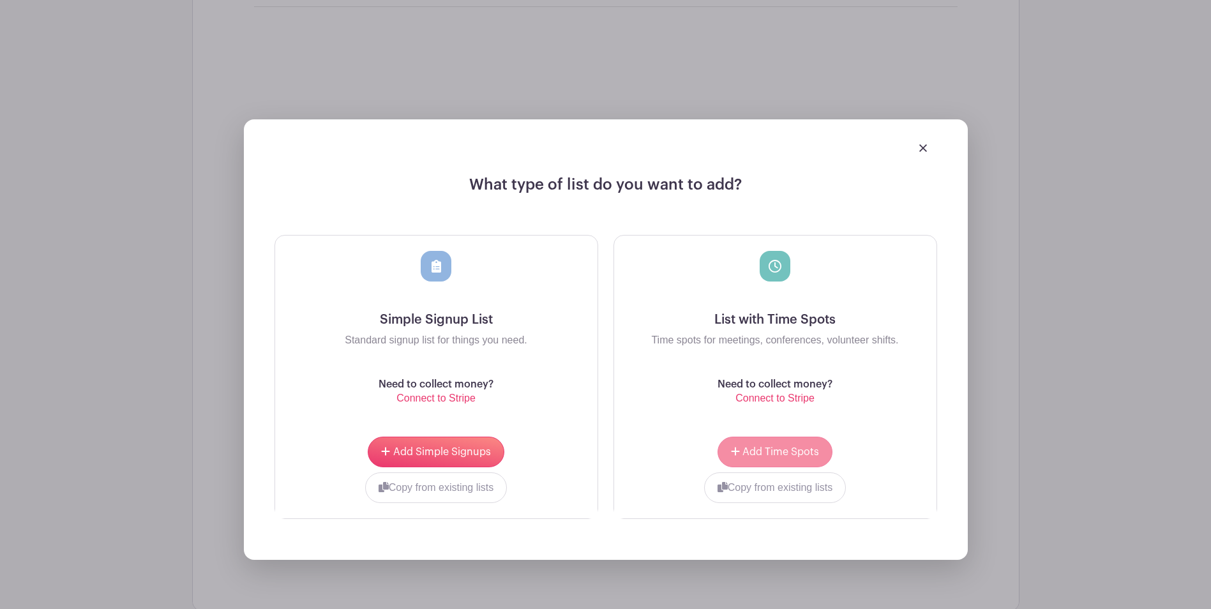
scroll to position [1413, 0]
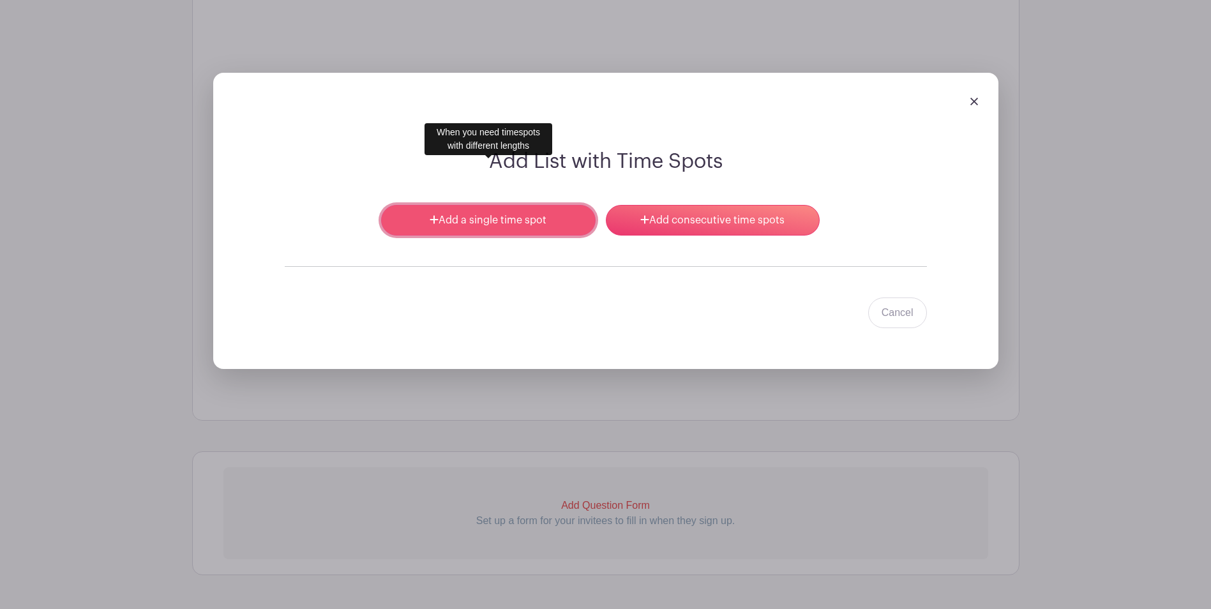
click at [485, 205] on link "Add a single time spot" at bounding box center [488, 220] width 214 height 31
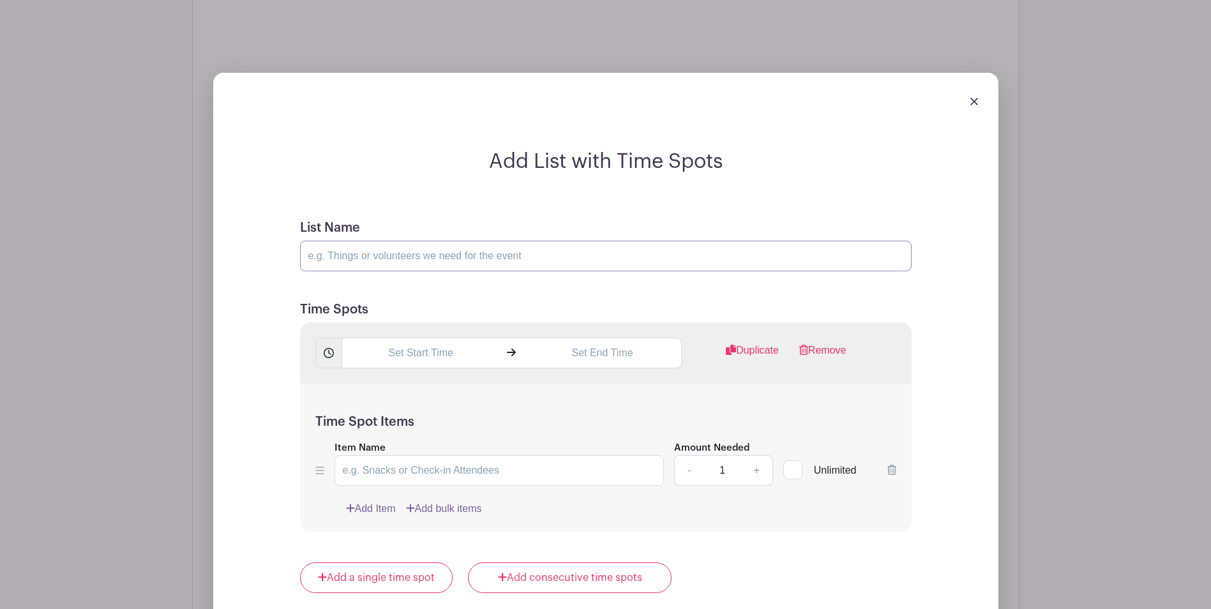
click at [446, 241] on input "List Name" at bounding box center [605, 256] width 611 height 31
type input "Kitchen"
type input "Set out breakfast foods, make coffee, wash dishes, help prep for lunch"
click at [428, 338] on input "text" at bounding box center [420, 353] width 158 height 31
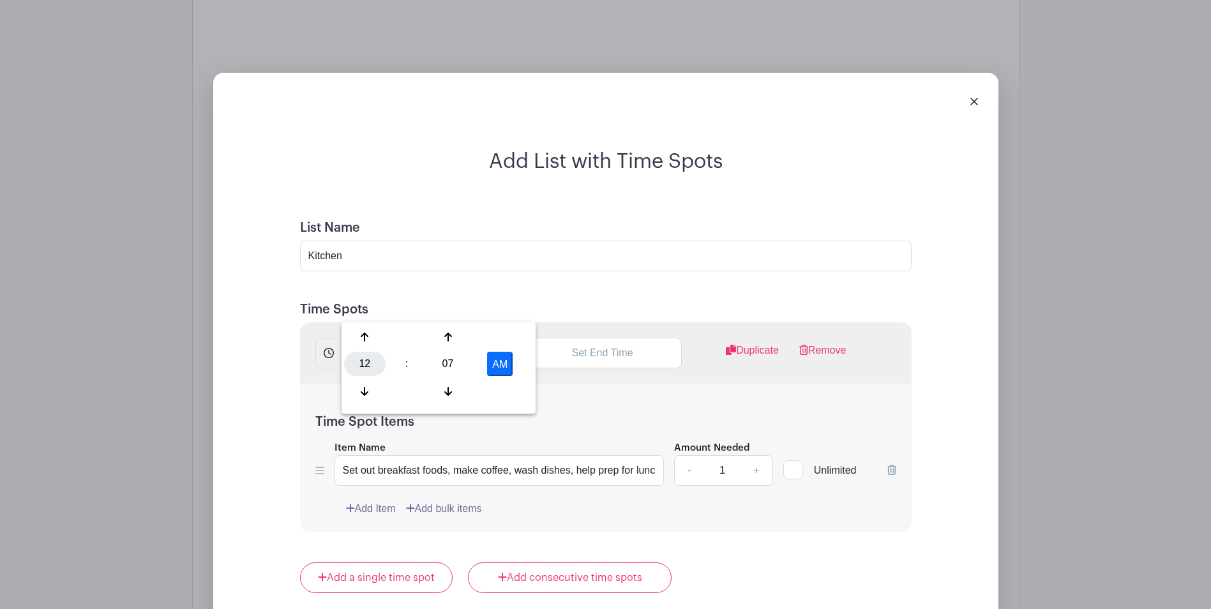
click at [368, 364] on div "12" at bounding box center [364, 364] width 41 height 24
click at [365, 394] on div "08" at bounding box center [365, 391] width 43 height 24
click at [446, 370] on div "07" at bounding box center [447, 364] width 41 height 24
click at [361, 331] on div "00" at bounding box center [365, 337] width 43 height 24
type input "8:00 AM"
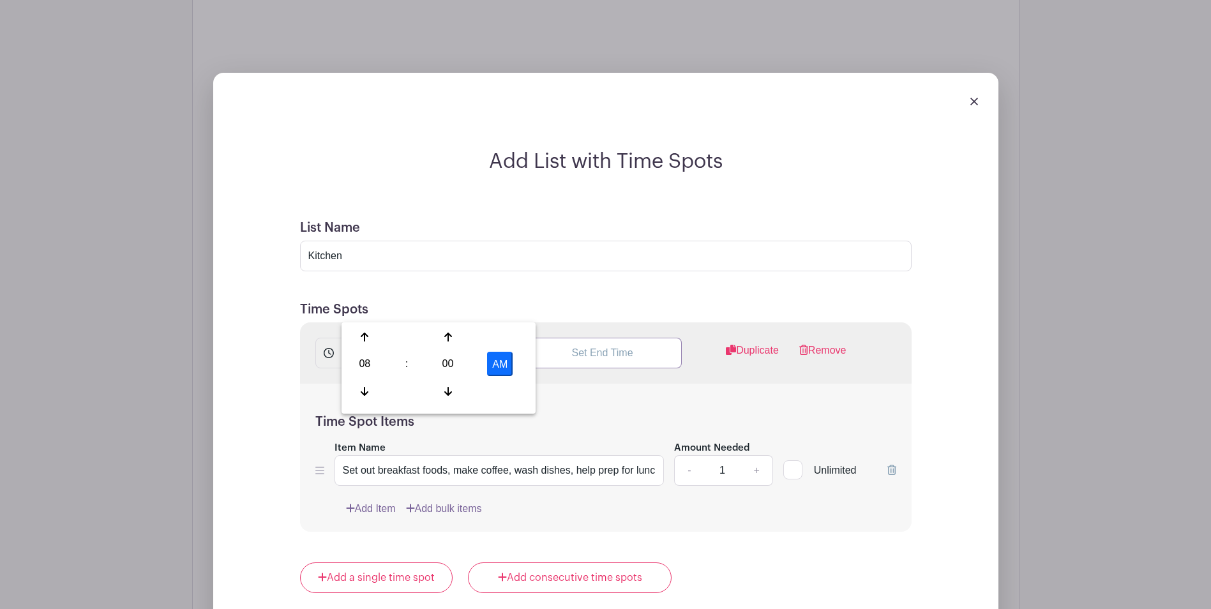
click at [609, 338] on input "text" at bounding box center [602, 353] width 158 height 31
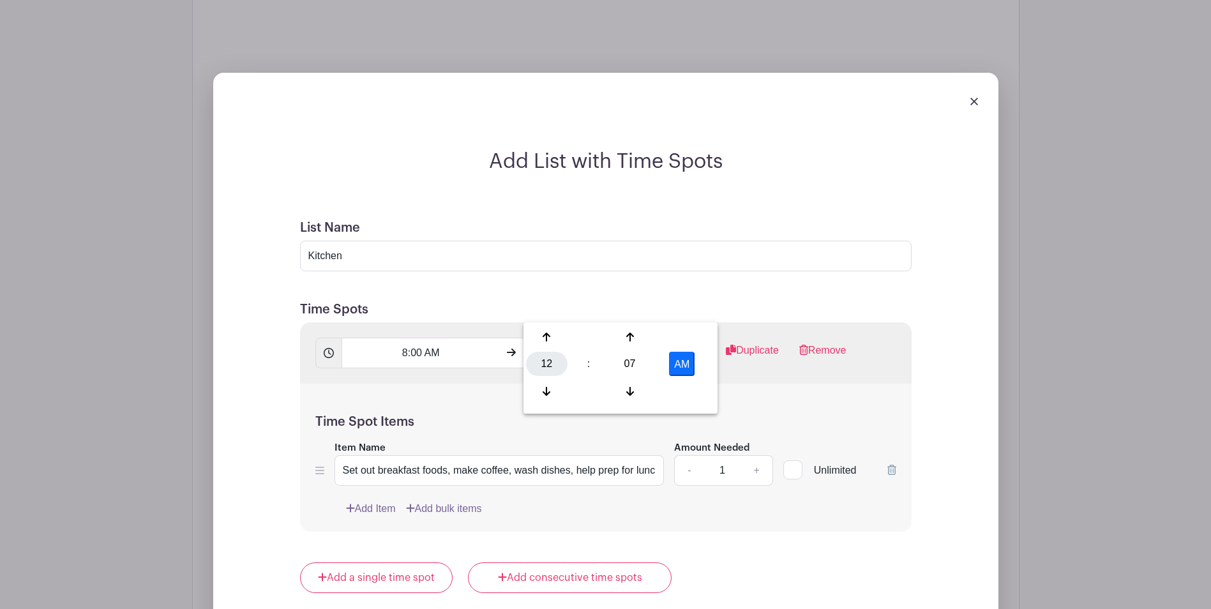
click at [541, 364] on div "12" at bounding box center [546, 364] width 41 height 24
click at [687, 389] on div "11" at bounding box center [689, 391] width 43 height 24
click at [630, 361] on div "07" at bounding box center [629, 364] width 41 height 24
click at [552, 337] on div "00" at bounding box center [547, 337] width 43 height 24
type input "11:00 AM"
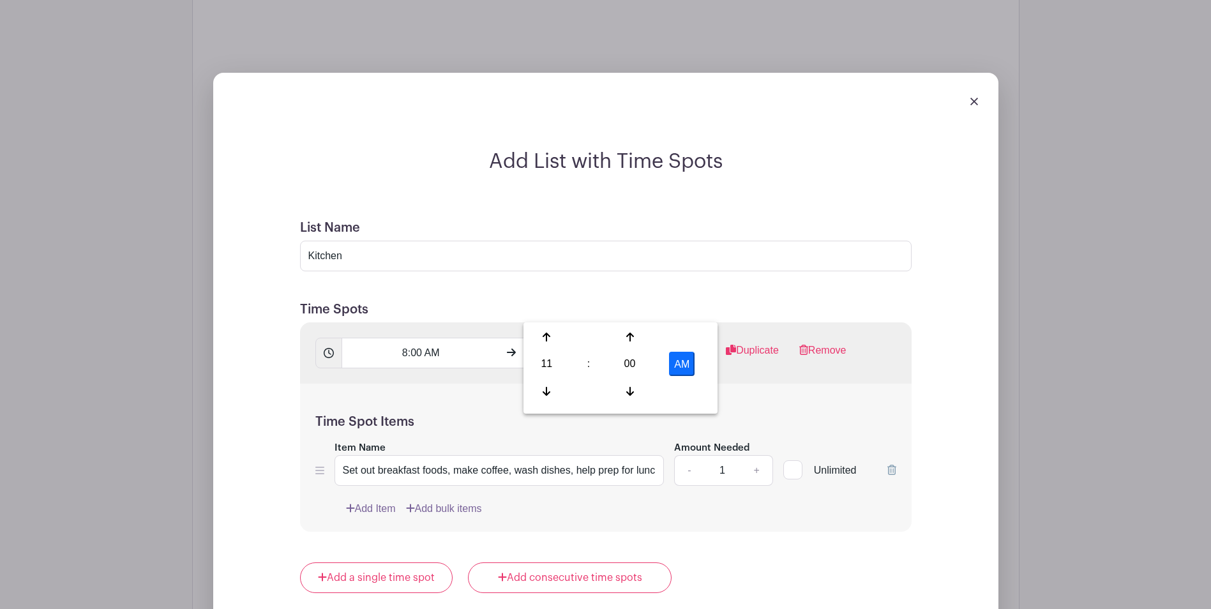
click at [489, 384] on div "Time Spot Items Item Name Set out breakfast foods, make coffee, wash dishes, he…" at bounding box center [605, 458] width 611 height 149
click at [759, 455] on link "+" at bounding box center [756, 470] width 32 height 31
type input "3"
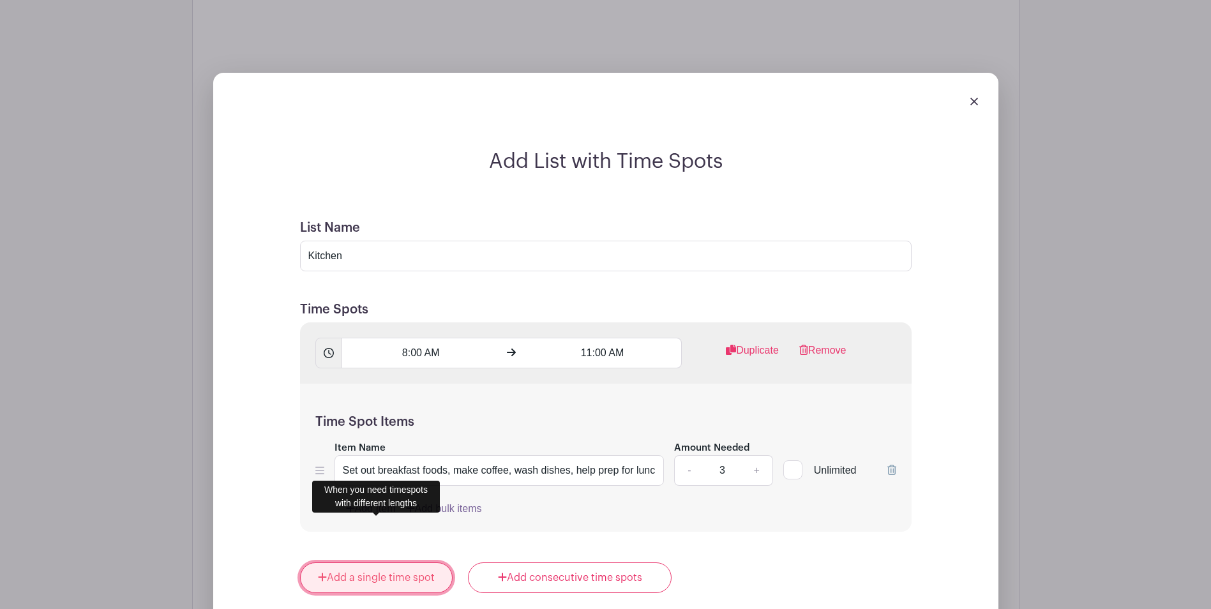
click at [362, 562] on link "Add a single time spot" at bounding box center [376, 577] width 153 height 31
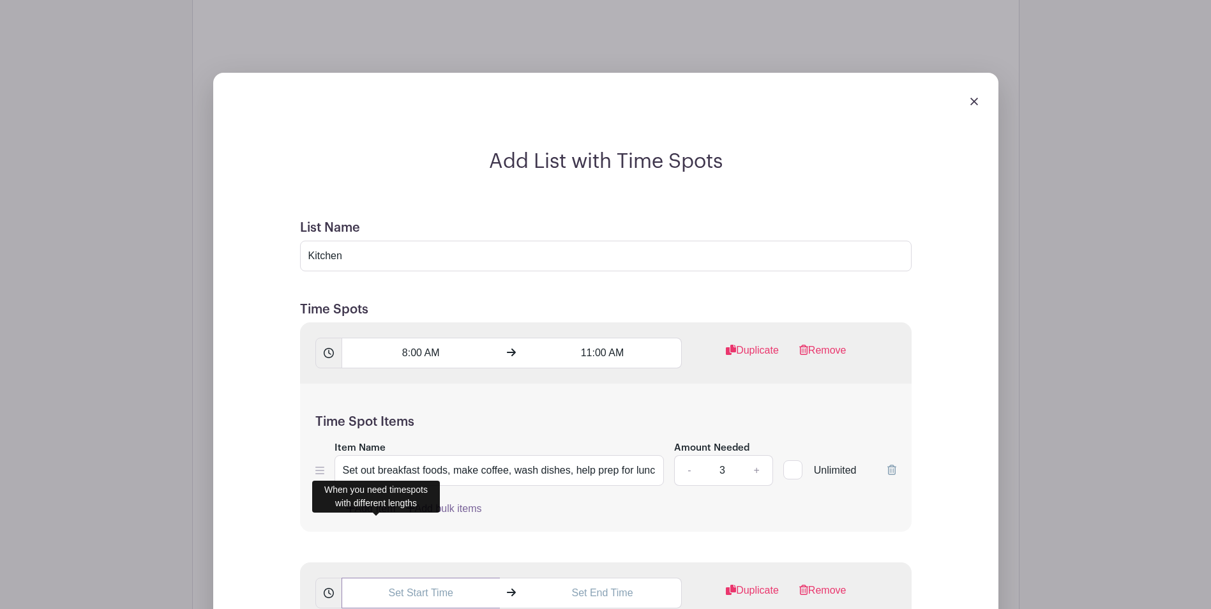
click at [431, 578] on input "text" at bounding box center [420, 593] width 158 height 31
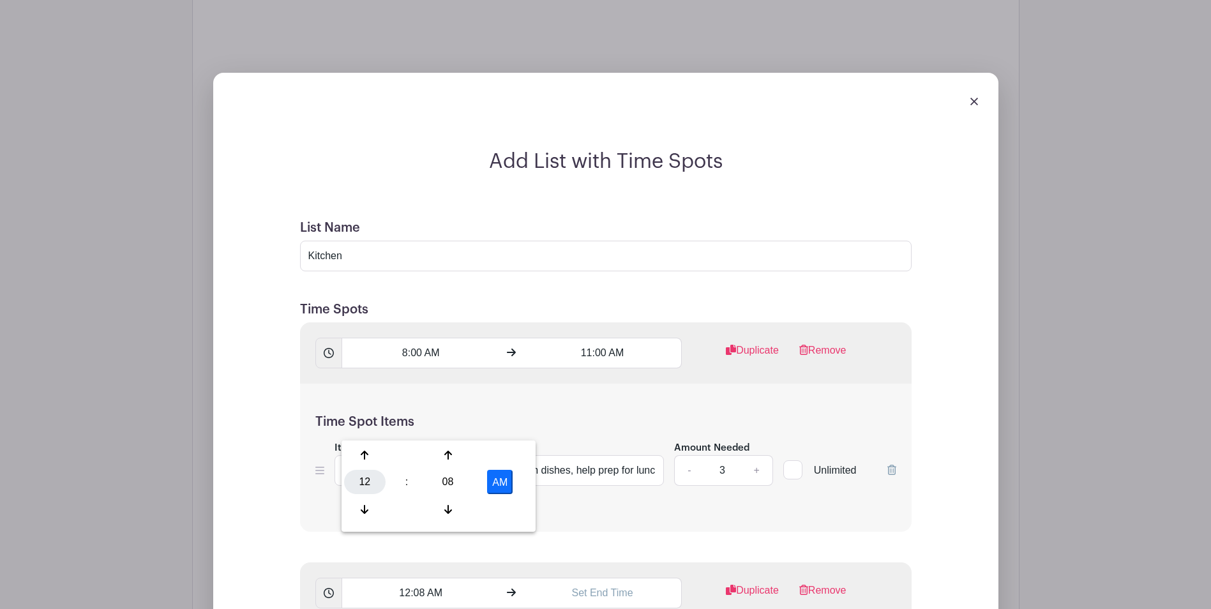
click at [364, 481] on div "12" at bounding box center [364, 482] width 41 height 24
click at [514, 509] on div "11" at bounding box center [507, 509] width 43 height 24
click at [439, 488] on div "08" at bounding box center [447, 482] width 41 height 24
click at [364, 454] on div "00" at bounding box center [365, 455] width 43 height 24
type input "11:00 AM"
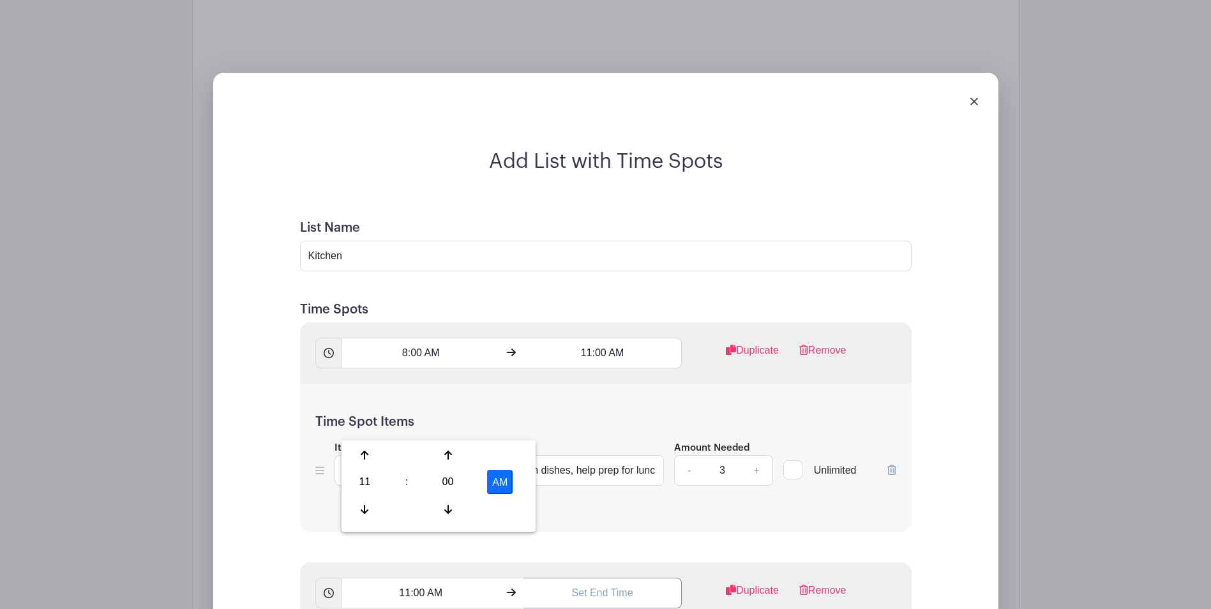
click at [606, 578] on input "text" at bounding box center [602, 593] width 158 height 31
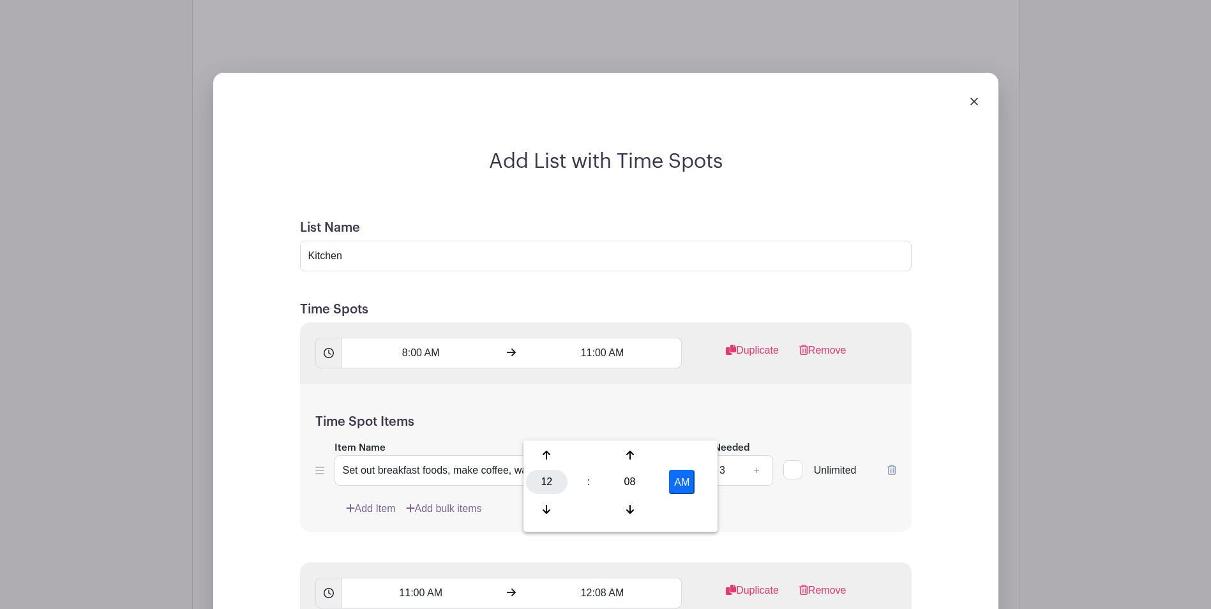
click at [551, 478] on div "12" at bounding box center [546, 482] width 41 height 24
click at [646, 456] on div "02" at bounding box center [641, 455] width 43 height 24
click at [624, 481] on div "08" at bounding box center [629, 482] width 41 height 24
click at [546, 460] on div "00" at bounding box center [547, 455] width 43 height 24
click at [691, 488] on button "AM" at bounding box center [682, 482] width 26 height 24
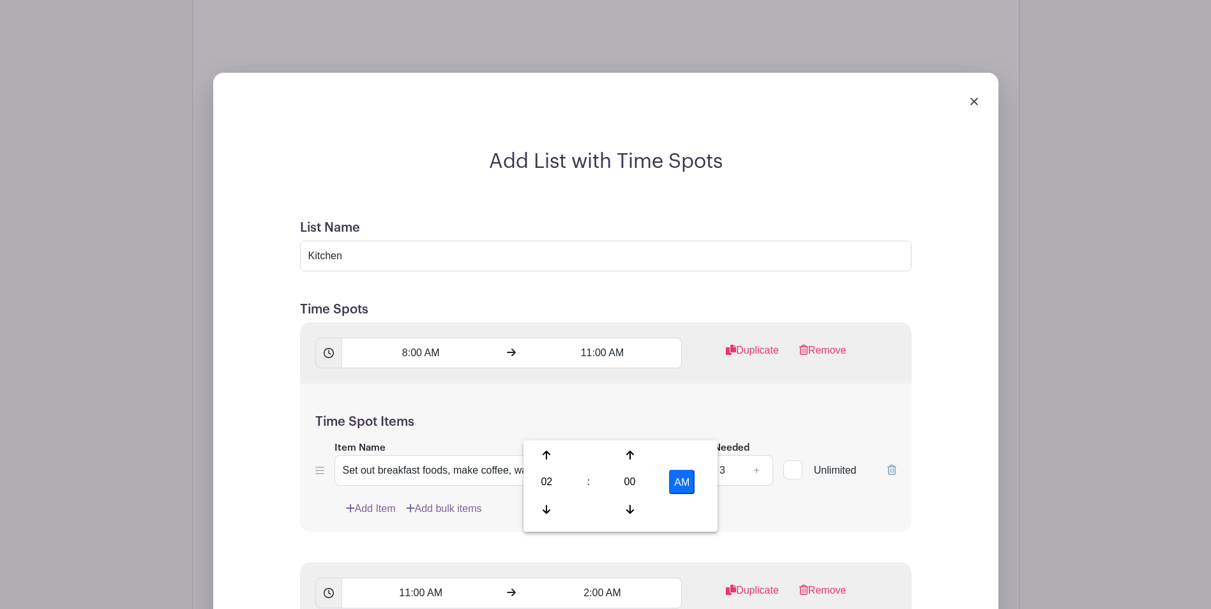
type input "2:00 PM"
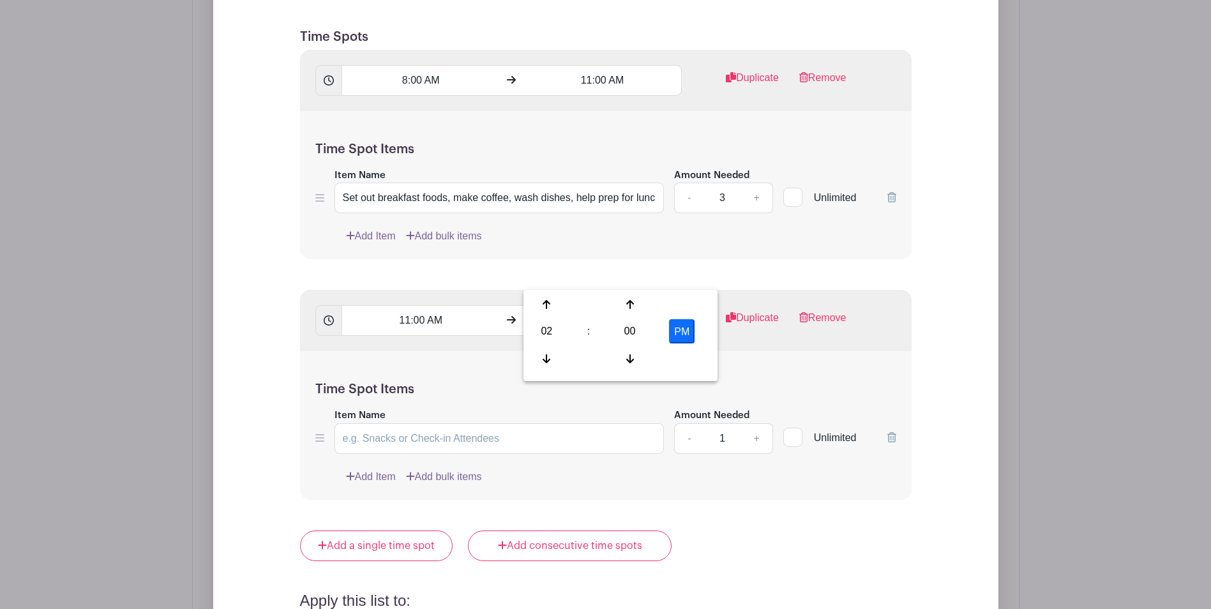
scroll to position [1611, 0]
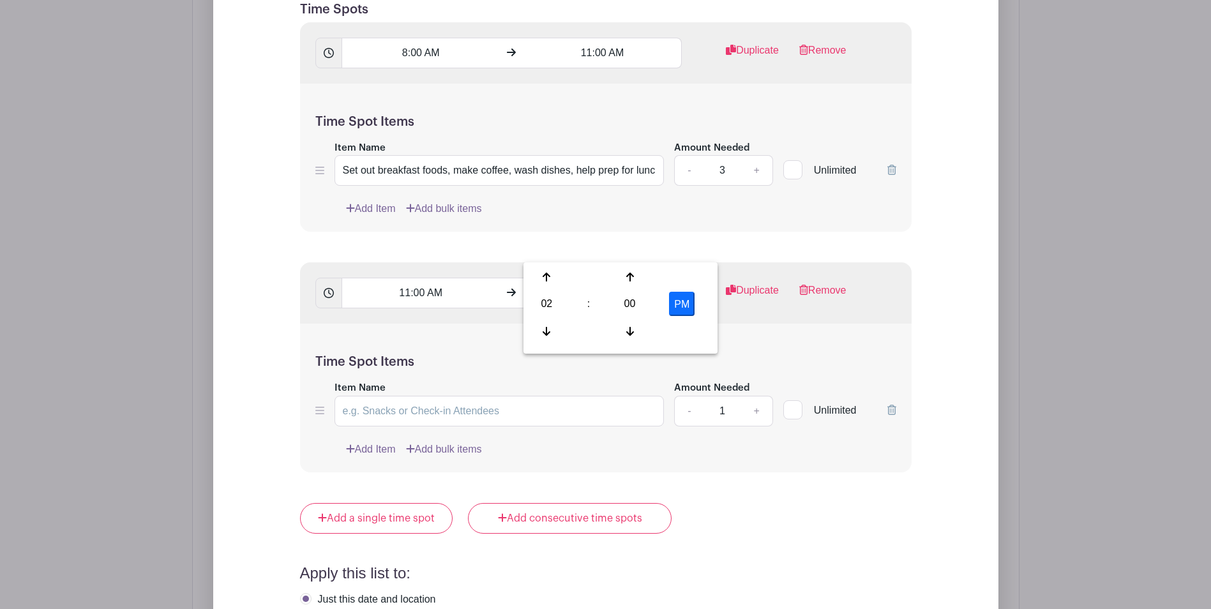
click at [687, 442] on div "Add Item Add bulk items" at bounding box center [621, 449] width 550 height 15
click at [756, 396] on link "+" at bounding box center [756, 411] width 32 height 31
type input "3"
click at [402, 396] on input "Item Name" at bounding box center [499, 411] width 330 height 31
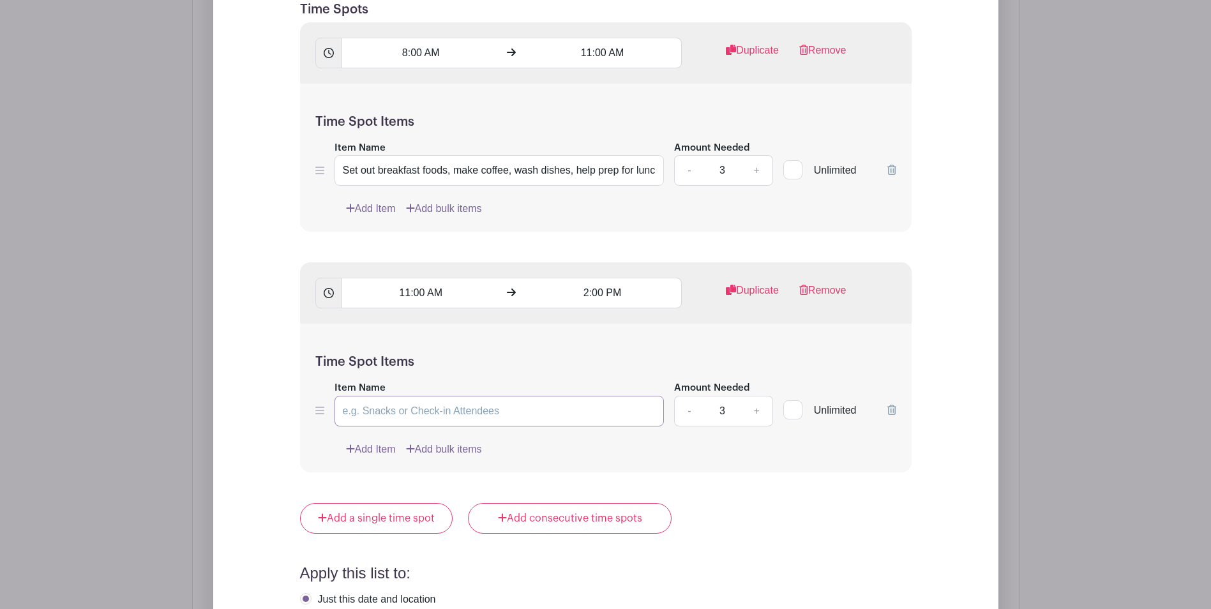
type input "Prep and serve lunch, run dishwasher, clean tables in the club room, clean up k…"
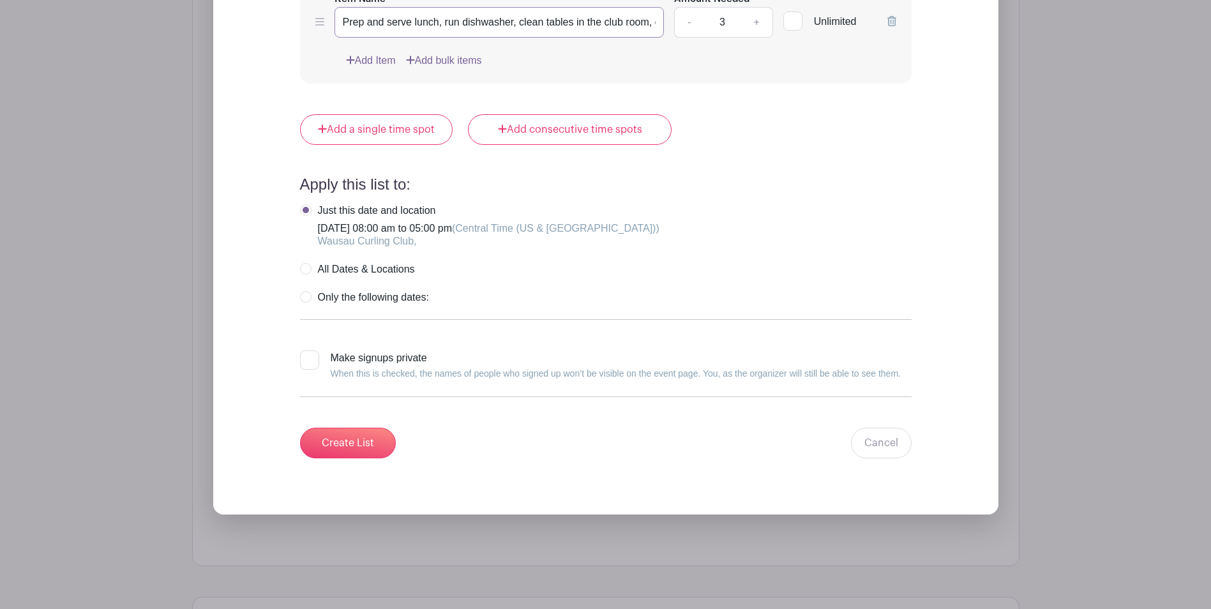
scroll to position [1996, 0]
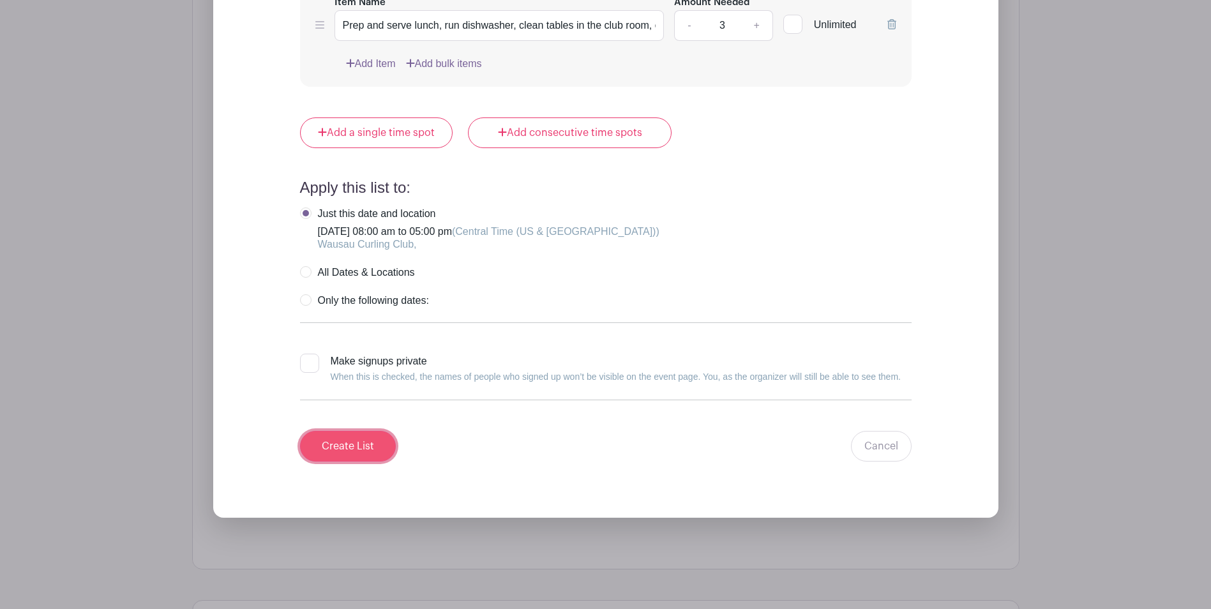
click at [347, 431] on input "Create List" at bounding box center [348, 446] width 96 height 31
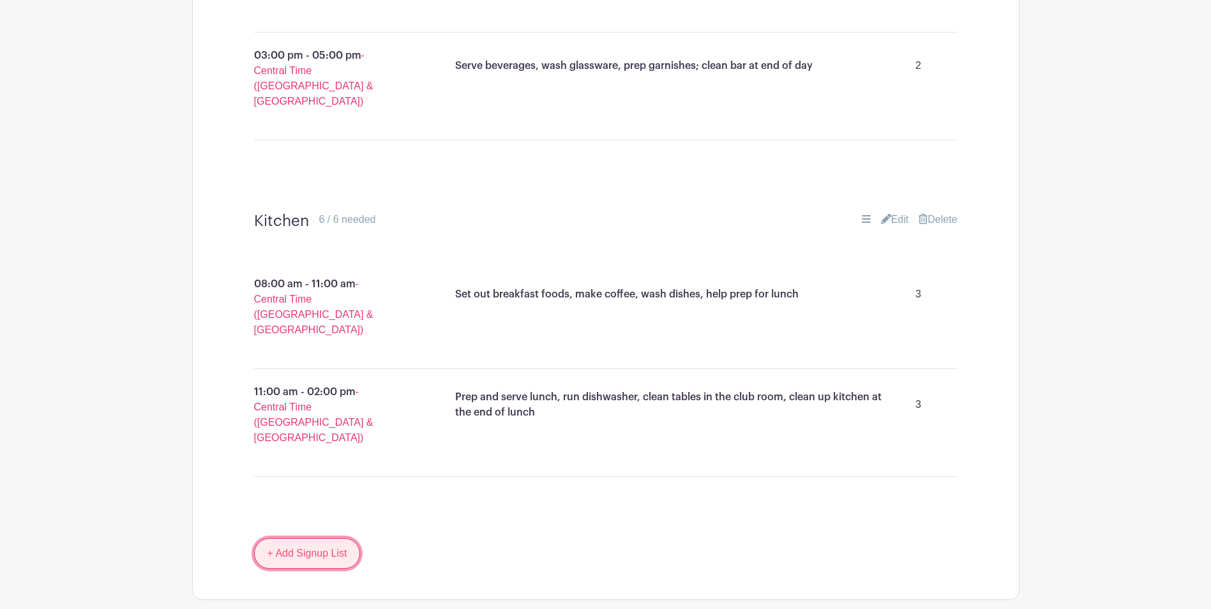
click at [309, 538] on link "+ Add Signup List" at bounding box center [307, 553] width 107 height 31
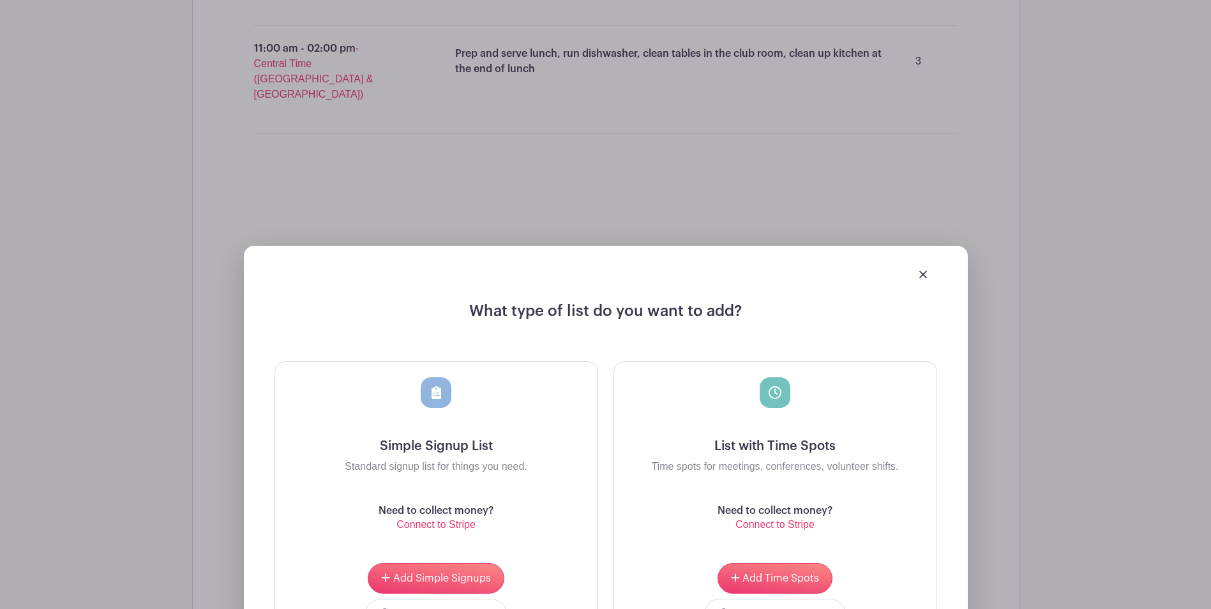
scroll to position [1539, 0]
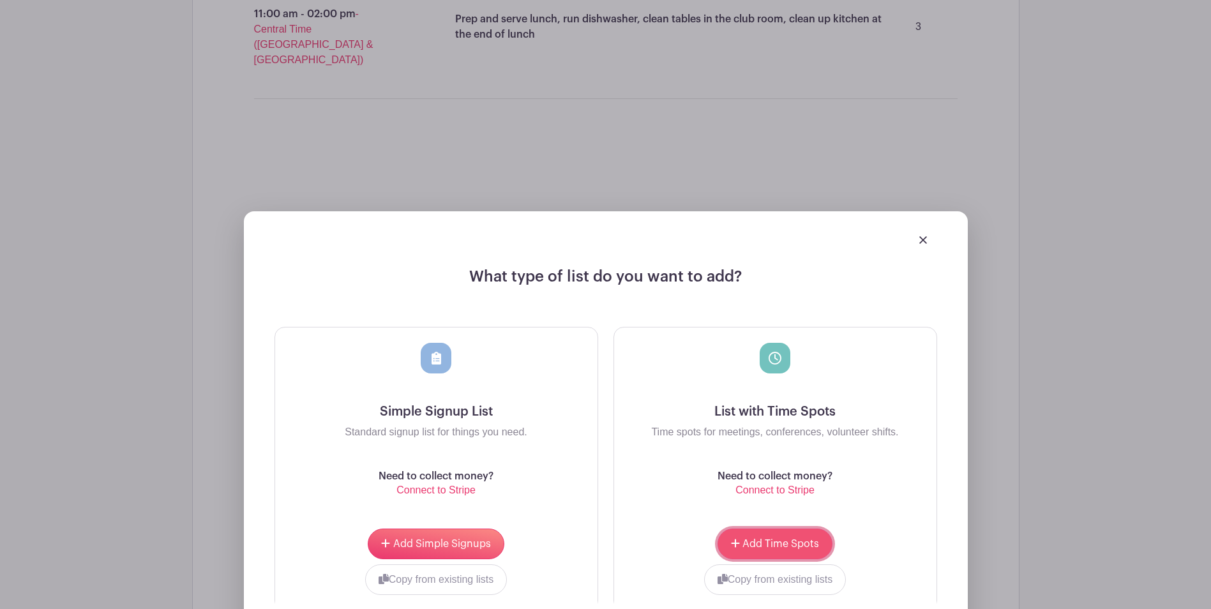
click at [786, 539] on span "Add Time Spots" at bounding box center [780, 544] width 77 height 10
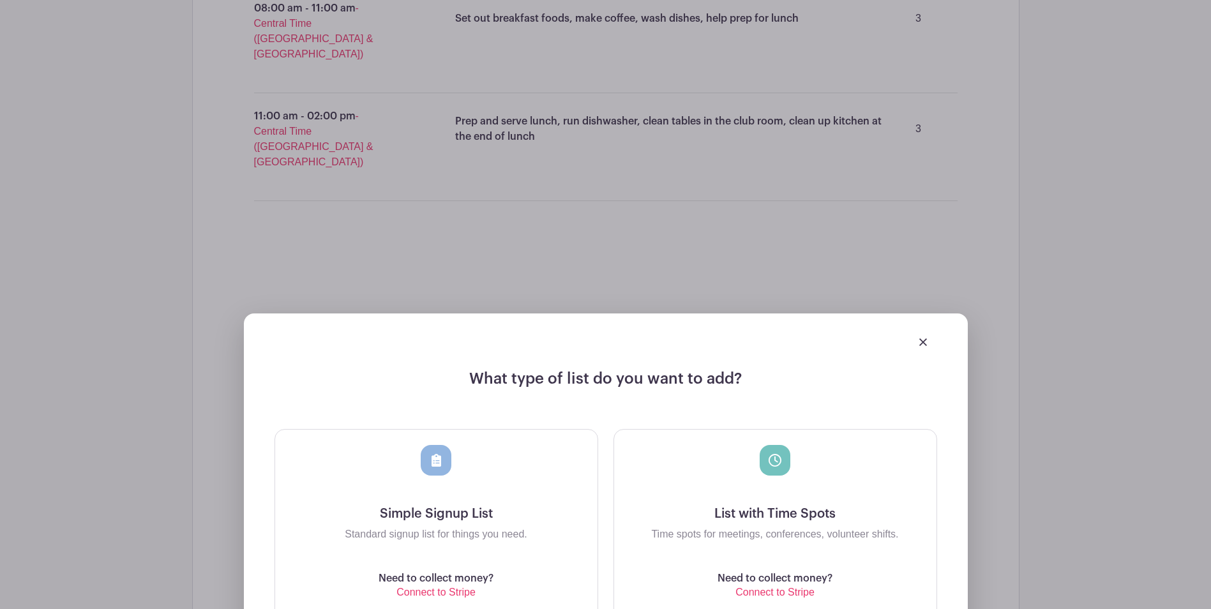
scroll to position [1641, 0]
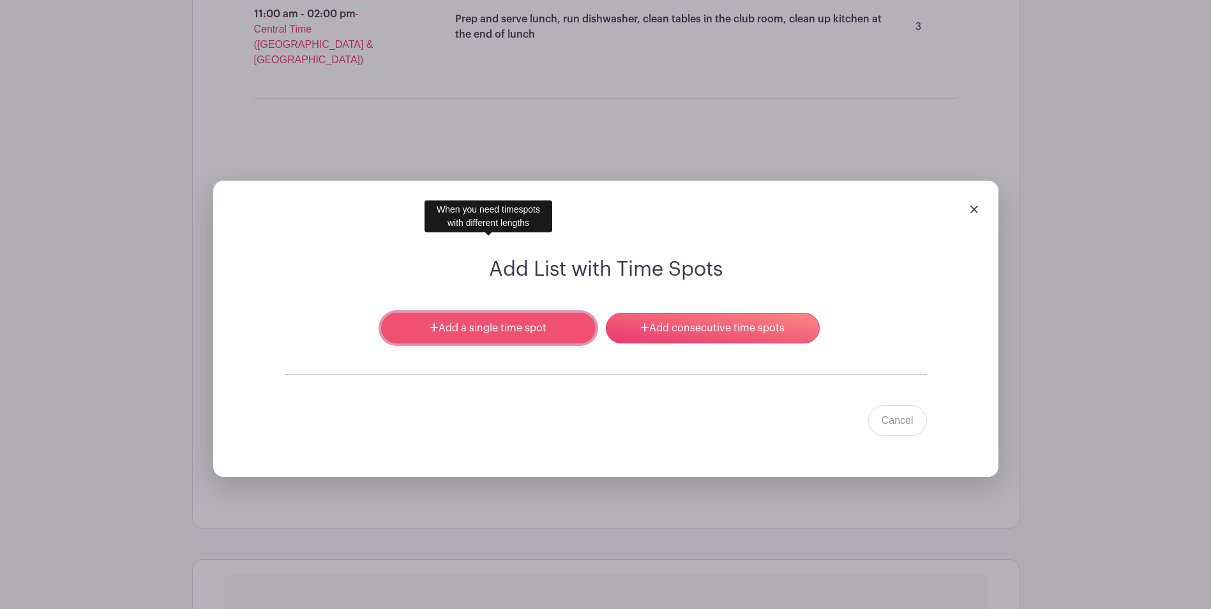
click at [477, 313] on link "Add a single time spot" at bounding box center [488, 328] width 214 height 31
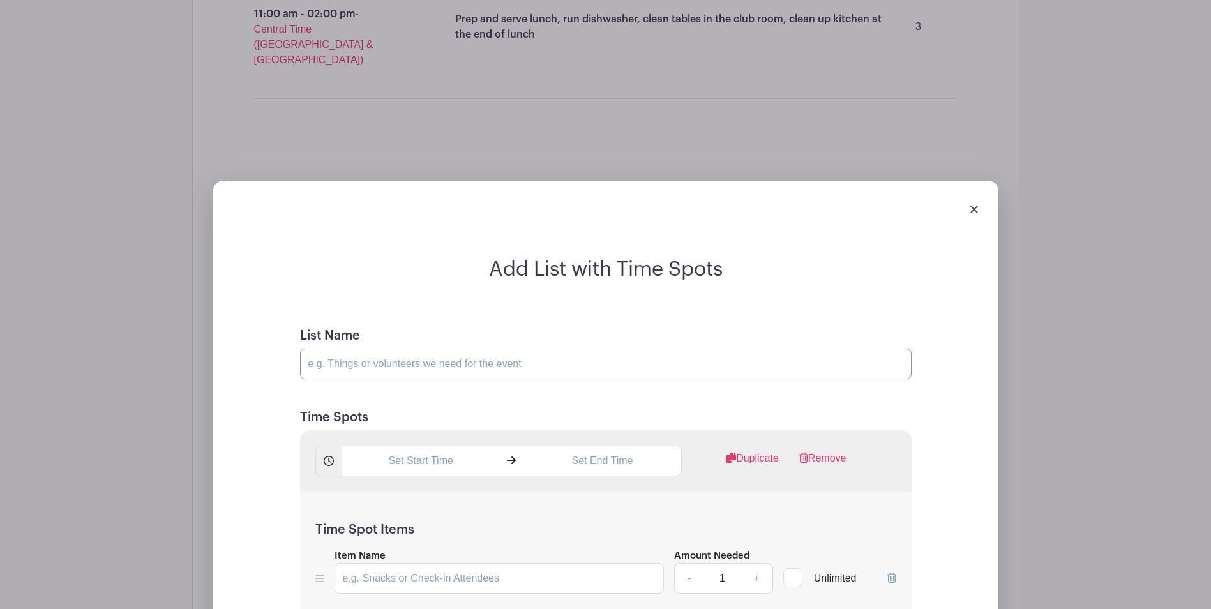
click at [445, 348] on input "List Name" at bounding box center [605, 363] width 611 height 31
type input "A"
type input "Soup donations"
click at [440, 445] on input "text" at bounding box center [420, 460] width 158 height 31
click at [364, 435] on div "12" at bounding box center [364, 441] width 41 height 24
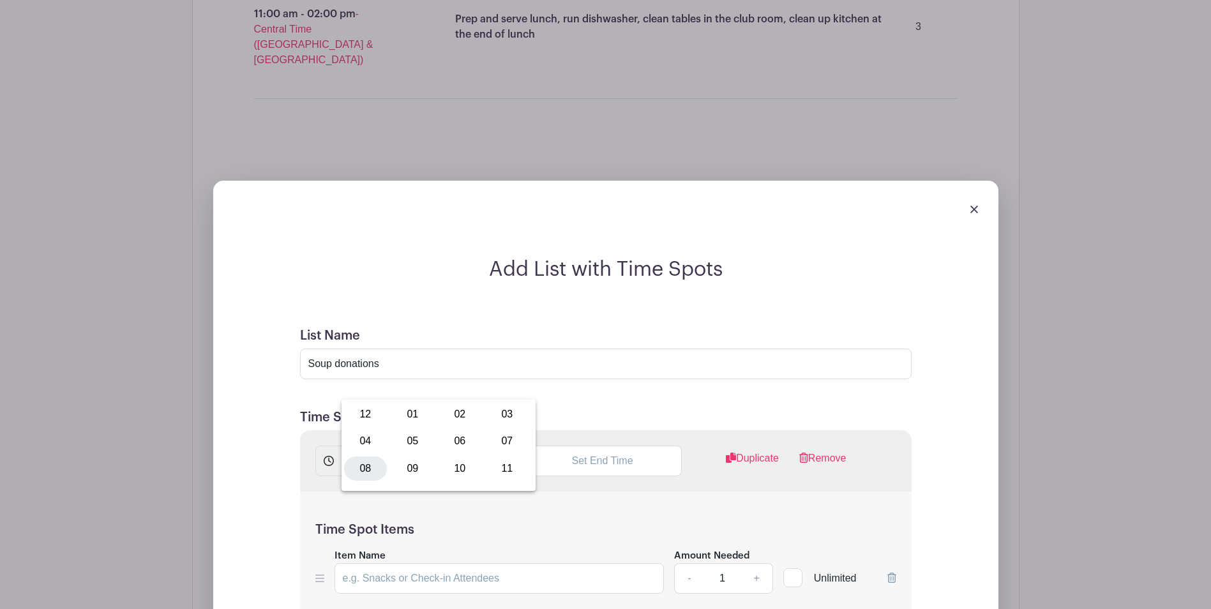
click at [361, 471] on div "08" at bounding box center [365, 468] width 43 height 24
click at [452, 444] on div "09" at bounding box center [447, 441] width 41 height 24
click at [354, 417] on div "00" at bounding box center [365, 414] width 43 height 24
type input "8:00 AM"
click at [605, 445] on input "text" at bounding box center [602, 460] width 158 height 31
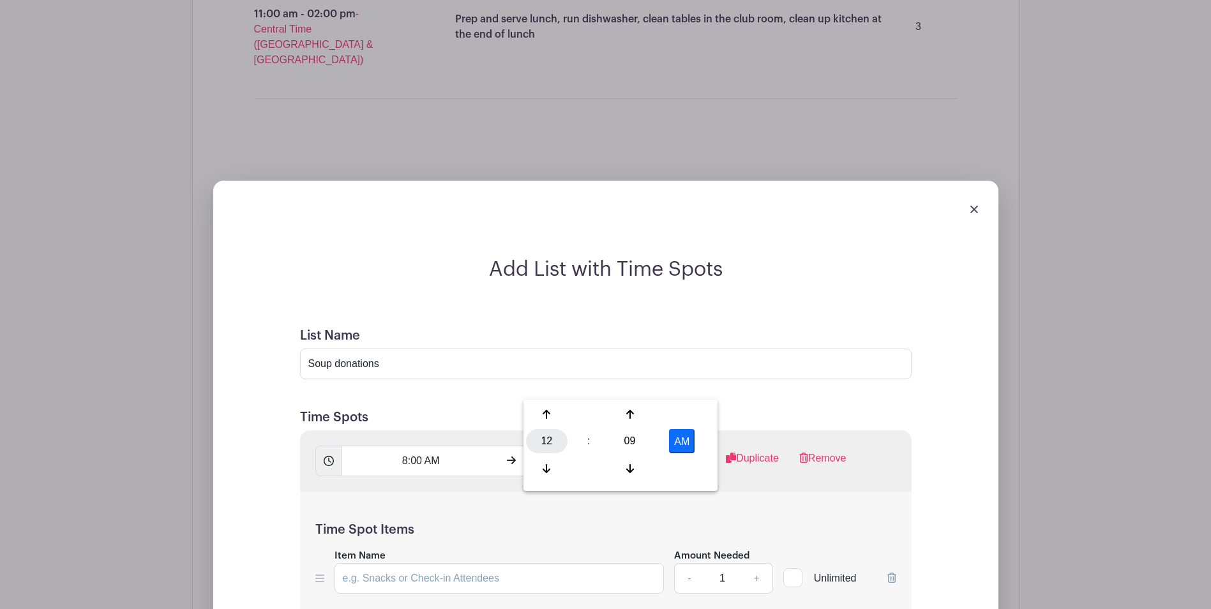
click at [551, 444] on div "12" at bounding box center [546, 441] width 41 height 24
click at [594, 470] on div "09" at bounding box center [594, 468] width 43 height 24
click at [625, 436] on div "09" at bounding box center [629, 441] width 41 height 24
click at [549, 411] on div "00" at bounding box center [547, 414] width 43 height 24
type input "9:00 AM"
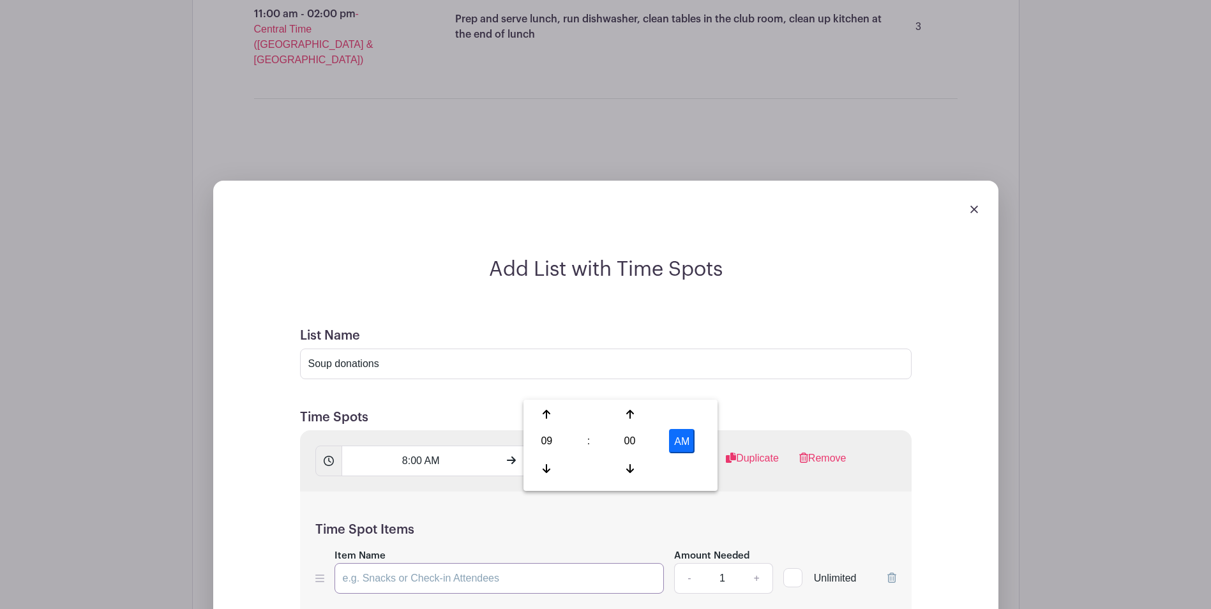
click at [423, 563] on input "Item Name" at bounding box center [499, 578] width 330 height 31
type input "Stock pot-sized soup donation - must be prepared in the WCC kitchen or purchase…"
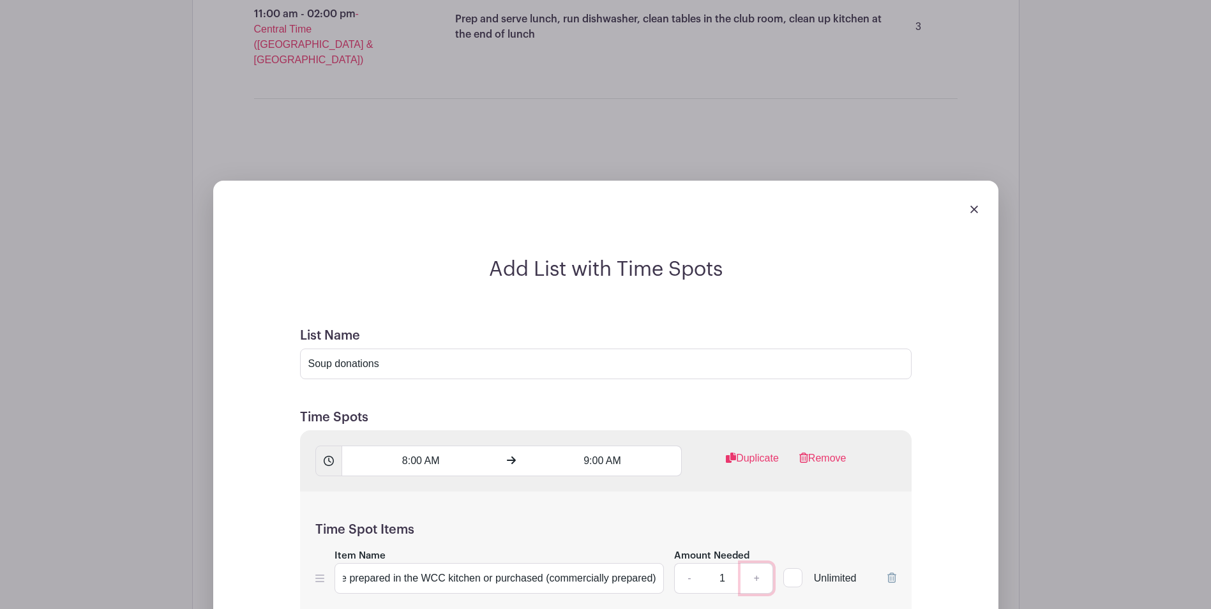
click at [756, 563] on link "+" at bounding box center [756, 578] width 32 height 31
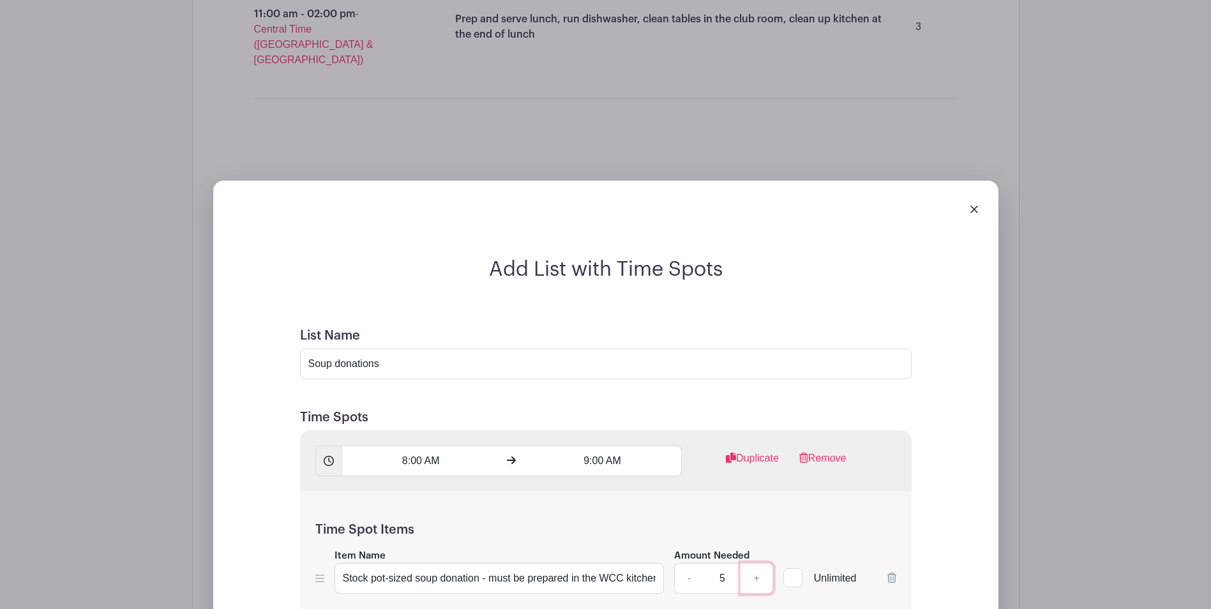
click at [756, 563] on link "+" at bounding box center [756, 578] width 32 height 31
type input "6"
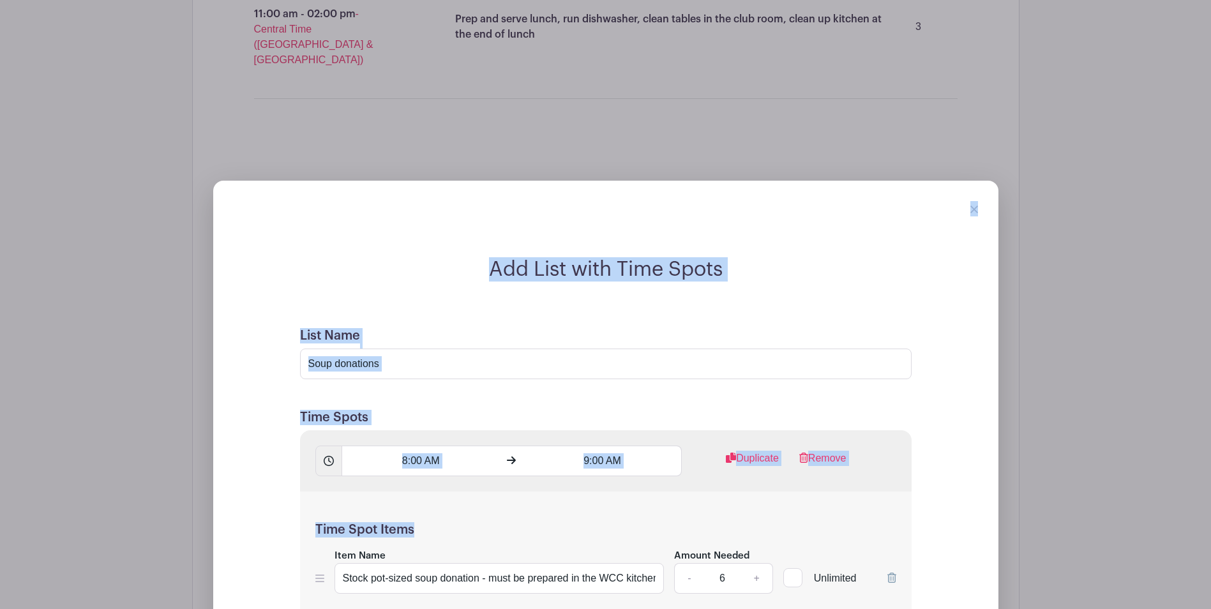
drag, startPoint x: 1210, startPoint y: 381, endPoint x: 1218, endPoint y: 437, distance: 56.7
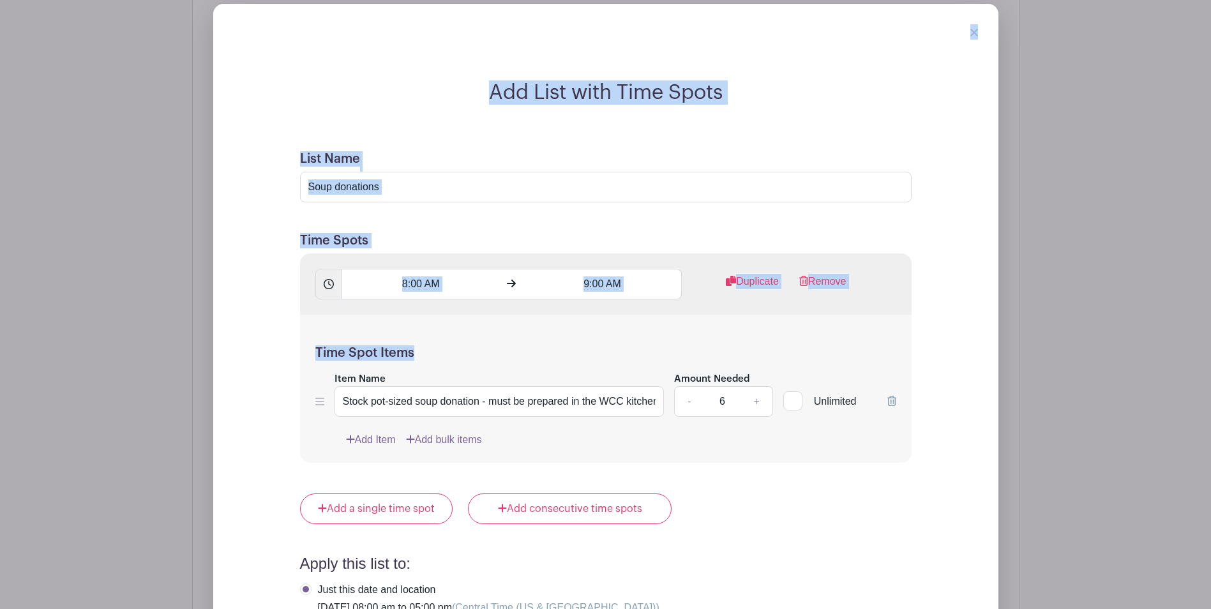
scroll to position [1886, 0]
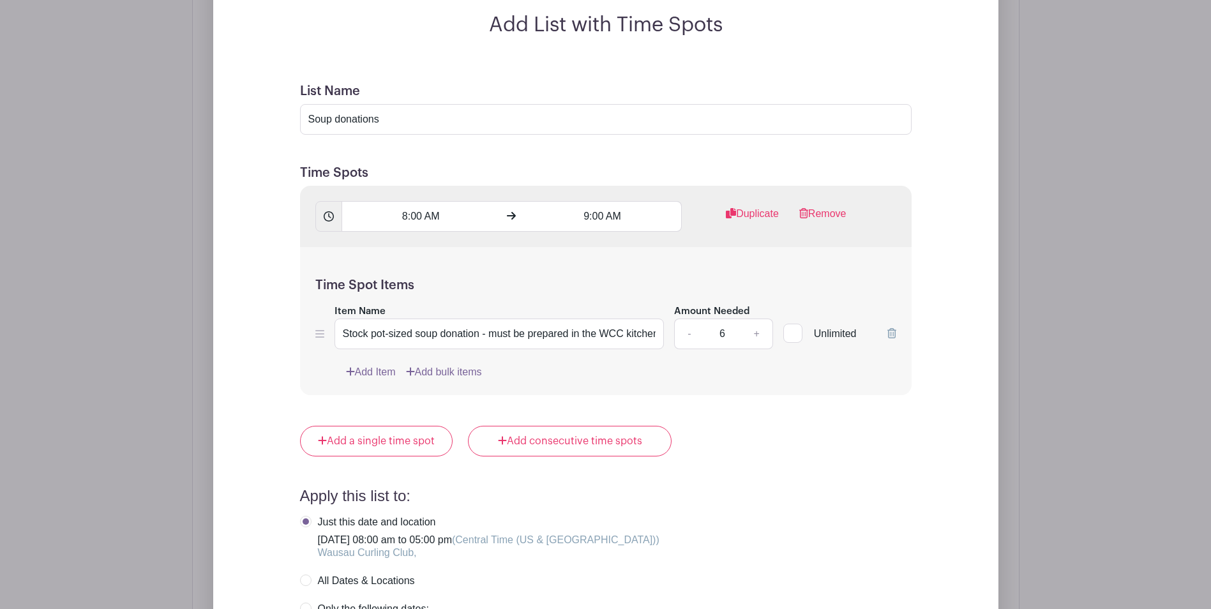
click at [309, 602] on label "Only the following dates:" at bounding box center [364, 608] width 129 height 13
radio input "true"
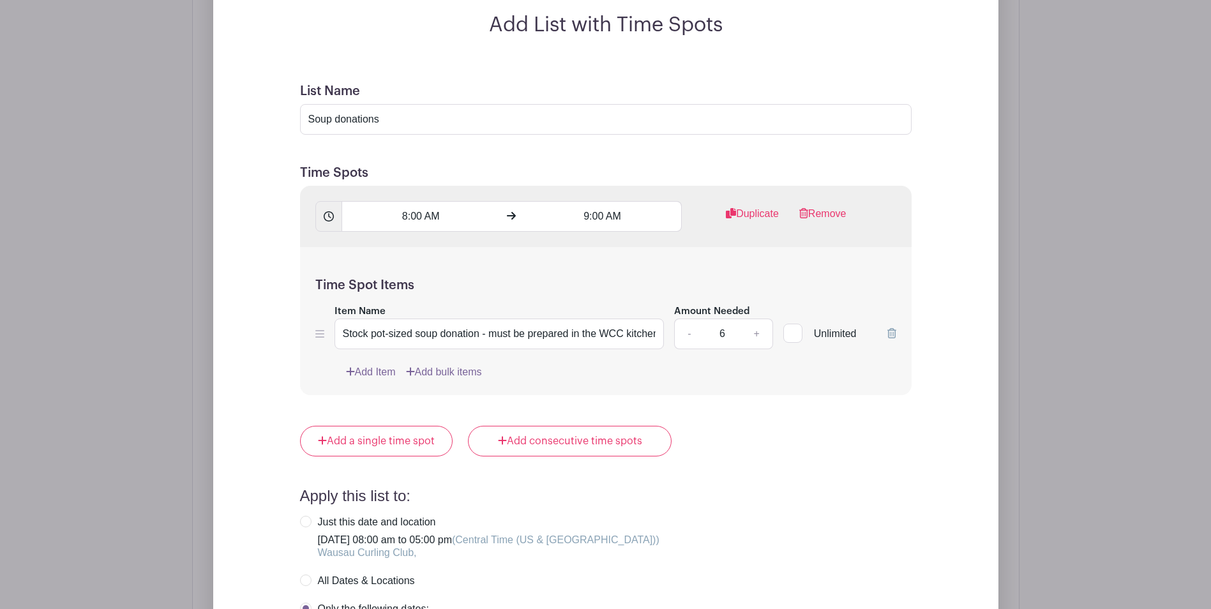
checkbox input "true"
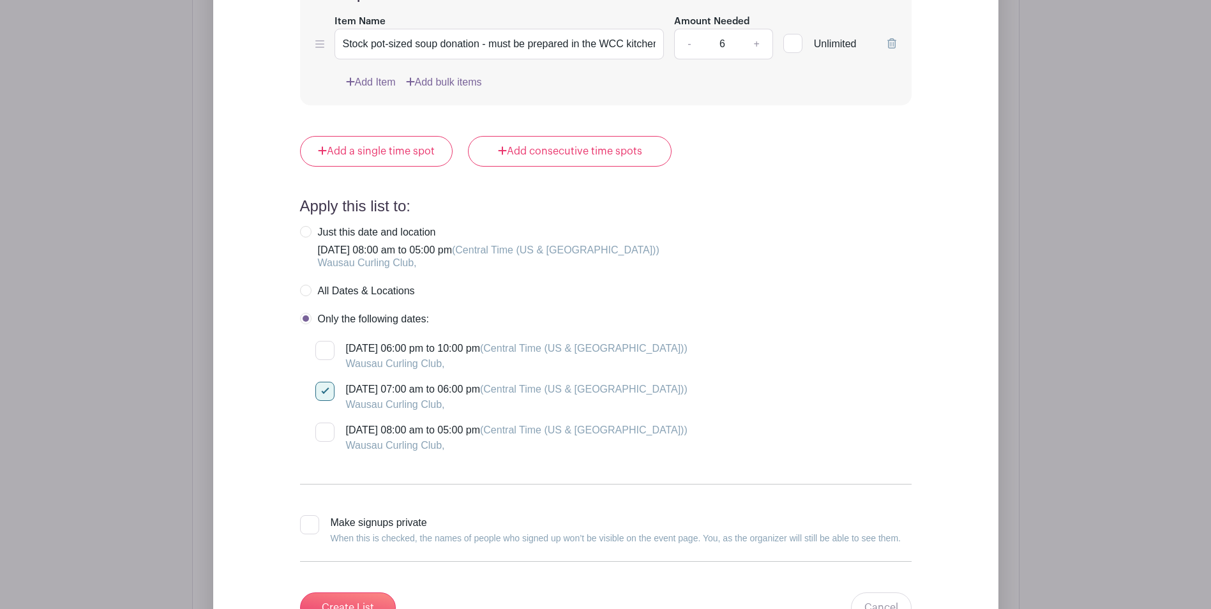
scroll to position [2209, 0]
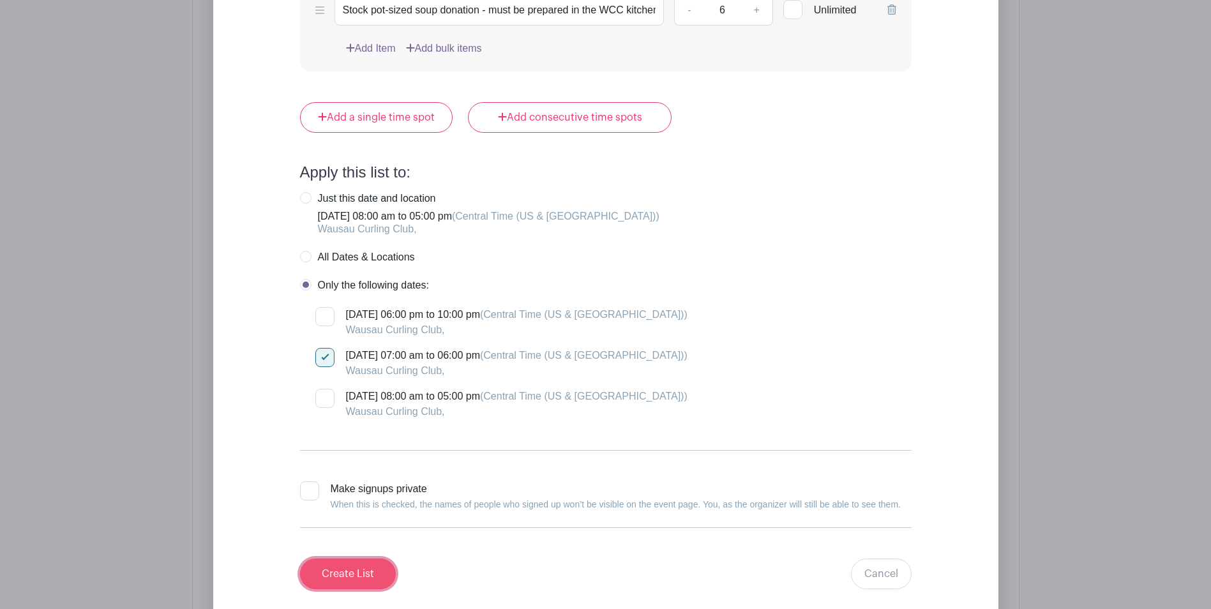
click at [345, 558] on input "Create List" at bounding box center [348, 573] width 96 height 31
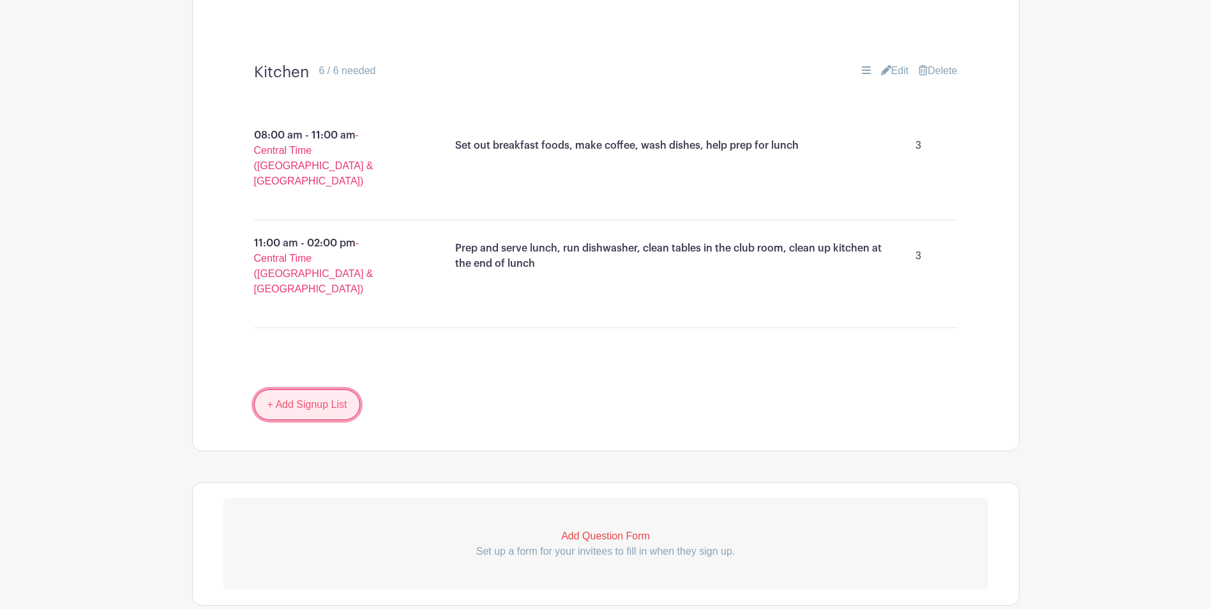
click at [307, 389] on link "+ Add Signup List" at bounding box center [307, 404] width 107 height 31
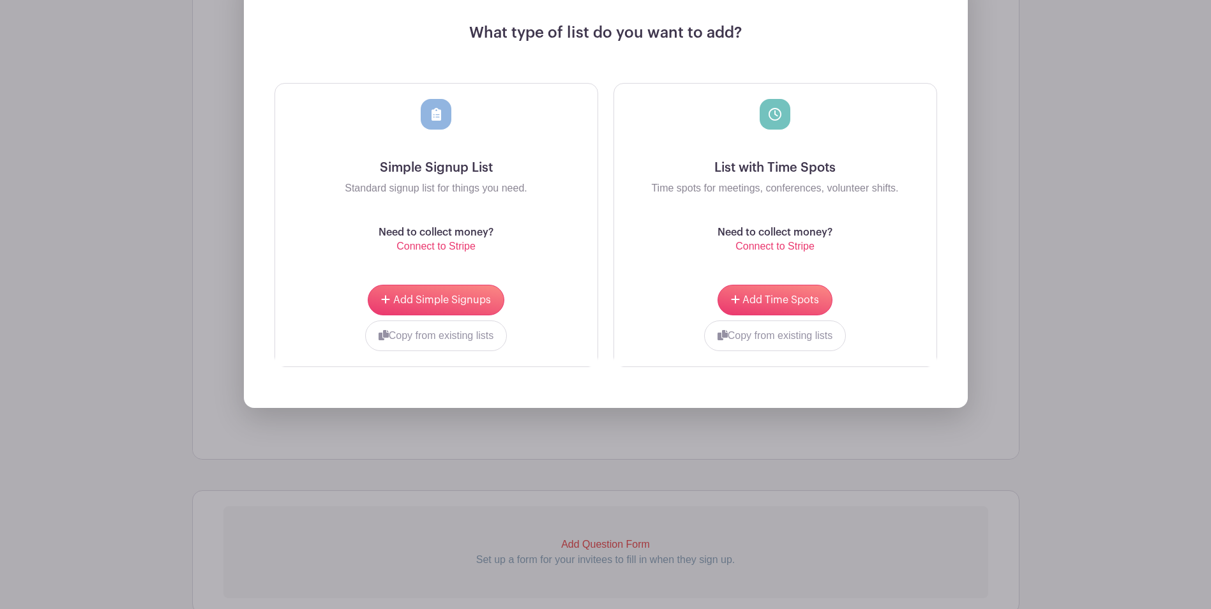
scroll to position [1786, 0]
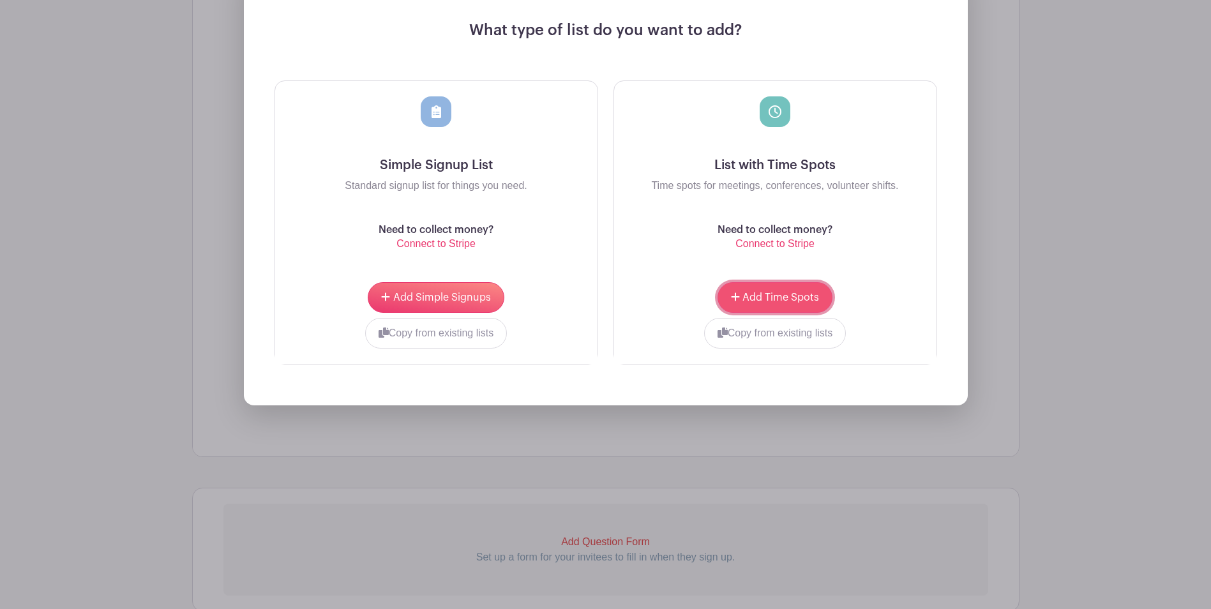
click at [796, 292] on span "Add Time Spots" at bounding box center [780, 297] width 77 height 10
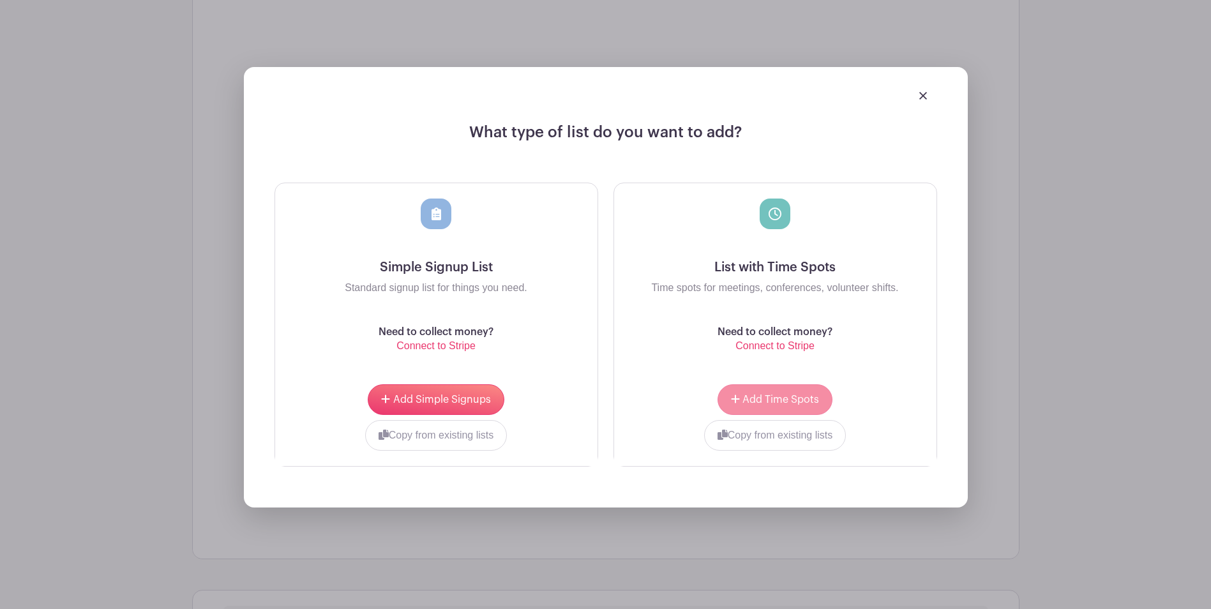
scroll to position [1719, 0]
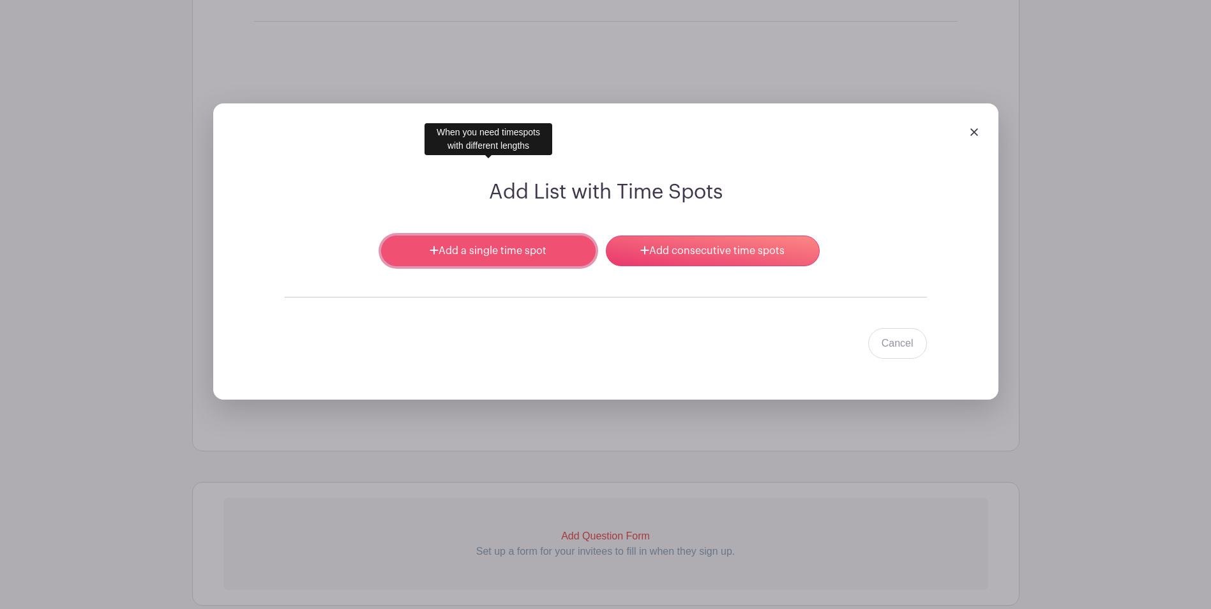
click at [530, 235] on link "Add a single time spot" at bounding box center [488, 250] width 214 height 31
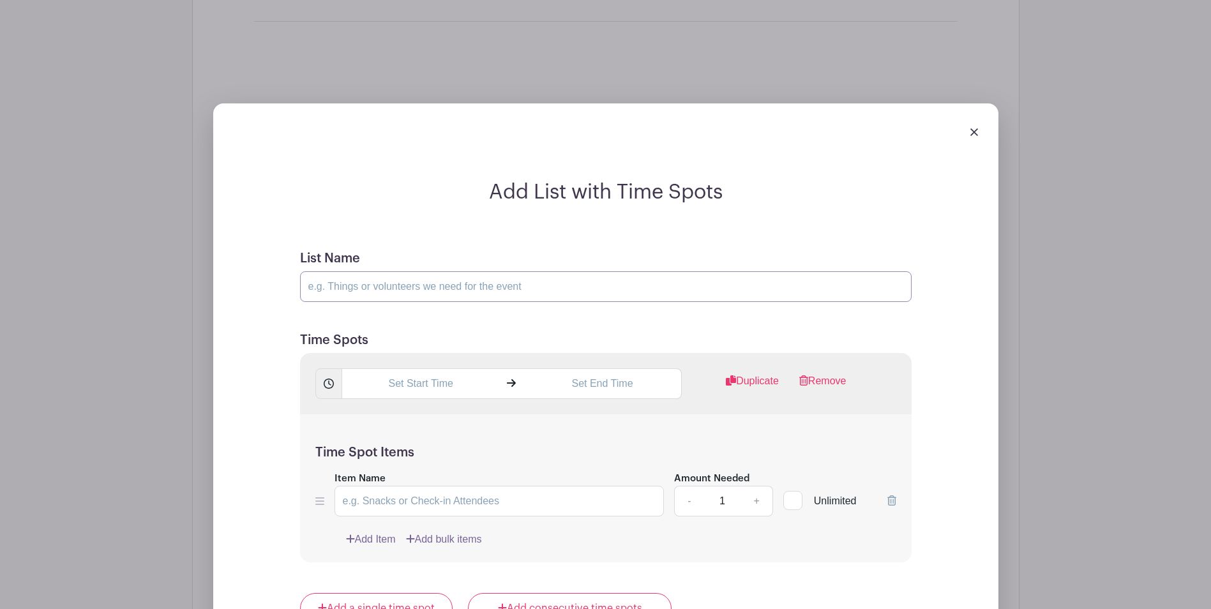
click at [449, 271] on input "List Name" at bounding box center [605, 286] width 611 height 31
type input "Ice Crew help"
click at [452, 368] on input "text" at bounding box center [420, 383] width 158 height 31
click at [368, 363] on div "12" at bounding box center [364, 364] width 41 height 24
click at [515, 391] on div "11" at bounding box center [507, 391] width 43 height 24
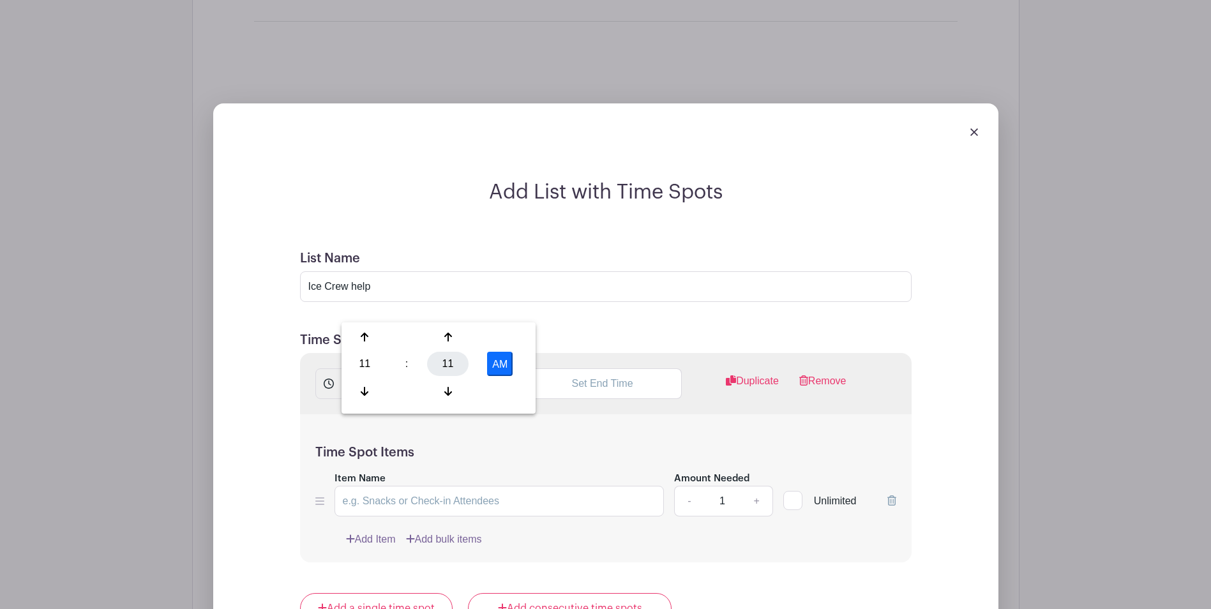
click at [449, 360] on div "11" at bounding box center [447, 364] width 41 height 24
click at [364, 334] on div "00" at bounding box center [365, 337] width 43 height 24
type input "11:00 AM"
click at [606, 368] on input "text" at bounding box center [602, 383] width 158 height 31
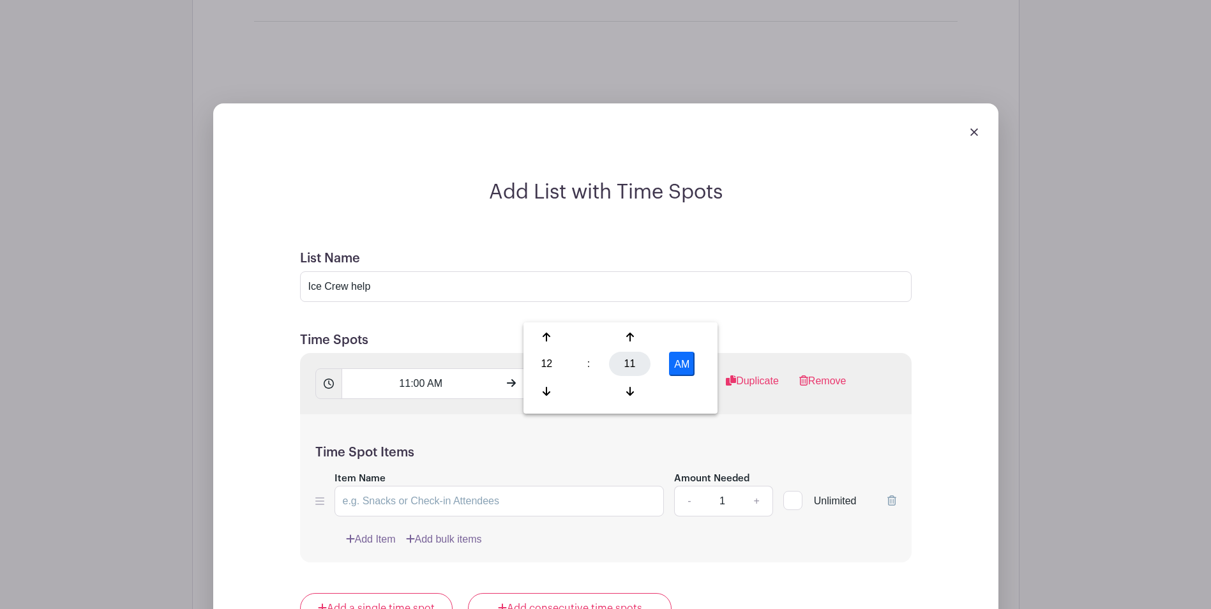
click at [631, 364] on div "11" at bounding box center [629, 364] width 41 height 24
click at [546, 336] on div "00" at bounding box center [547, 337] width 43 height 24
click at [692, 359] on button "AM" at bounding box center [682, 364] width 26 height 24
type input "12:00 PM"
click at [483, 486] on input "Item Name" at bounding box center [499, 501] width 330 height 31
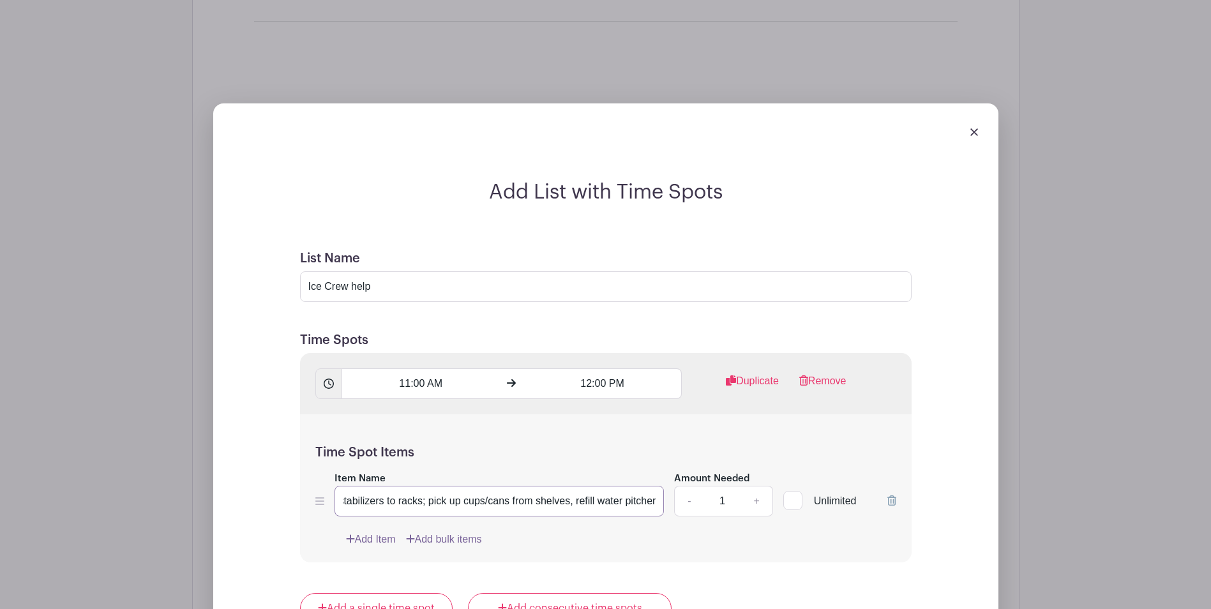
scroll to position [0, 297]
type input "Swee ice after completion of games; re-set scoreboards; return stabilizers to r…"
click at [755, 486] on link "+" at bounding box center [756, 501] width 32 height 31
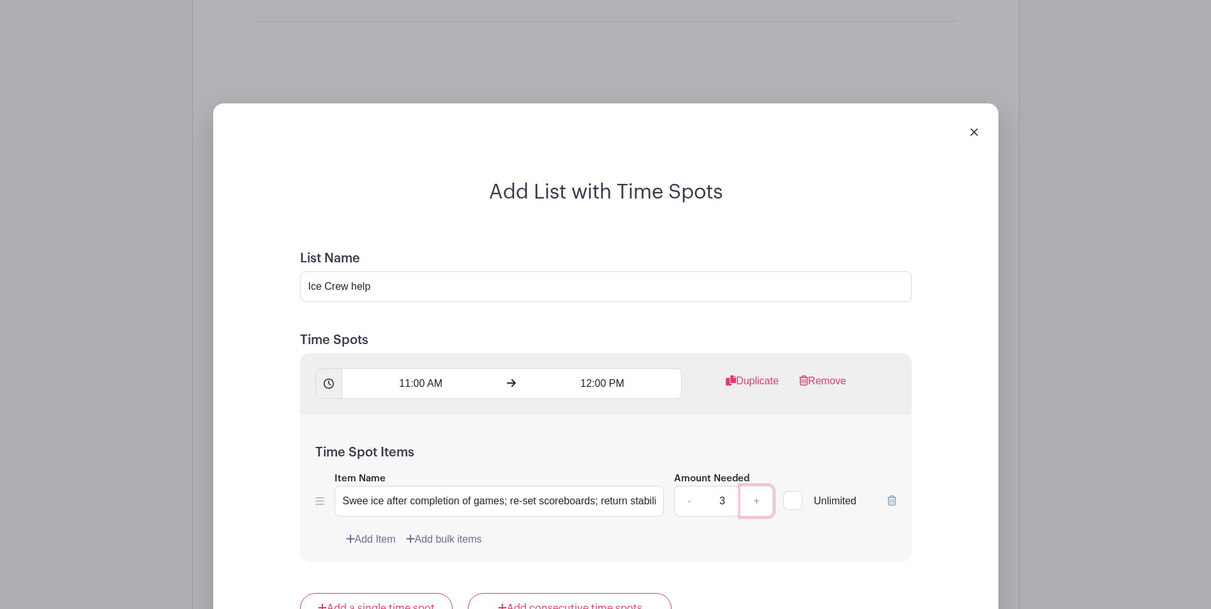
click at [755, 486] on link "+" at bounding box center [756, 501] width 32 height 31
click at [697, 486] on link "-" at bounding box center [688, 501] width 29 height 31
type input "4"
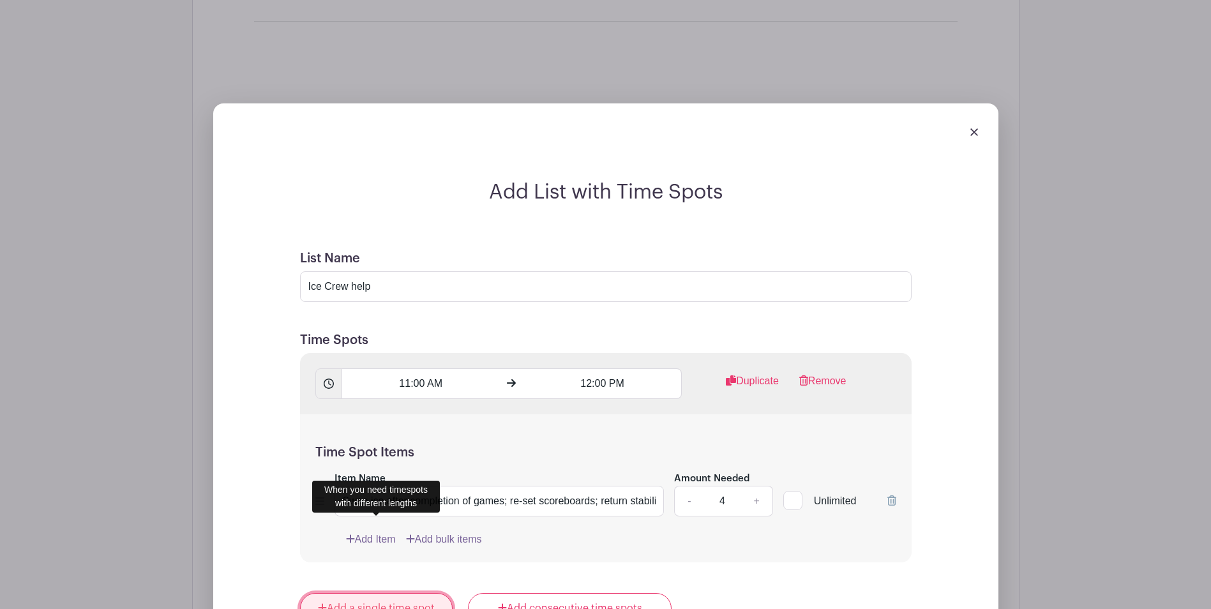
click at [393, 593] on link "Add a single time spot" at bounding box center [376, 608] width 153 height 31
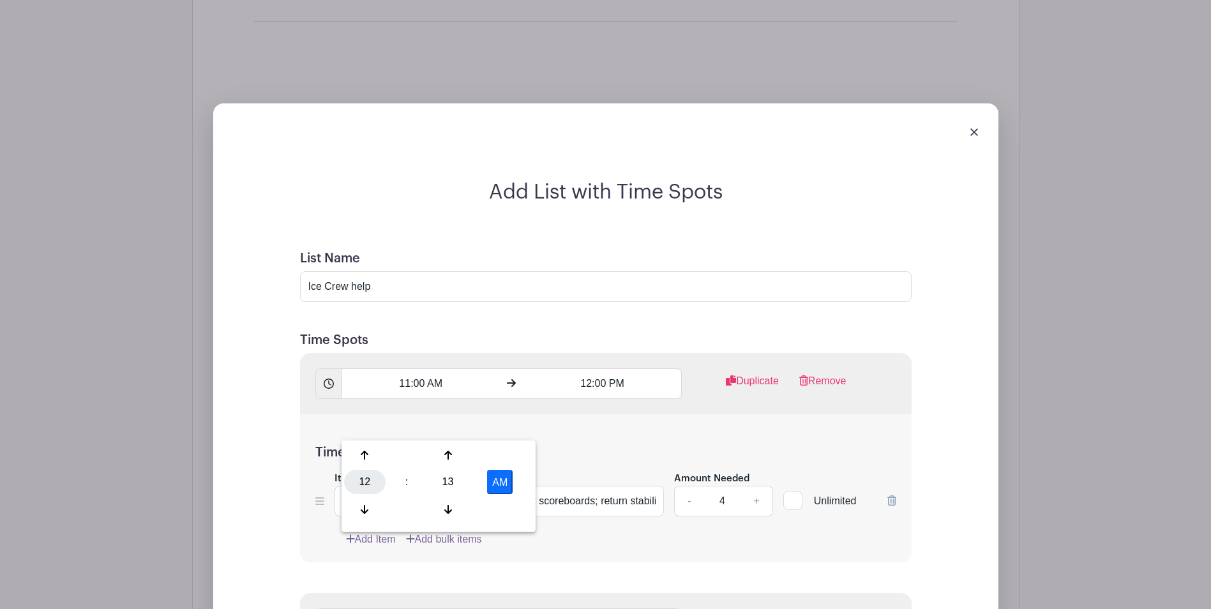
click at [364, 481] on div "12" at bounding box center [364, 482] width 41 height 24
click at [416, 458] on div "01" at bounding box center [412, 455] width 43 height 24
click at [445, 482] on div "13" at bounding box center [447, 482] width 41 height 24
click at [412, 511] on div "45" at bounding box center [412, 509] width 43 height 24
click at [498, 485] on button "AM" at bounding box center [500, 482] width 26 height 24
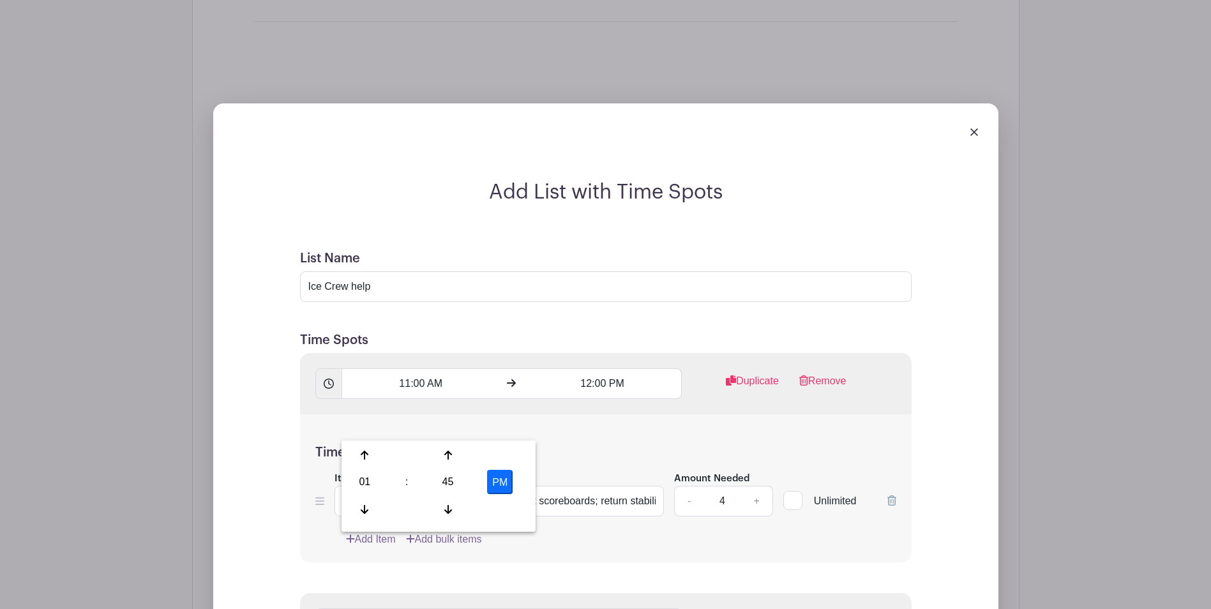
click at [498, 490] on button "PM" at bounding box center [500, 482] width 26 height 24
click at [501, 481] on button "AM" at bounding box center [500, 482] width 26 height 24
type input "1:45 PM"
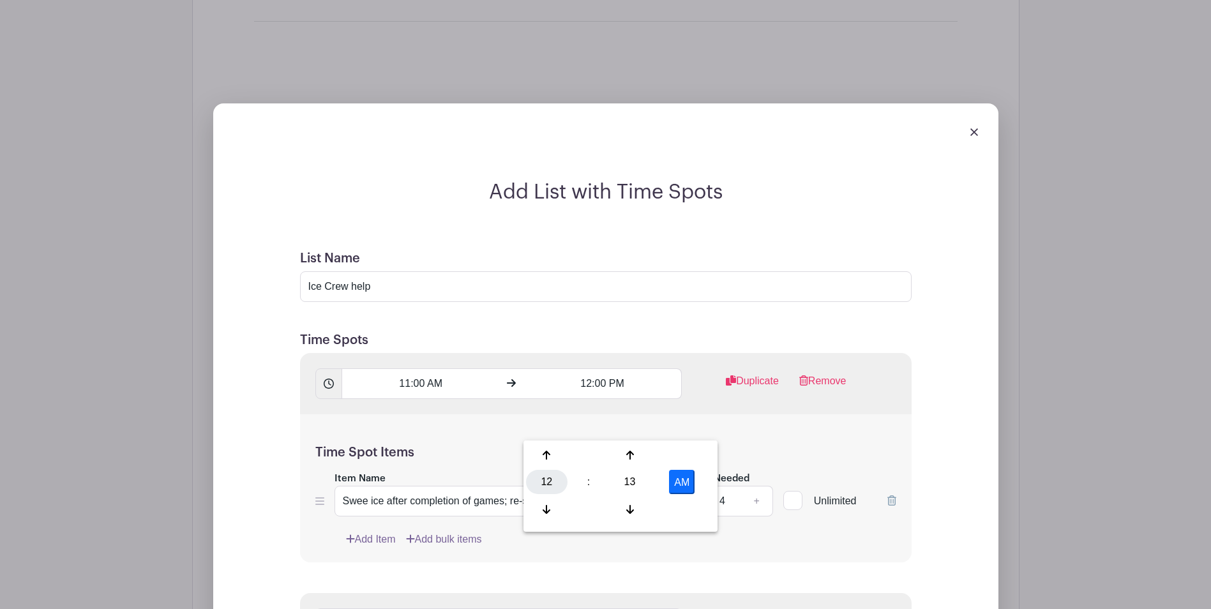
click at [545, 482] on div "12" at bounding box center [546, 482] width 41 height 24
click at [694, 458] on div "03" at bounding box center [689, 455] width 43 height 24
click at [630, 479] on div "13" at bounding box center [629, 482] width 41 height 24
click at [549, 450] on div "00" at bounding box center [547, 455] width 43 height 24
click at [685, 486] on button "AM" at bounding box center [682, 482] width 26 height 24
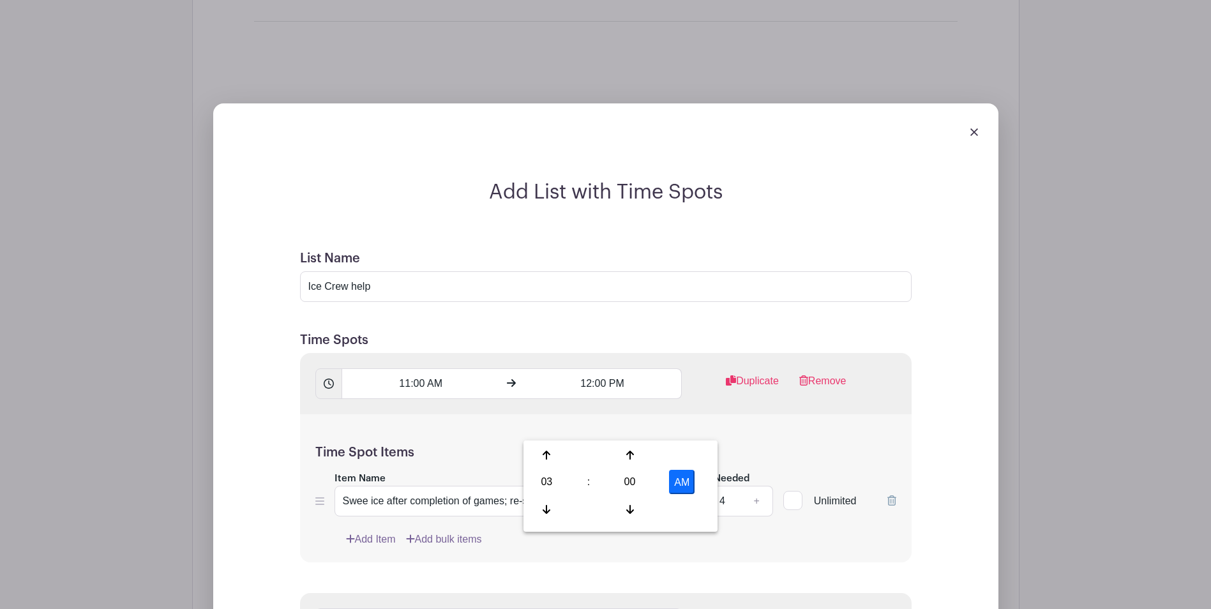
type input "3:00 PM"
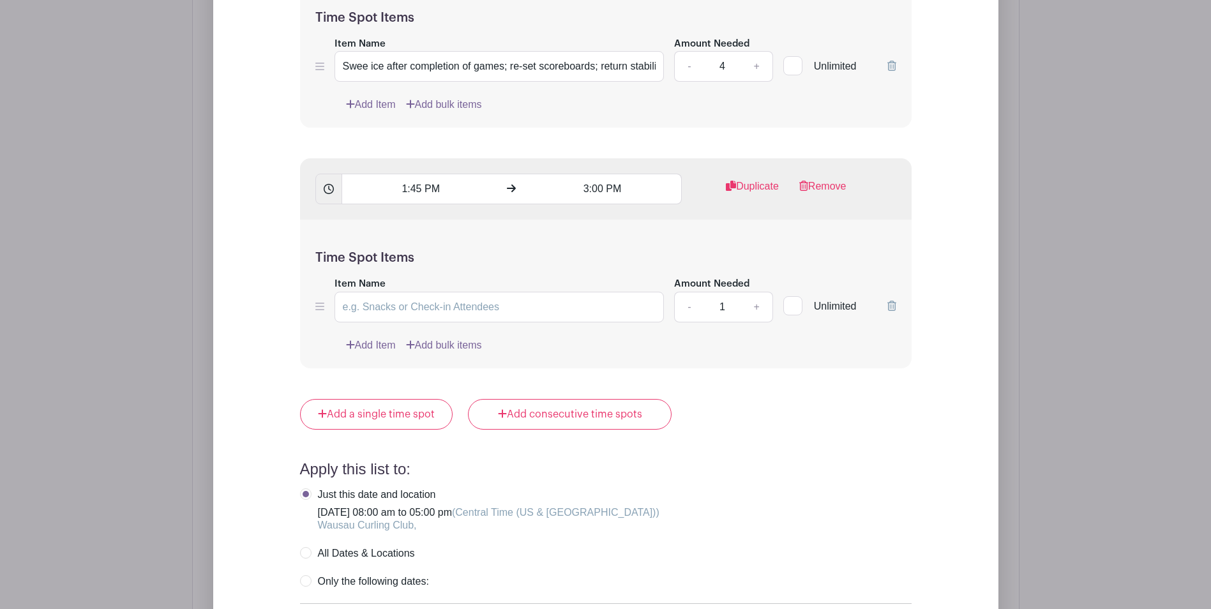
scroll to position [2054, 0]
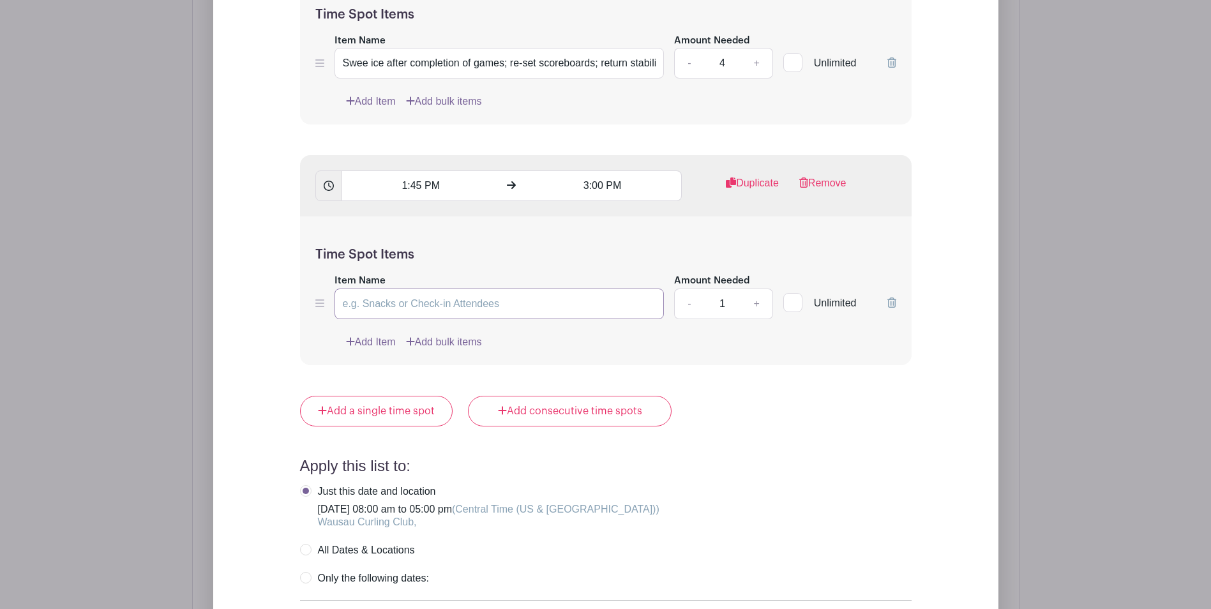
click at [465, 288] on input "Item Name" at bounding box center [499, 303] width 330 height 31
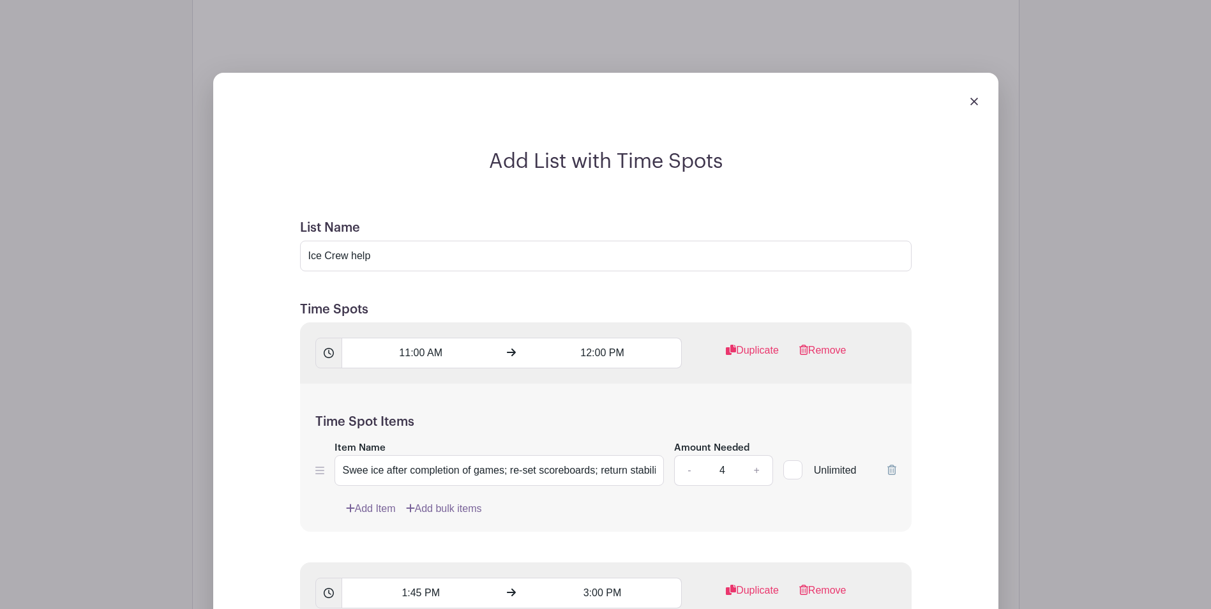
scroll to position [1620, 0]
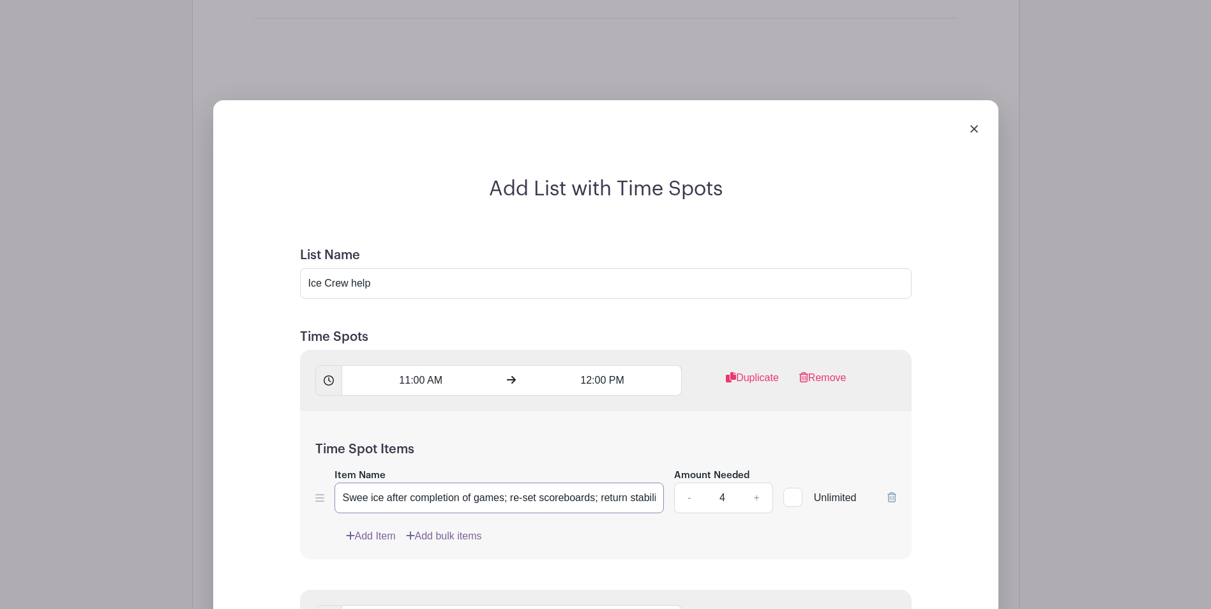
click at [365, 482] on input "Swee ice after completion of games; re-set scoreboards; return stabilizers to r…" at bounding box center [499, 497] width 330 height 31
drag, startPoint x: 342, startPoint y: 421, endPoint x: 668, endPoint y: 422, distance: 325.5
click at [668, 467] on div "Item Name Sweep ice after completion of games; re-set scoreboards; return stabi…" at bounding box center [605, 490] width 581 height 47
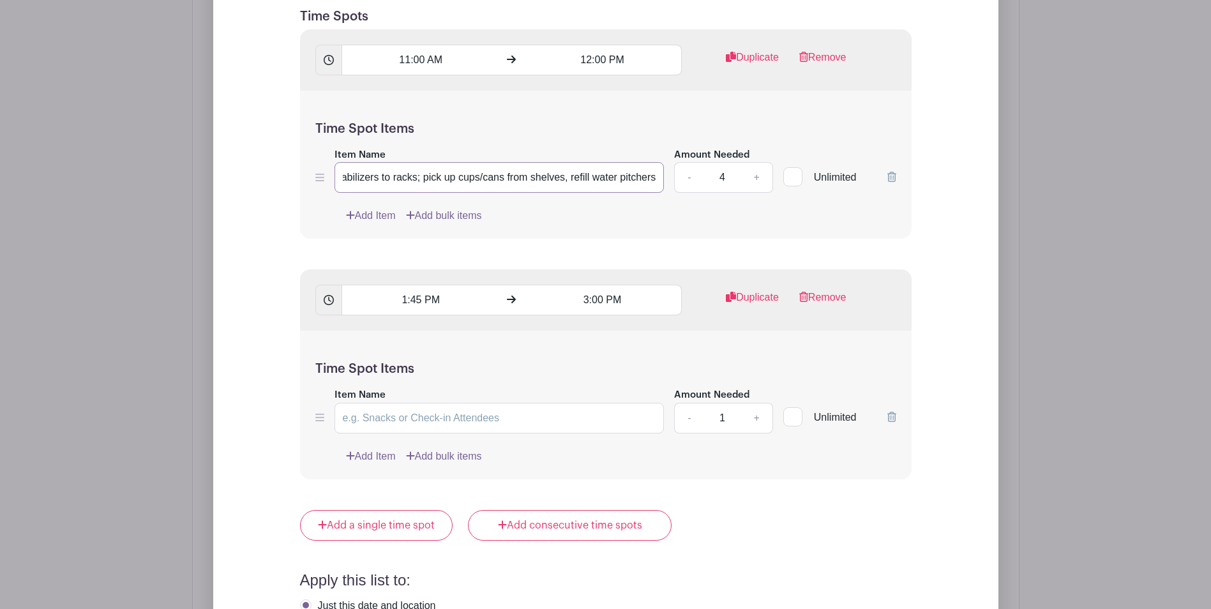
type input "Sweep ice after completion of games; re-set scoreboards; return stabilizers to …"
click at [401, 403] on input "Item Name" at bounding box center [499, 418] width 330 height 31
paste input "Sweep ice after completion of games; re-set scoreboards; return stabilizers to …"
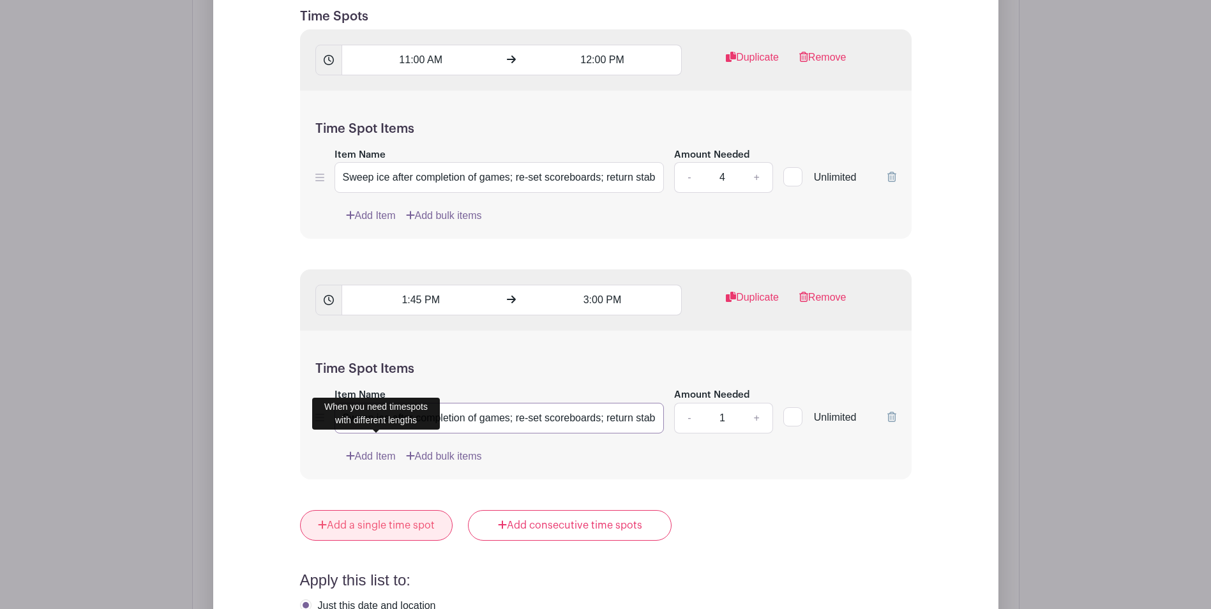
scroll to position [0, 303]
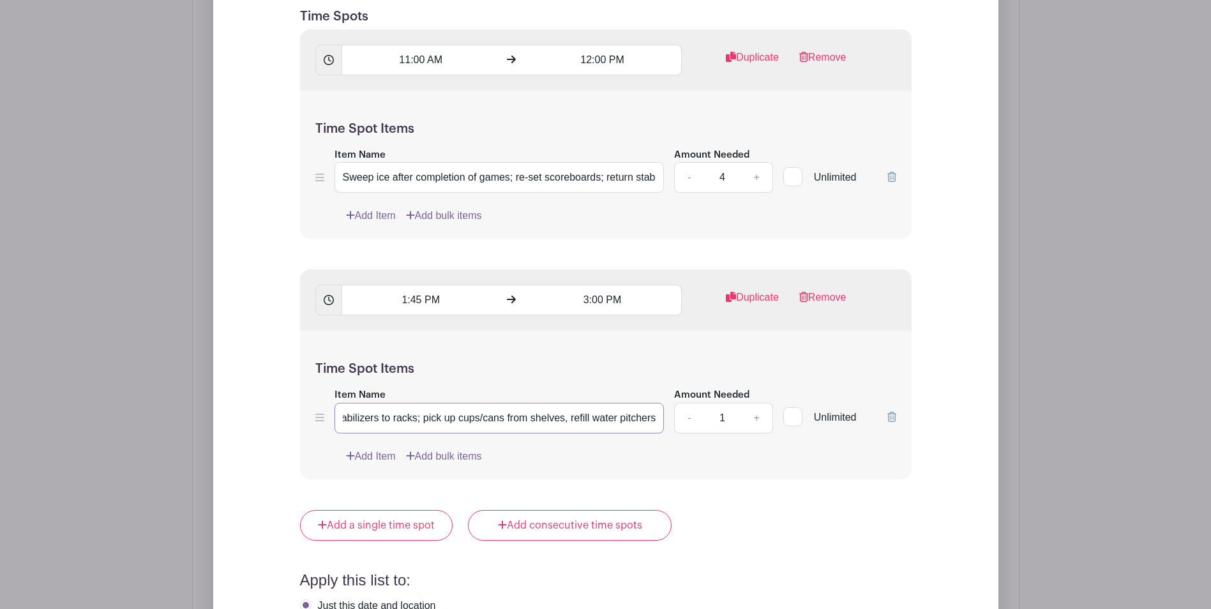
type input "Sweep ice after completion of games; re-set scoreboards; return stabilizers to …"
click at [761, 403] on link "+" at bounding box center [756, 418] width 32 height 31
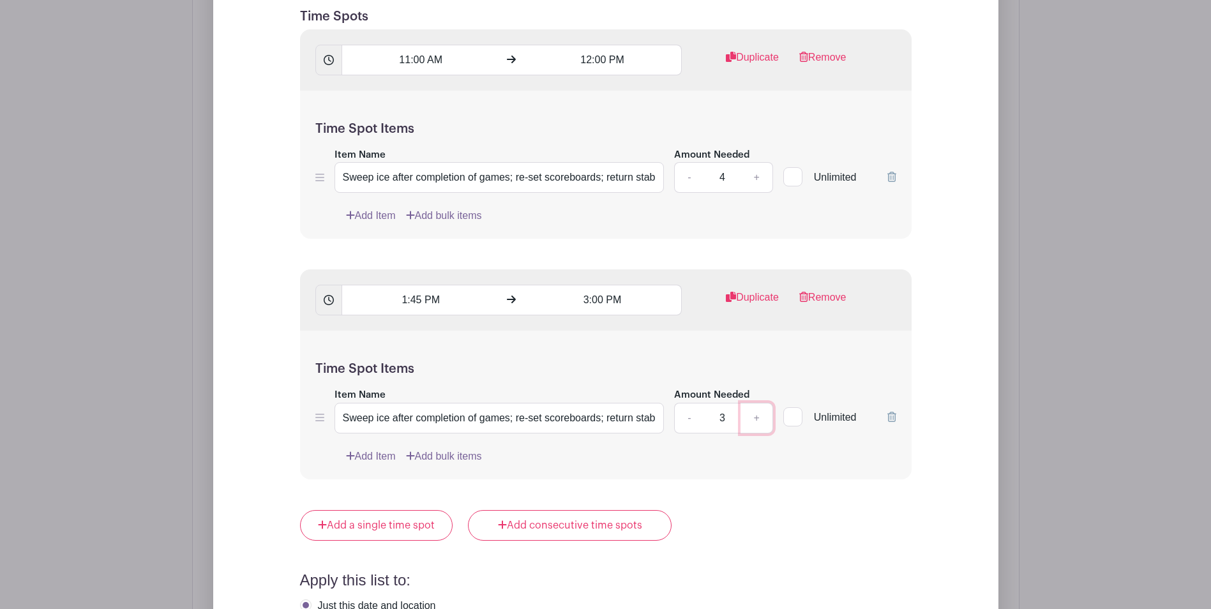
type input "4"
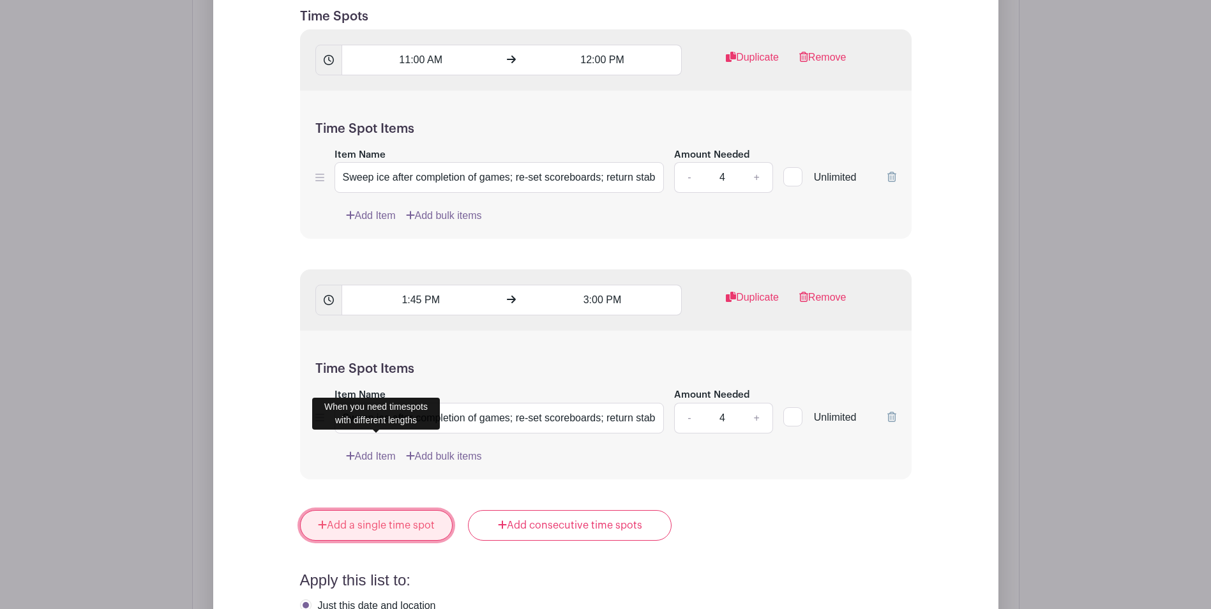
click at [377, 510] on link "Add a single time spot" at bounding box center [376, 525] width 153 height 31
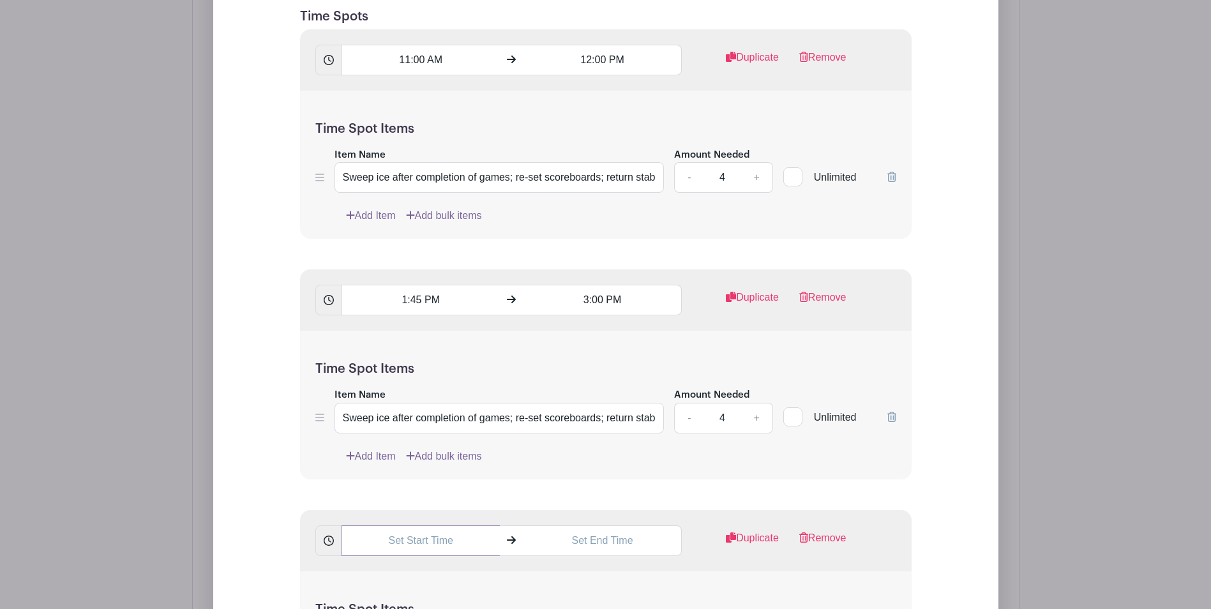
click at [444, 525] on input "text" at bounding box center [420, 540] width 158 height 31
click at [364, 523] on div "12" at bounding box center [364, 521] width 41 height 24
click at [364, 525] on div "04" at bounding box center [365, 521] width 43 height 24
click at [452, 523] on div "14" at bounding box center [447, 521] width 41 height 24
click at [467, 520] on div "30" at bounding box center [459, 521] width 43 height 24
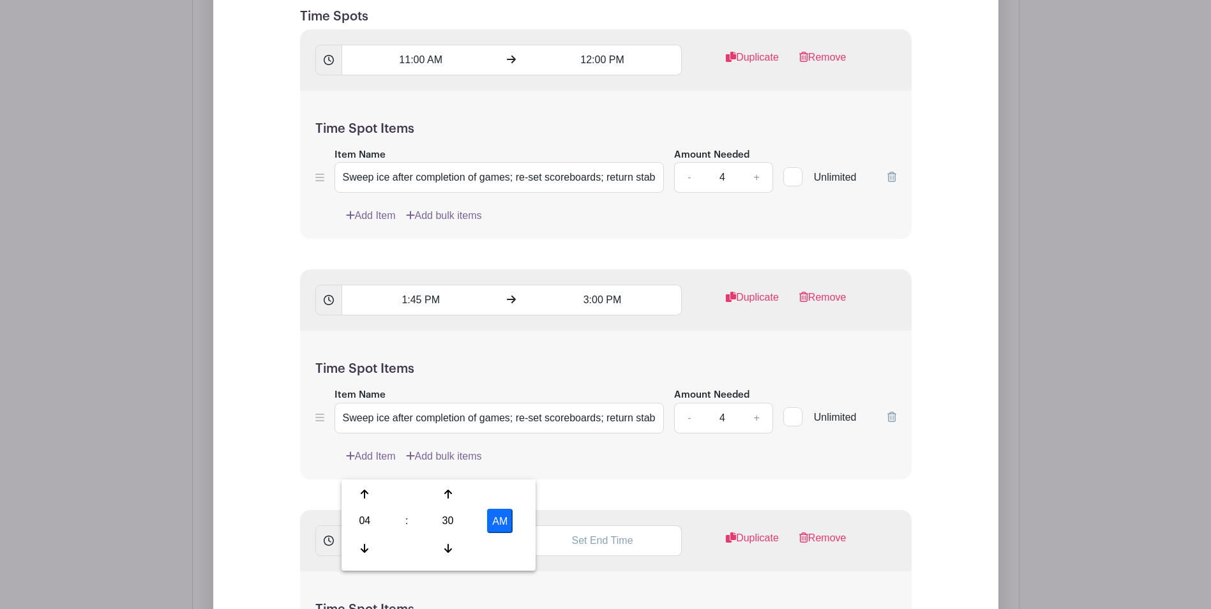
click at [514, 523] on div "AM" at bounding box center [500, 521] width 54 height 24
click at [497, 521] on button "AM" at bounding box center [500, 521] width 26 height 24
type input "4:30 PM"
click at [600, 525] on input "text" at bounding box center [602, 540] width 158 height 31
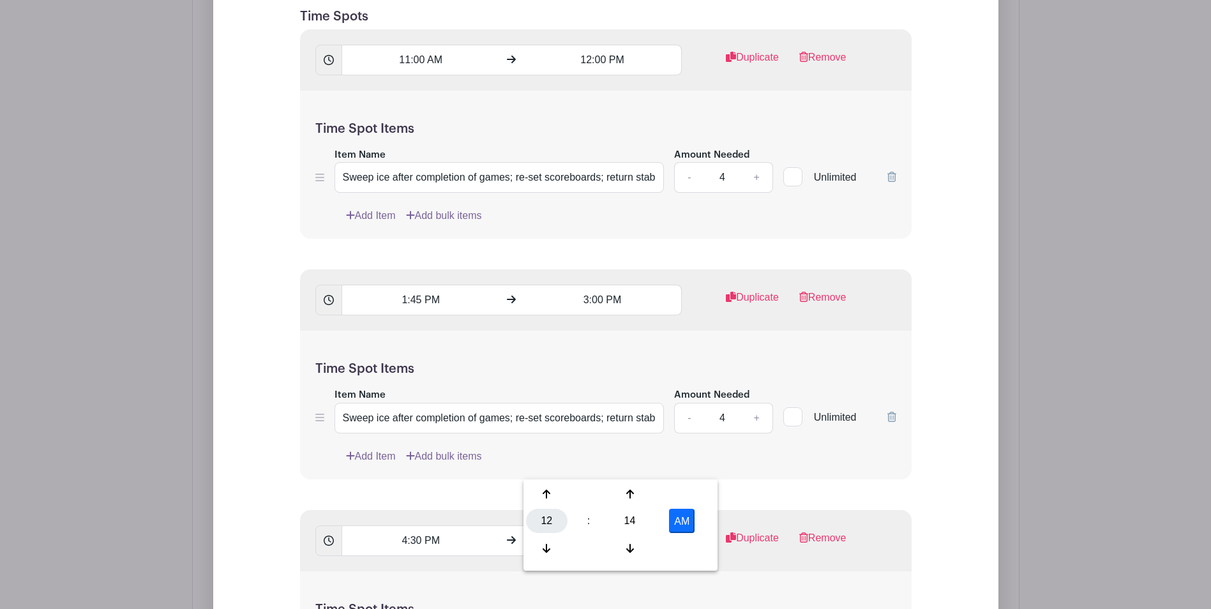
click at [536, 516] on div "12" at bounding box center [546, 521] width 41 height 24
click at [589, 518] on div "05" at bounding box center [594, 521] width 43 height 24
click at [624, 519] on div "14" at bounding box center [629, 521] width 41 height 24
click at [639, 517] on div "30" at bounding box center [641, 521] width 43 height 24
click at [678, 516] on button "AM" at bounding box center [682, 521] width 26 height 24
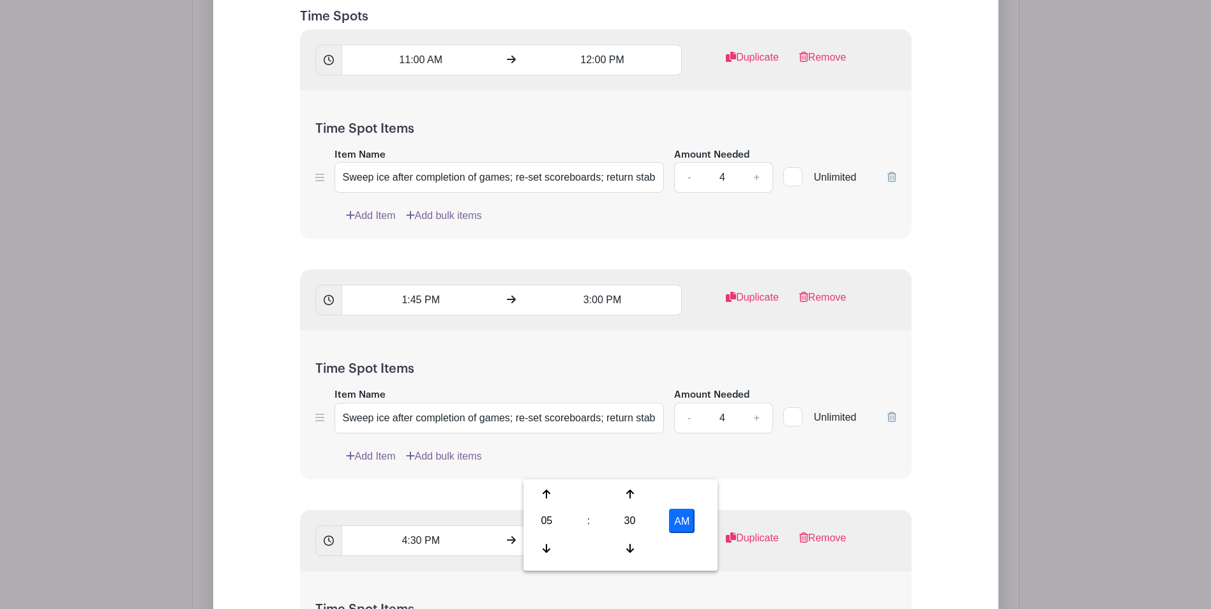
type input "5:30 PM"
paste input "Sweep ice after completion of games; re-set scoreboards; return stabilizers to …"
type input "Sweep ice after completion of games; re-set scoreboards; return stabilizers to …"
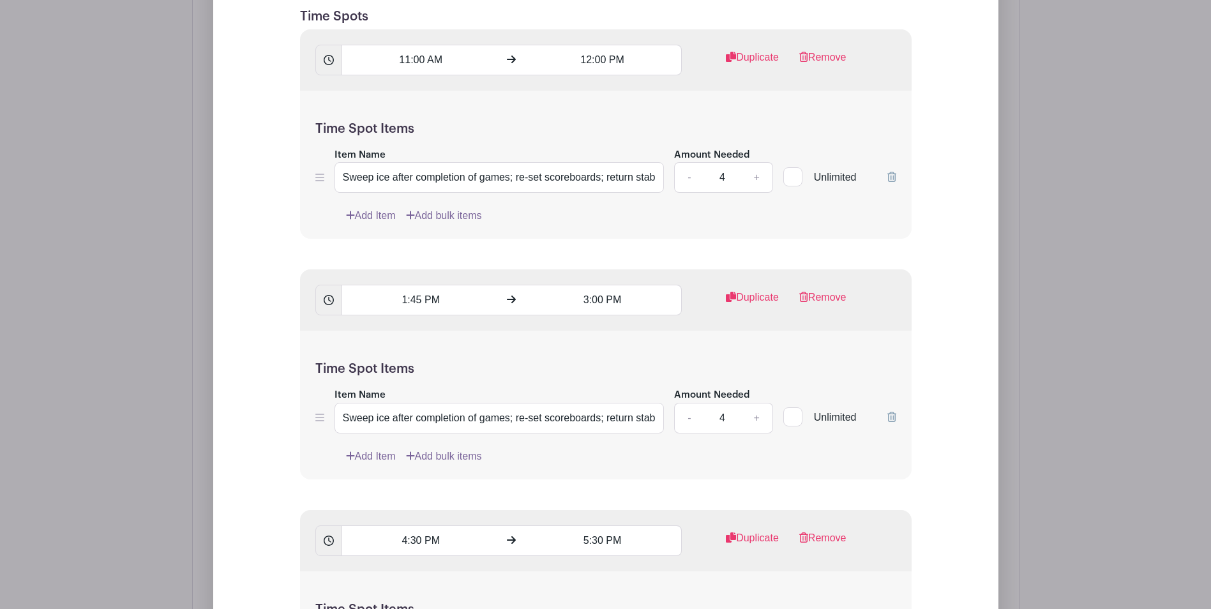
scroll to position [0, 0]
type input "4"
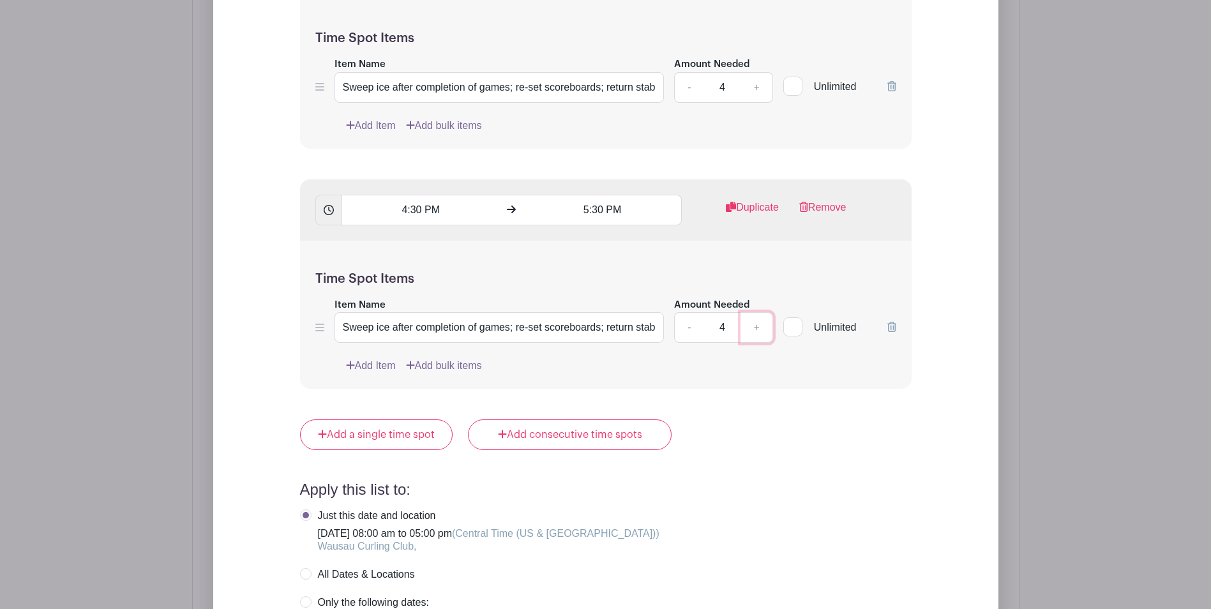
scroll to position [2431, 0]
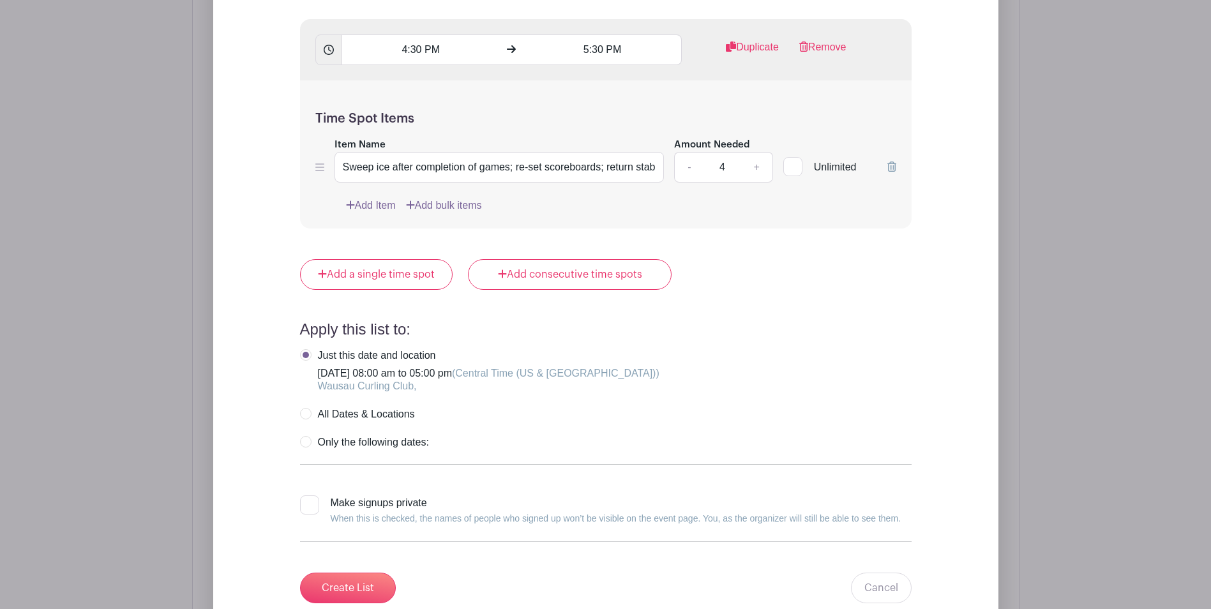
click at [305, 436] on label "Only the following dates:" at bounding box center [364, 442] width 129 height 13
radio input "true"
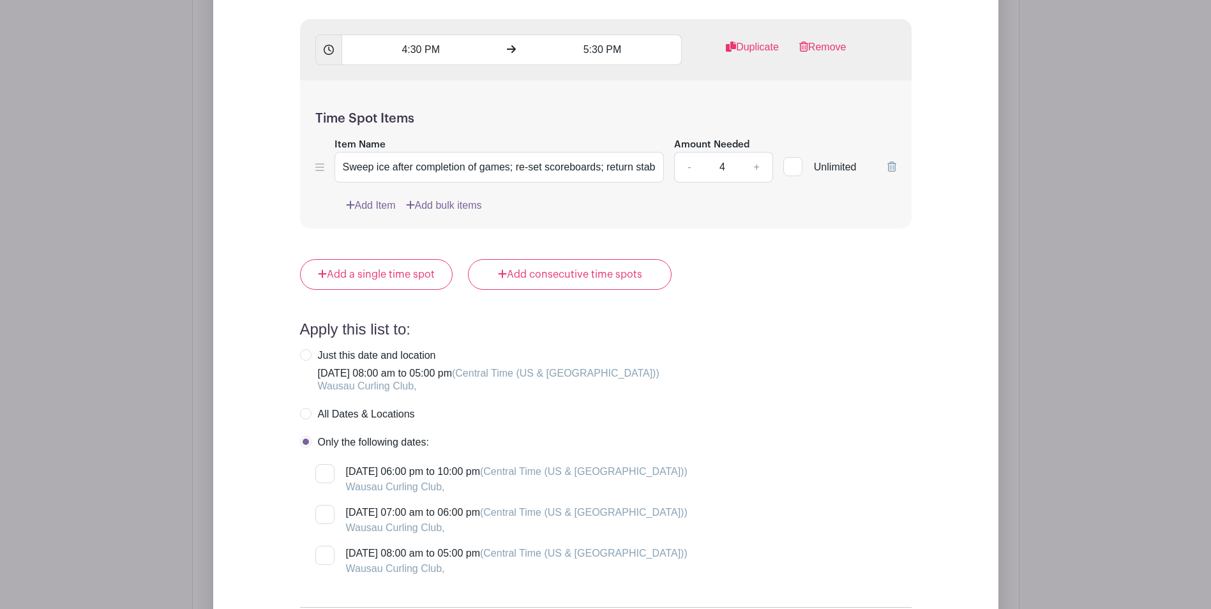
click at [324, 505] on div at bounding box center [324, 514] width 19 height 19
click at [324, 505] on input "[DATE] 07:00 am to 06:00 pm (Central Time ([GEOGRAPHIC_DATA] & [GEOGRAPHIC_DATA…" at bounding box center [319, 509] width 8 height 8
checkbox input "true"
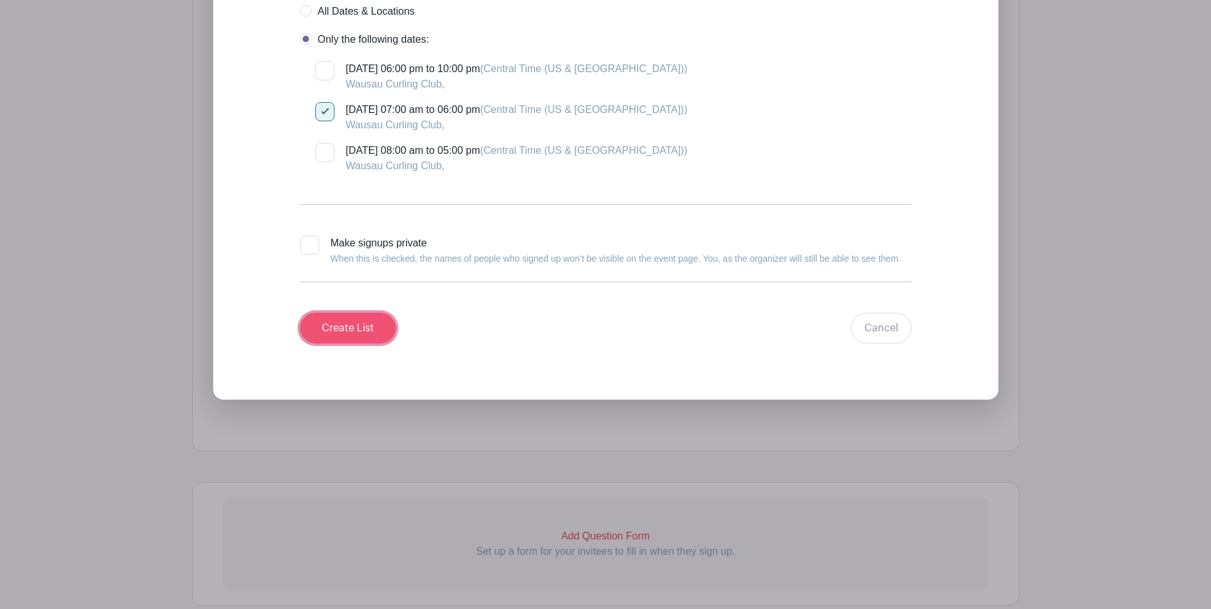
click at [344, 313] on input "Create List" at bounding box center [348, 328] width 96 height 31
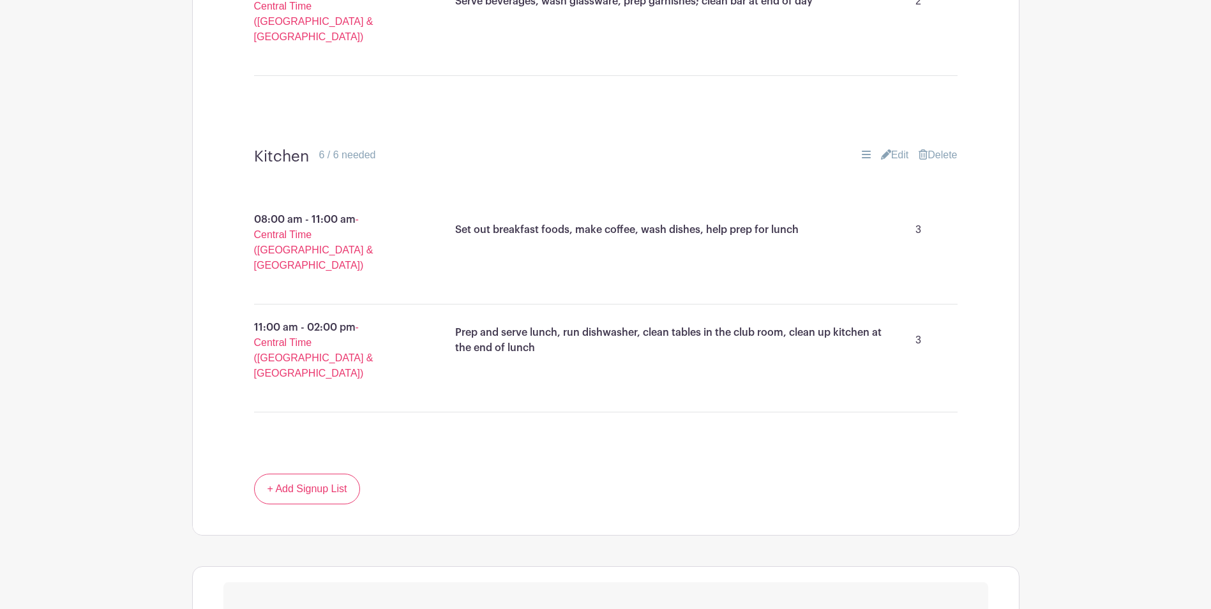
scroll to position [1243, 0]
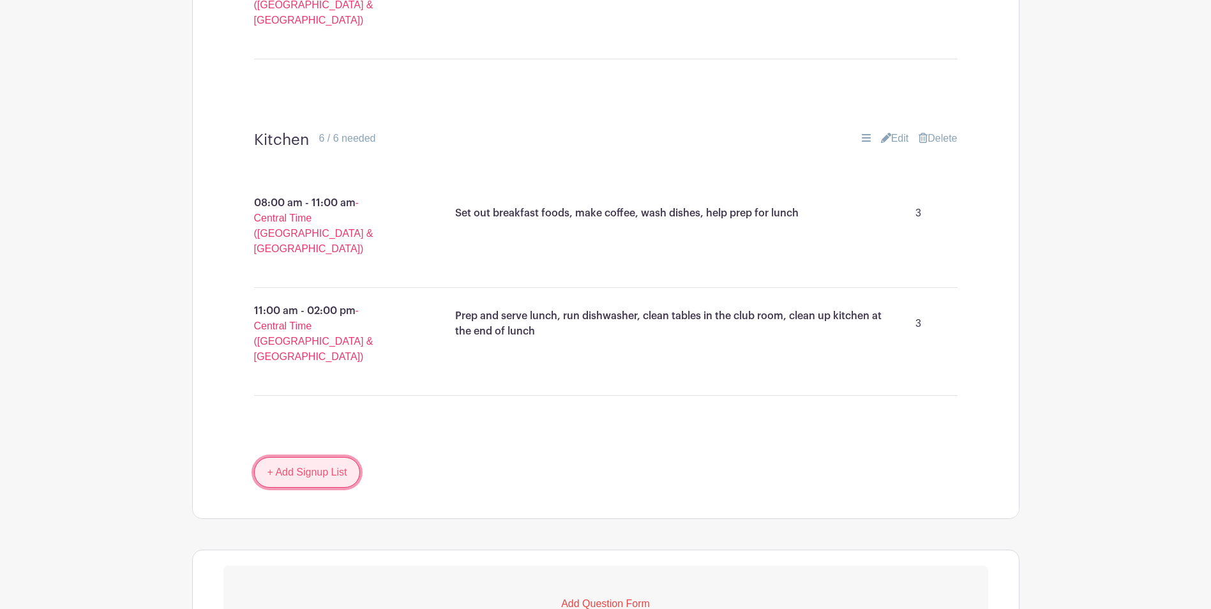
click at [284, 457] on link "+ Add Signup List" at bounding box center [307, 472] width 107 height 31
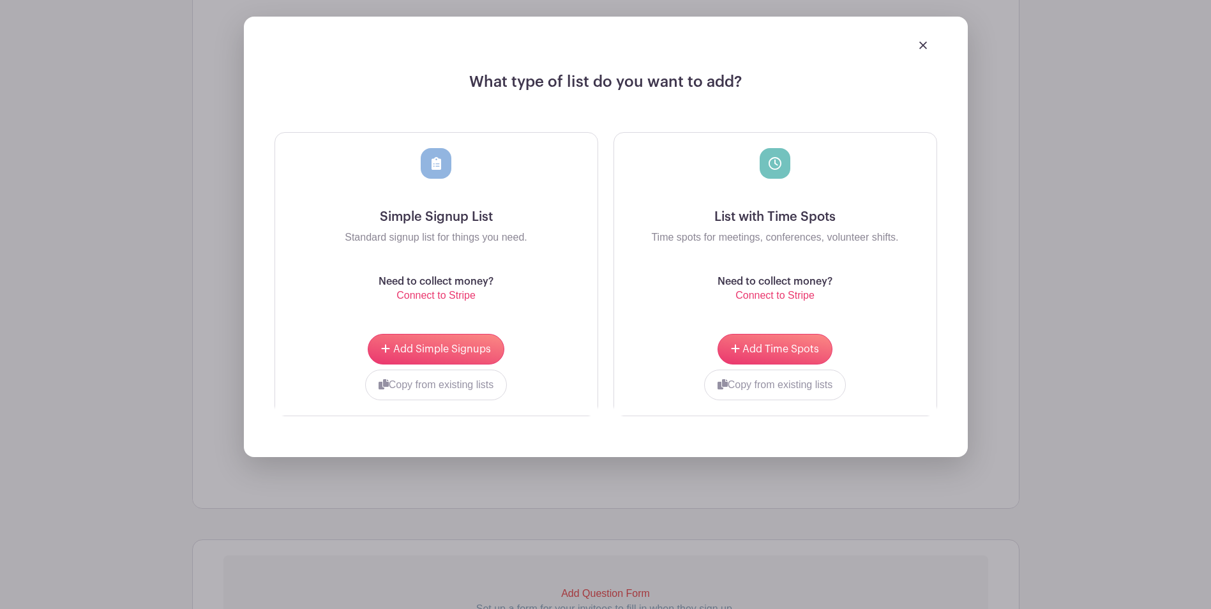
scroll to position [1731, 0]
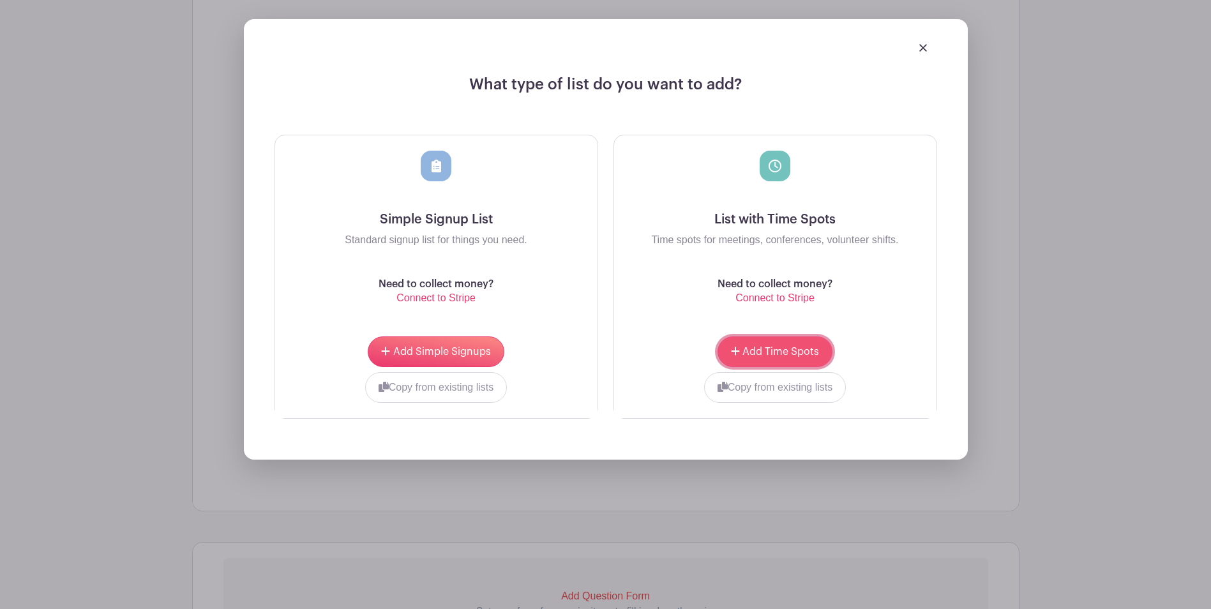
click at [763, 336] on button "Add Time Spots" at bounding box center [774, 351] width 115 height 31
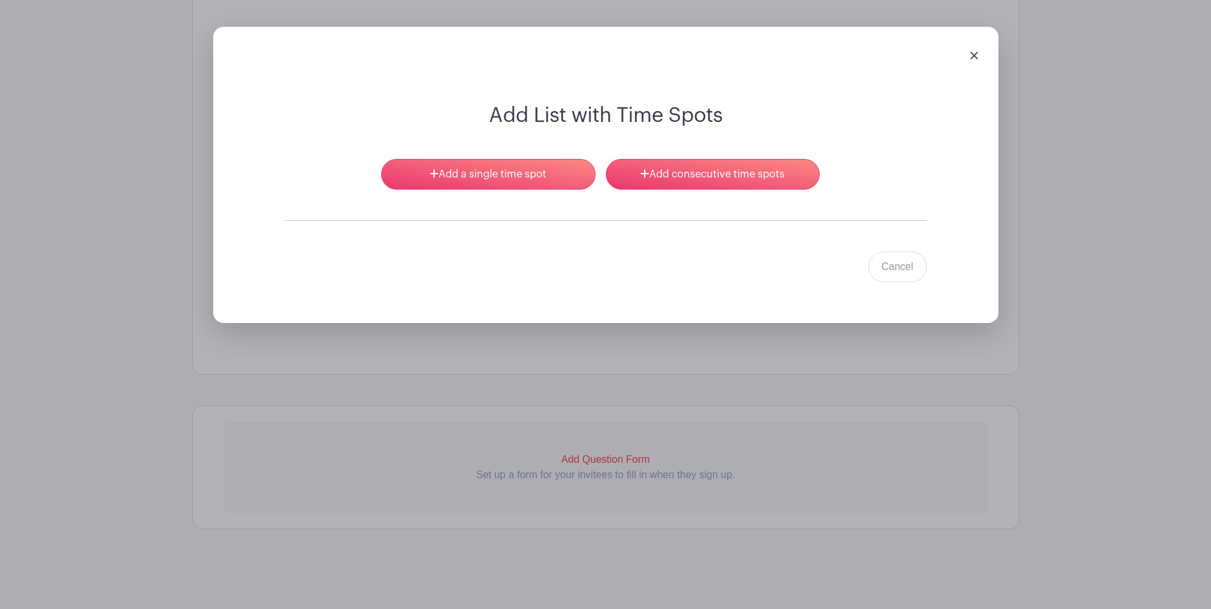
scroll to position [1719, 0]
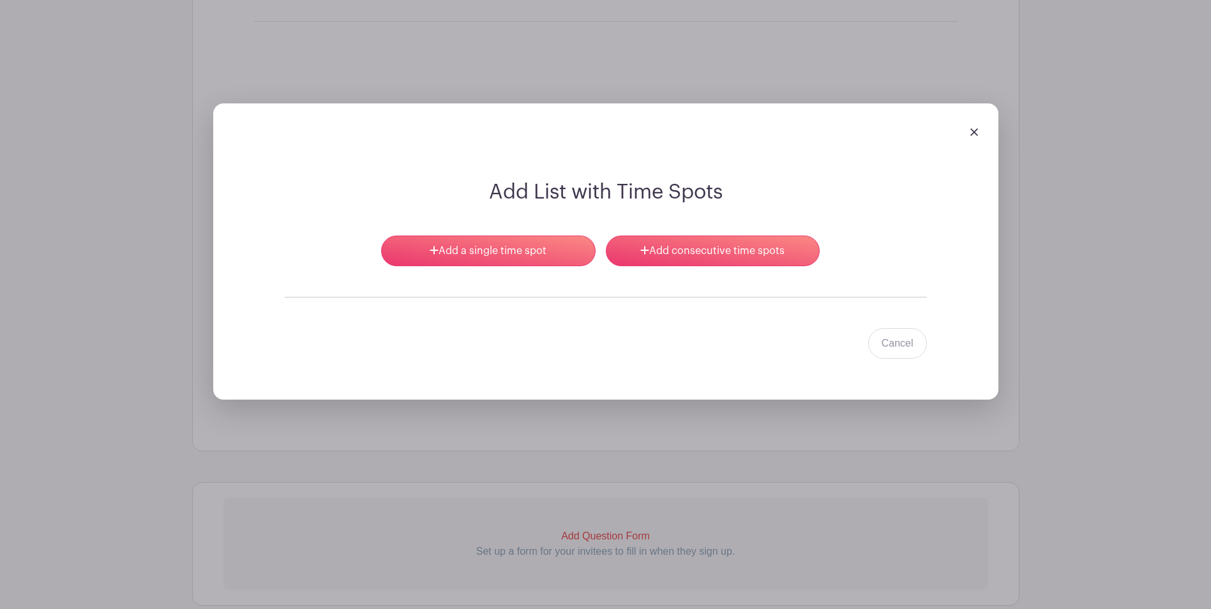
click at [505, 180] on div "Add List with Time Spots Add a single time spot Add consecutive time spots Canc…" at bounding box center [605, 269] width 703 height 178
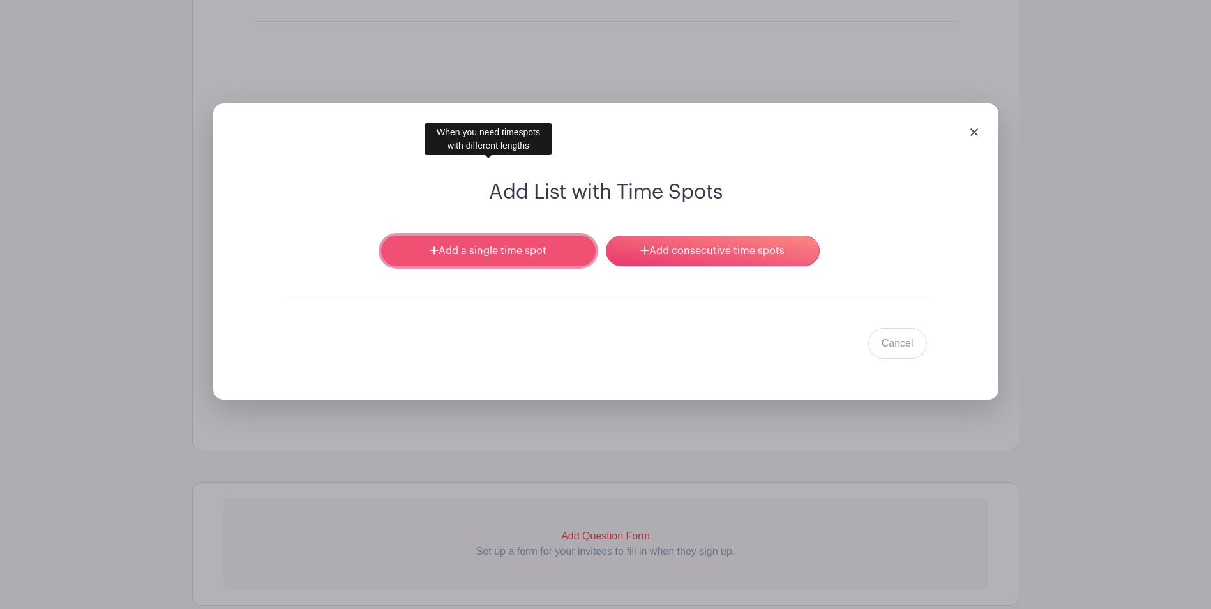
click at [503, 235] on link "Add a single time spot" at bounding box center [488, 250] width 214 height 31
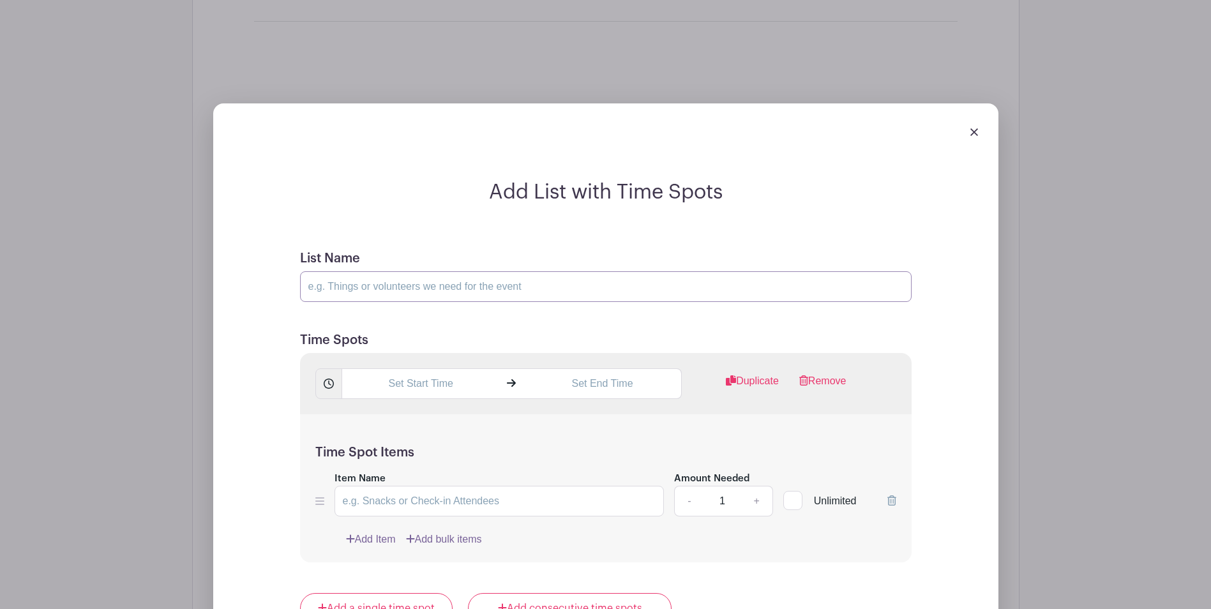
click at [458, 271] on input "List Name" at bounding box center [605, 286] width 611 height 31
type input "Ice Crew help"
type input "Sweep ice after completion of games; re-set scoreboards; return stabilizers to …"
click at [447, 368] on input "text" at bounding box center [420, 383] width 158 height 31
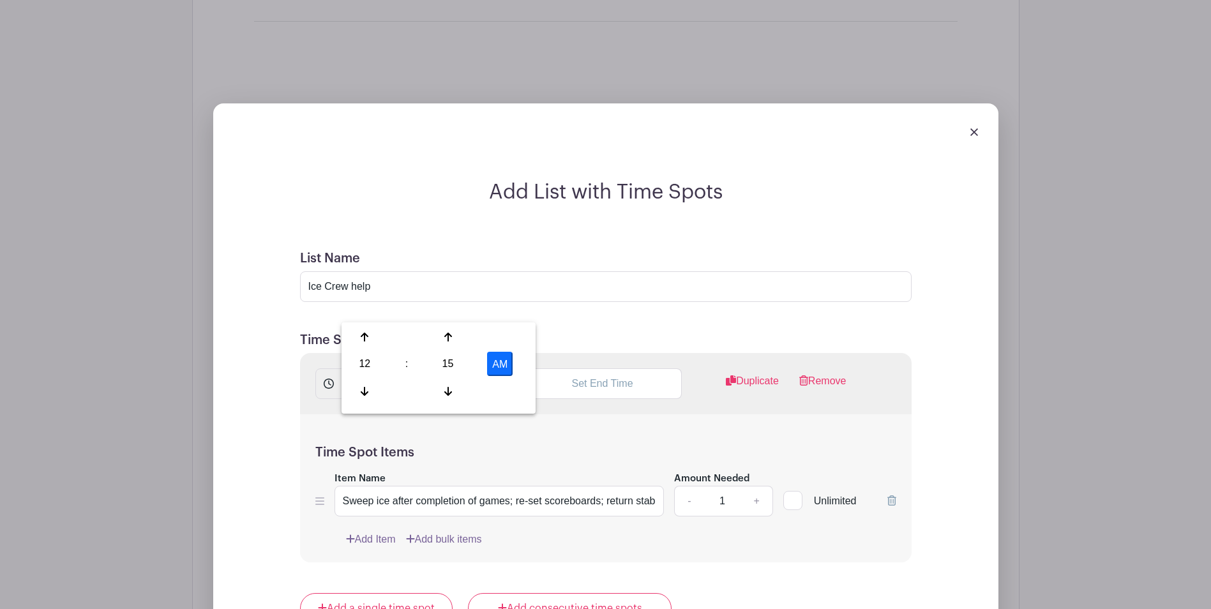
click at [447, 368] on input "12:15 AM" at bounding box center [420, 383] width 158 height 31
click at [440, 368] on input "12:15 AM" at bounding box center [420, 383] width 158 height 31
click at [361, 363] on div "12" at bounding box center [364, 364] width 41 height 24
click at [505, 389] on div "11" at bounding box center [507, 391] width 43 height 24
click at [445, 366] on div "15" at bounding box center [447, 364] width 41 height 24
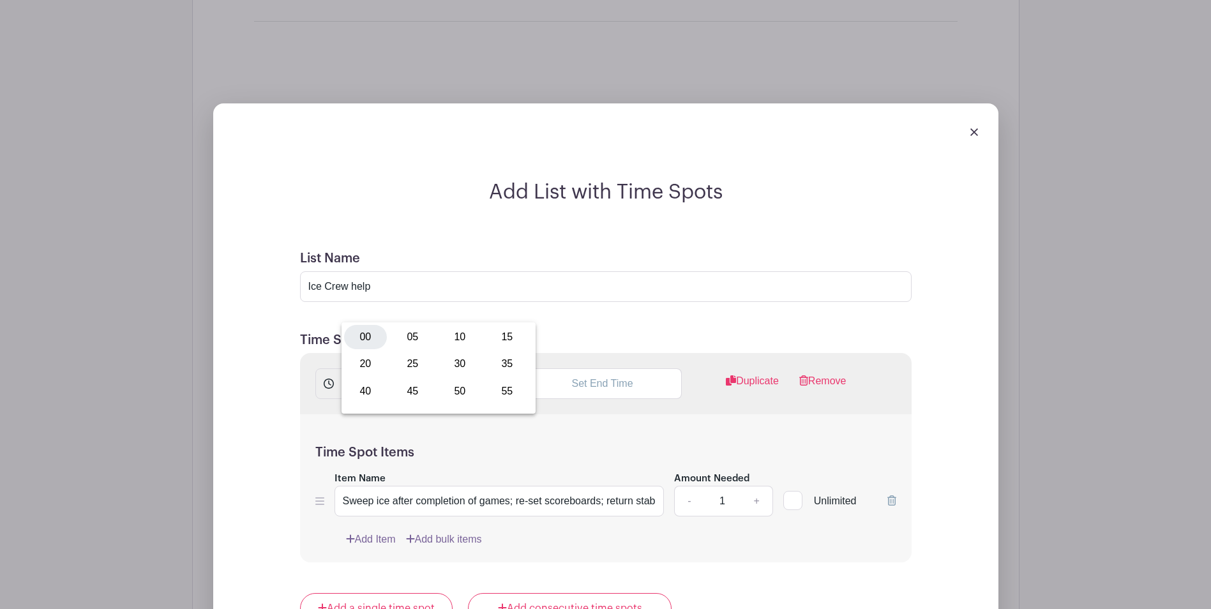
click at [367, 334] on div "00" at bounding box center [365, 337] width 43 height 24
type input "11:00 AM"
click at [608, 368] on input "text" at bounding box center [602, 383] width 158 height 31
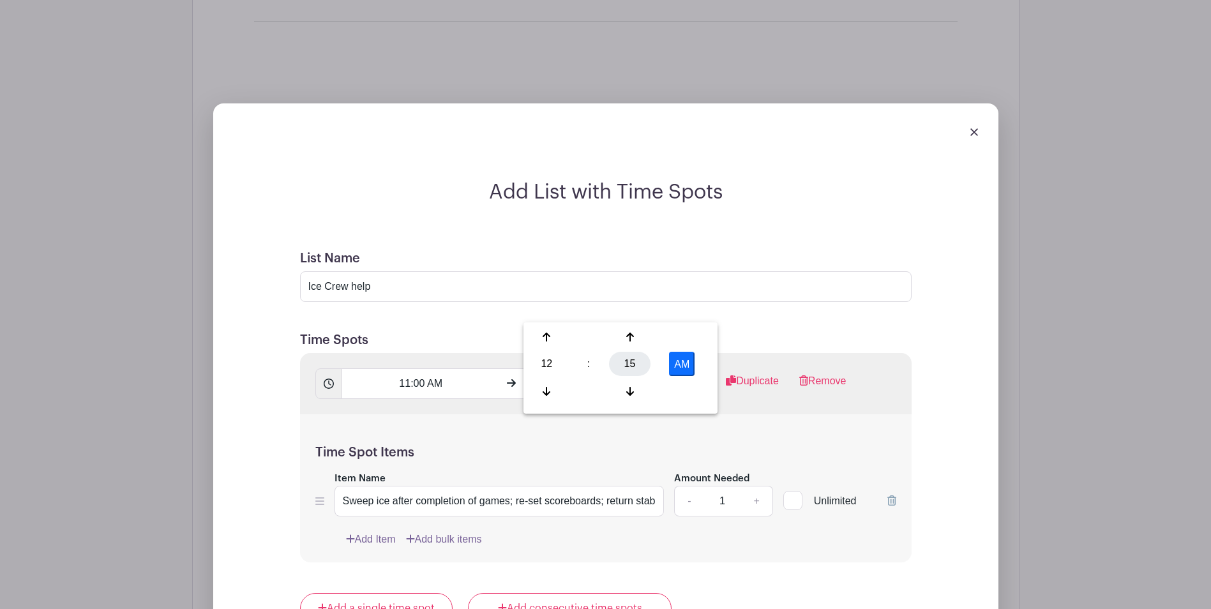
click at [633, 364] on div "15" at bounding box center [629, 364] width 41 height 24
click at [549, 337] on div "00" at bounding box center [547, 337] width 43 height 24
click at [680, 364] on button "AM" at bounding box center [682, 364] width 26 height 24
type input "12:00 PM"
click at [759, 486] on link "+" at bounding box center [756, 501] width 32 height 31
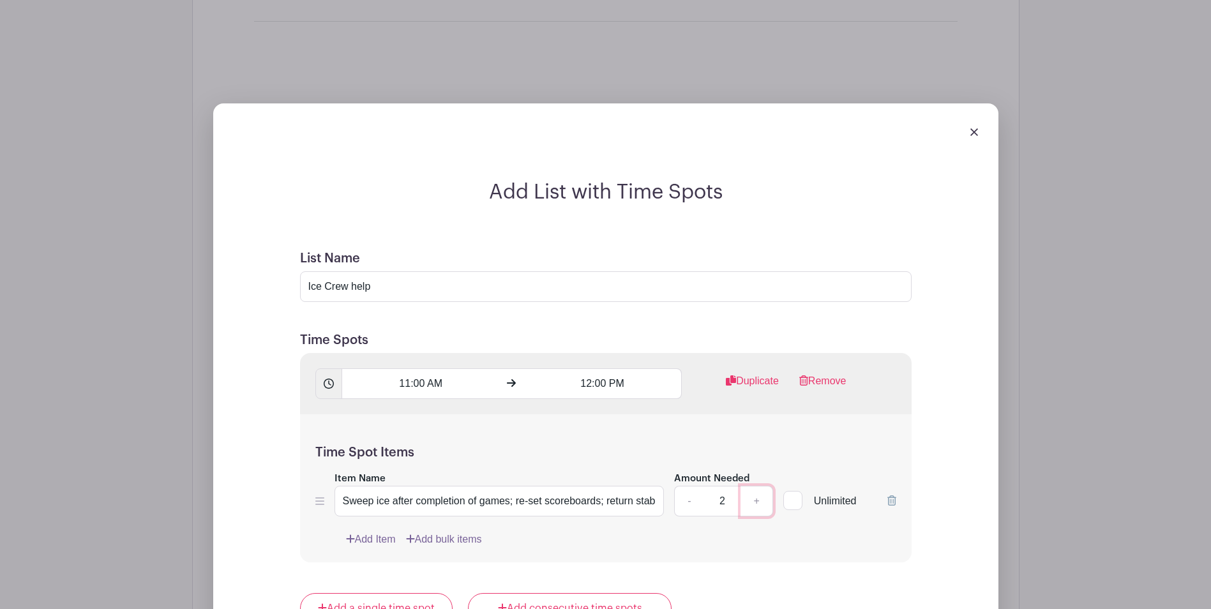
click at [759, 486] on link "+" at bounding box center [756, 501] width 32 height 31
type input "4"
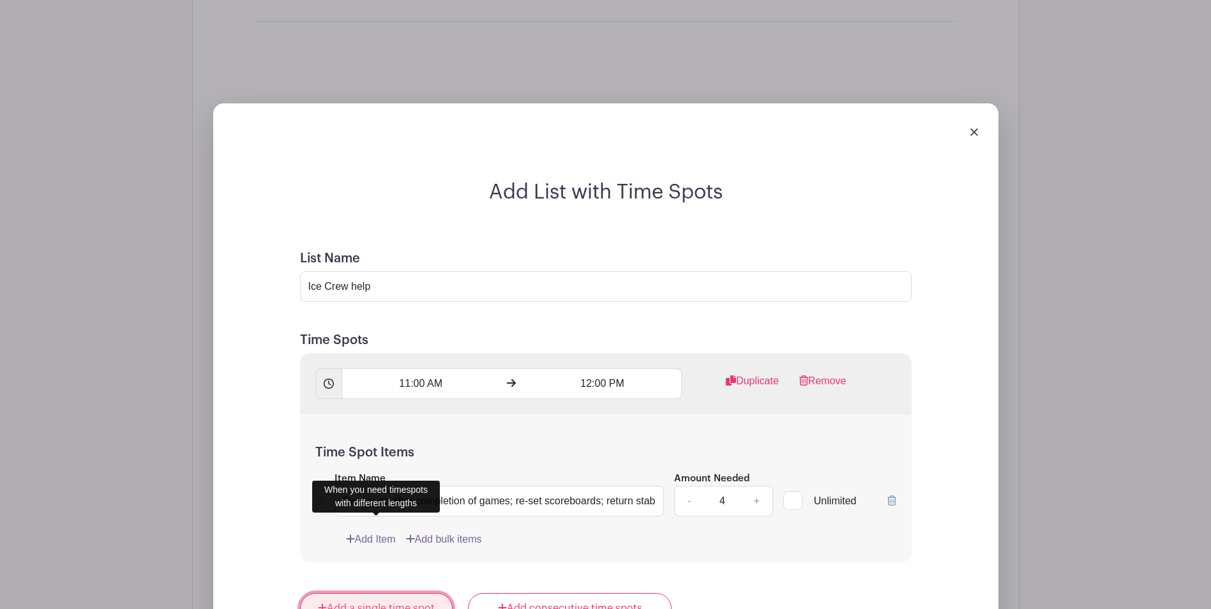
click at [364, 593] on link "Add a single time spot" at bounding box center [376, 608] width 153 height 31
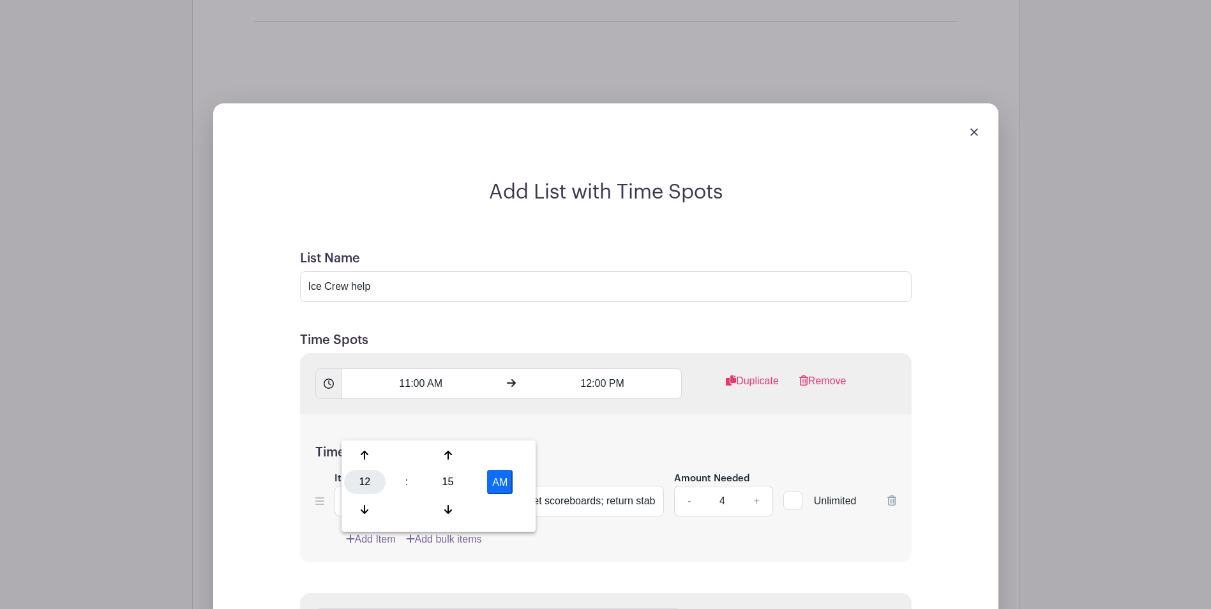
click at [365, 484] on div "12" at bounding box center [364, 482] width 41 height 24
click at [413, 457] on div "01" at bounding box center [412, 455] width 43 height 24
click at [443, 481] on div "15" at bounding box center [447, 482] width 41 height 24
click at [411, 511] on div "45" at bounding box center [412, 509] width 43 height 24
click at [502, 475] on button "AM" at bounding box center [500, 482] width 26 height 24
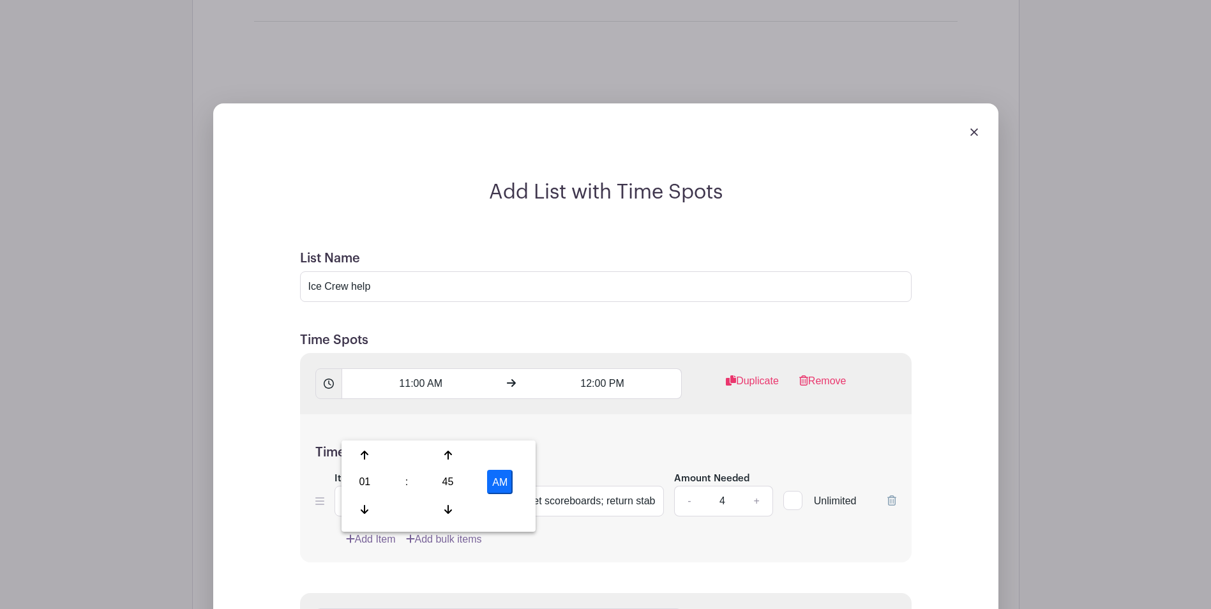
type input "1:45 PM"
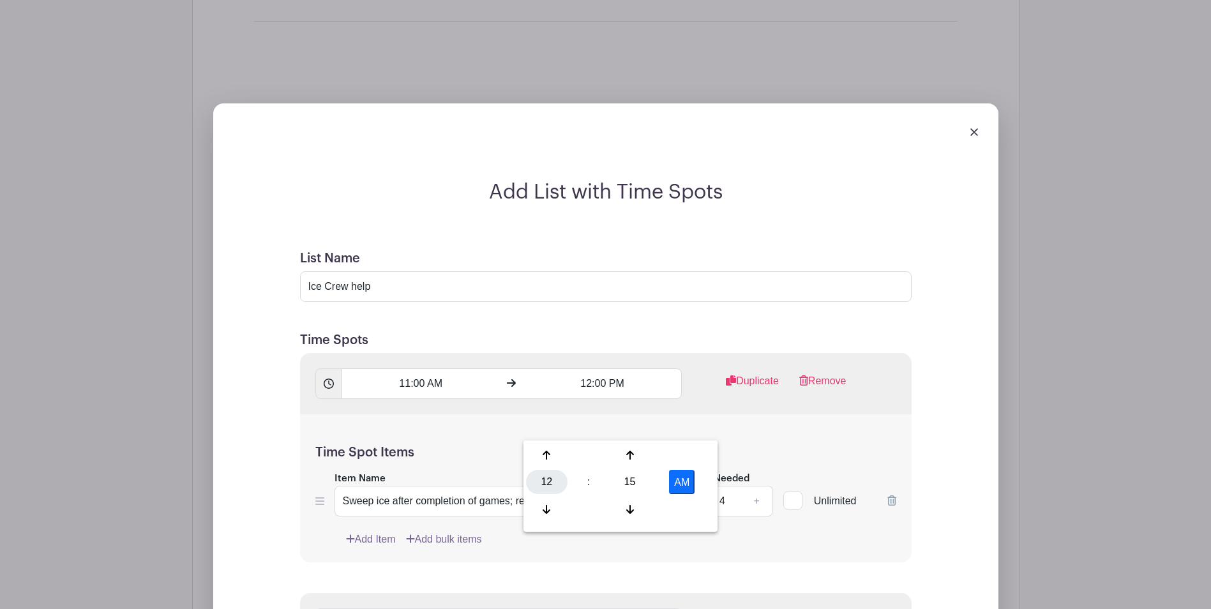
click at [544, 479] on div "12" at bounding box center [546, 482] width 41 height 24
click at [691, 459] on div "03" at bounding box center [689, 455] width 43 height 24
click at [633, 477] on div "15" at bounding box center [629, 482] width 41 height 24
click at [544, 450] on div "00" at bounding box center [547, 455] width 43 height 24
click at [683, 484] on button "AM" at bounding box center [682, 482] width 26 height 24
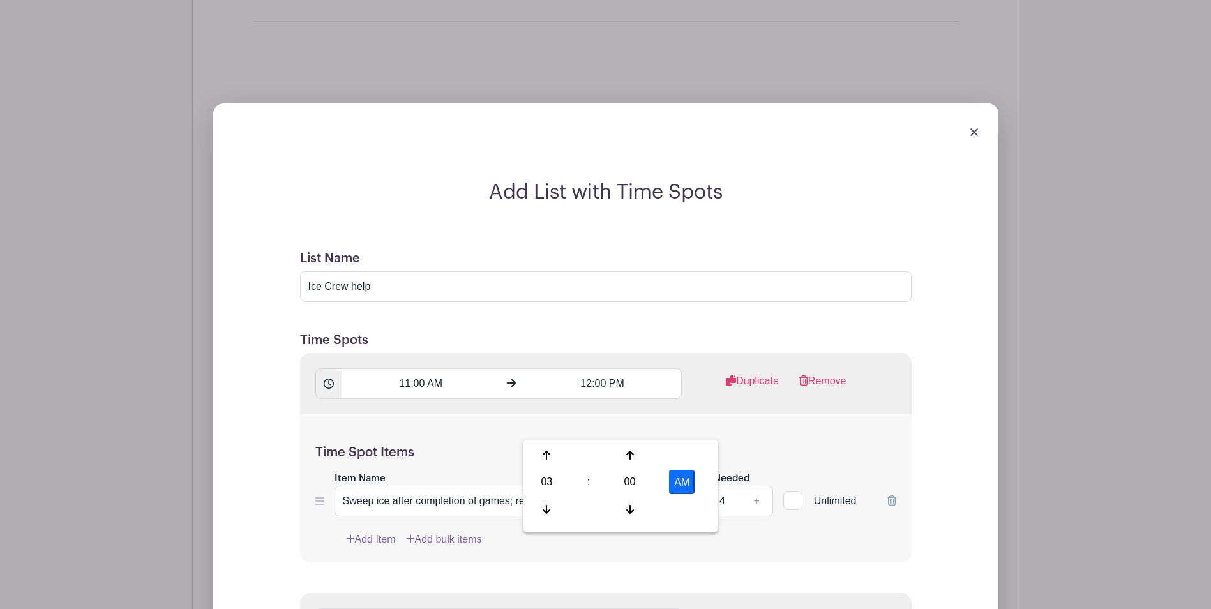
type input "3:00 PM"
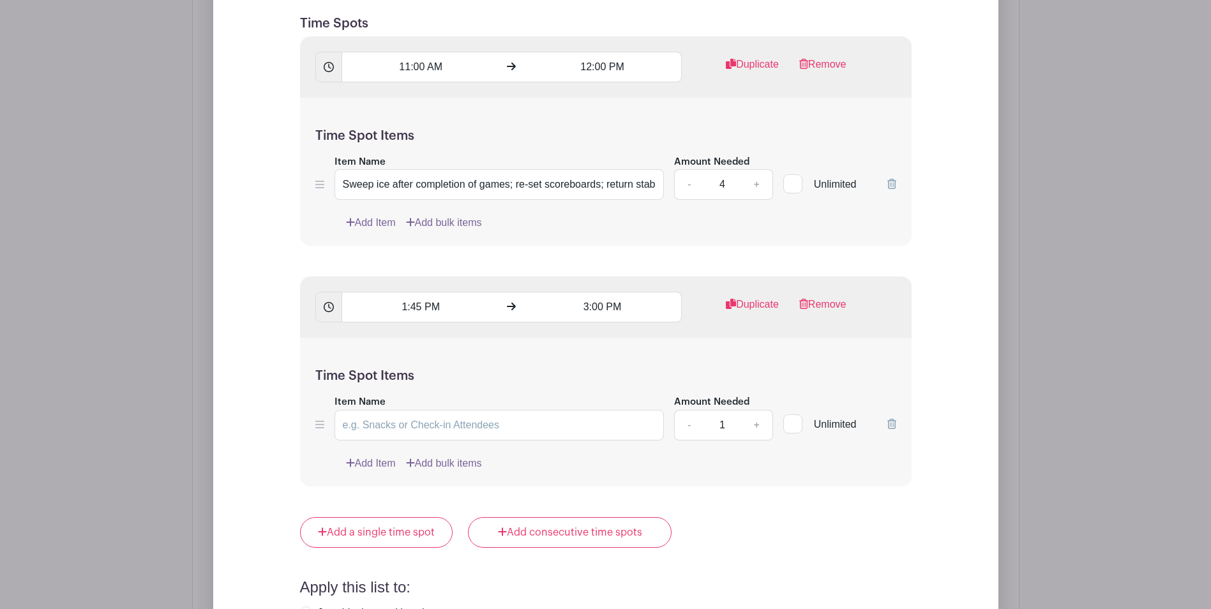
scroll to position [2142, 0]
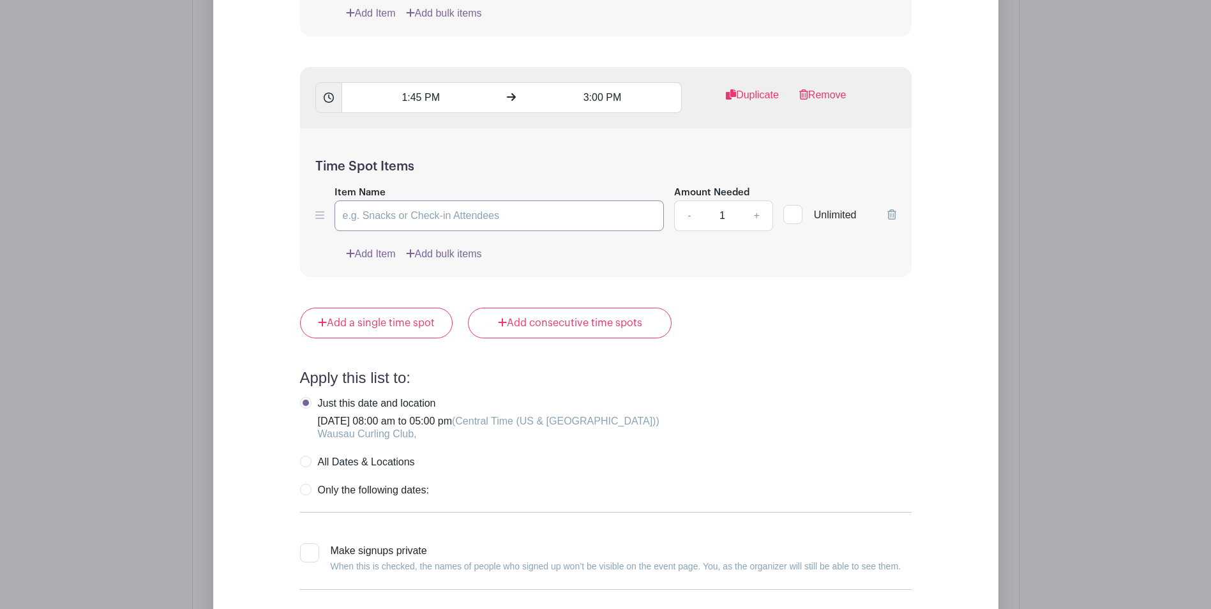
click at [427, 200] on input "Item Name" at bounding box center [499, 215] width 330 height 31
click at [430, 200] on input "Item Name" at bounding box center [499, 215] width 330 height 31
type input "Sweep ice after completion of games; re-set scoreboards; return stabilizers to …"
click at [758, 200] on link "+" at bounding box center [756, 215] width 32 height 31
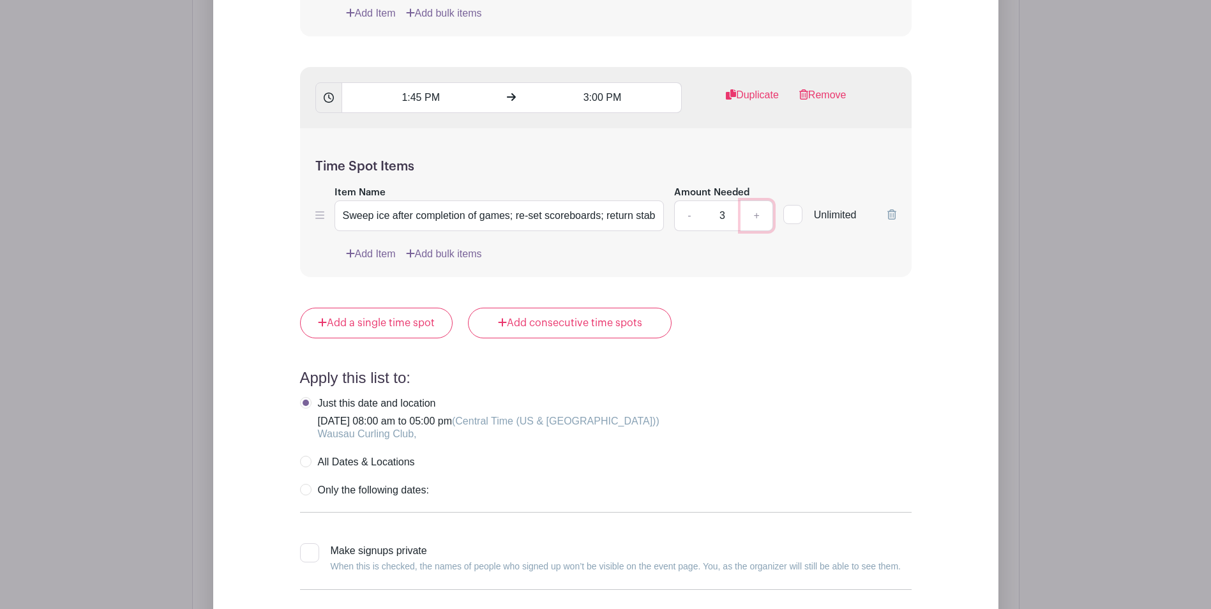
click at [758, 200] on link "+" at bounding box center [756, 215] width 32 height 31
type input "4"
click at [342, 200] on input "Sweep ice after completion of games; re-set scoreboards; return stabilizers to …" at bounding box center [499, 215] width 330 height 31
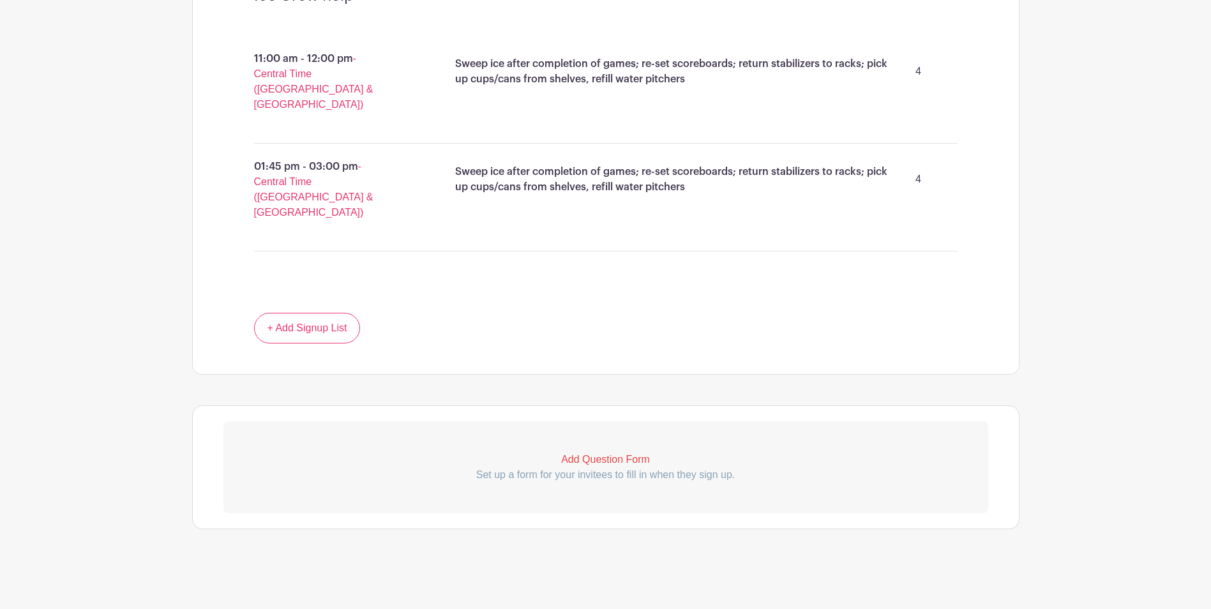
scroll to position [1616, 0]
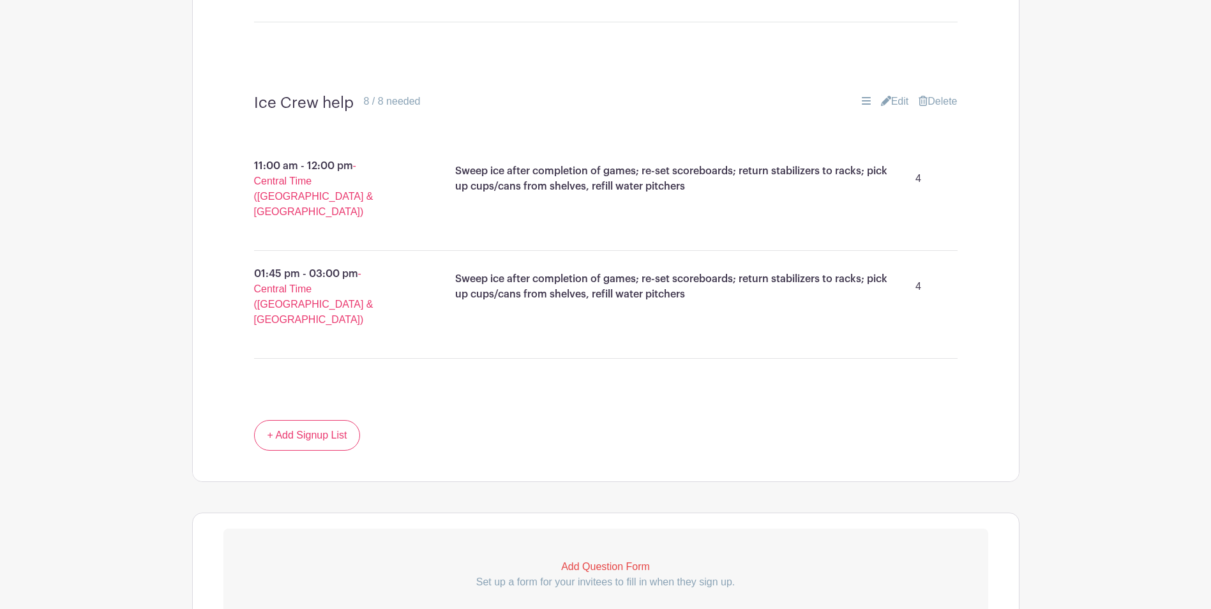
click at [898, 94] on link "Edit" at bounding box center [895, 101] width 28 height 15
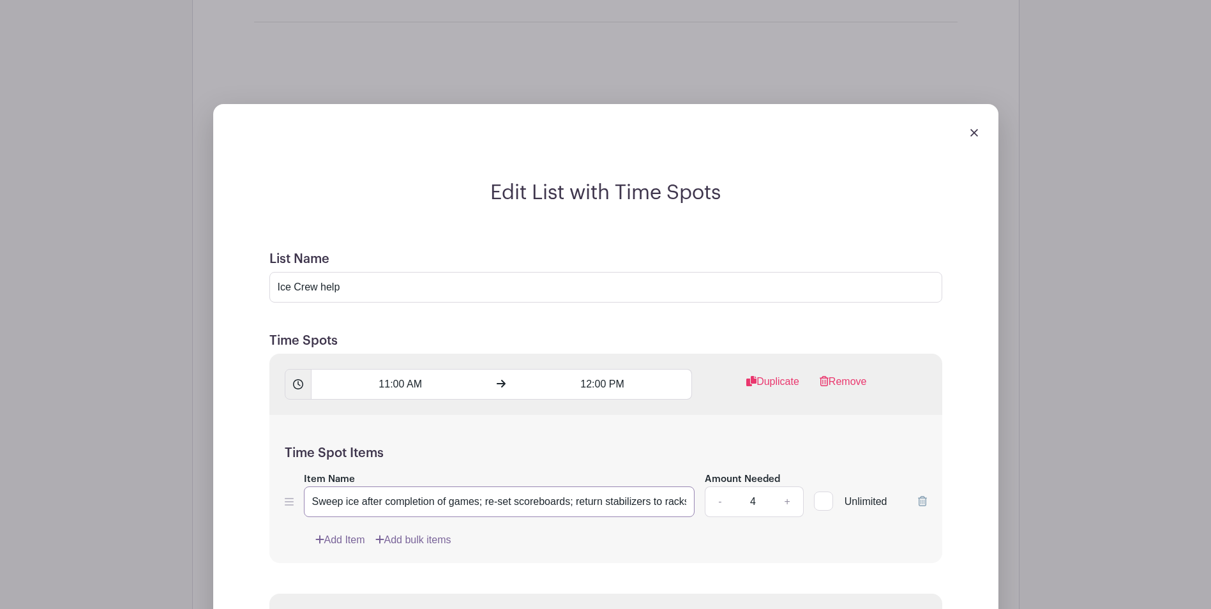
click at [313, 486] on input "Sweep ice after completion of games; re-set scoreboards; return stabilizers to …" at bounding box center [499, 501] width 391 height 31
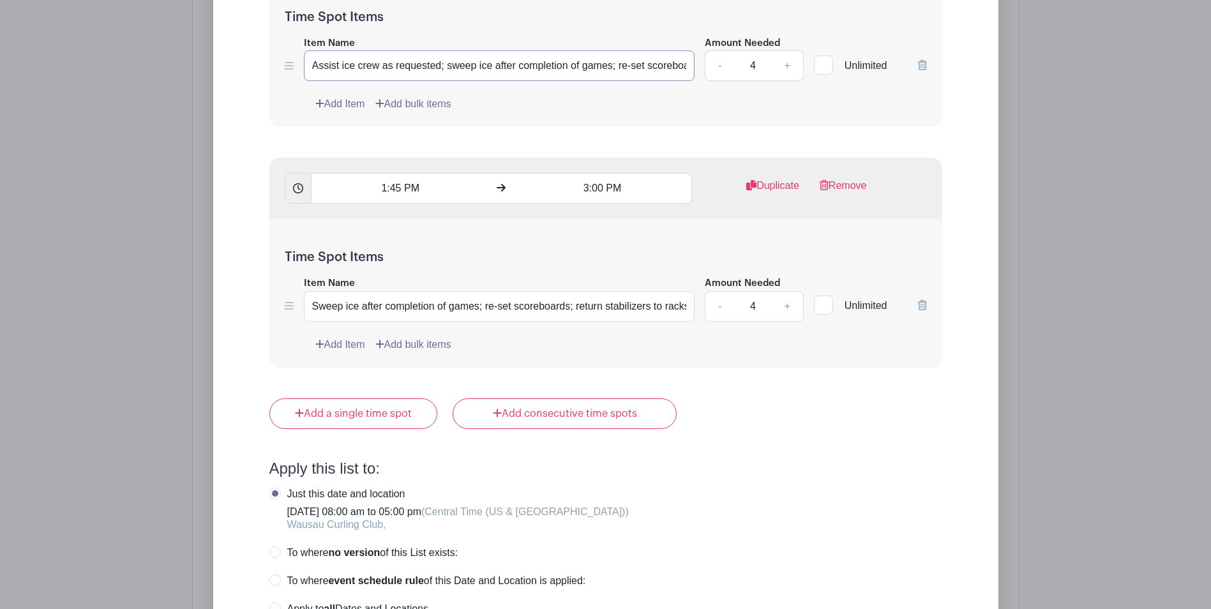
scroll to position [2058, 0]
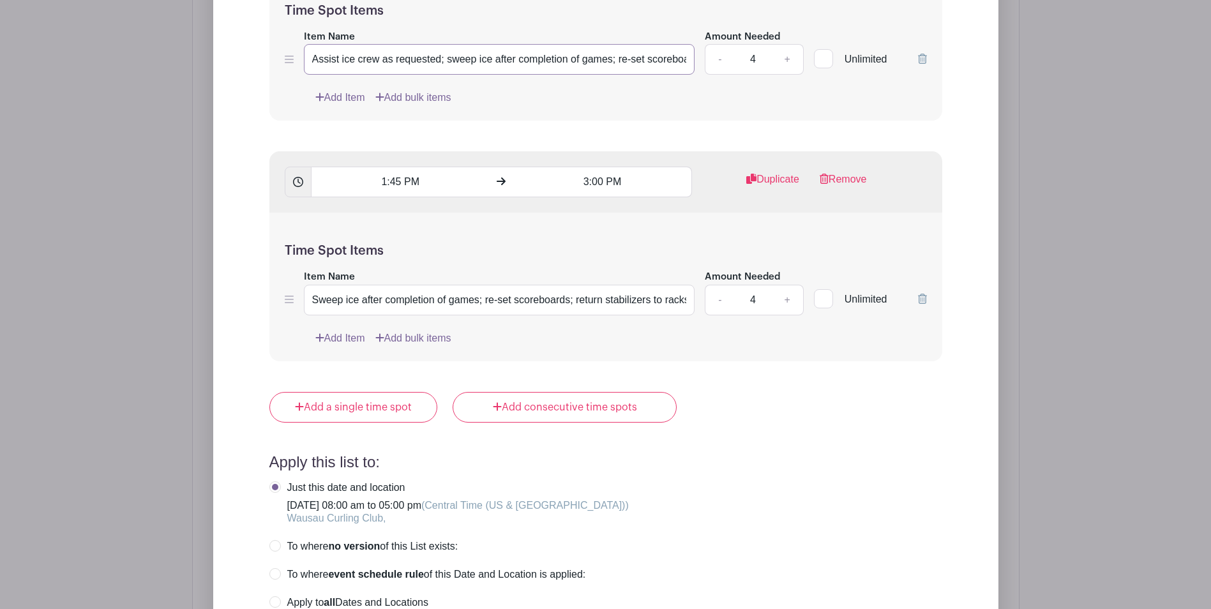
type input "Assist ice crew as requested; sweep ice after completion of games; re-set score…"
click at [315, 285] on input "Sweep ice after completion of games; re-set scoreboards; return stabilizers to …" at bounding box center [499, 300] width 391 height 31
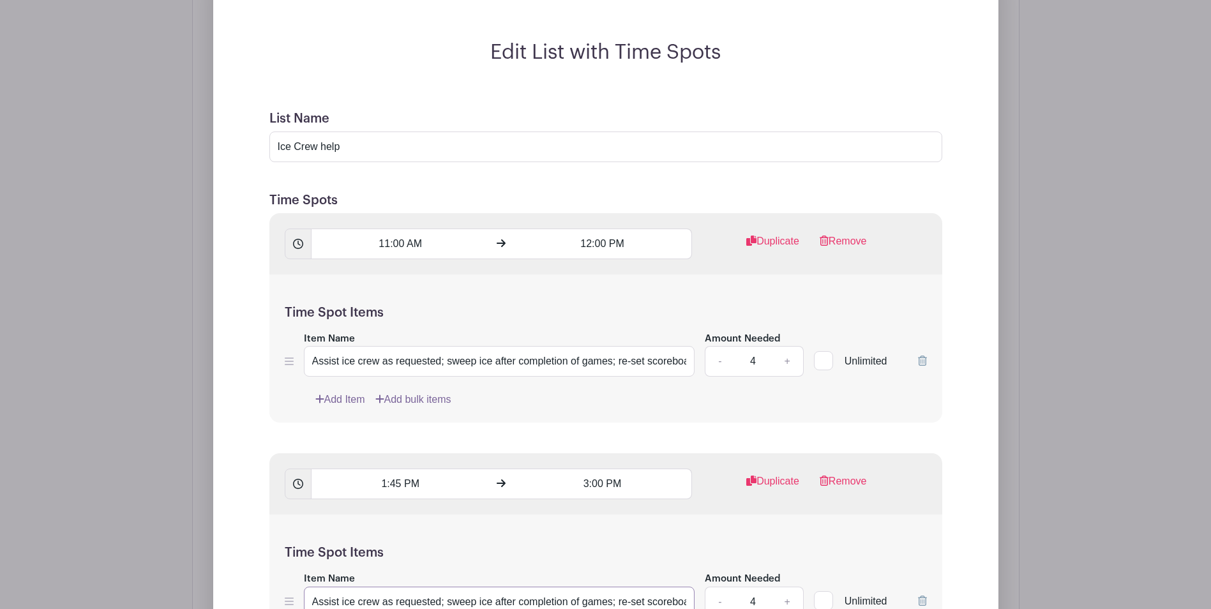
scroll to position [2505, 0]
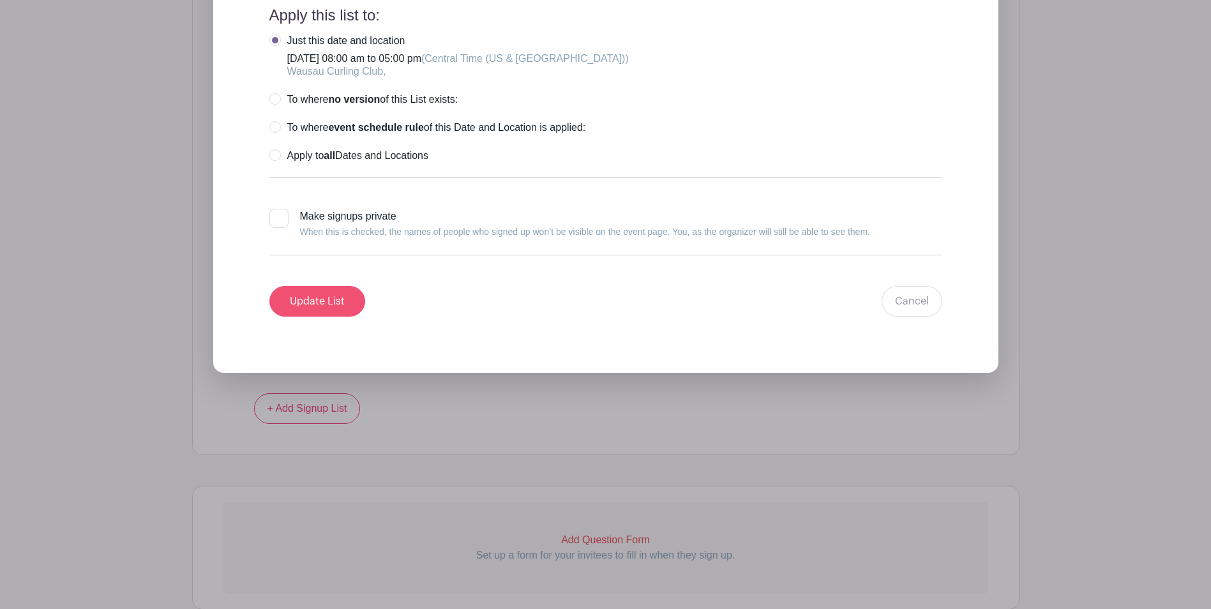
type input "Assist ice crew as requested; sweep ice after completion of games; re-set score…"
click at [327, 286] on input "Update List" at bounding box center [317, 301] width 96 height 31
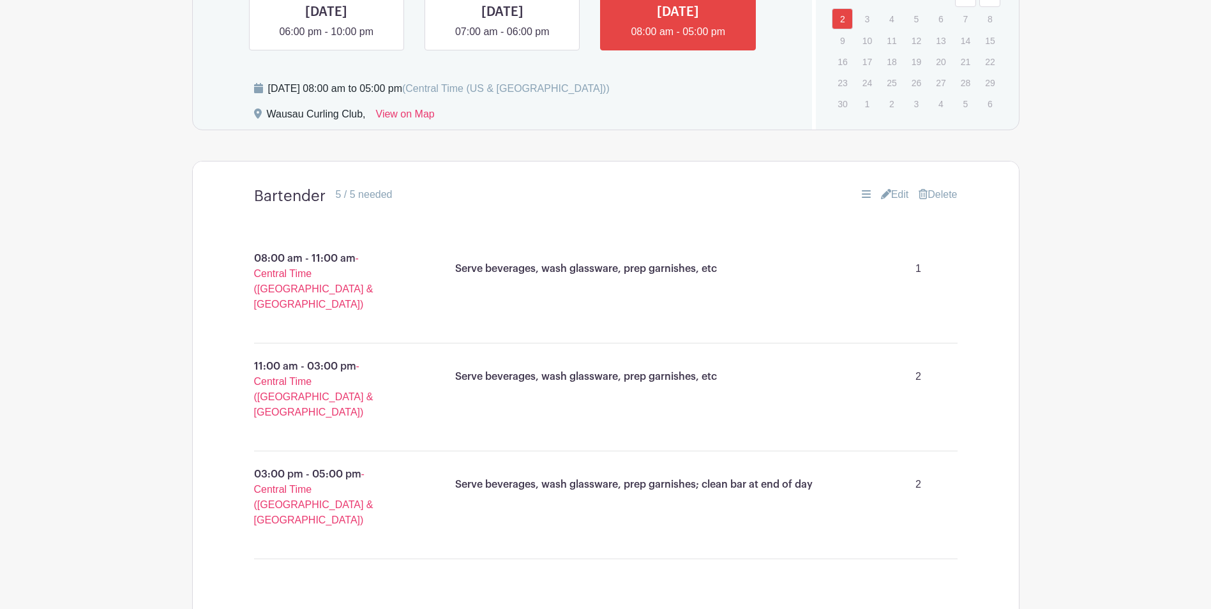
scroll to position [618, 0]
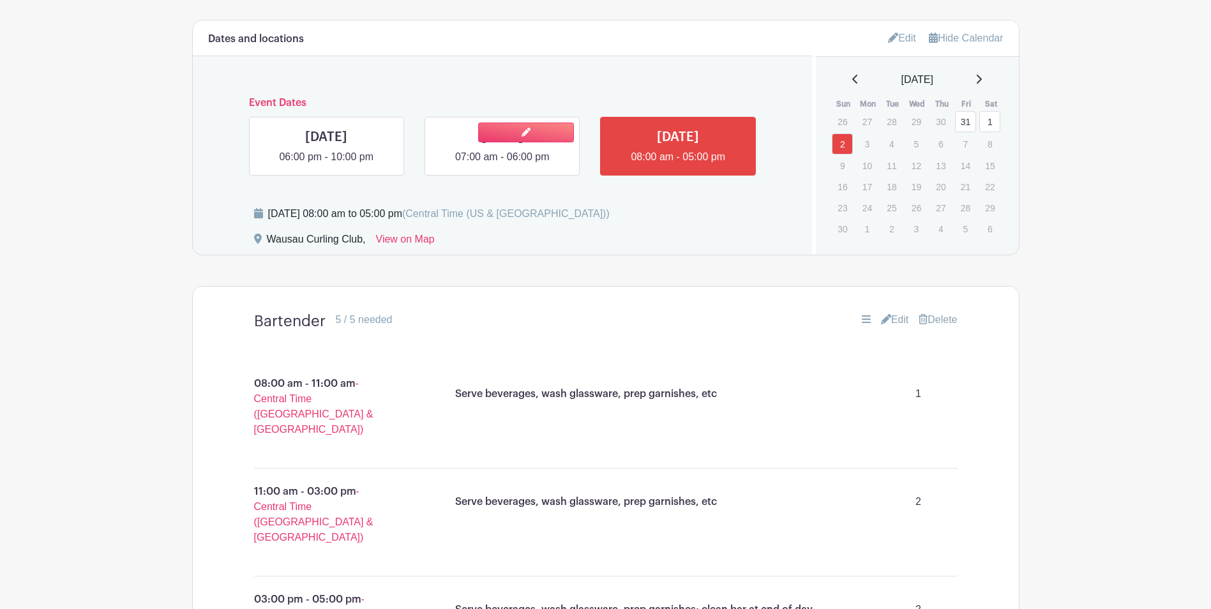
click at [502, 165] on link at bounding box center [502, 165] width 0 height 0
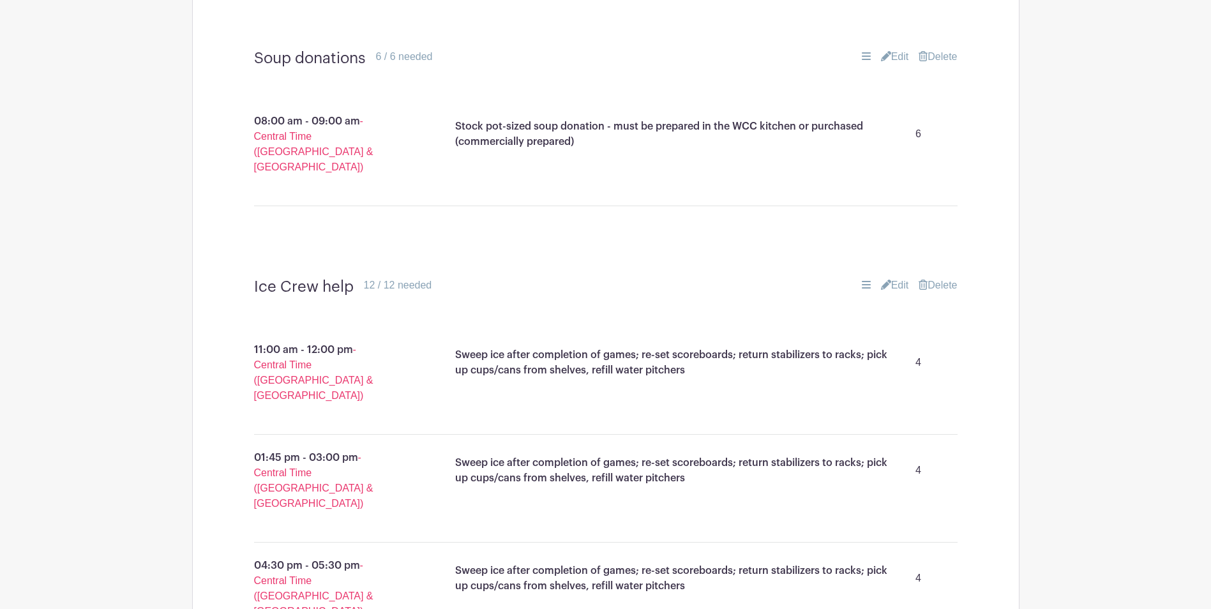
scroll to position [1904, 0]
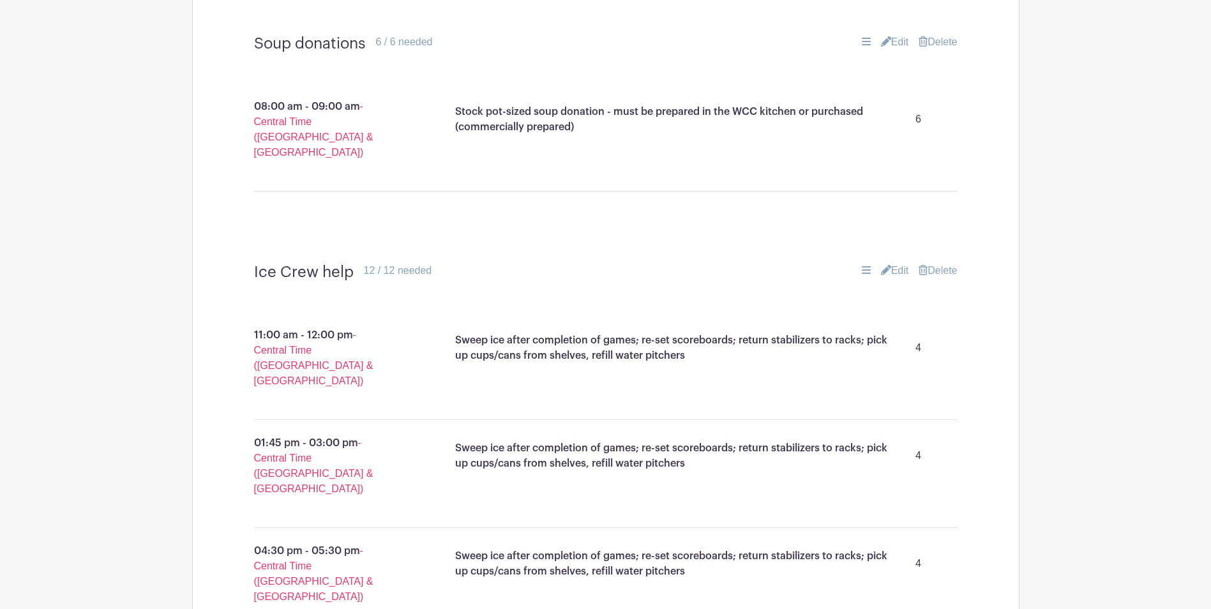
click at [893, 263] on link "Edit" at bounding box center [895, 270] width 28 height 15
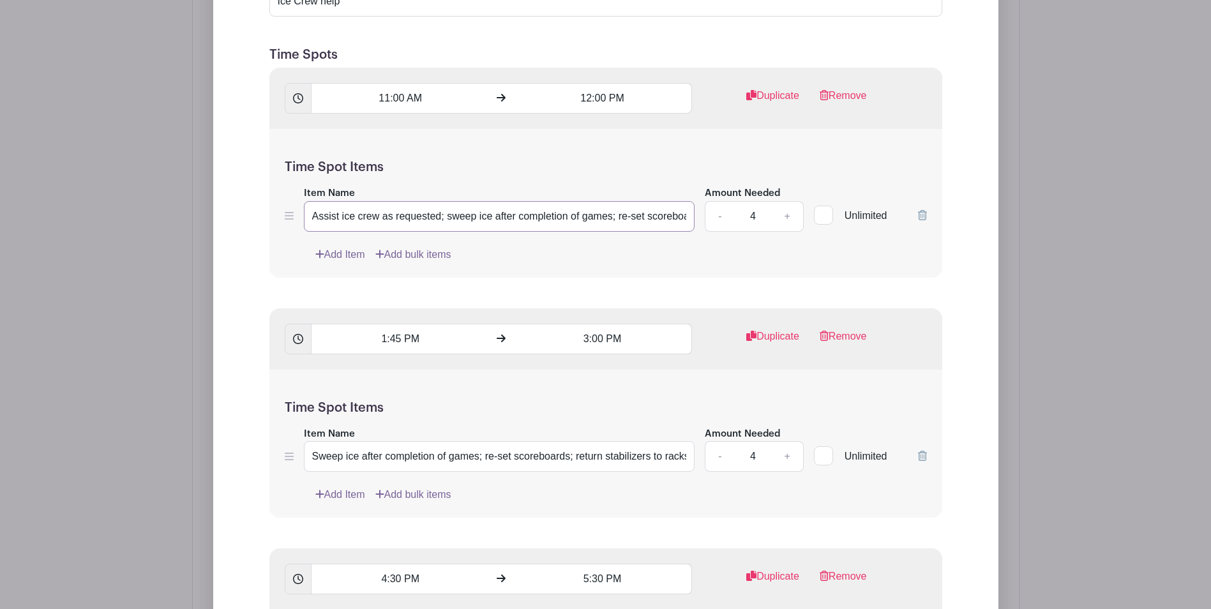
scroll to position [2366, 0]
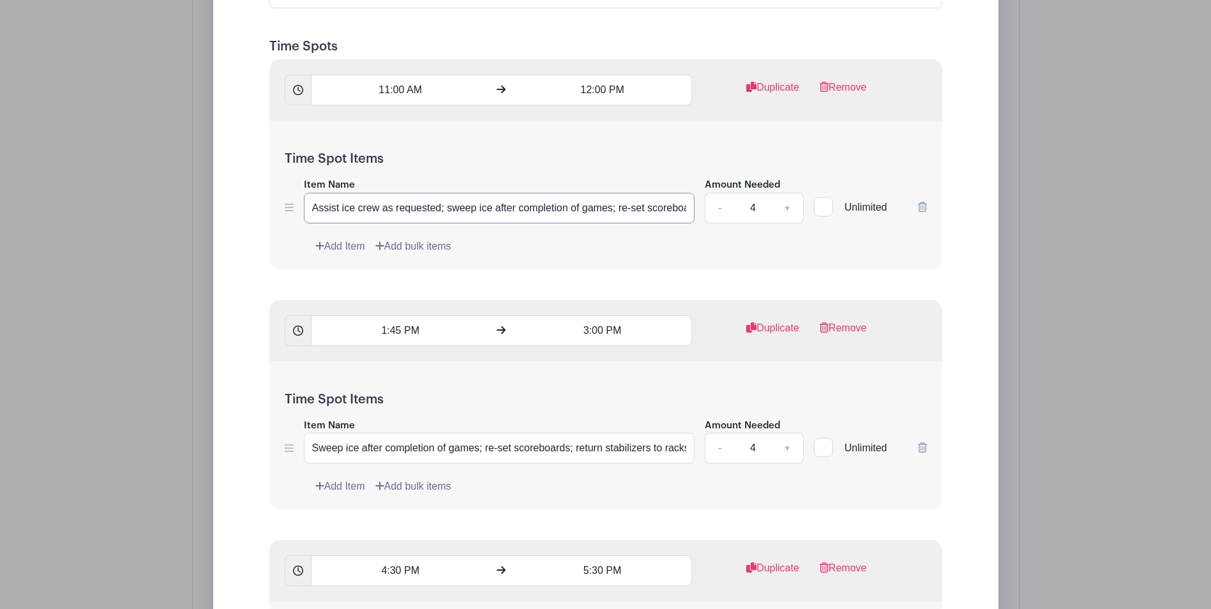
type input "Assist ice crew as requested; sweep ice after completion of games; re-set score…"
click at [318, 433] on input "Sweep ice after completion of games; re-set scoreboards; return stabilizers to …" at bounding box center [499, 448] width 391 height 31
type input "Assist ice crew as requested; sweep ice after completion of games; re-set score…"
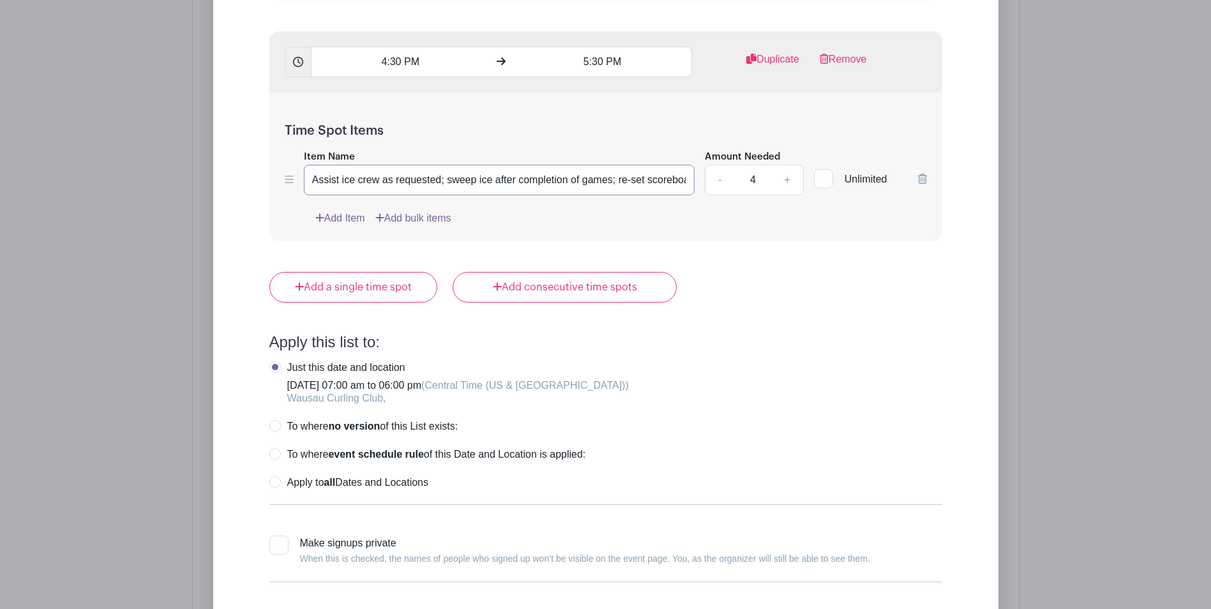
type input "Assist ice crew as requested; sweep ice after completion of games; re-set score…"
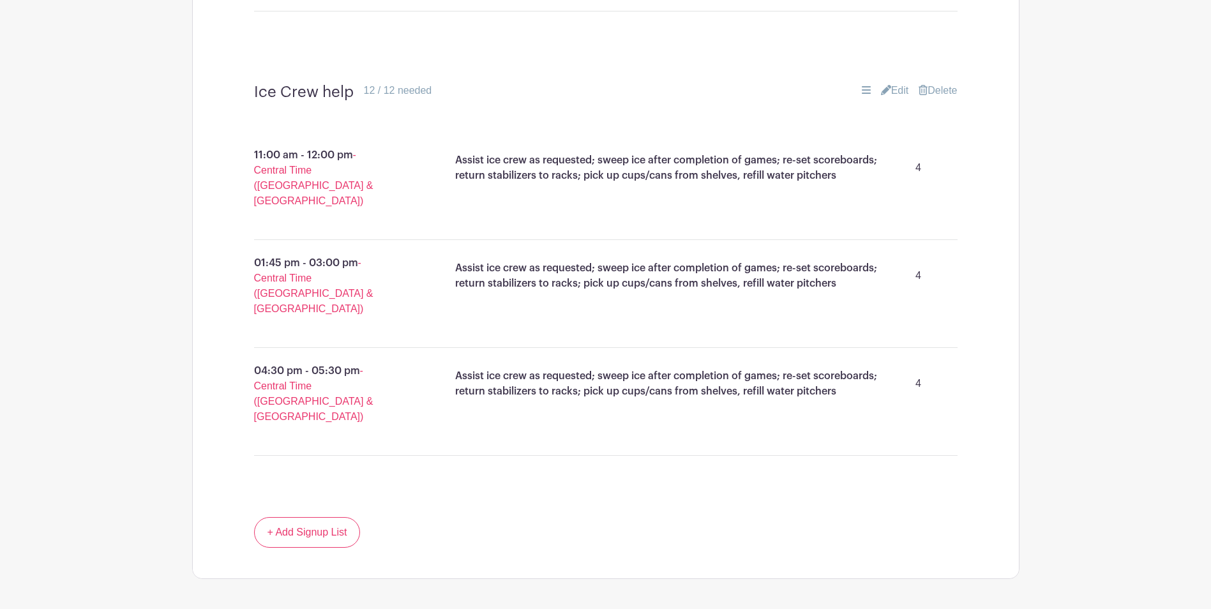
scroll to position [2135, 0]
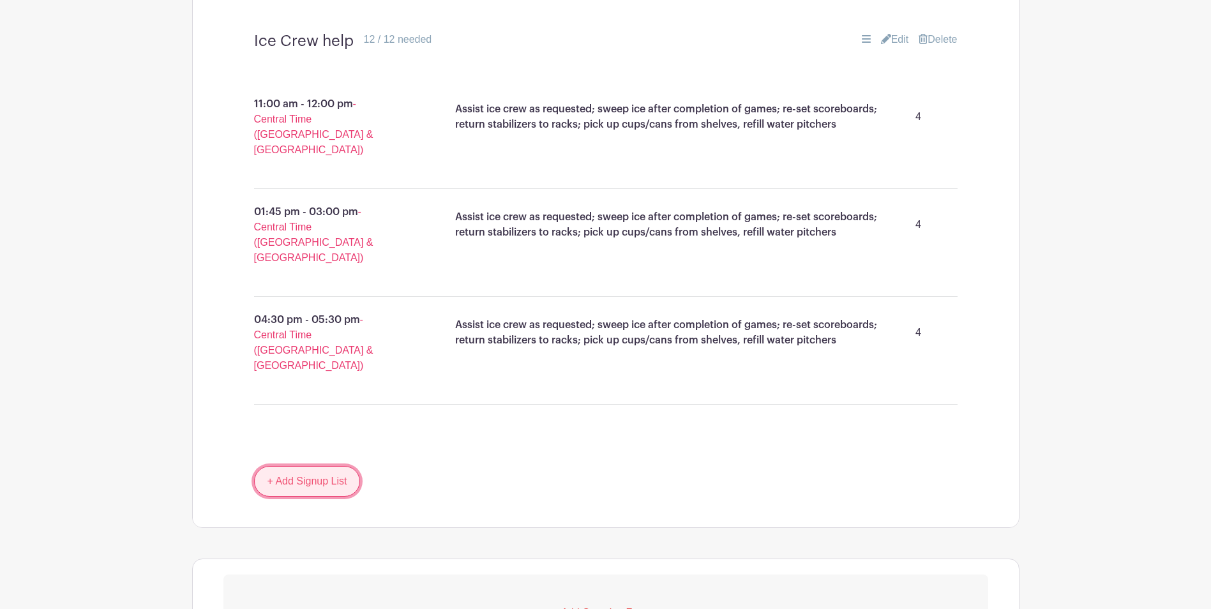
click at [274, 466] on link "+ Add Signup List" at bounding box center [307, 481] width 107 height 31
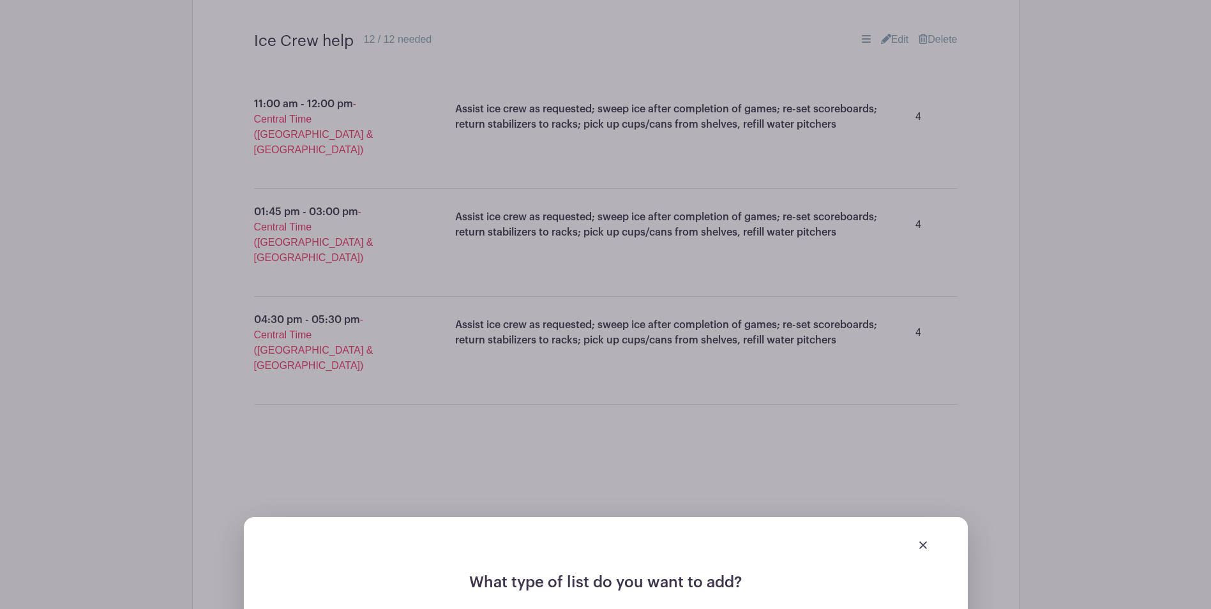
scroll to position [2616, 0]
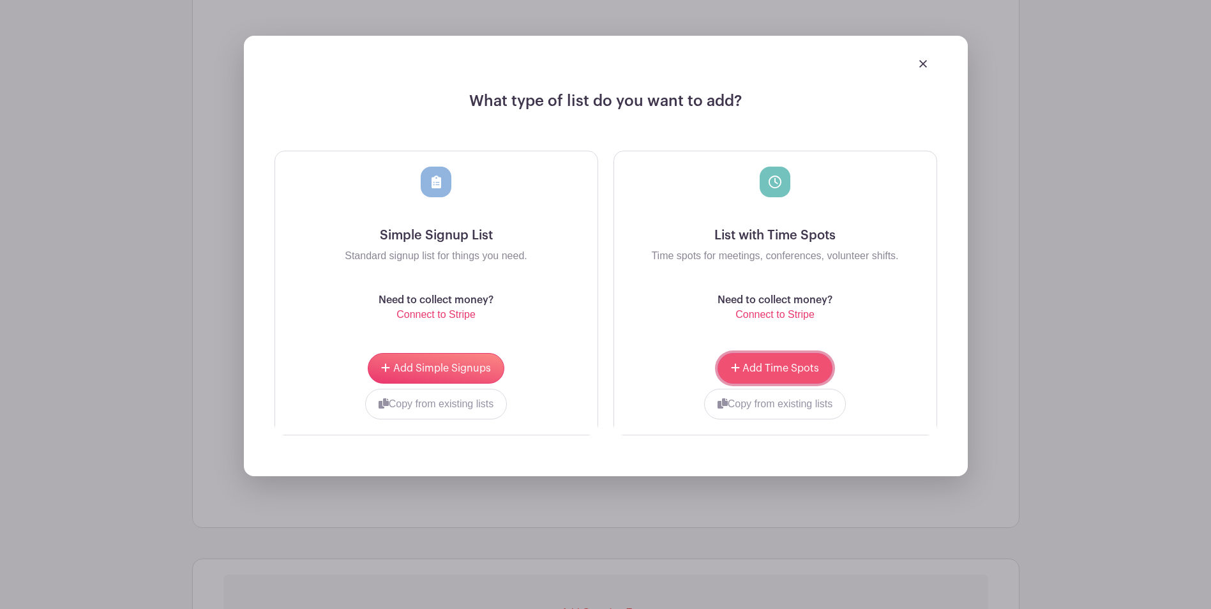
click at [773, 363] on span "Add Time Spots" at bounding box center [780, 368] width 77 height 10
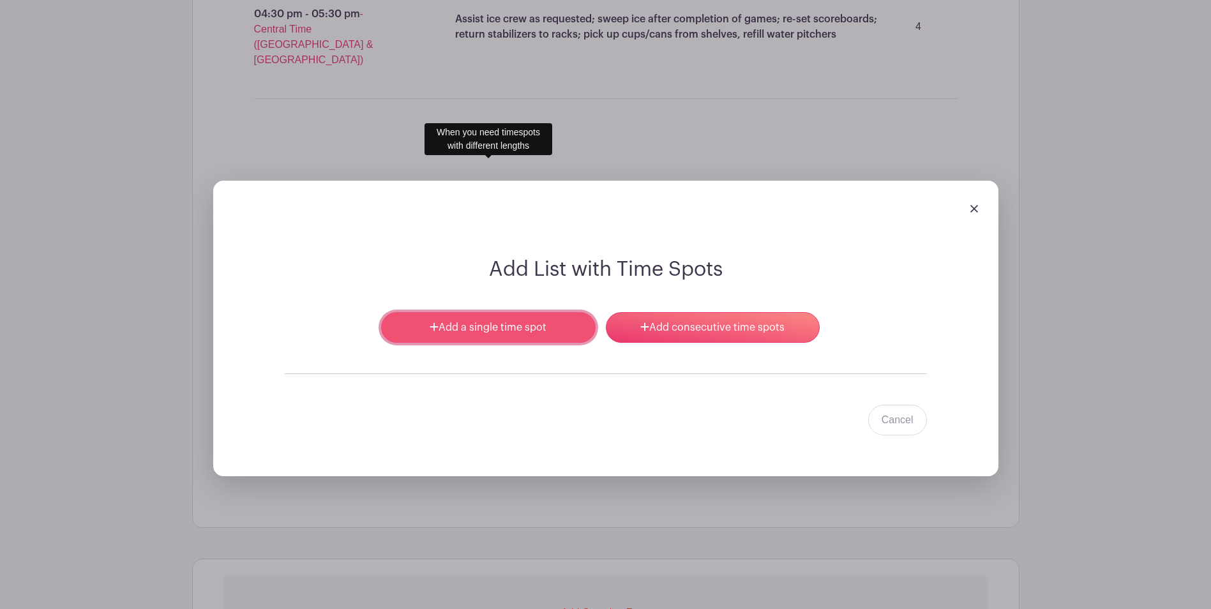
click at [493, 312] on link "Add a single time spot" at bounding box center [488, 327] width 214 height 31
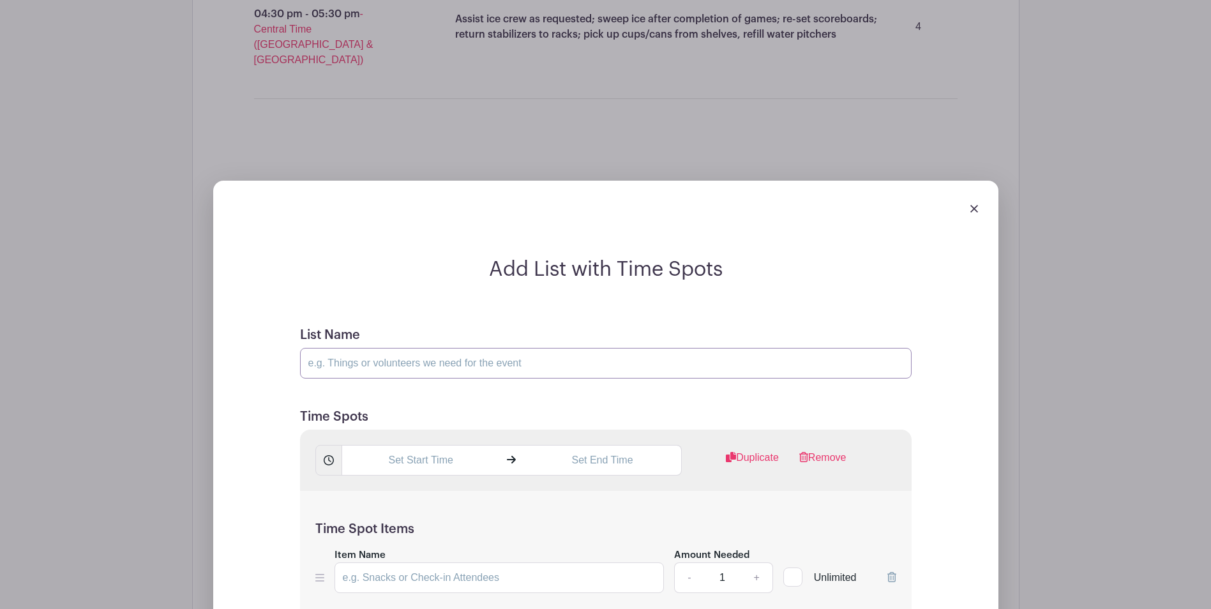
click at [489, 348] on input "List Name" at bounding box center [605, 363] width 611 height 31
type input "Vacuum master"
click at [436, 562] on input "Item Name" at bounding box center [499, 577] width 330 height 31
type input "Vacuum carpeted areas in ice field prior to play"
click at [441, 445] on input "text" at bounding box center [420, 460] width 158 height 31
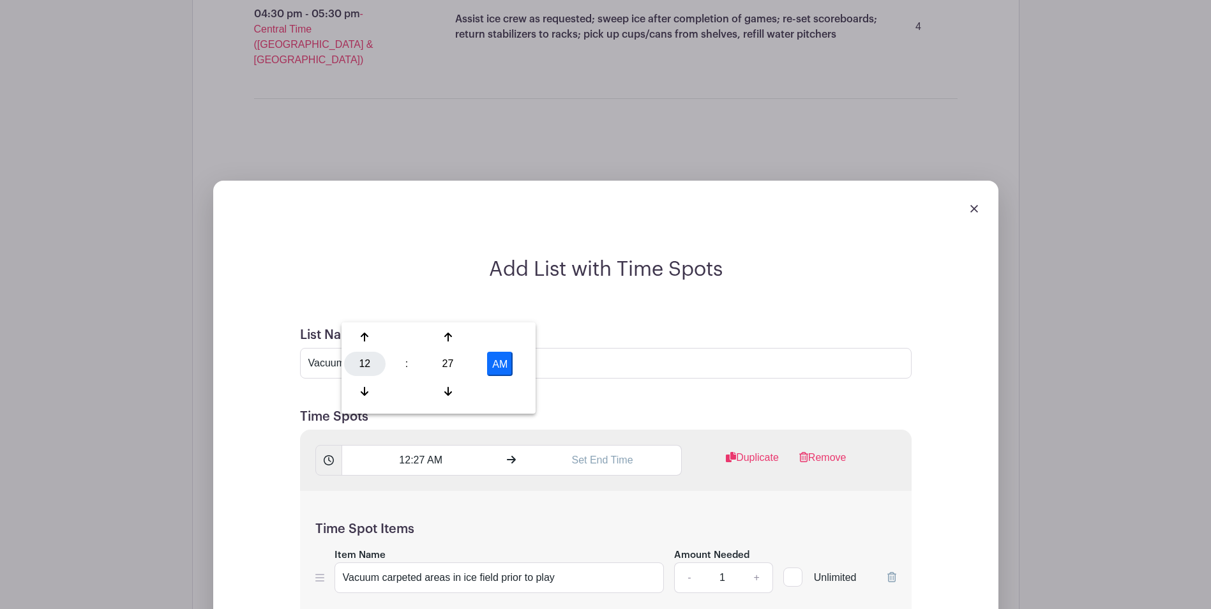
click at [369, 366] on div "12" at bounding box center [364, 364] width 41 height 24
click at [511, 363] on div "07" at bounding box center [507, 364] width 43 height 24
click at [449, 363] on div "27" at bounding box center [447, 364] width 41 height 24
click at [366, 336] on div "00" at bounding box center [365, 337] width 43 height 24
type input "7:00 AM"
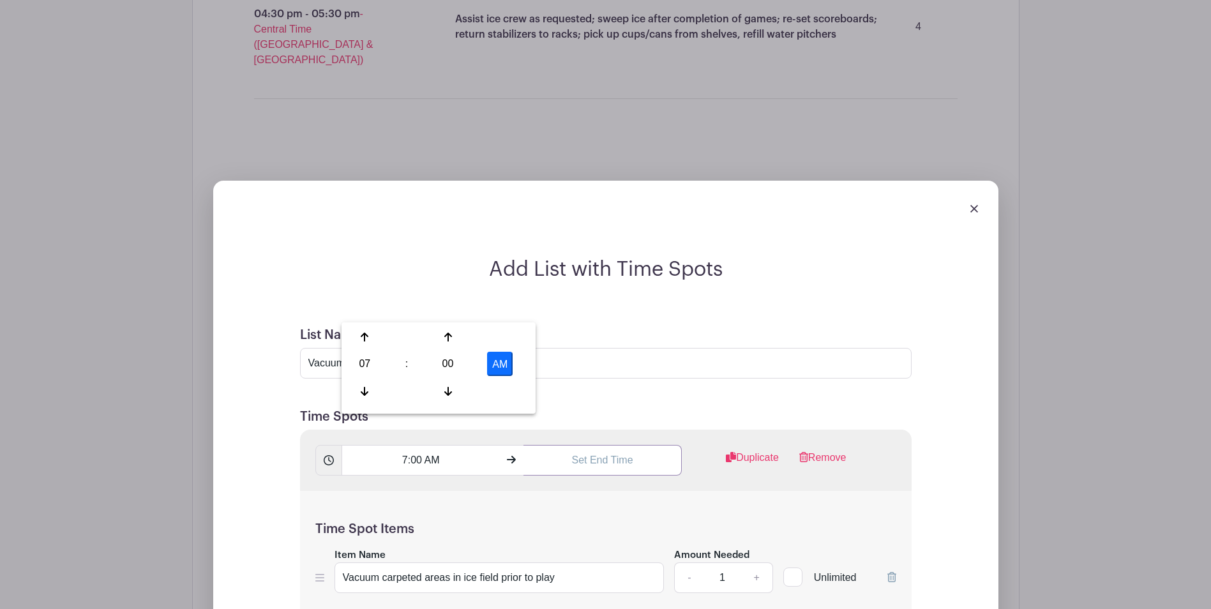
click at [612, 445] on input "text" at bounding box center [602, 460] width 158 height 31
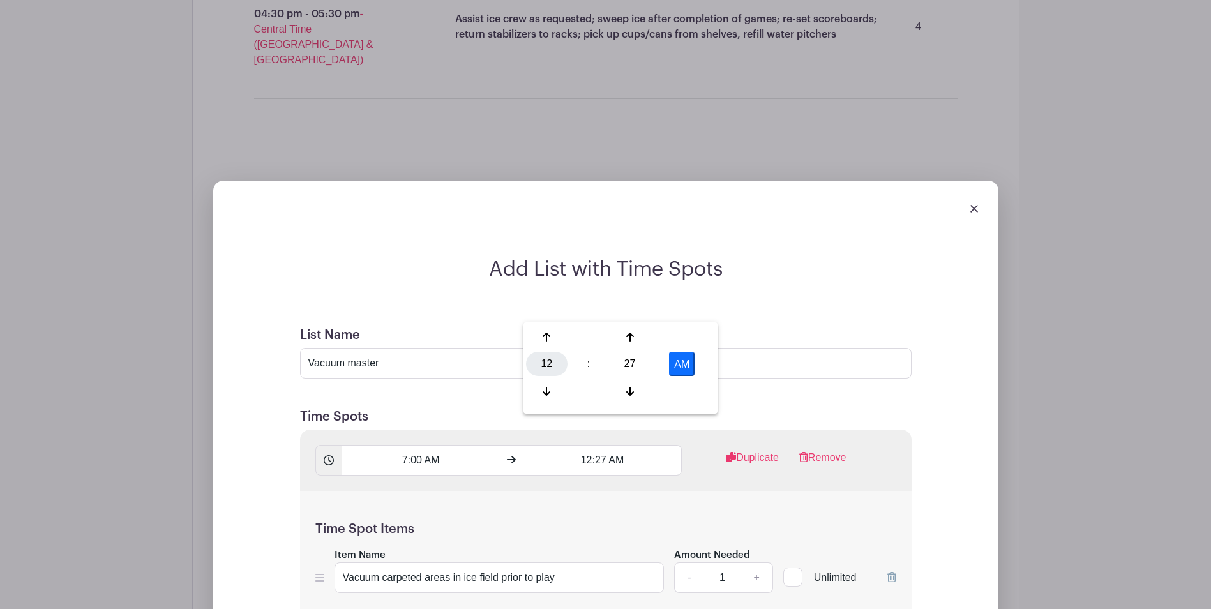
click at [541, 362] on div "12" at bounding box center [546, 364] width 41 height 24
click at [545, 395] on div "08" at bounding box center [547, 391] width 43 height 24
click at [632, 364] on div "27" at bounding box center [629, 364] width 41 height 24
click at [542, 334] on div "00" at bounding box center [547, 337] width 43 height 24
type input "8:00 AM"
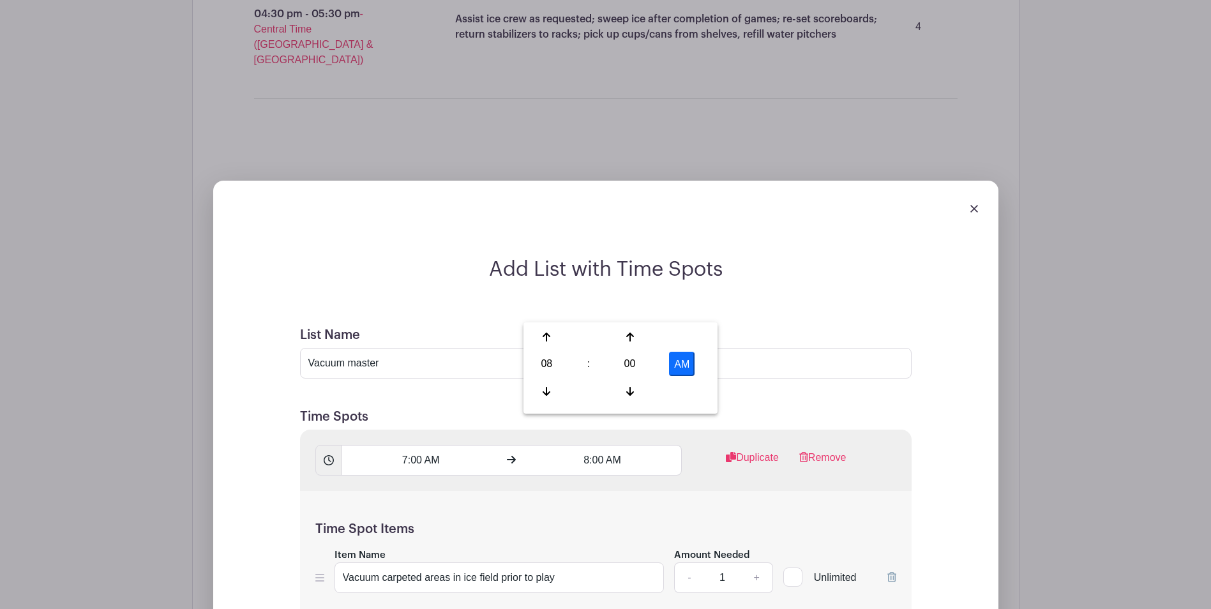
click at [488, 491] on div "Time Spot Items Item Name Vacuum carpeted areas in ice field prior to play Amou…" at bounding box center [605, 565] width 611 height 149
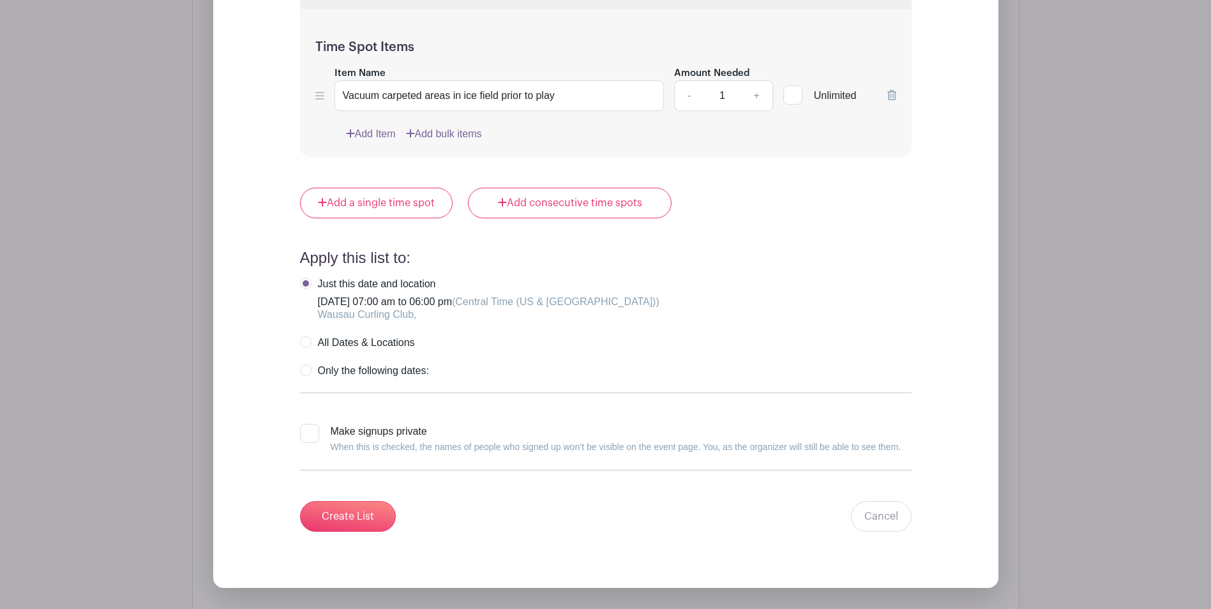
scroll to position [2918, 0]
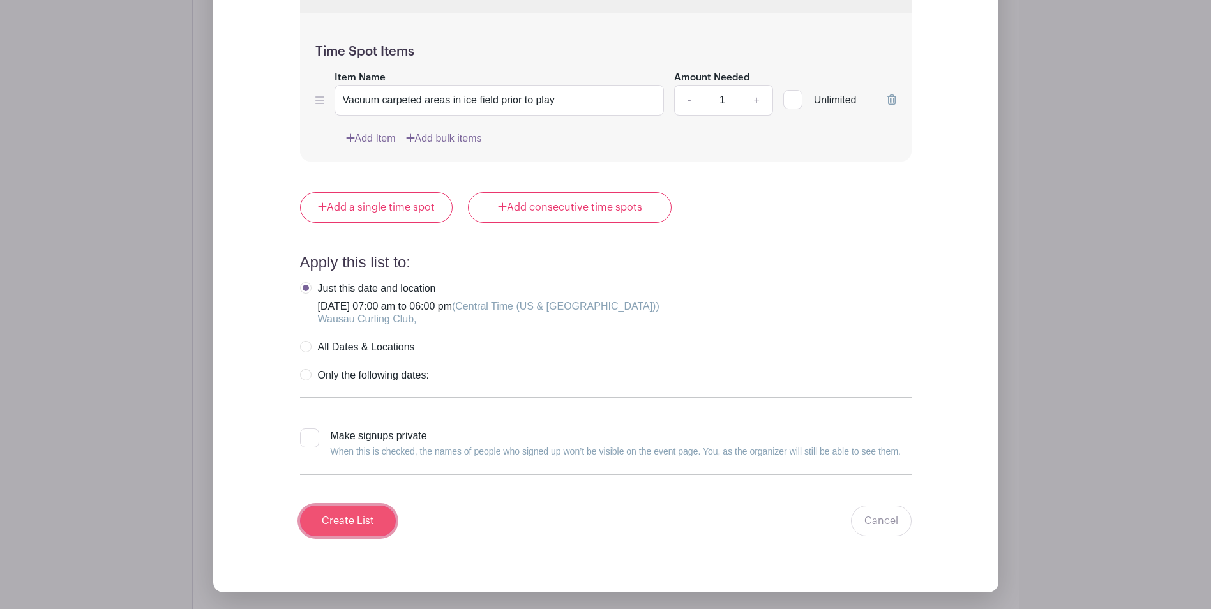
click at [350, 505] on input "Create List" at bounding box center [348, 520] width 96 height 31
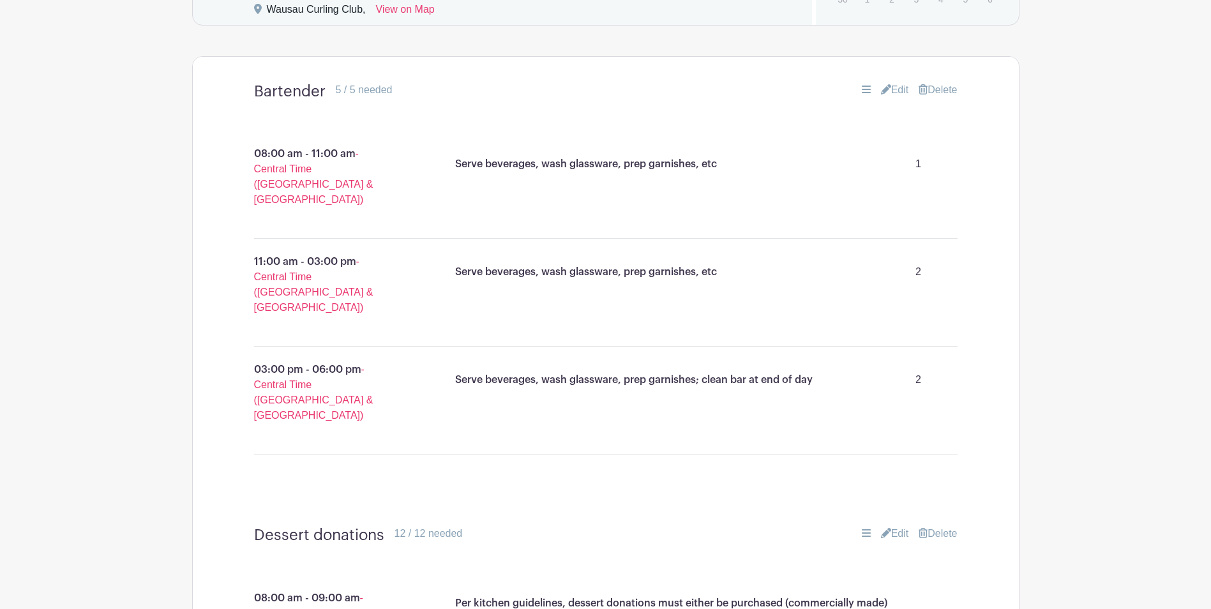
scroll to position [0, 0]
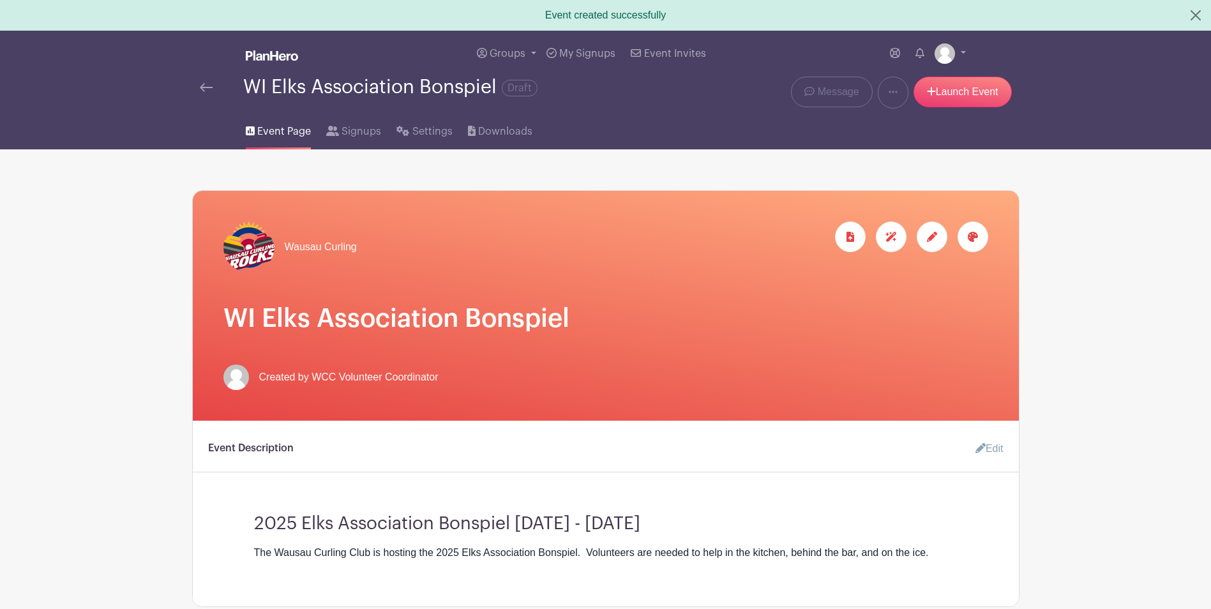
click at [201, 91] on img at bounding box center [206, 87] width 13 height 9
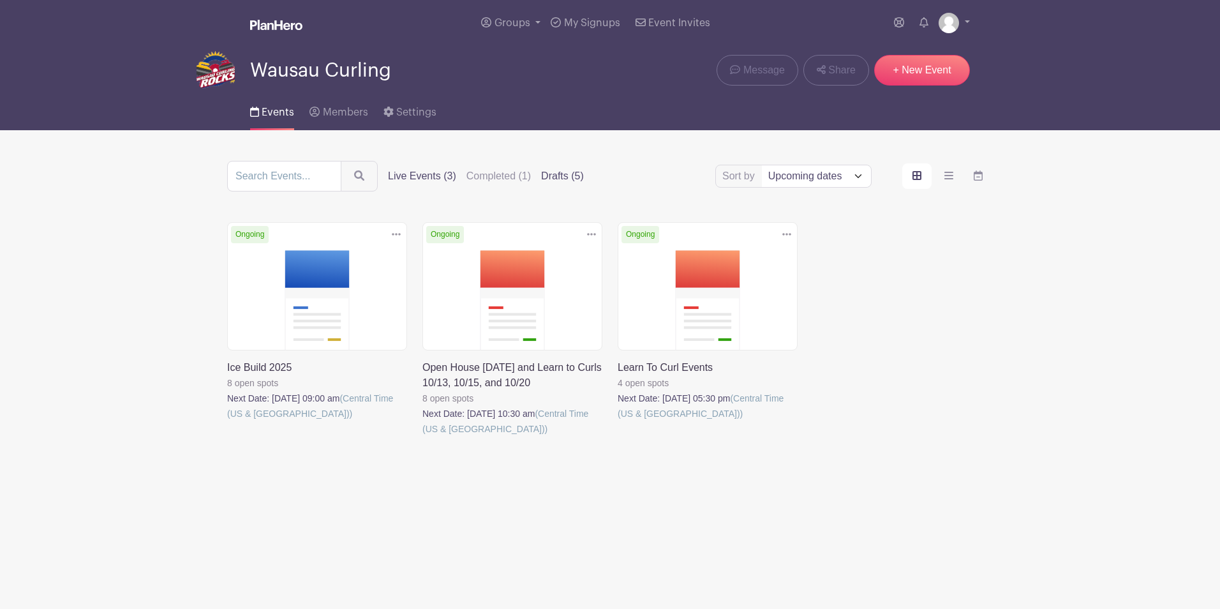
click at [567, 179] on label "Drafts (5)" at bounding box center [562, 175] width 43 height 15
click at [0, 0] on input "Drafts (5)" at bounding box center [0, 0] width 0 height 0
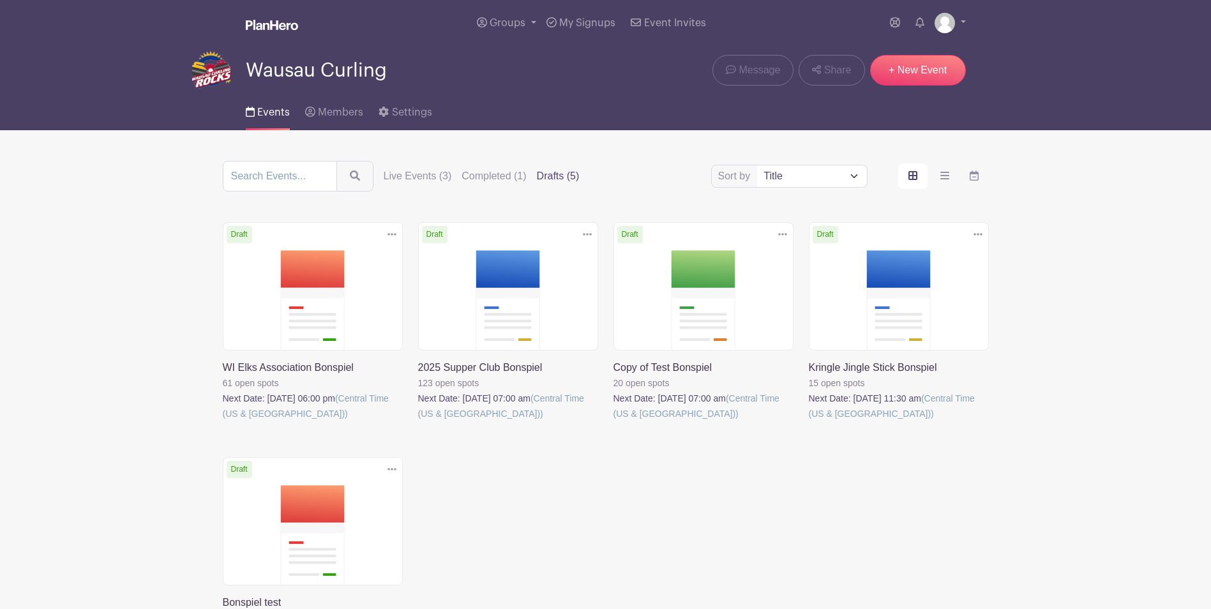
click at [418, 421] on link at bounding box center [418, 421] width 0 height 0
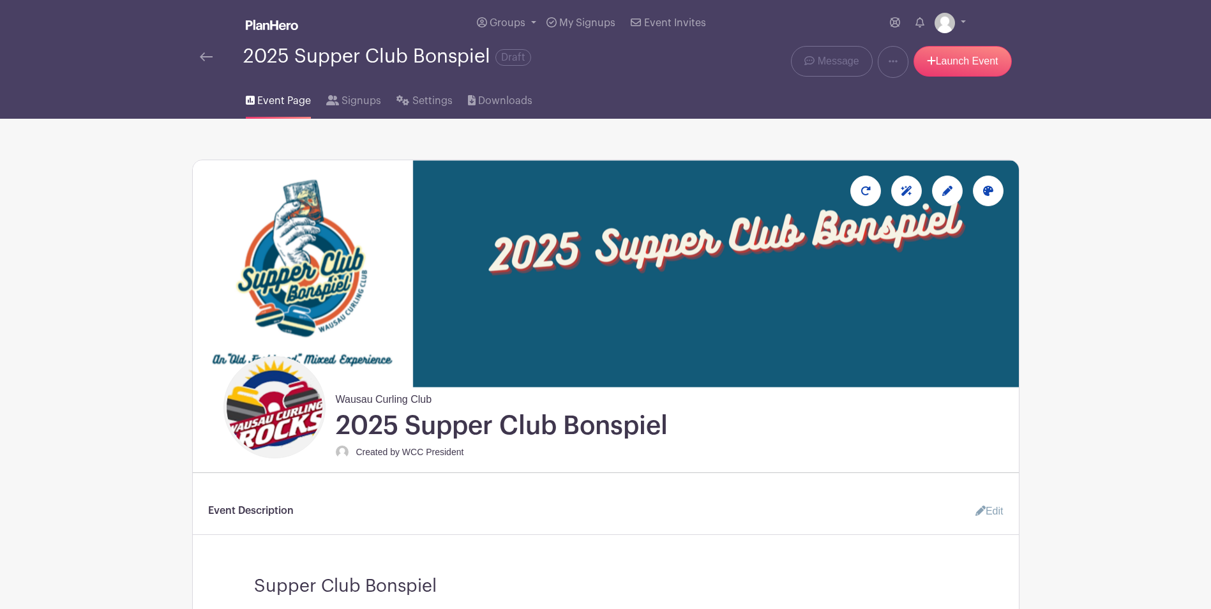
click at [500, 295] on img at bounding box center [606, 273] width 826 height 227
click at [990, 197] on div at bounding box center [988, 191] width 31 height 31
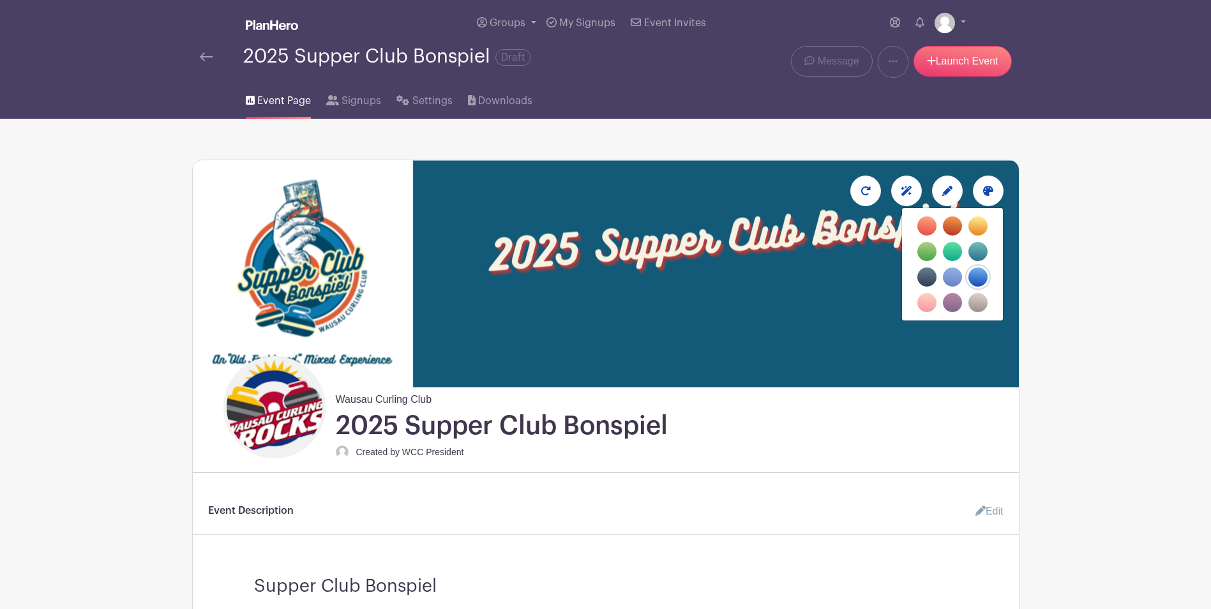
click at [944, 192] on icon at bounding box center [947, 191] width 10 height 10
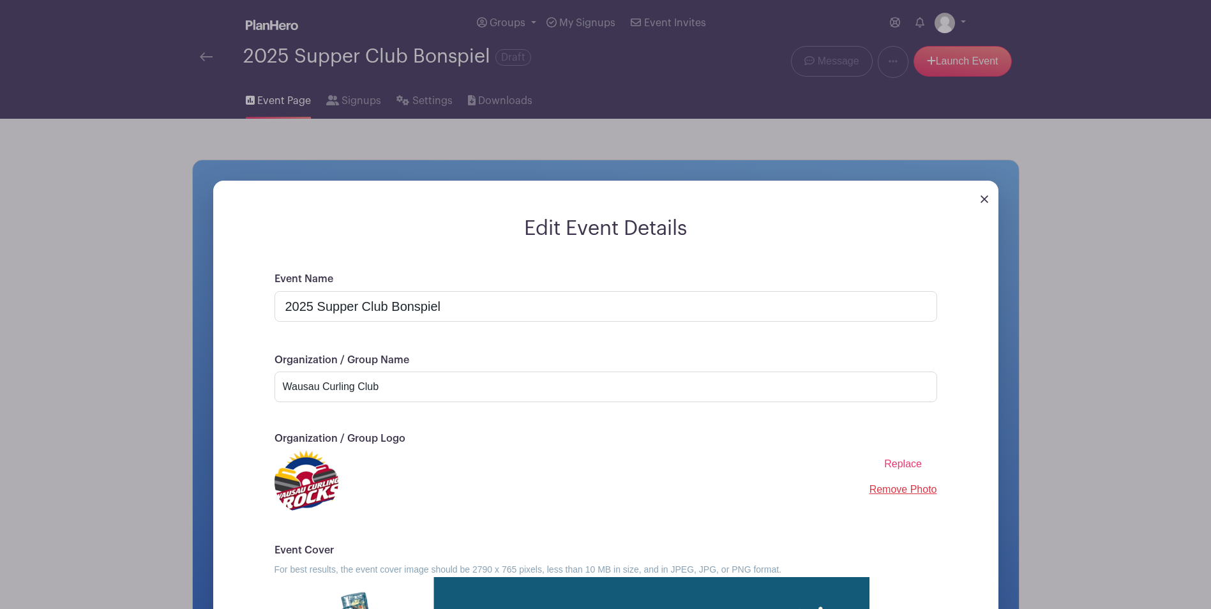
click at [989, 199] on div at bounding box center [605, 199] width 785 height 36
click at [982, 203] on link at bounding box center [984, 198] width 8 height 11
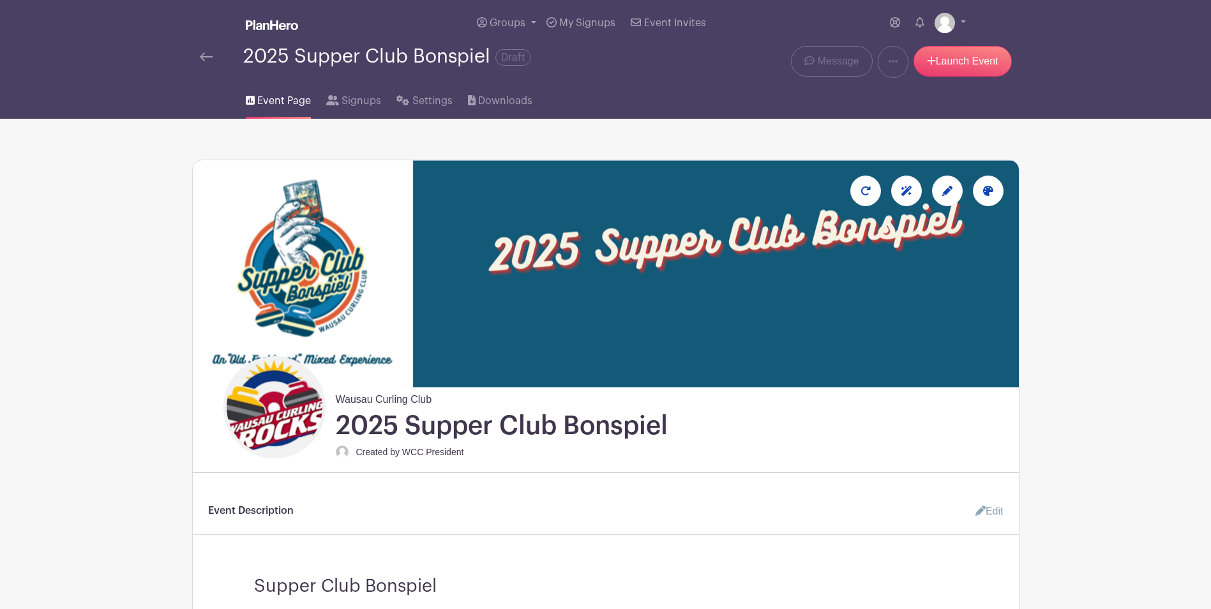
click at [996, 512] on link "Edit" at bounding box center [984, 511] width 38 height 26
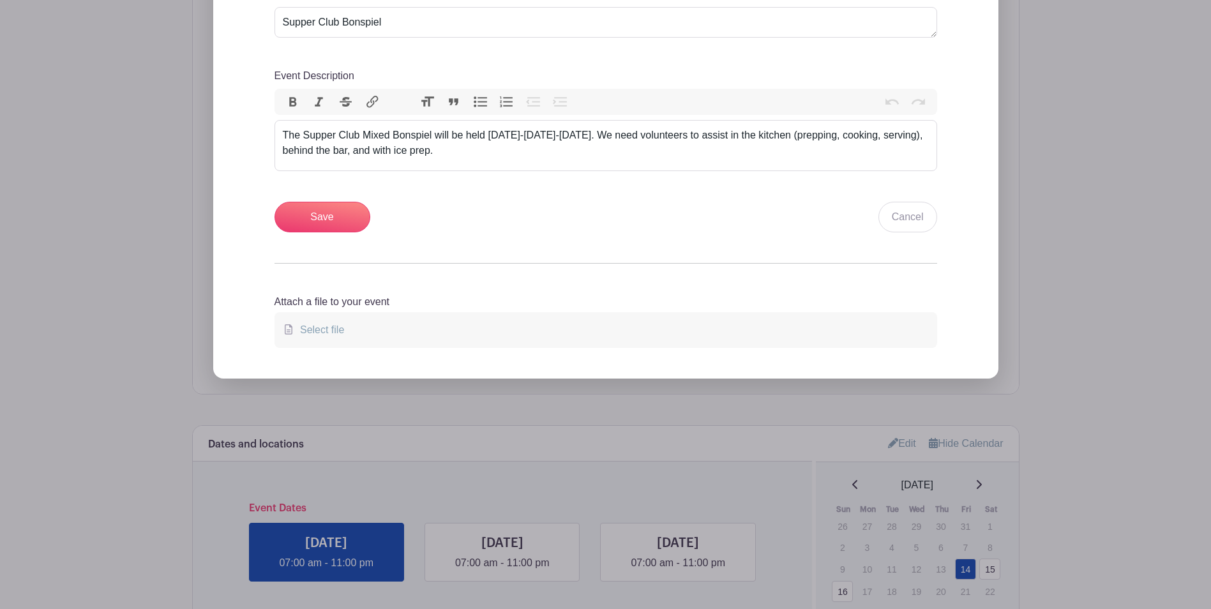
scroll to position [606, 0]
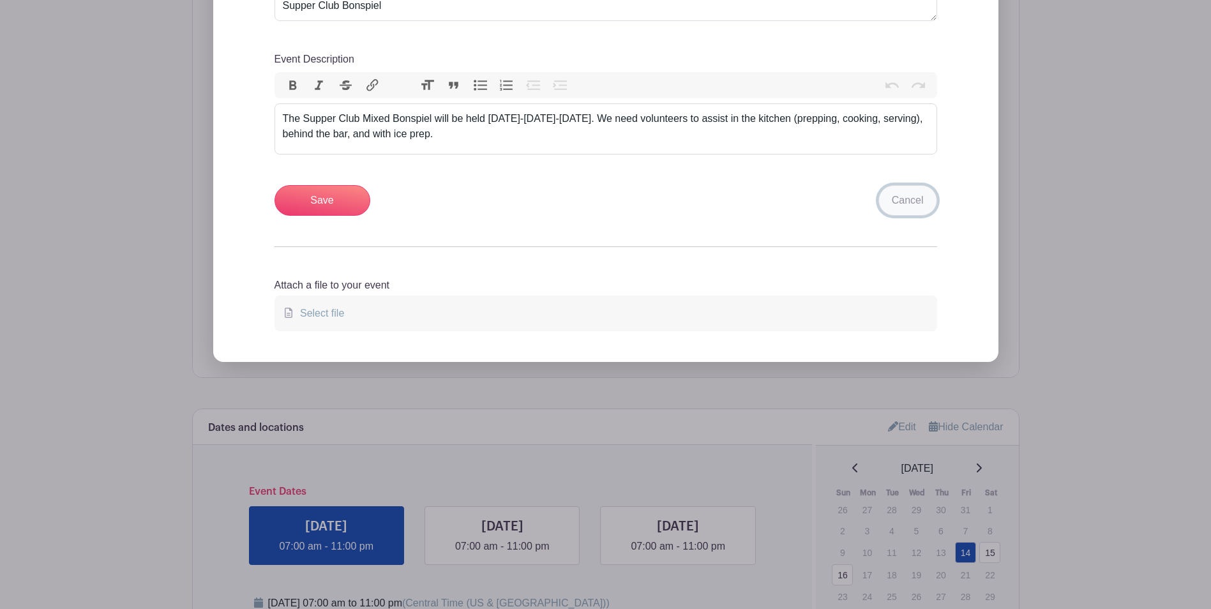
click at [923, 207] on link "Cancel" at bounding box center [907, 200] width 59 height 31
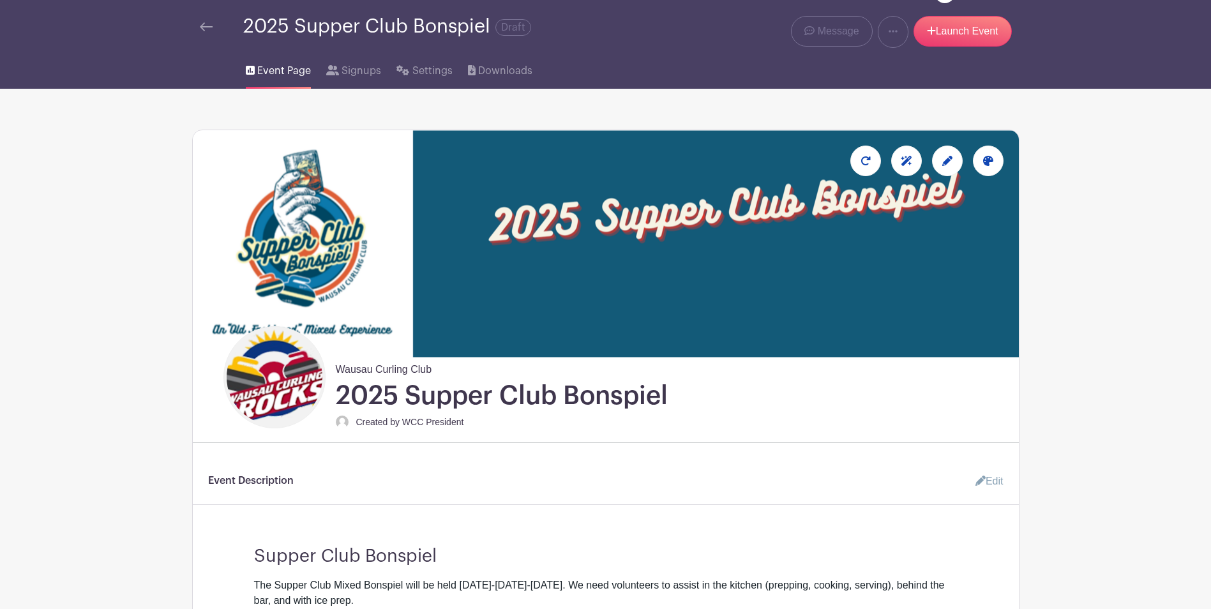
scroll to position [3, 0]
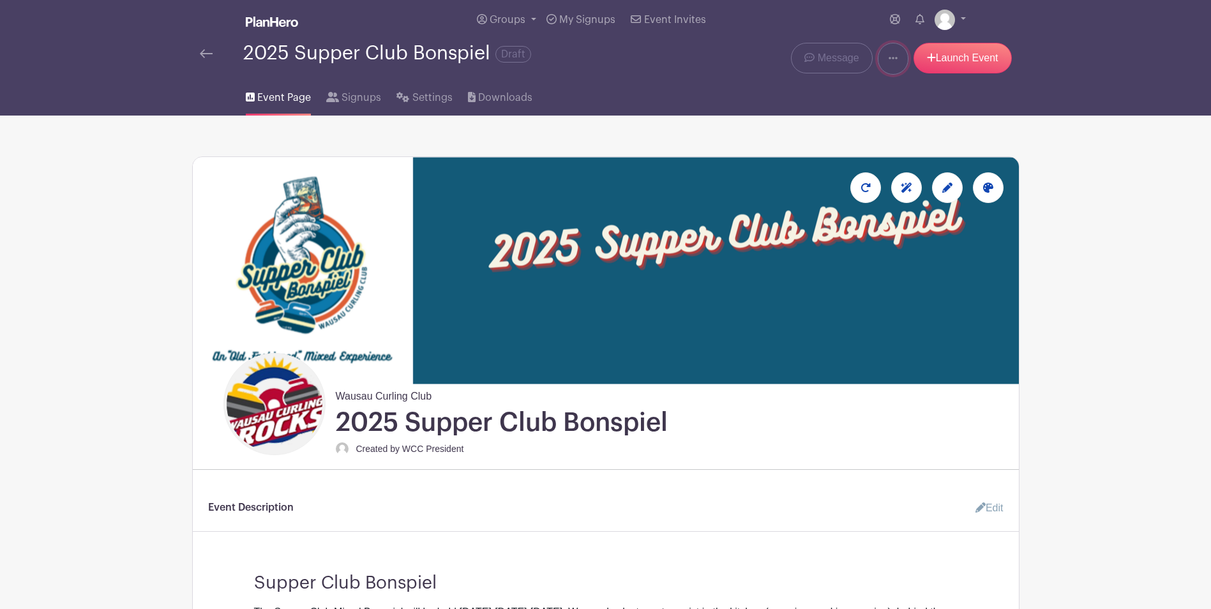
click at [888, 61] on icon at bounding box center [892, 58] width 9 height 10
click at [899, 93] on link "Duplicate" at bounding box center [928, 92] width 101 height 20
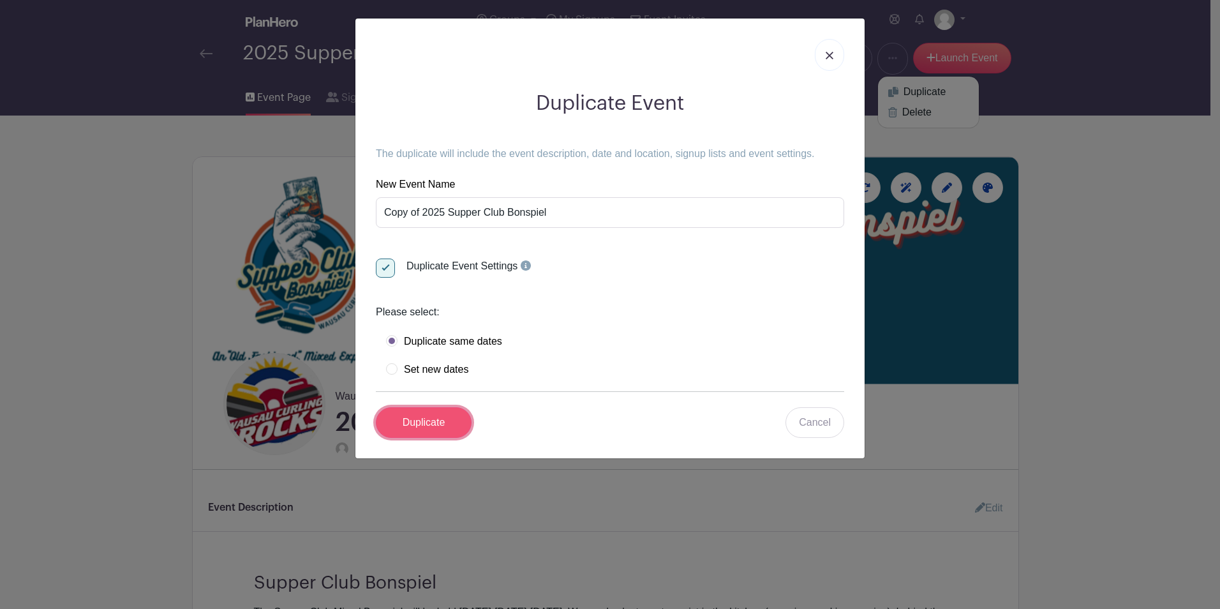
click at [424, 426] on input "Duplicate" at bounding box center [424, 422] width 96 height 31
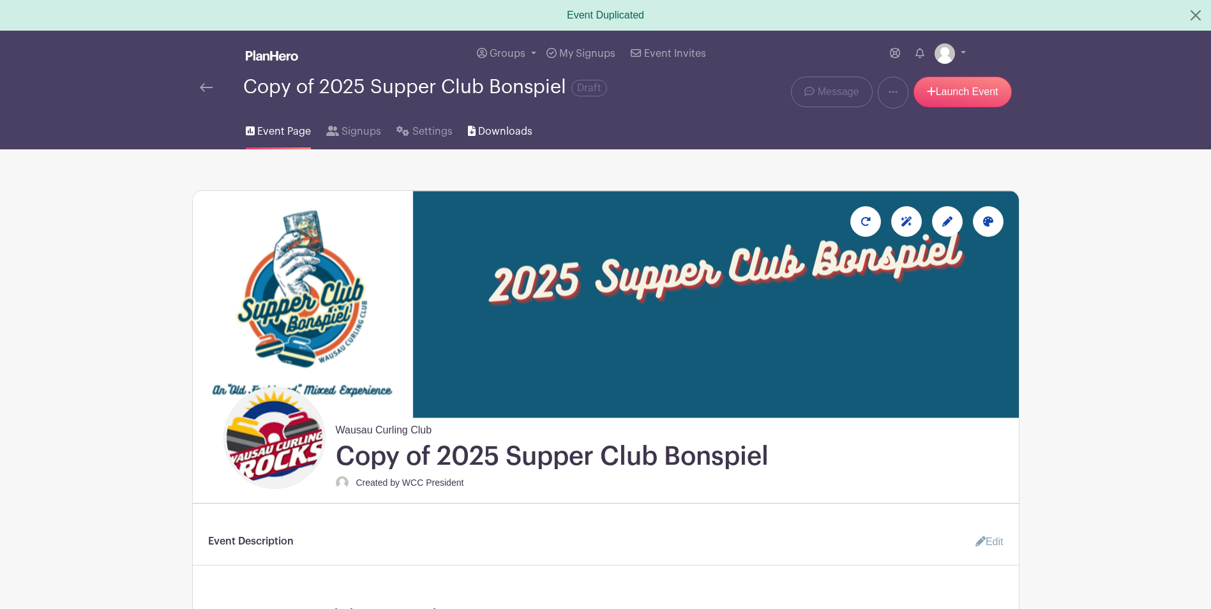
click at [500, 131] on span "Downloads" at bounding box center [505, 131] width 54 height 15
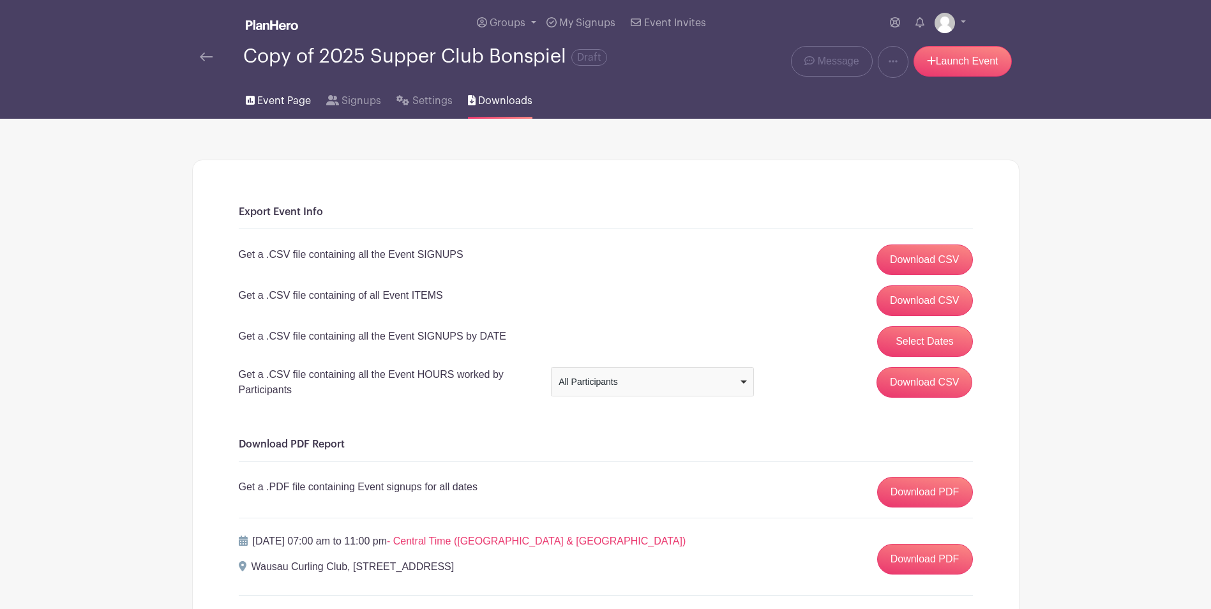
click at [285, 102] on span "Event Page" at bounding box center [284, 100] width 54 height 15
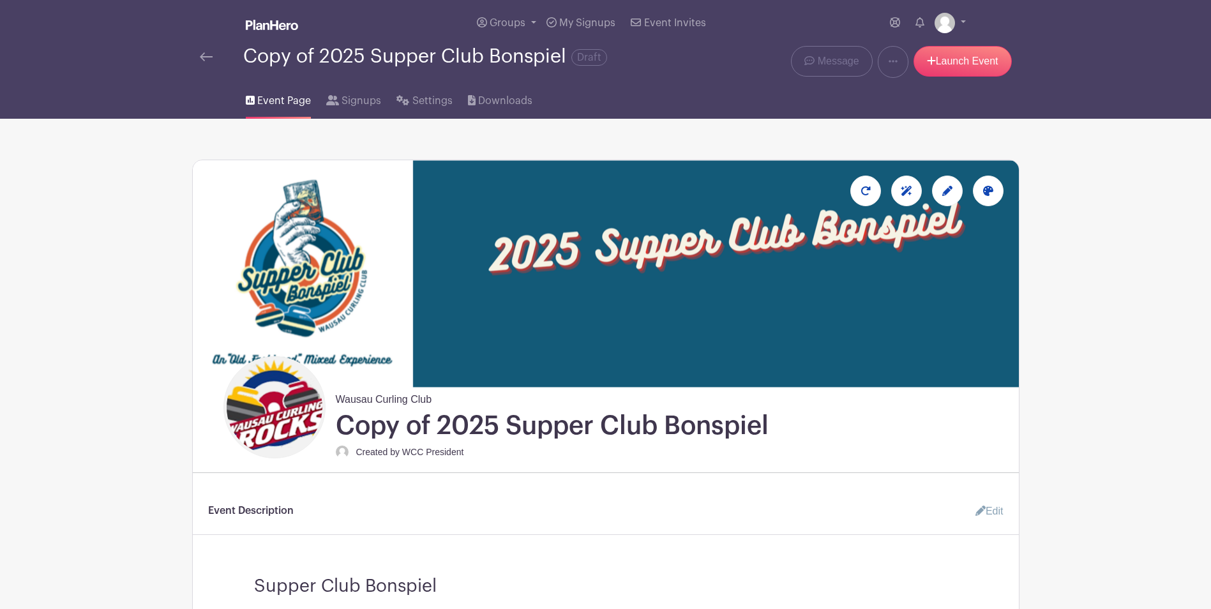
click at [204, 61] on img at bounding box center [206, 56] width 13 height 9
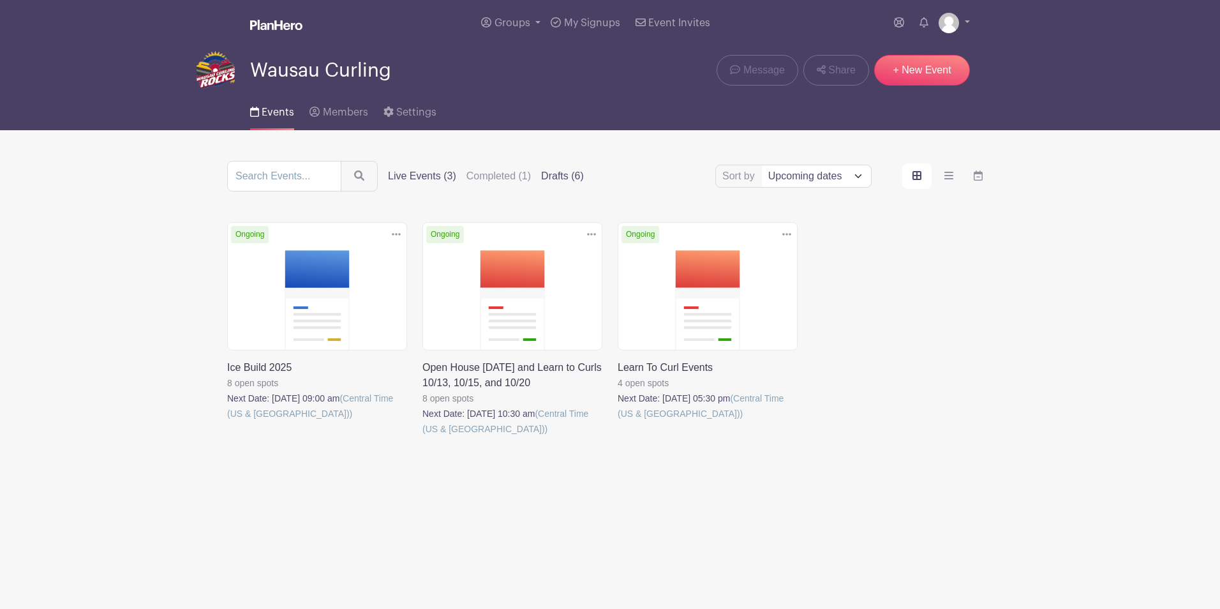
click at [560, 172] on label "Drafts (6)" at bounding box center [562, 175] width 43 height 15
click at [0, 0] on input "Drafts (6)" at bounding box center [0, 0] width 0 height 0
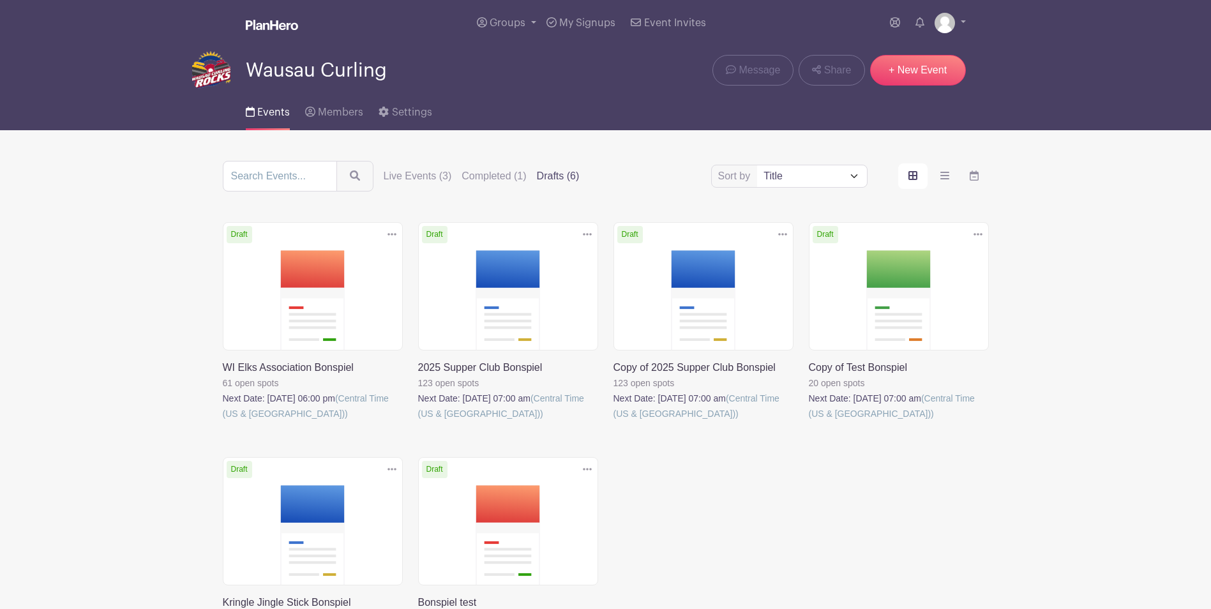
click at [613, 421] on link at bounding box center [613, 421] width 0 height 0
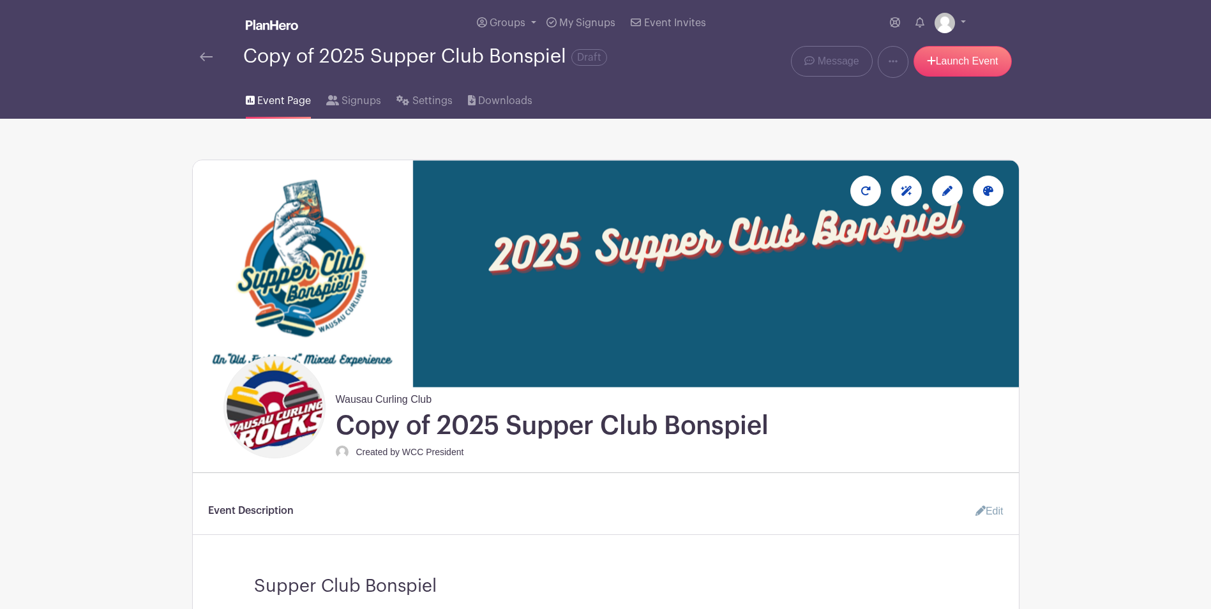
click at [438, 455] on small "Created by WCC President" at bounding box center [410, 452] width 108 height 10
drag, startPoint x: 465, startPoint y: 451, endPoint x: 334, endPoint y: 457, distance: 130.3
click at [334, 457] on div "Wausau Curling Club Copy of 2025 Supper Club Bonspiel Created by WCC President" at bounding box center [549, 407] width 448 height 103
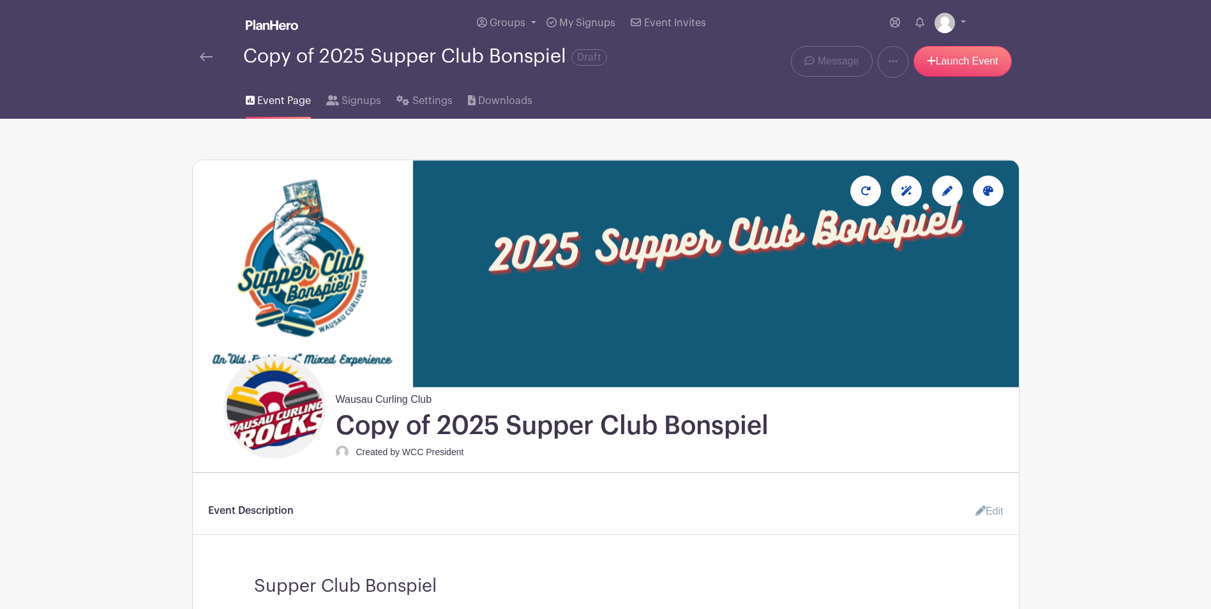
click at [342, 453] on img at bounding box center [342, 451] width 13 height 13
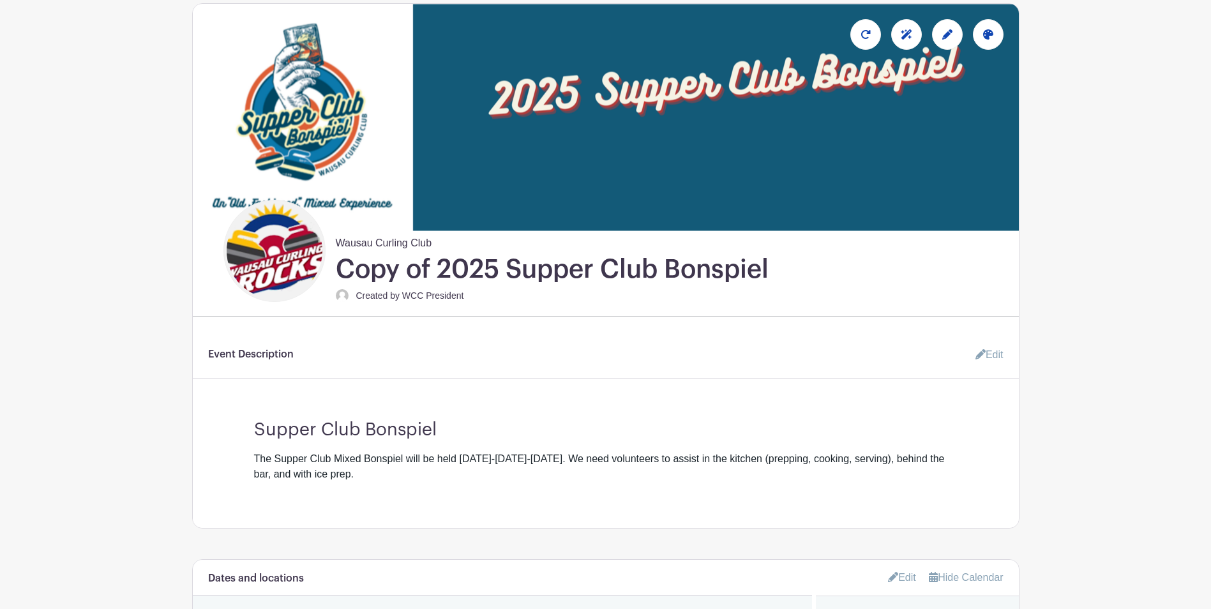
scroll to position [72, 0]
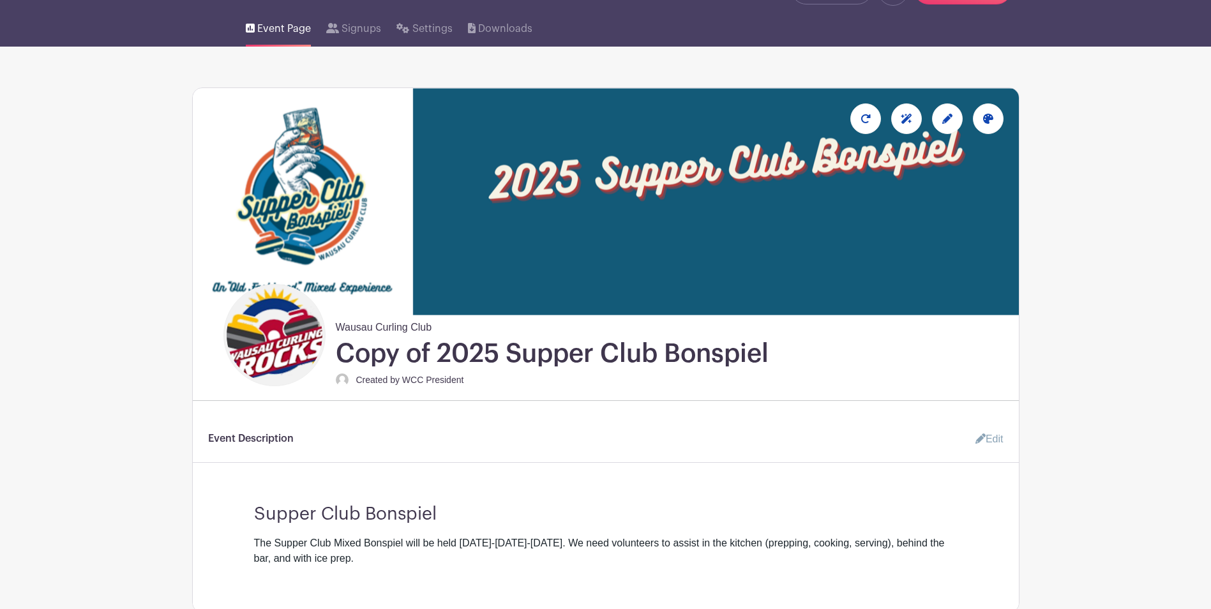
click at [994, 435] on link "Edit" at bounding box center [984, 439] width 38 height 26
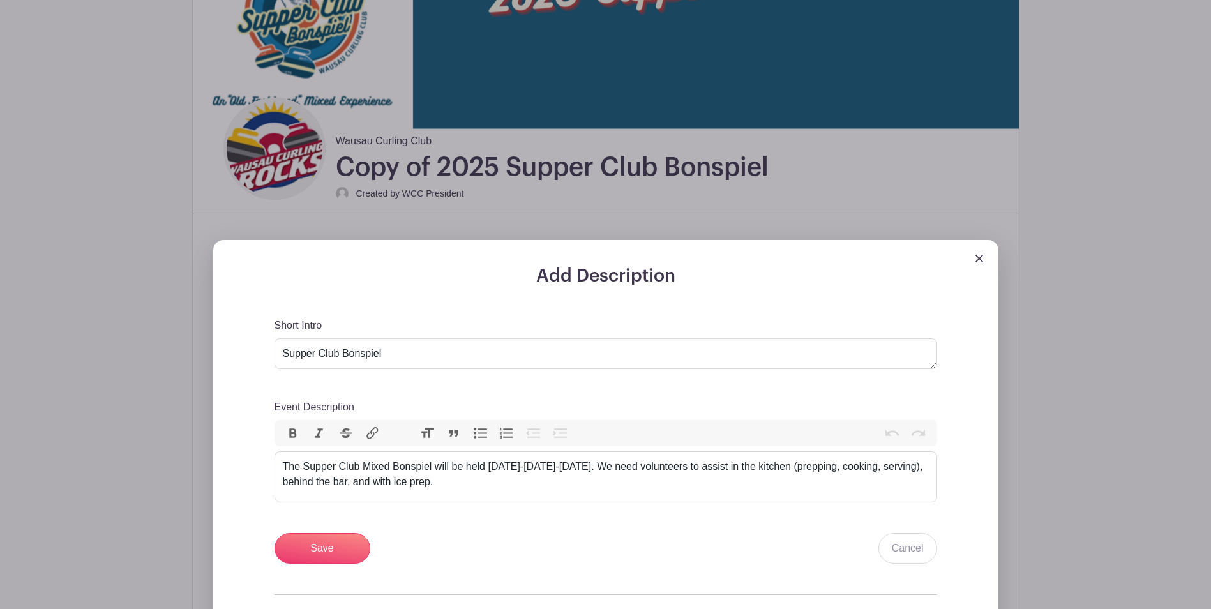
scroll to position [235, 0]
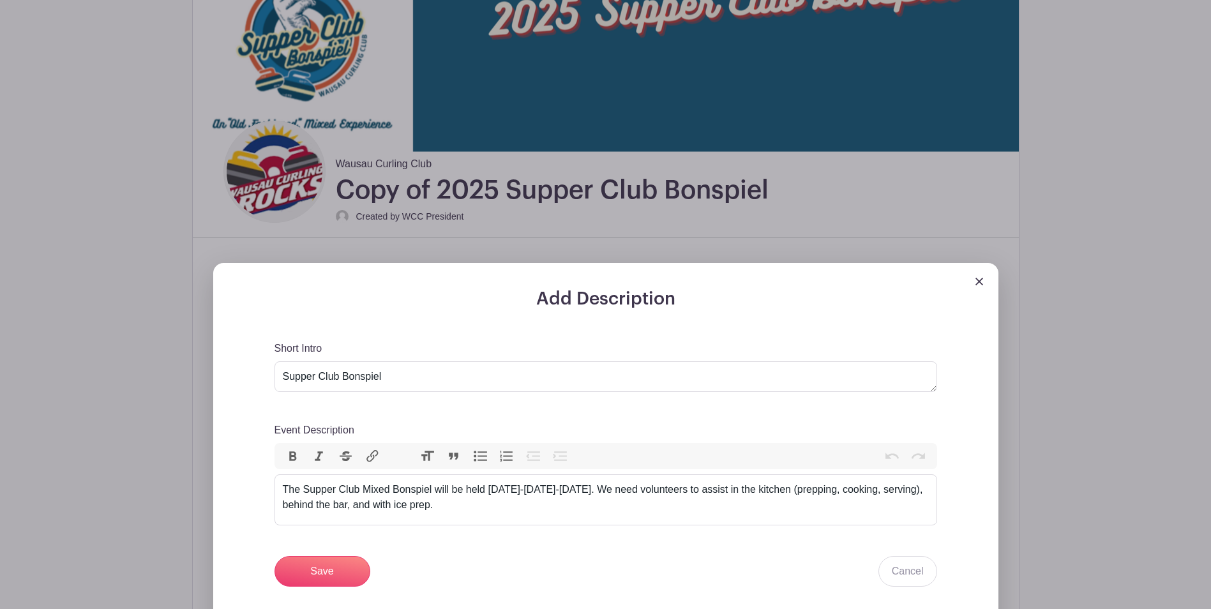
click at [981, 284] on img at bounding box center [979, 282] width 8 height 8
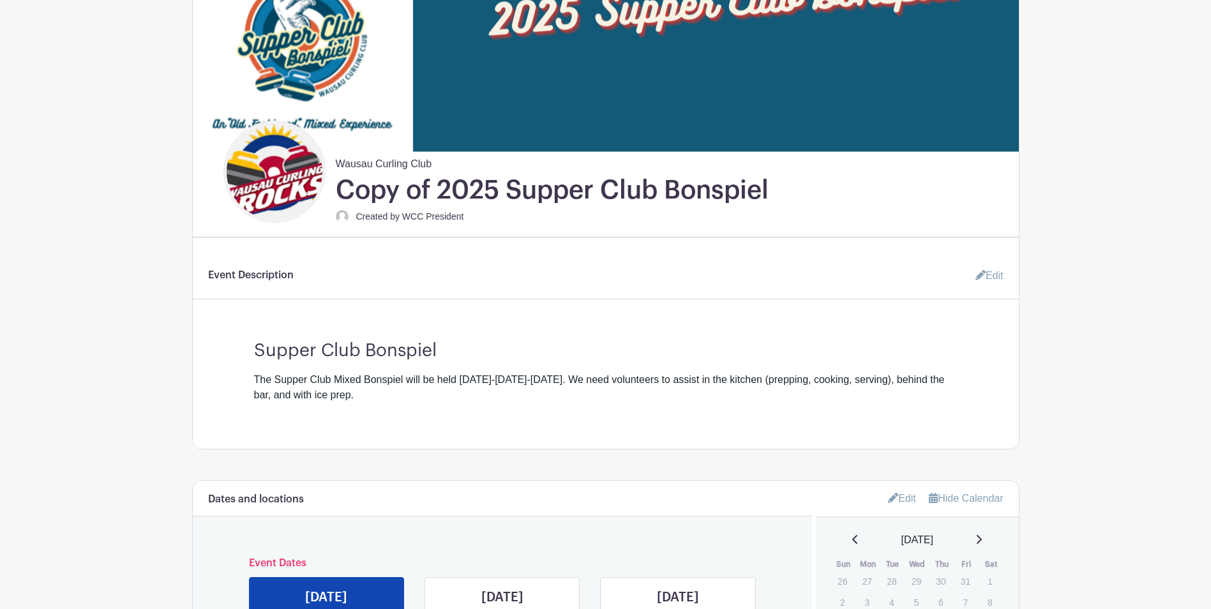
scroll to position [0, 0]
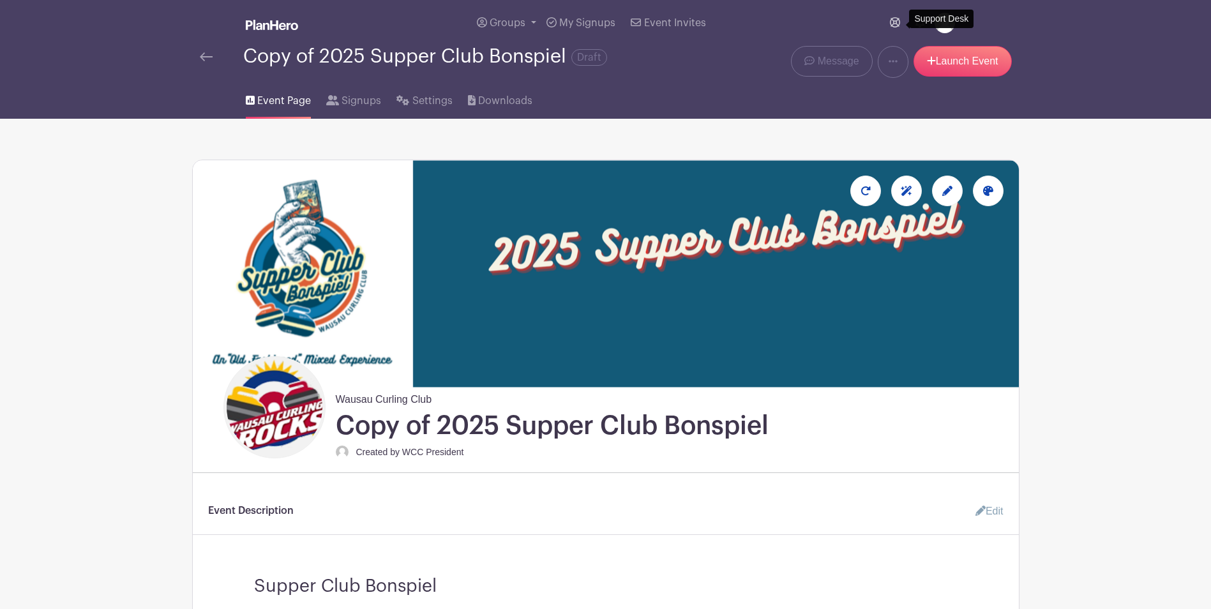
click at [886, 21] on link at bounding box center [895, 23] width 20 height 26
click at [395, 454] on small "Created by WCC President" at bounding box center [410, 452] width 108 height 10
click at [204, 55] on img at bounding box center [206, 56] width 13 height 9
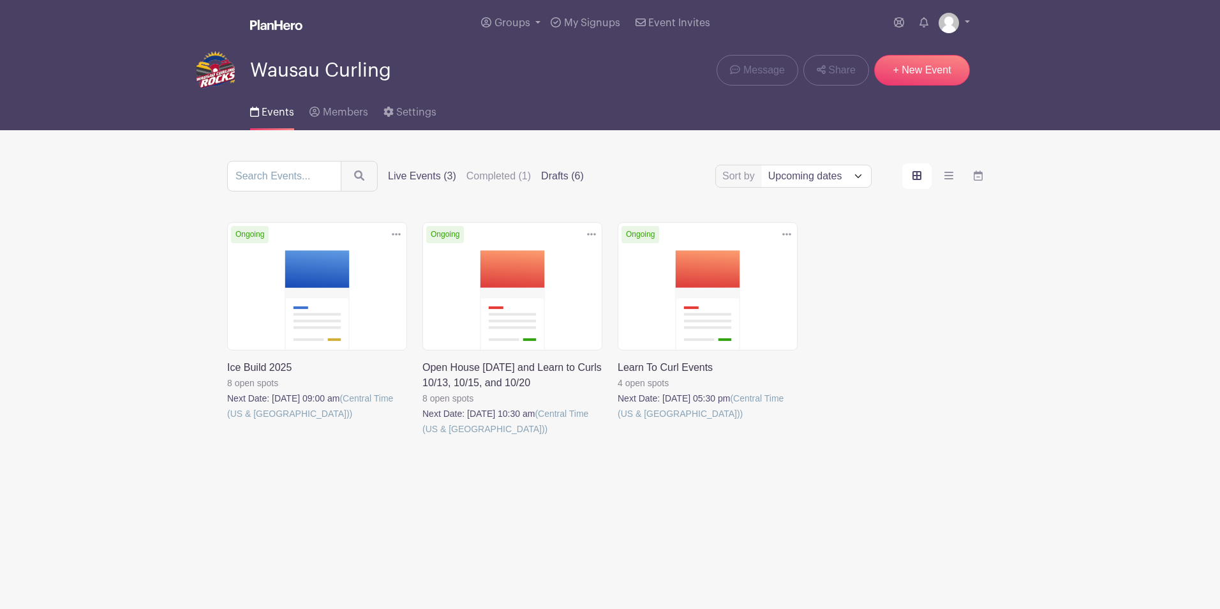
click at [560, 172] on label "Drafts (6)" at bounding box center [562, 175] width 43 height 15
click at [0, 0] on input "Drafts (6)" at bounding box center [0, 0] width 0 height 0
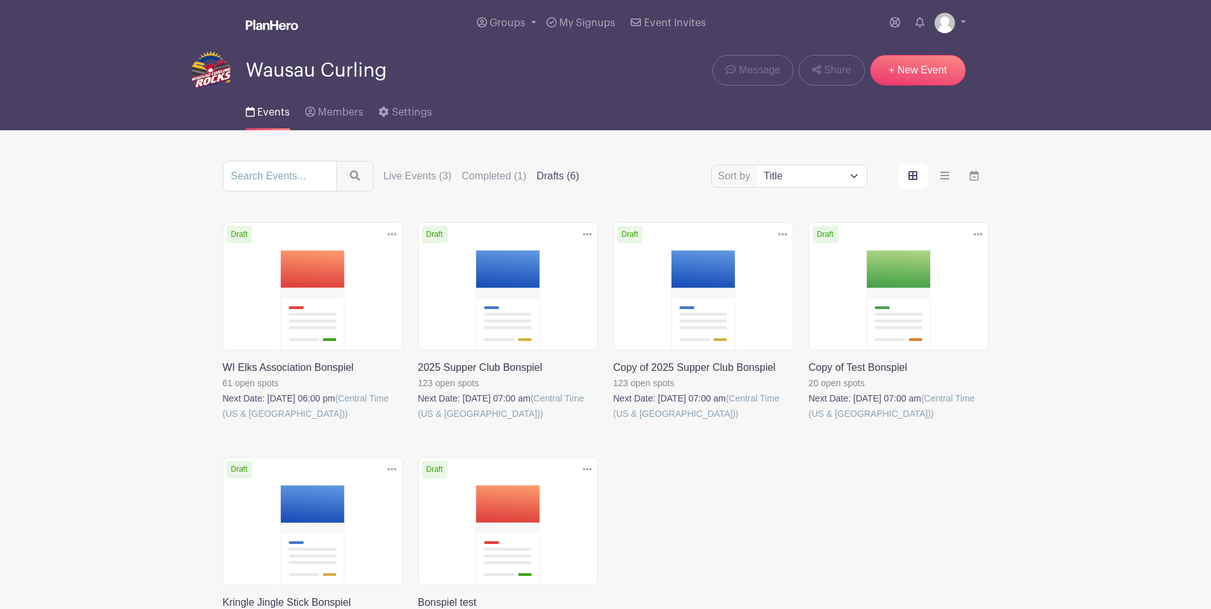
click at [781, 232] on icon at bounding box center [782, 234] width 9 height 10
click at [759, 281] on link "Delete" at bounding box center [741, 283] width 101 height 20
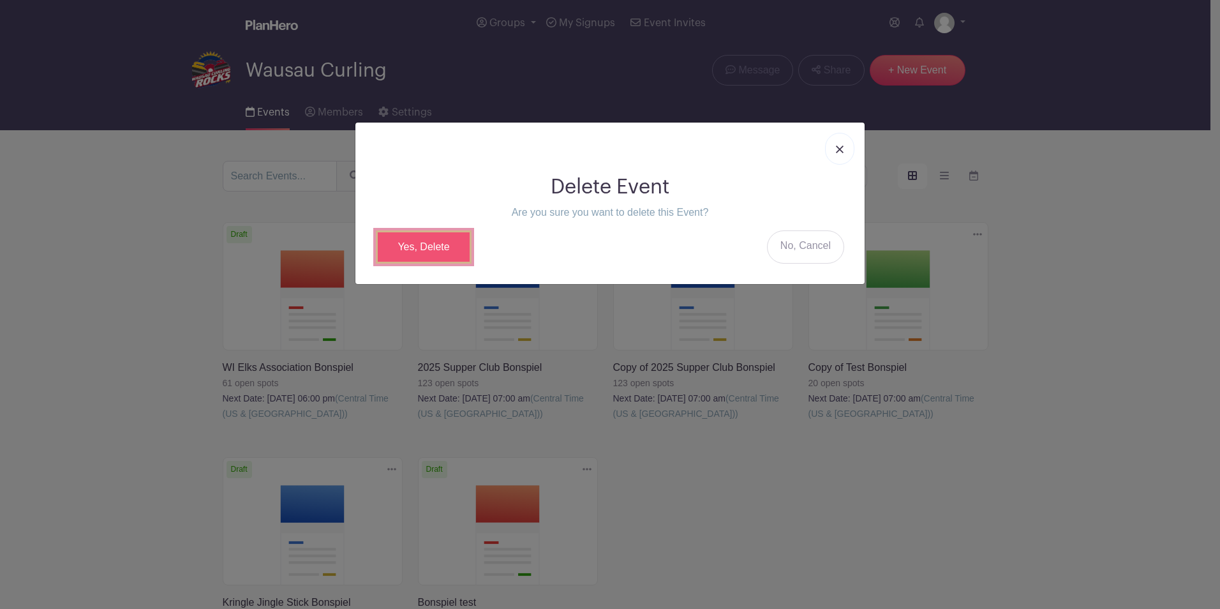
click at [439, 245] on link "Yes, Delete" at bounding box center [424, 246] width 96 height 33
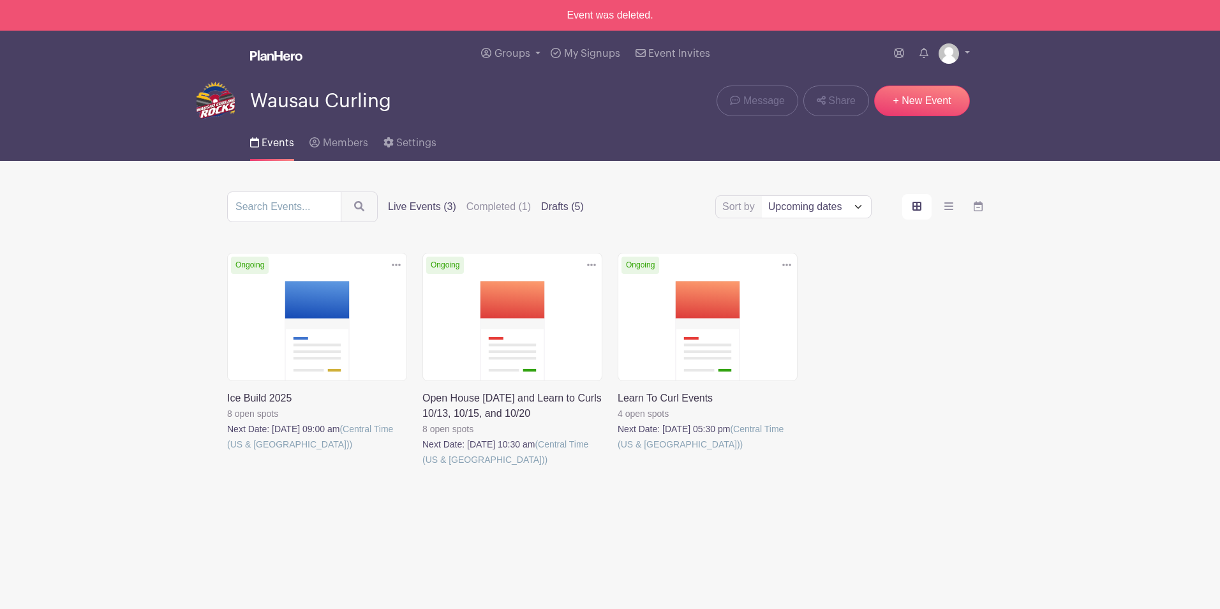
click at [568, 204] on label "Drafts (5)" at bounding box center [562, 206] width 43 height 15
click at [0, 0] on input "Drafts (5)" at bounding box center [0, 0] width 0 height 0
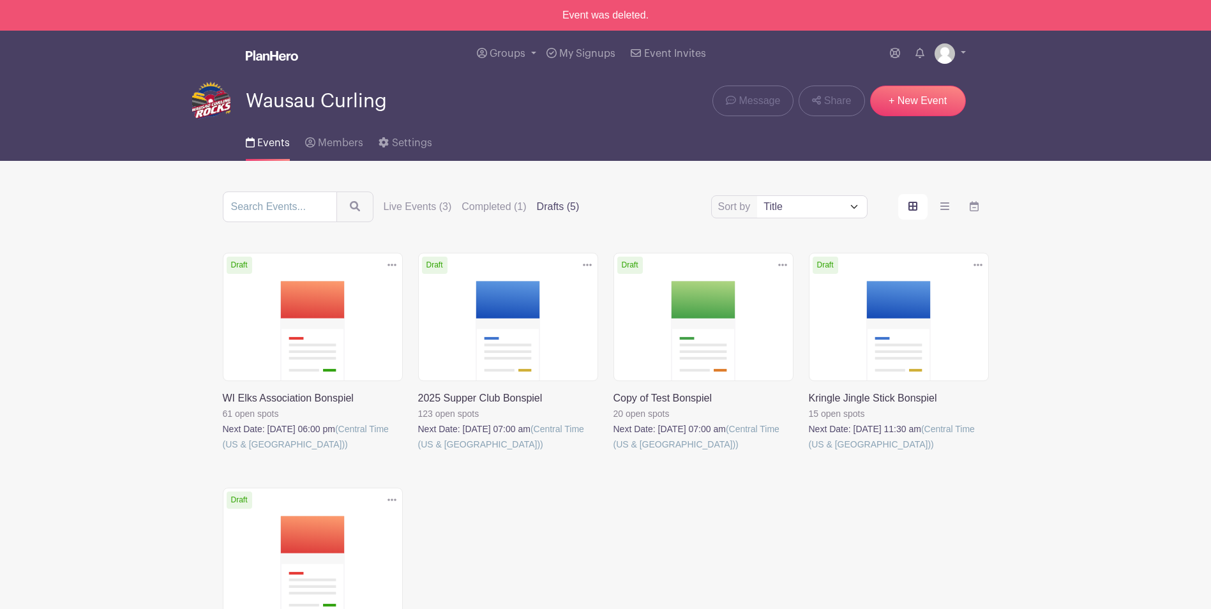
click at [568, 204] on label "Drafts (5)" at bounding box center [558, 206] width 43 height 15
click at [0, 0] on input "Drafts (5)" at bounding box center [0, 0] width 0 height 0
click at [418, 452] on link at bounding box center [418, 452] width 0 height 0
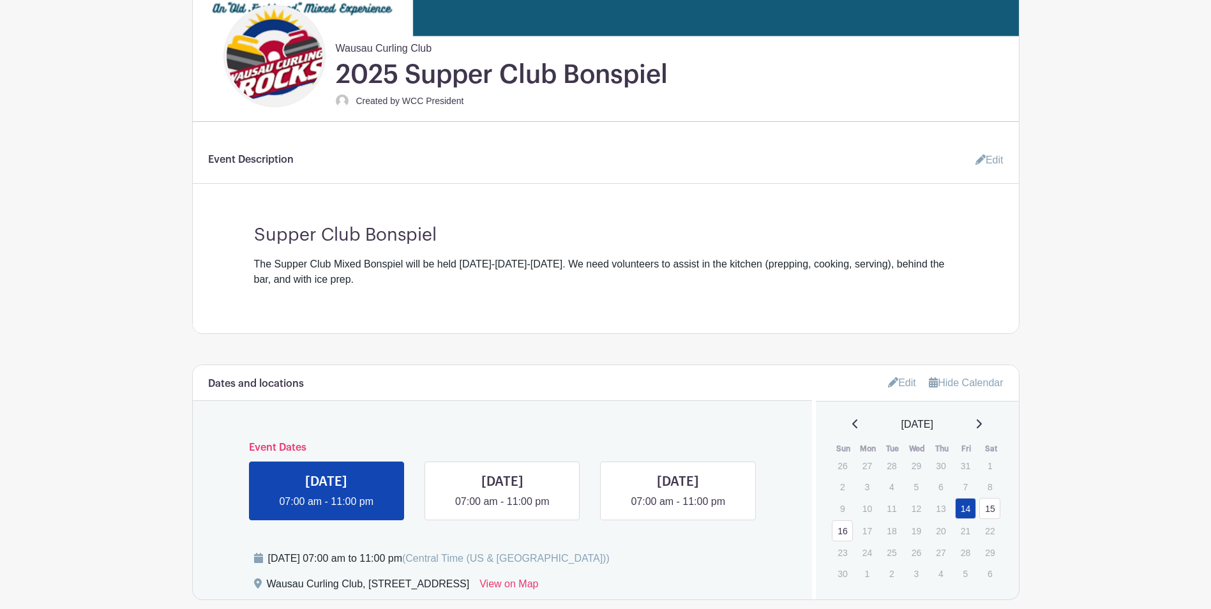
scroll to position [345, 0]
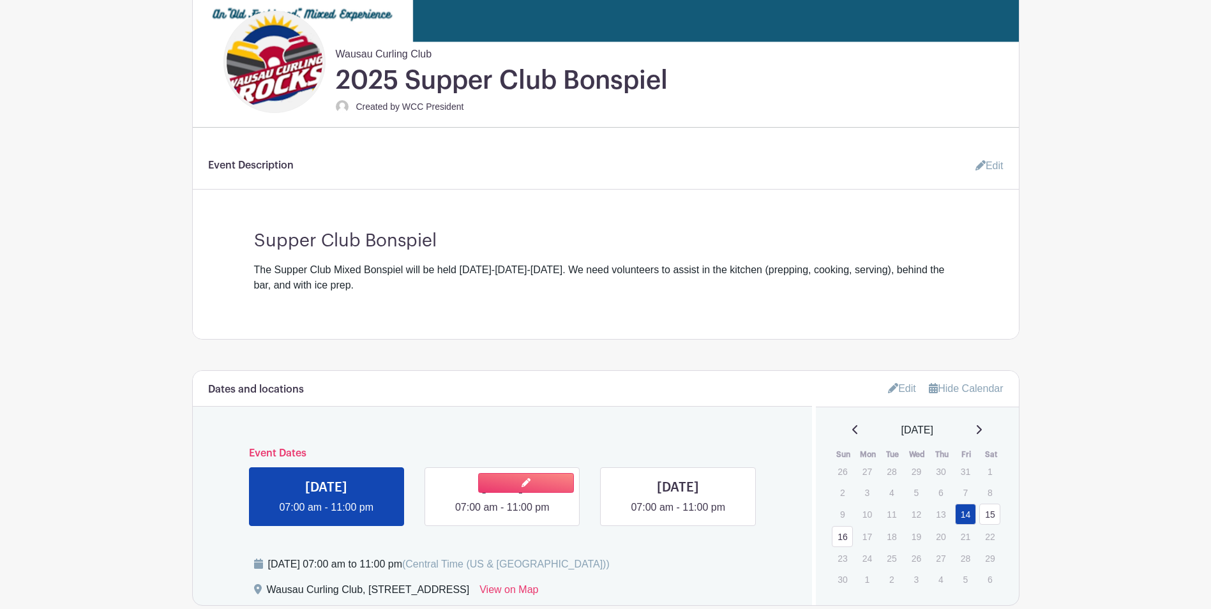
click at [502, 515] on link at bounding box center [502, 515] width 0 height 0
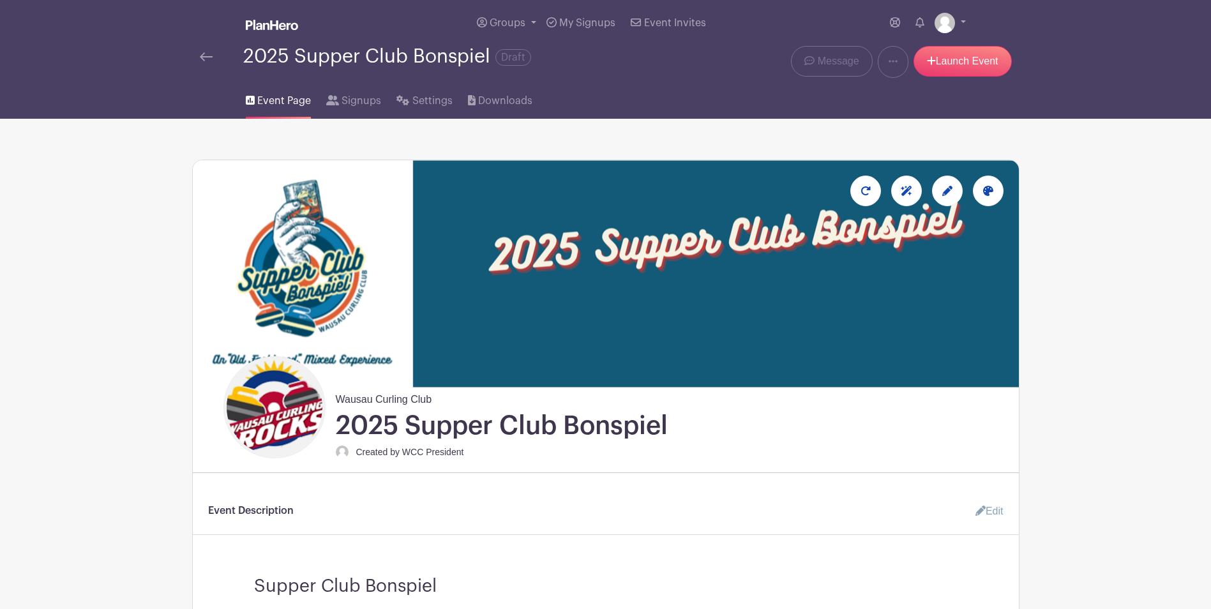
scroll to position [568, 0]
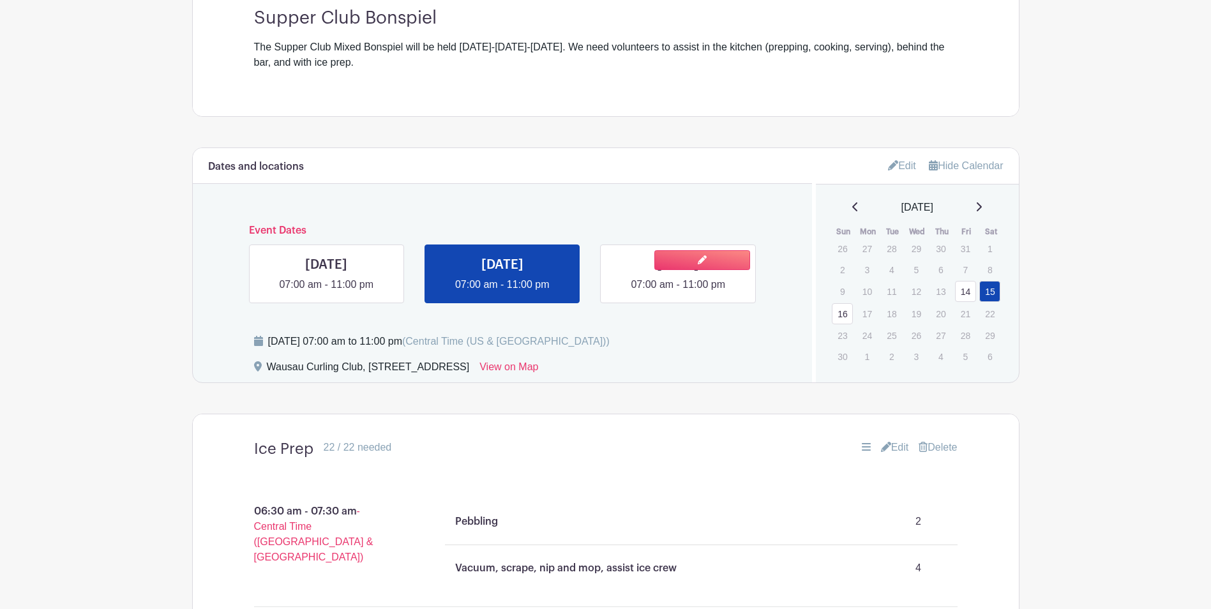
click at [678, 292] on link at bounding box center [678, 292] width 0 height 0
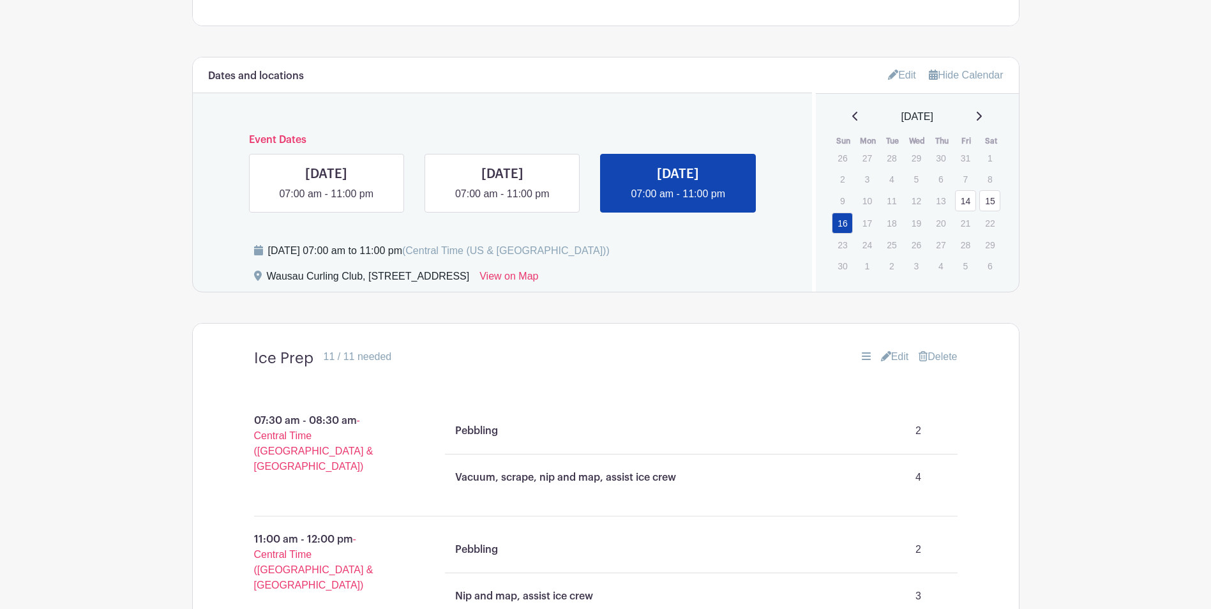
scroll to position [156, 0]
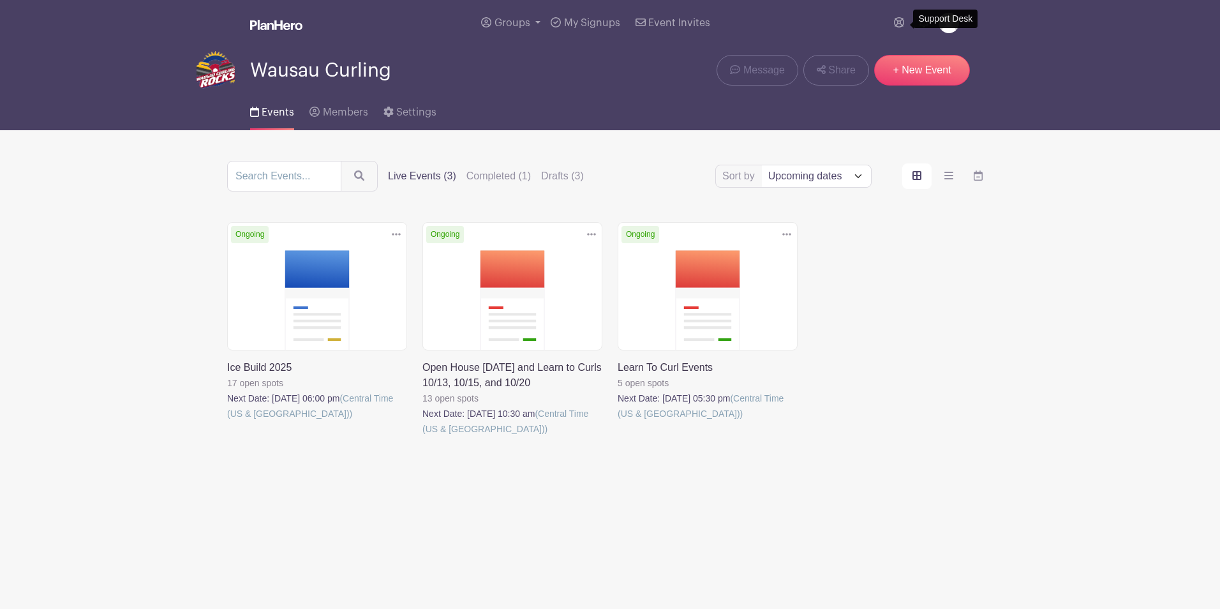
click at [416, 173] on label "Live Events (3)" at bounding box center [422, 175] width 68 height 15
click at [0, 0] on input "Live Events (3)" at bounding box center [0, 0] width 0 height 0
click at [227, 421] on link at bounding box center [227, 421] width 0 height 0
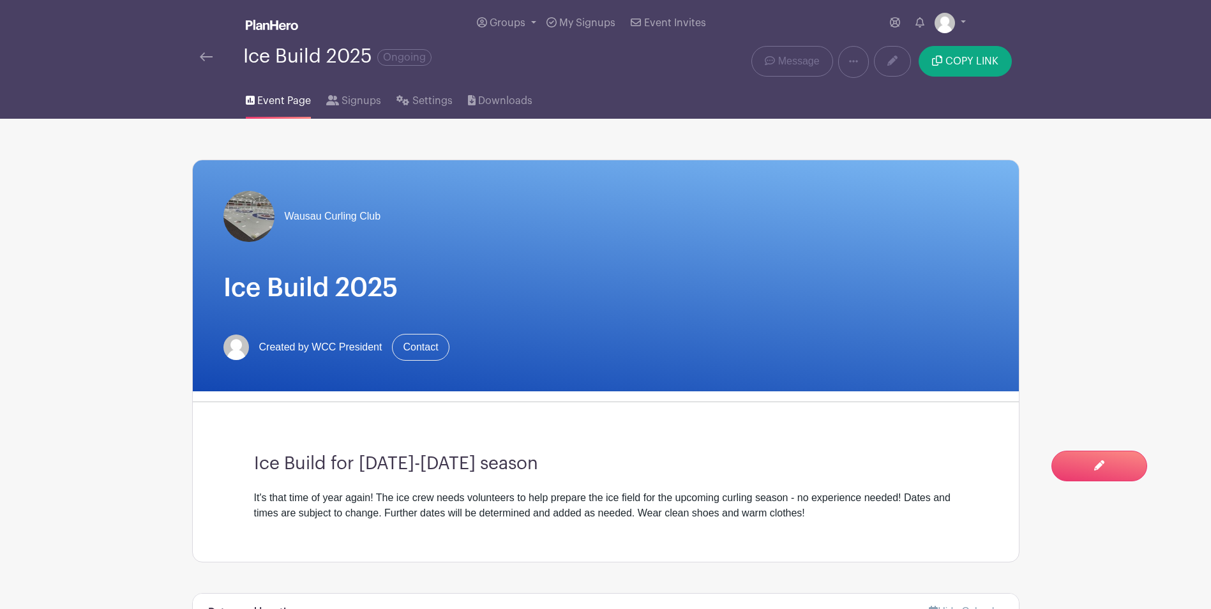
click at [208, 57] on img at bounding box center [206, 56] width 13 height 9
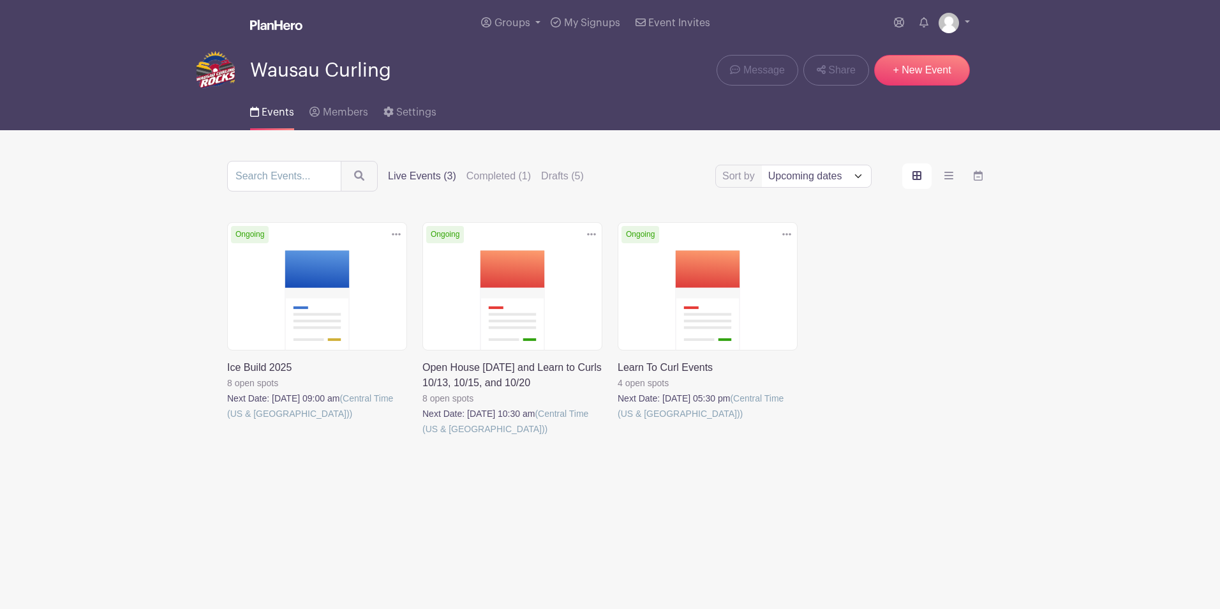
click at [227, 421] on link at bounding box center [227, 421] width 0 height 0
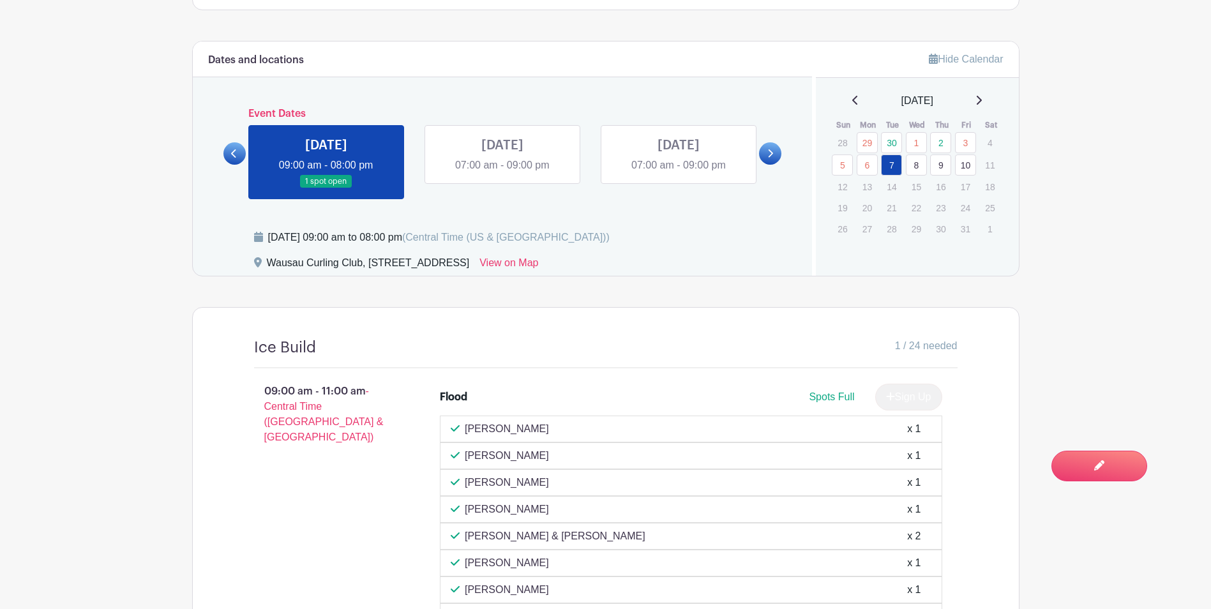
scroll to position [491, 0]
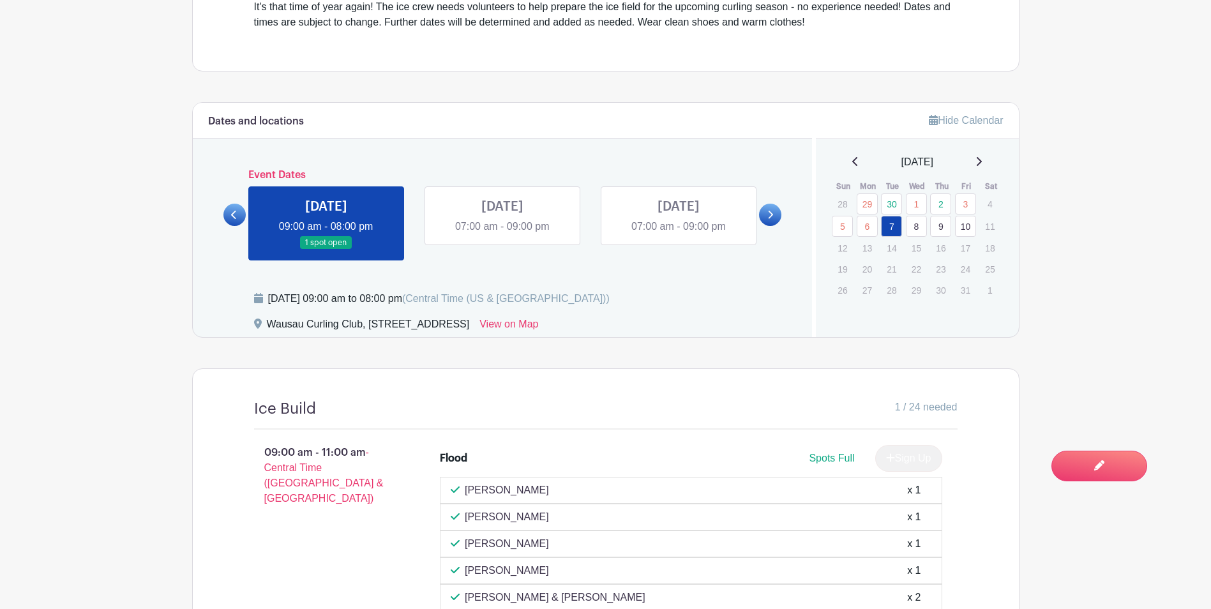
click at [502, 234] on link at bounding box center [502, 234] width 0 height 0
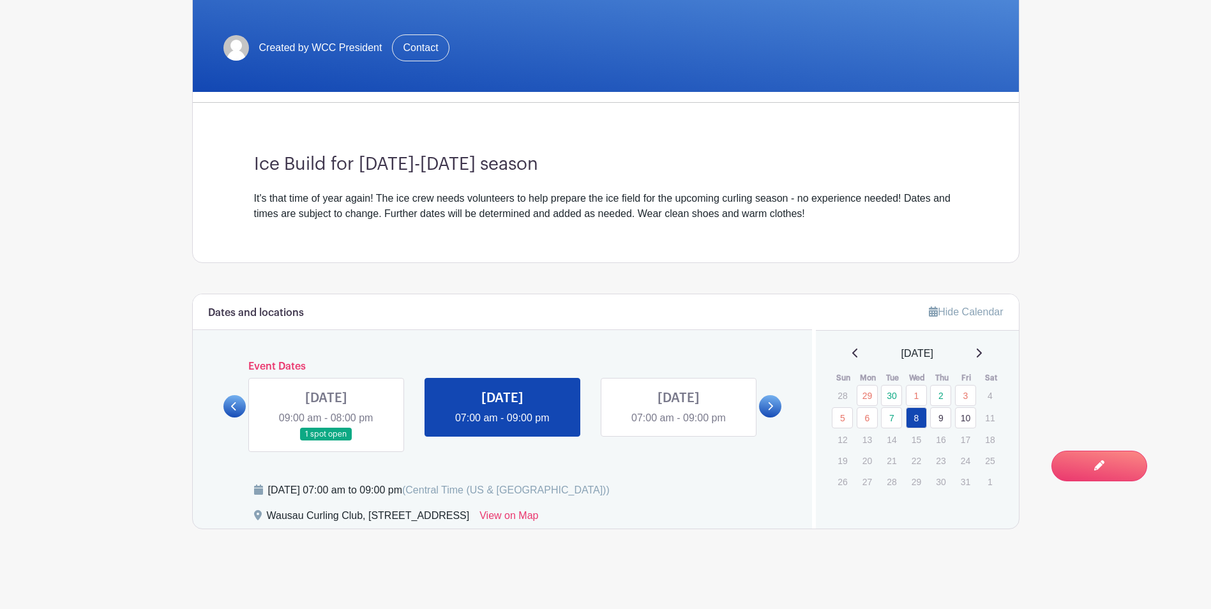
click at [678, 426] on link at bounding box center [678, 426] width 0 height 0
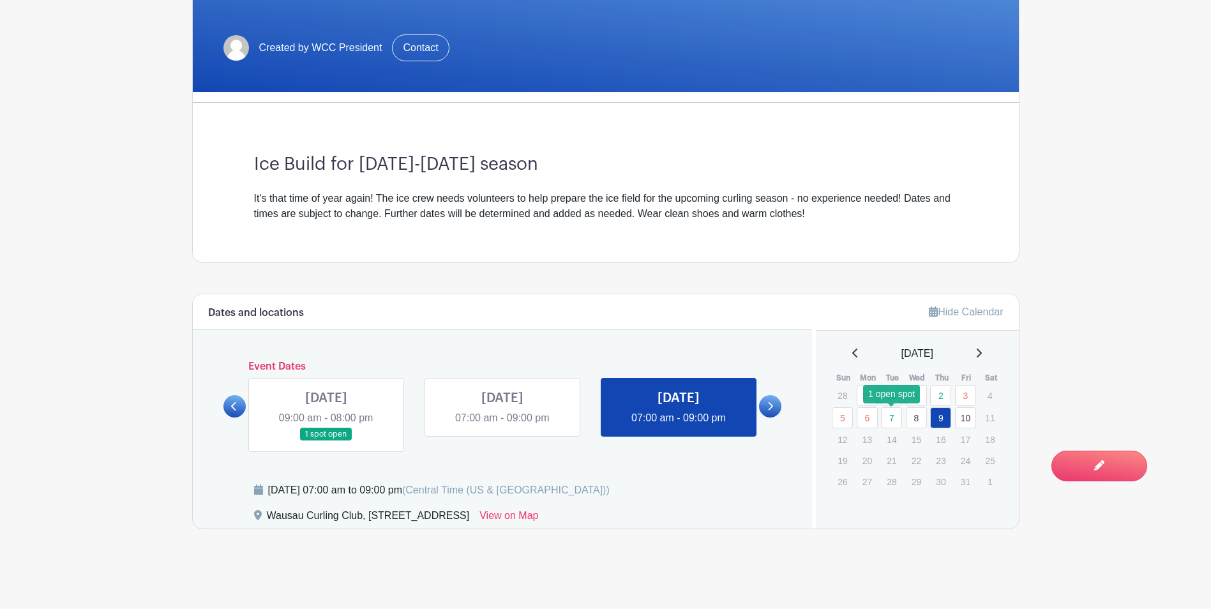
click at [890, 418] on link "7" at bounding box center [891, 417] width 21 height 21
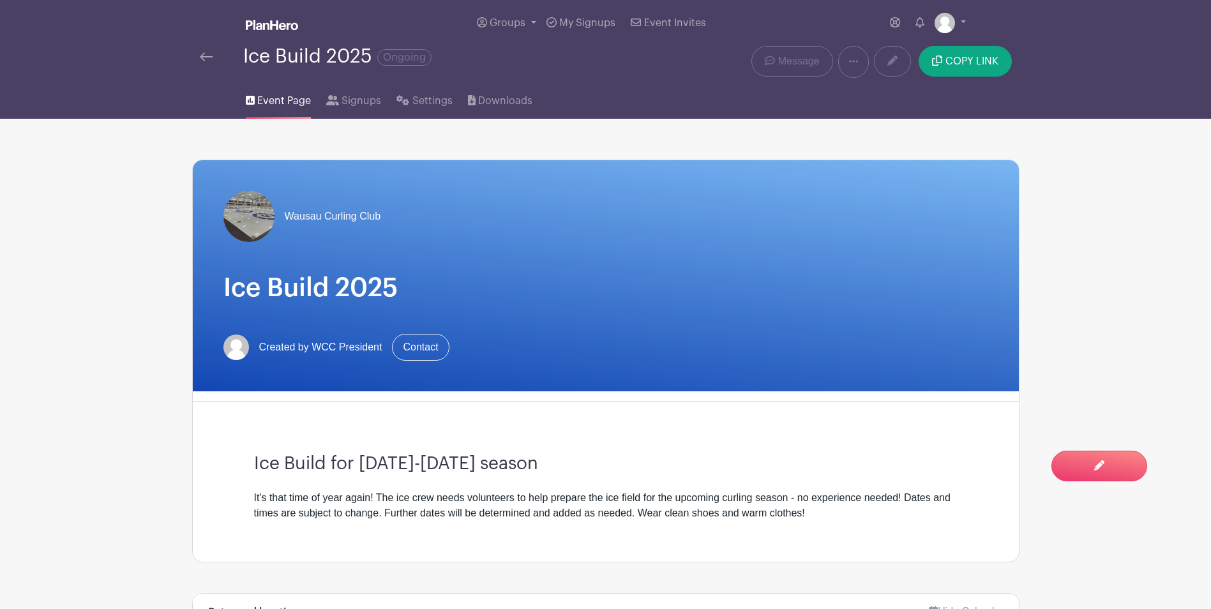
click at [205, 56] on img at bounding box center [206, 56] width 13 height 9
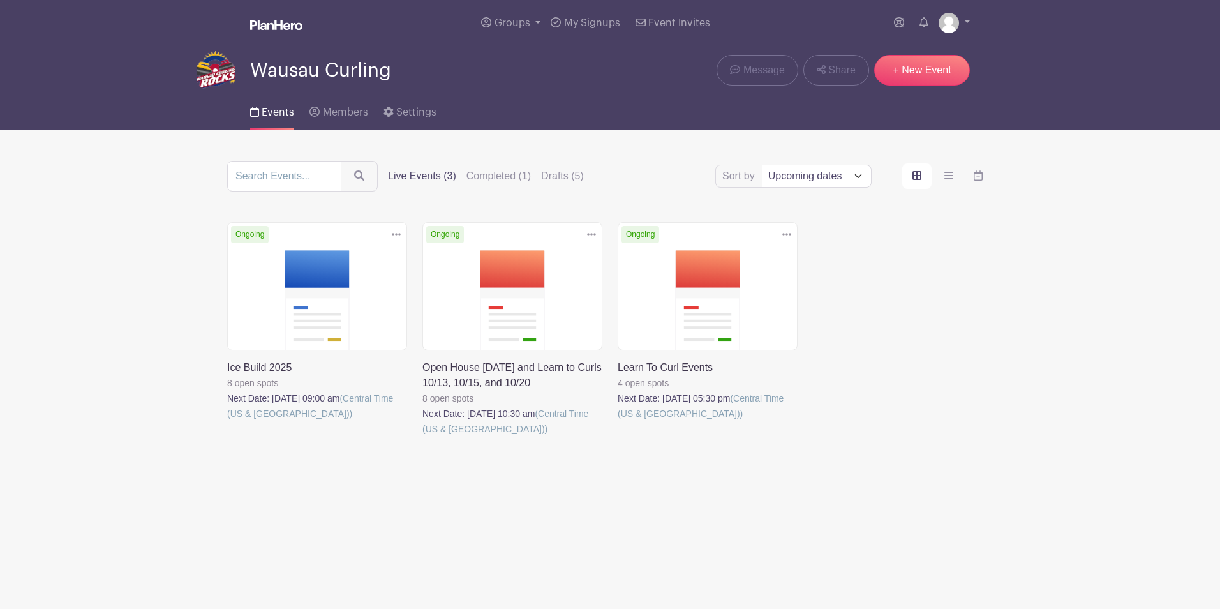
click at [618, 421] on link at bounding box center [618, 421] width 0 height 0
